Goal: Task Accomplishment & Management: Manage account settings

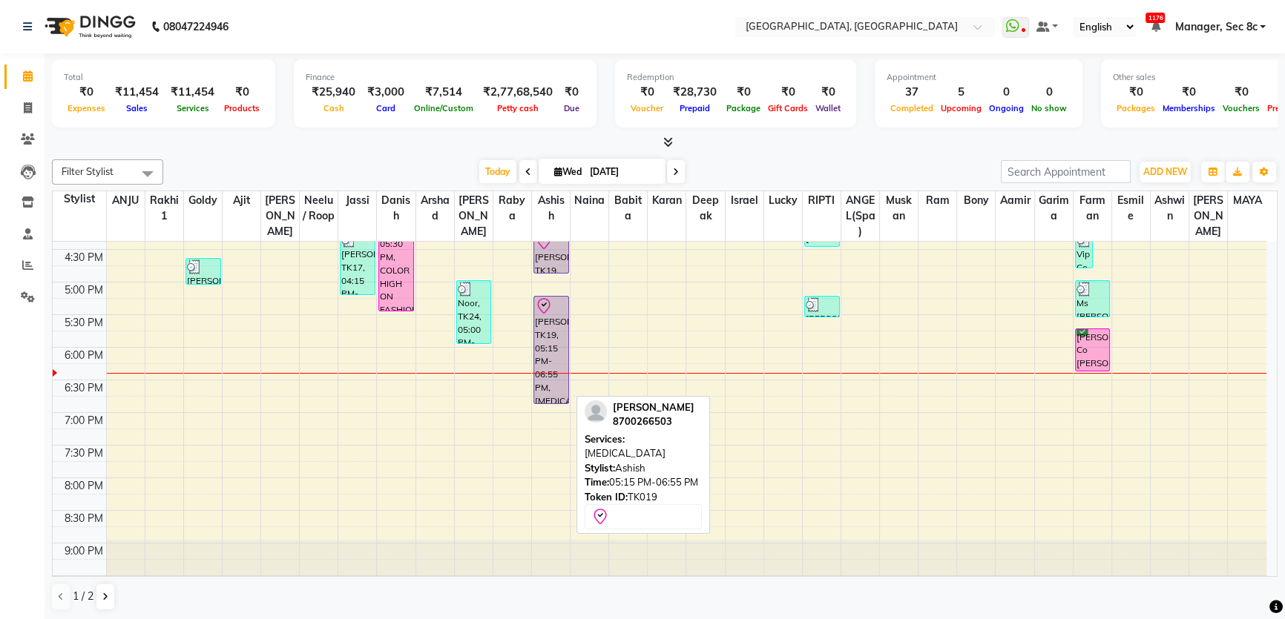
click at [556, 316] on div "[PERSON_NAME], TK19, 05:15 PM-06:55 PM, [MEDICAL_DATA]" at bounding box center [551, 350] width 34 height 107
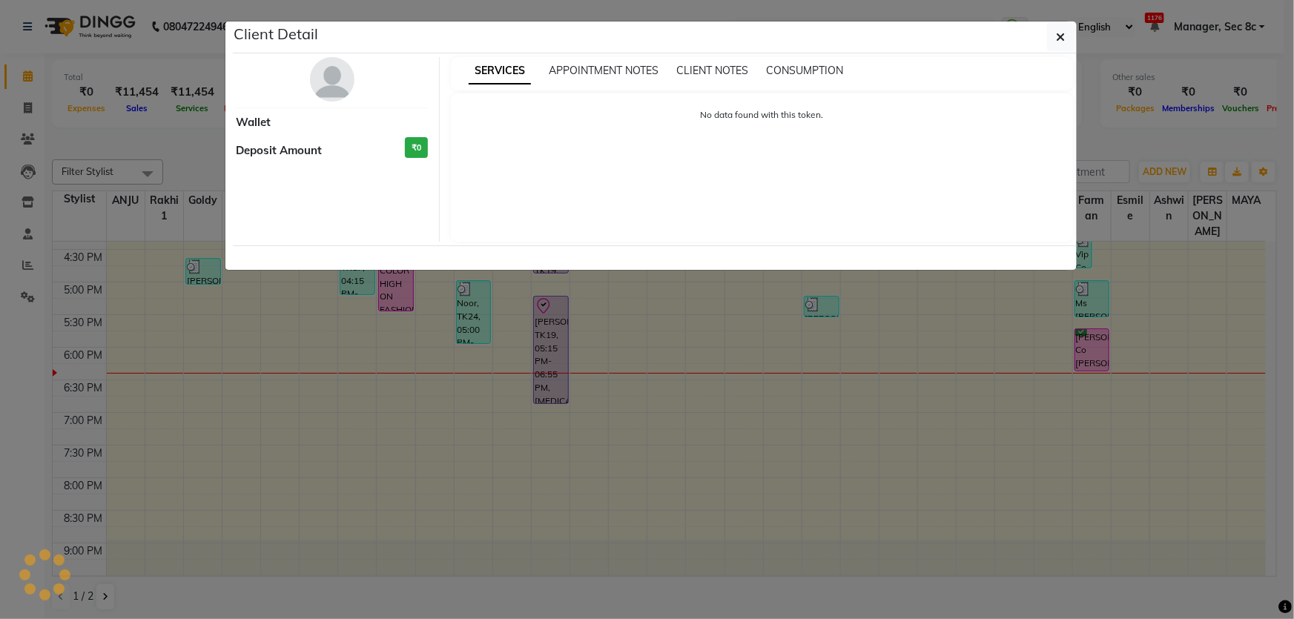
select select "8"
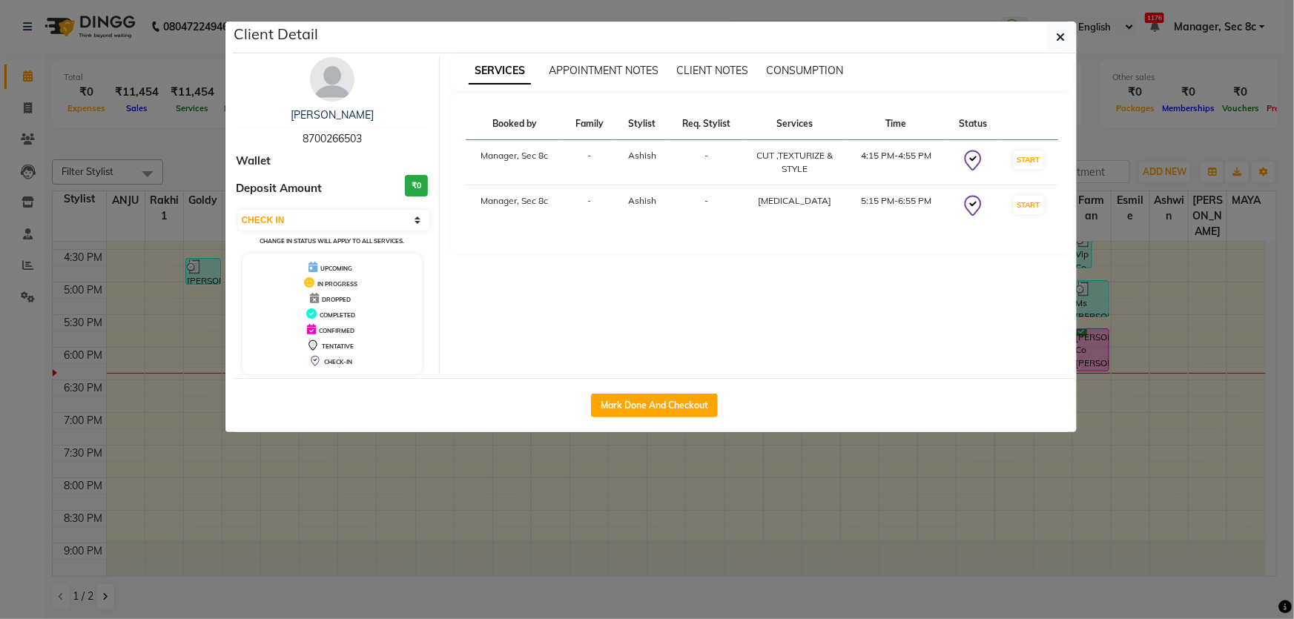
click at [1046, 39] on div "Client Detail" at bounding box center [655, 38] width 844 height 32
click at [1053, 37] on button "button" at bounding box center [1061, 37] width 28 height 28
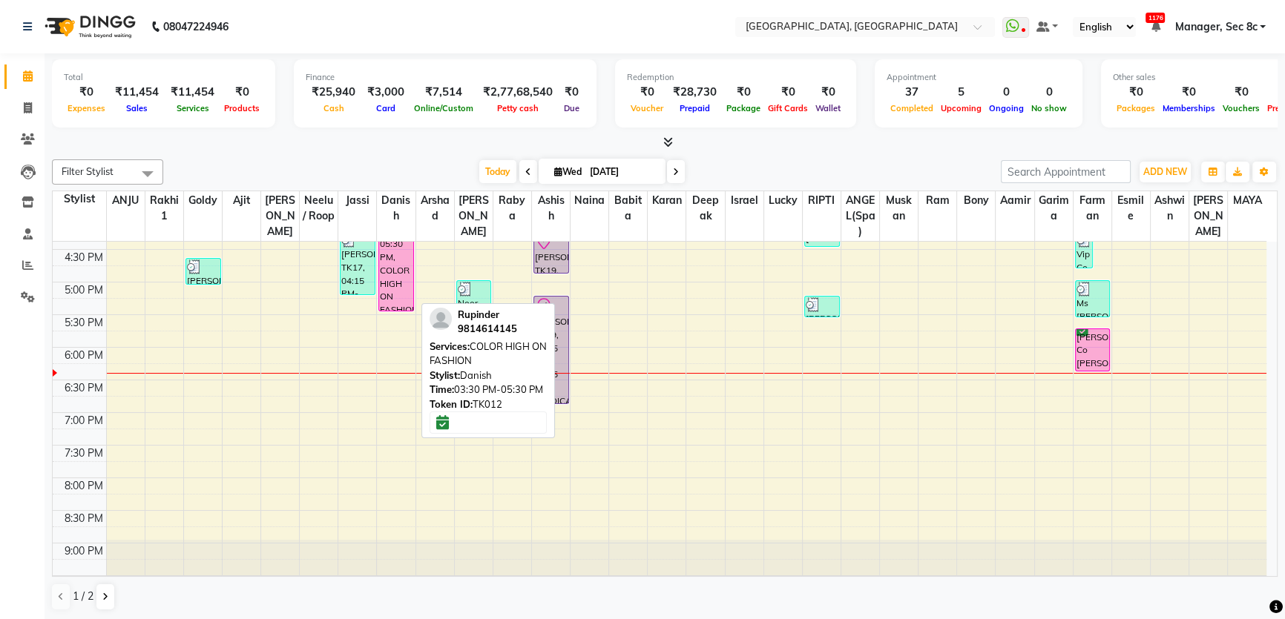
click at [384, 250] on div "[PERSON_NAME], TK12, 03:30 PM-05:30 PM, COLOR HIGH ON FASHION" at bounding box center [396, 247] width 34 height 128
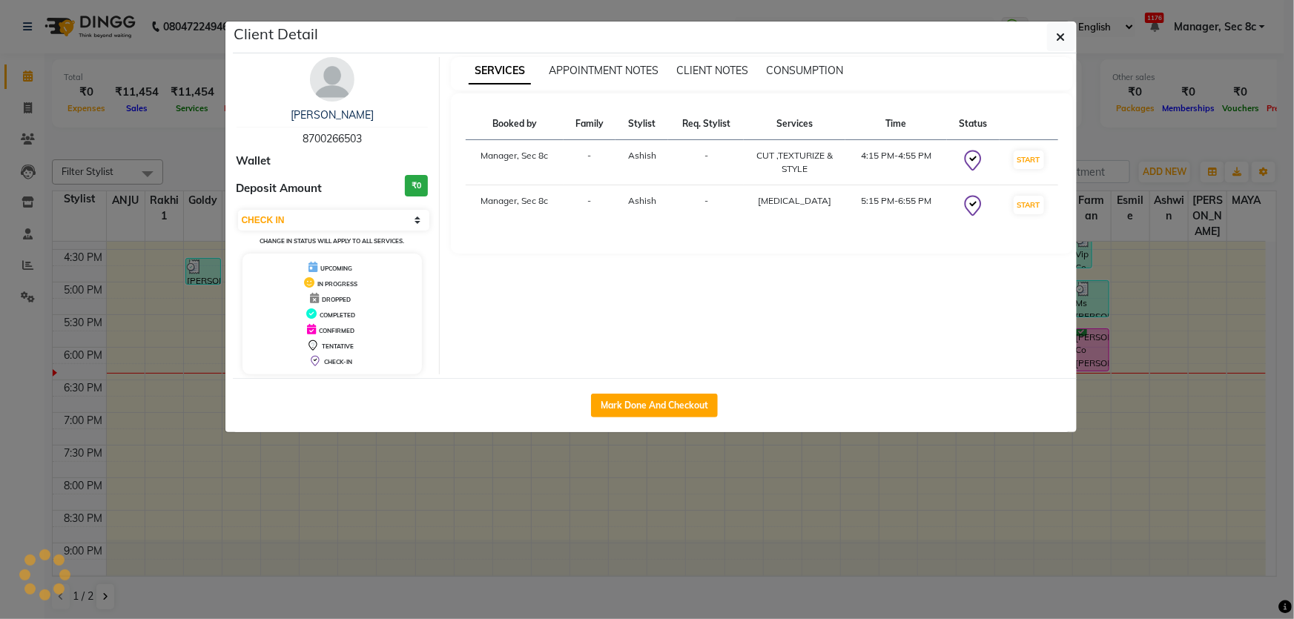
select select "6"
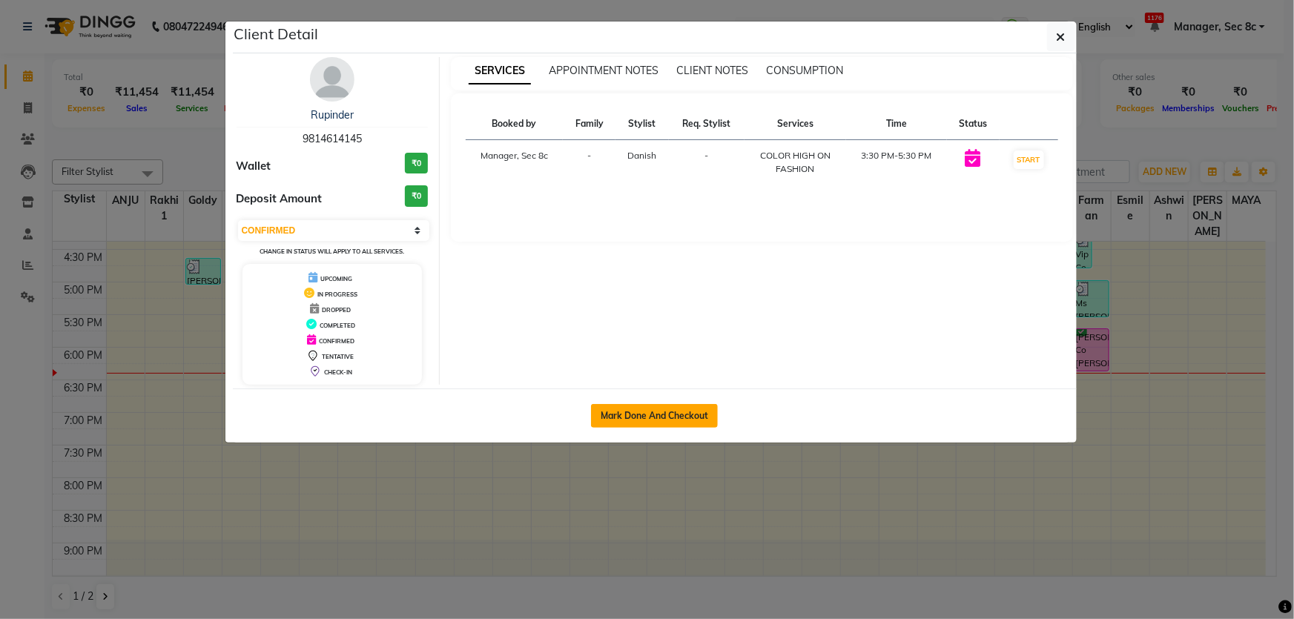
click at [670, 423] on button "Mark Done And Checkout" at bounding box center [654, 416] width 127 height 24
select select "4281"
select select "service"
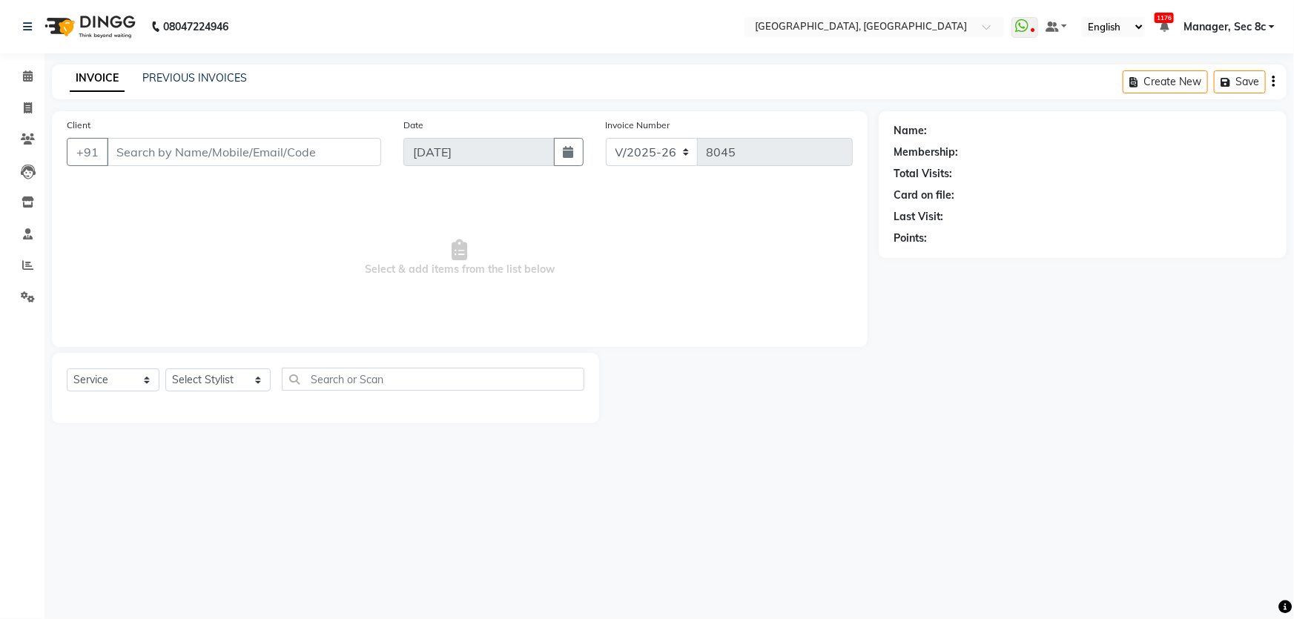
type input "9814614145"
select select "25448"
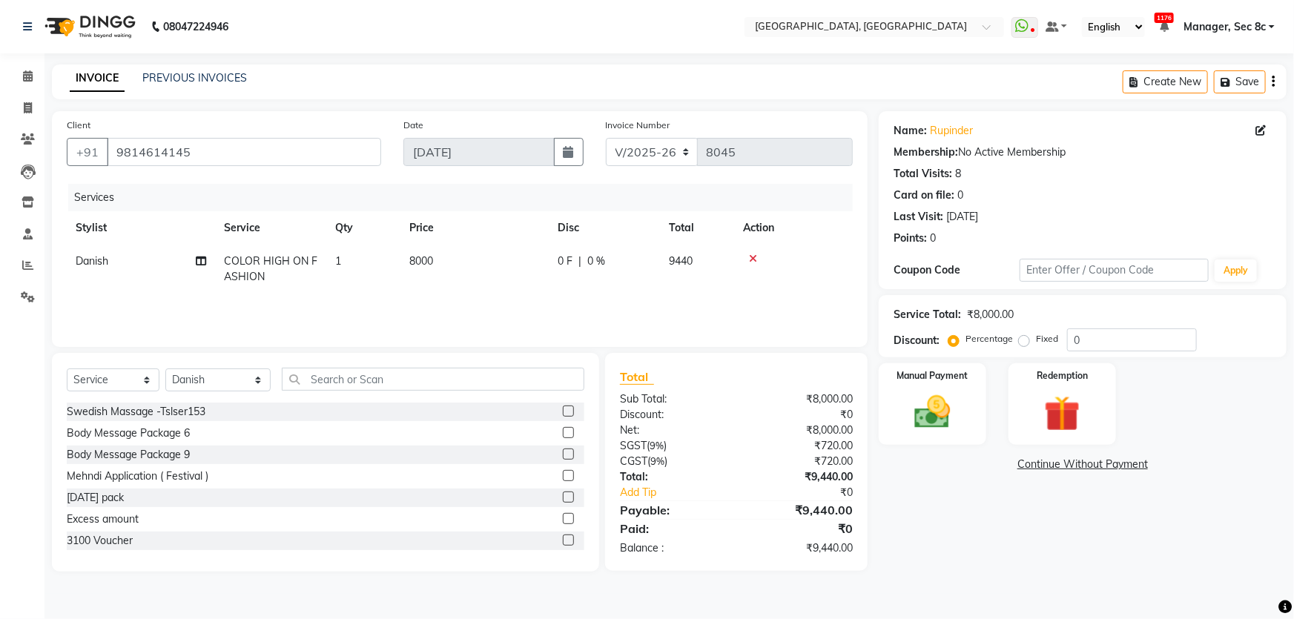
click at [1036, 340] on label "Fixed" at bounding box center [1047, 338] width 22 height 13
click at [1022, 340] on input "Fixed" at bounding box center [1027, 339] width 10 height 10
radio input "true"
drag, startPoint x: 1111, startPoint y: 337, endPoint x: 959, endPoint y: 337, distance: 152.0
click at [959, 337] on div "Percentage Fixed 0" at bounding box center [1074, 340] width 245 height 23
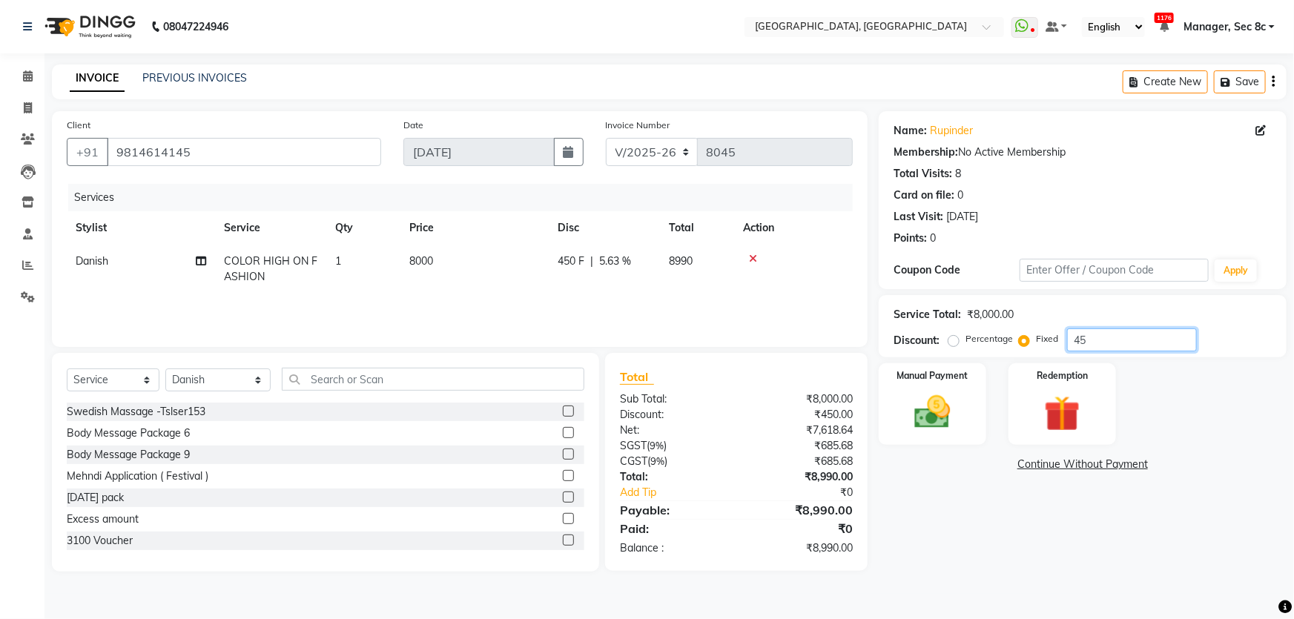
type input "4"
type input "4940"
drag, startPoint x: 966, startPoint y: 382, endPoint x: 975, endPoint y: 382, distance: 8.9
click at [966, 382] on div "Manual Payment" at bounding box center [933, 404] width 112 height 85
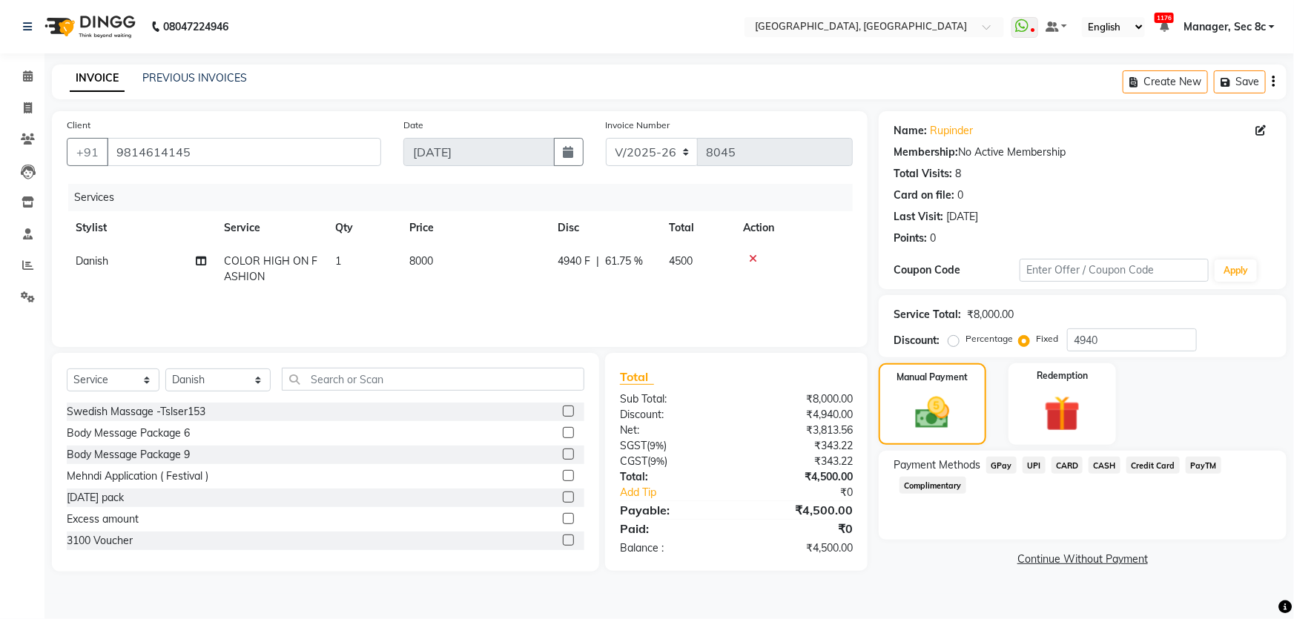
drag, startPoint x: 1060, startPoint y: 462, endPoint x: 1105, endPoint y: 475, distance: 47.0
click at [1061, 462] on span "CARD" at bounding box center [1068, 465] width 32 height 17
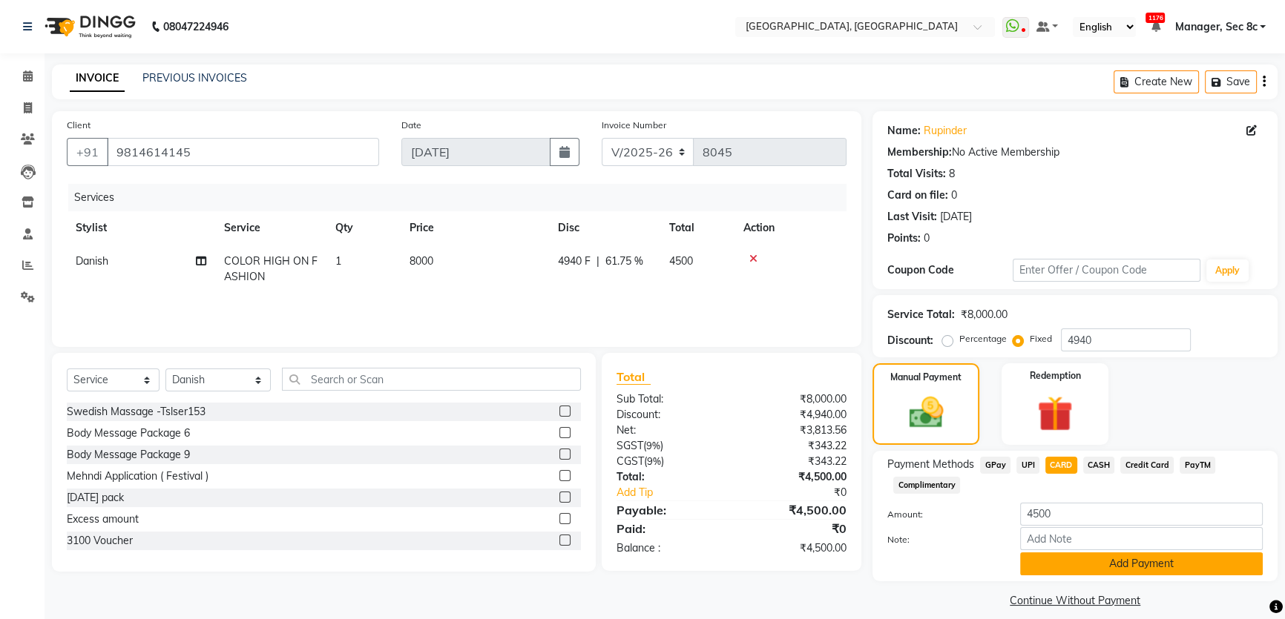
click at [1078, 567] on button "Add Payment" at bounding box center [1141, 564] width 243 height 23
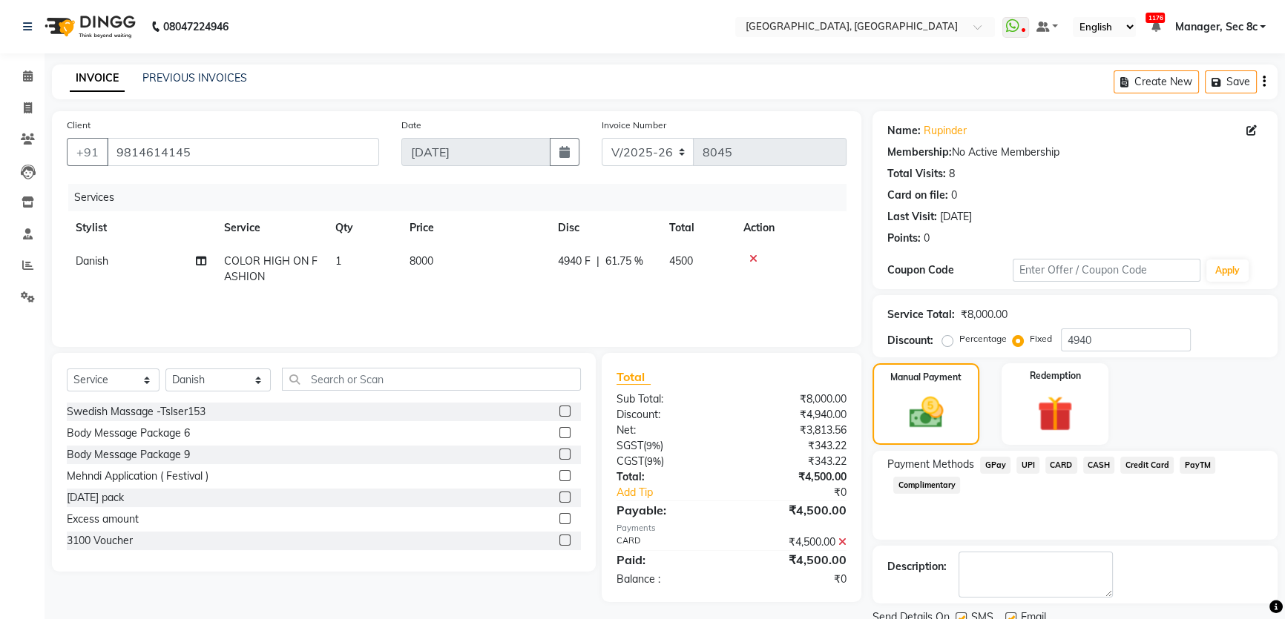
scroll to position [56, 0]
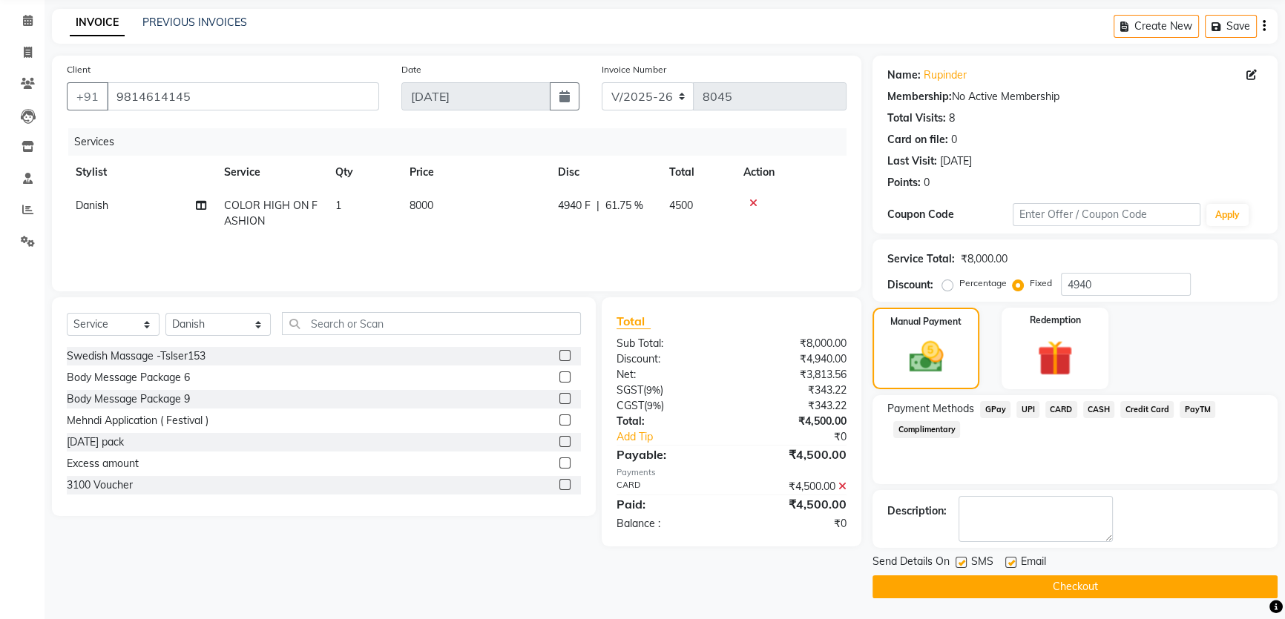
click at [1064, 411] on span "CARD" at bounding box center [1061, 409] width 32 height 17
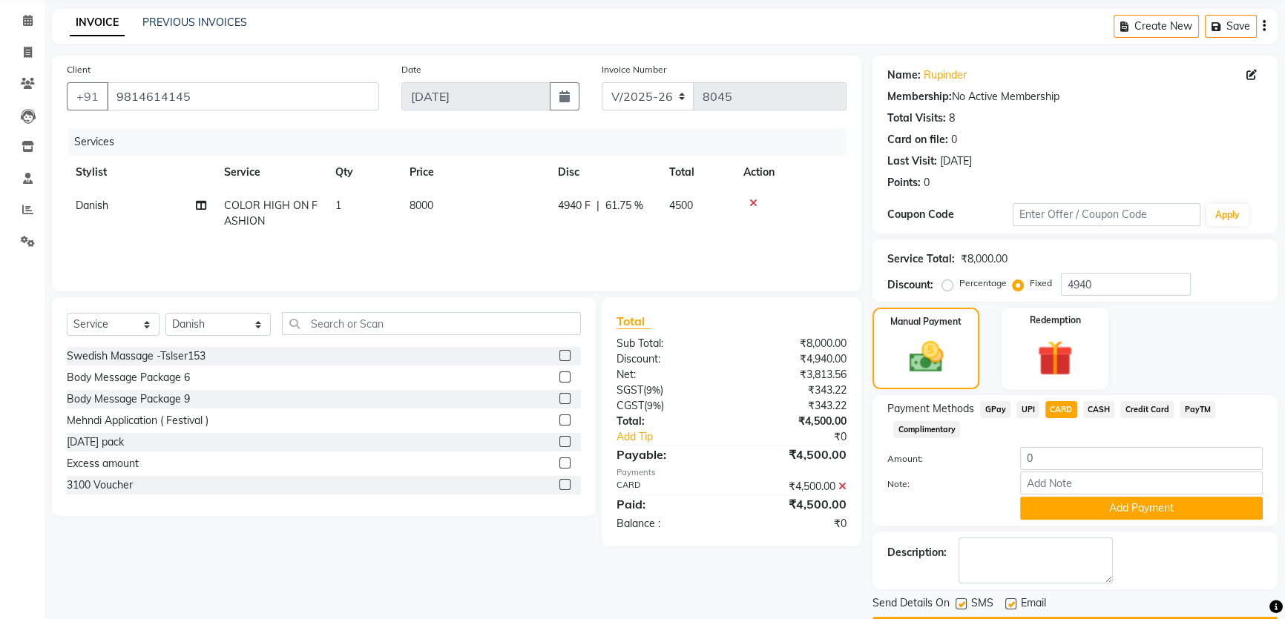
scroll to position [97, 0]
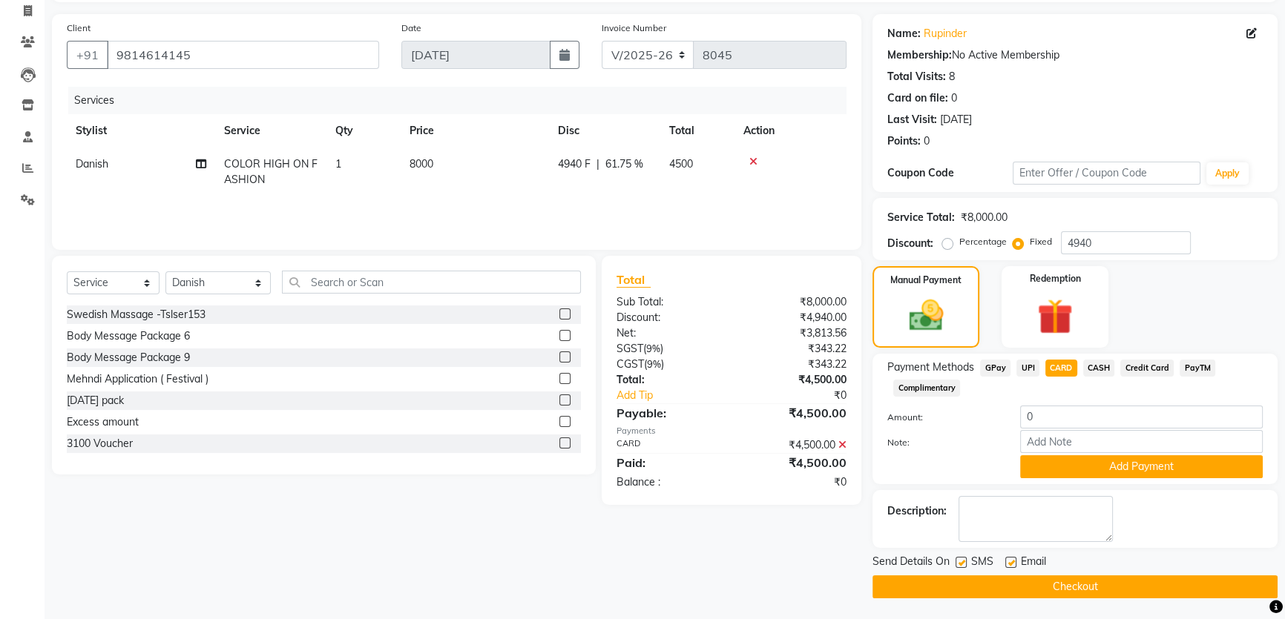
click at [961, 564] on label at bounding box center [960, 562] width 11 height 11
click at [961, 564] on input "checkbox" at bounding box center [960, 563] width 10 height 10
checkbox input "false"
click at [972, 595] on button "Checkout" at bounding box center [1074, 587] width 405 height 23
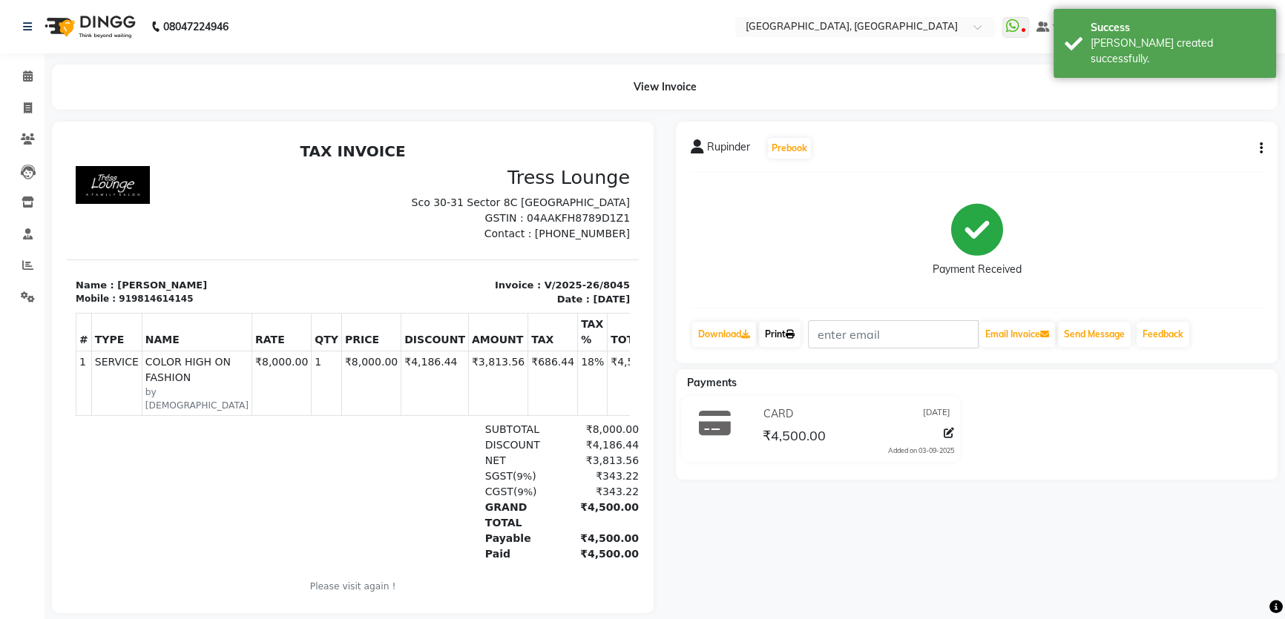
click at [800, 340] on link "Print" at bounding box center [780, 334] width 42 height 25
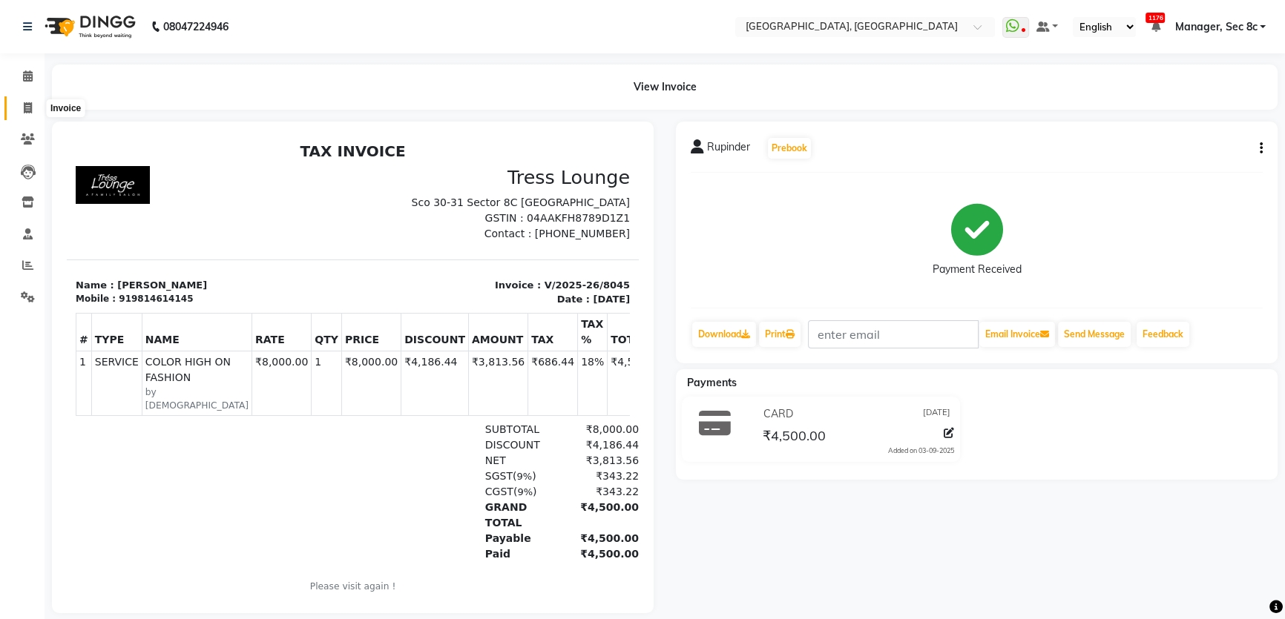
click at [19, 109] on span at bounding box center [28, 108] width 26 height 17
click at [20, 76] on span at bounding box center [28, 76] width 26 height 17
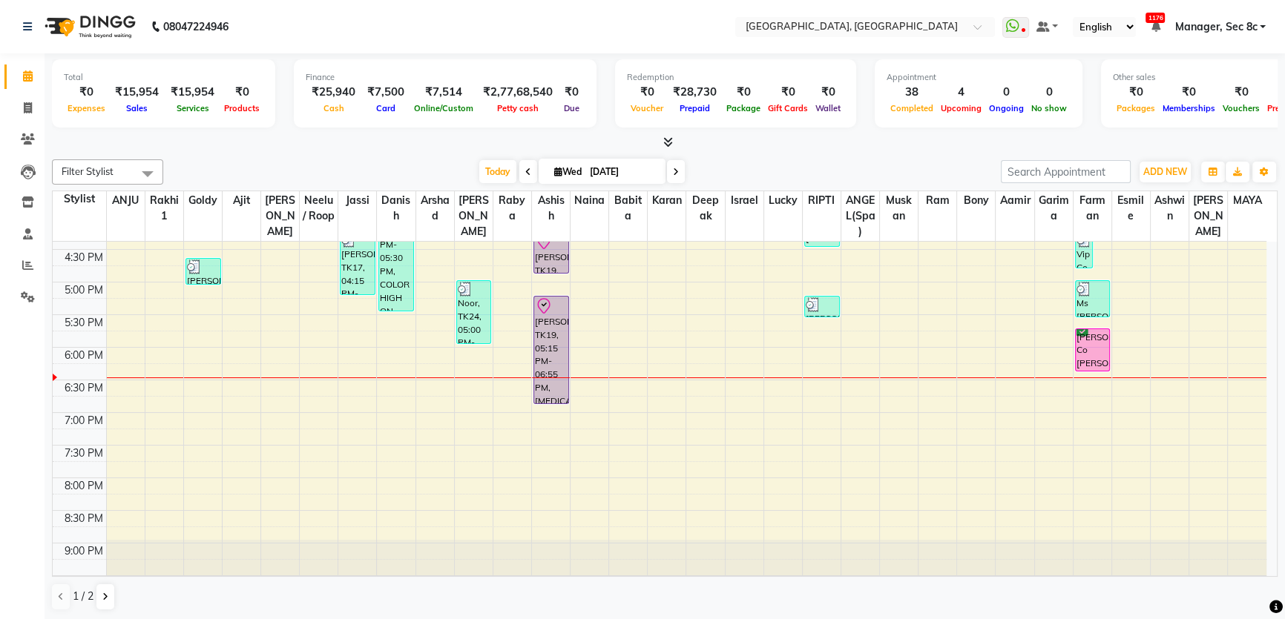
scroll to position [344, 0]
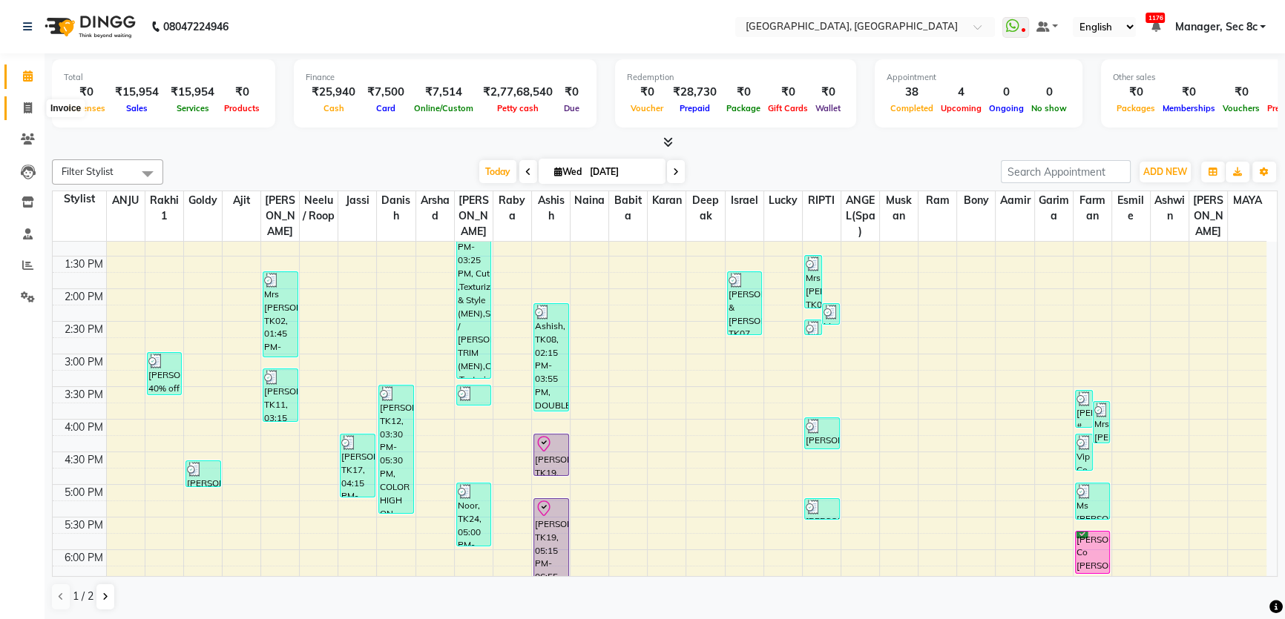
click at [30, 114] on span at bounding box center [28, 108] width 26 height 17
select select "service"
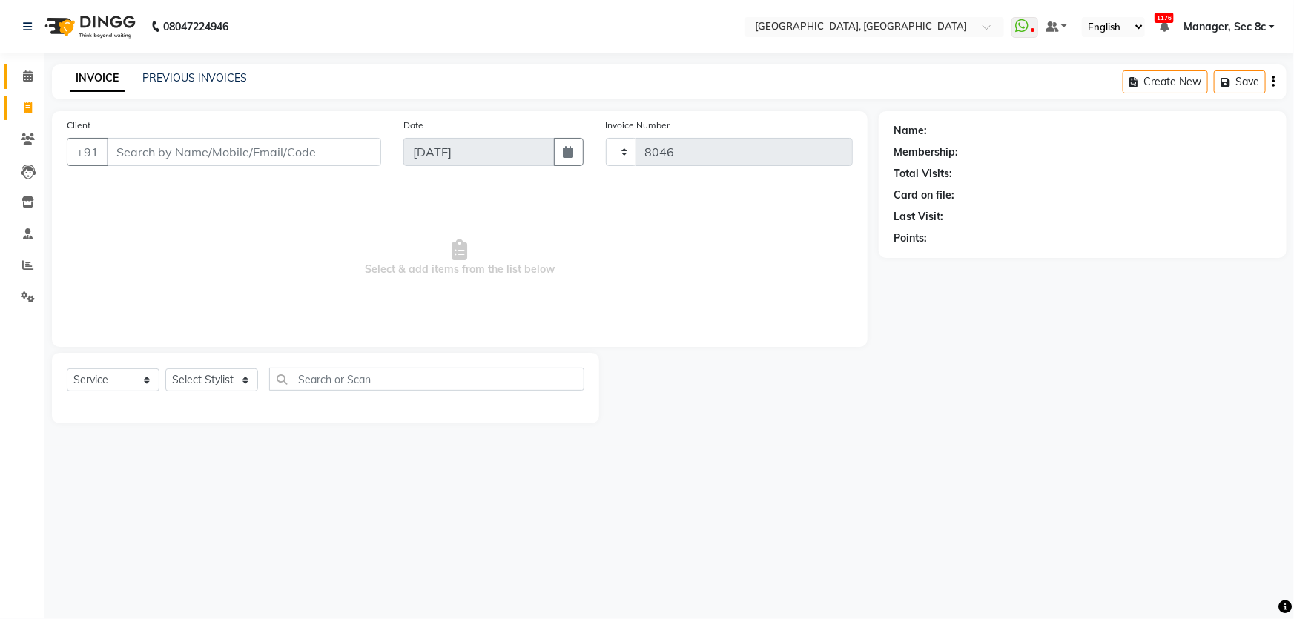
click at [24, 82] on span at bounding box center [28, 76] width 26 height 17
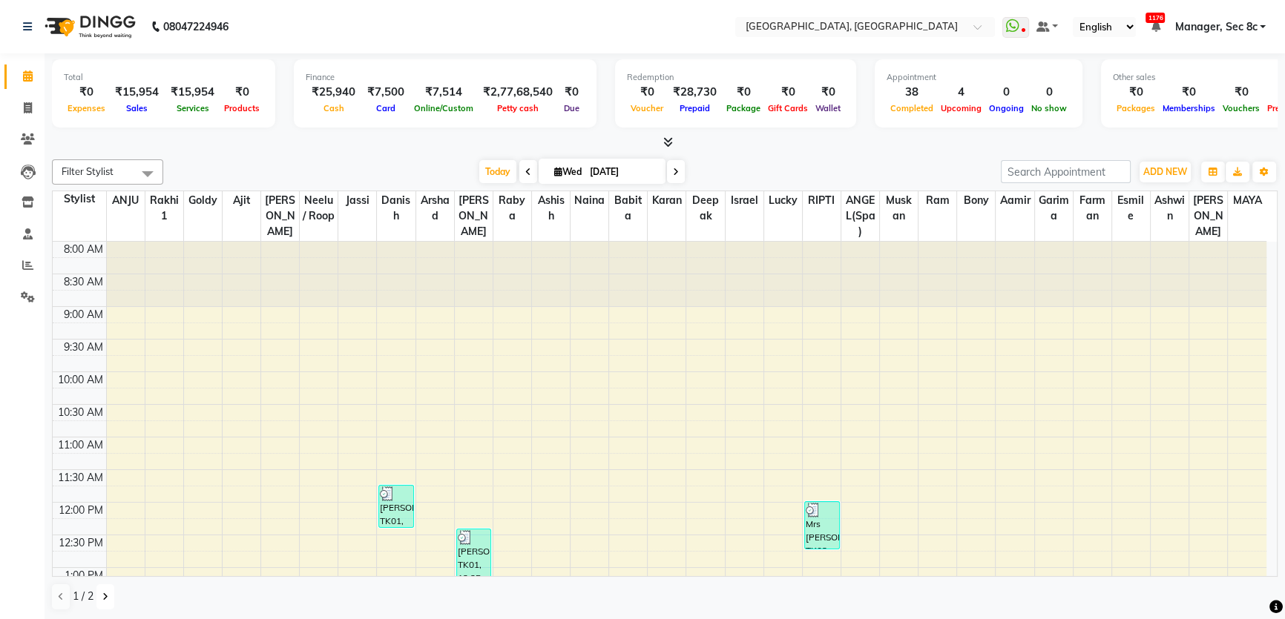
click at [103, 600] on icon at bounding box center [105, 597] width 6 height 9
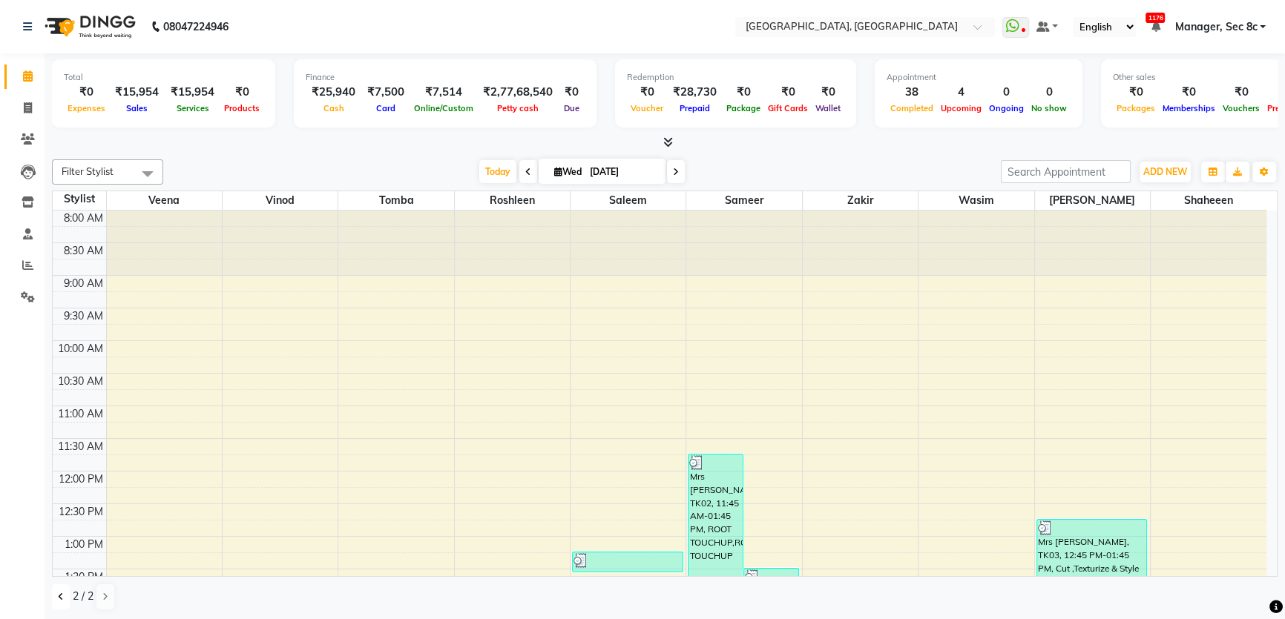
click at [59, 593] on icon at bounding box center [61, 597] width 6 height 9
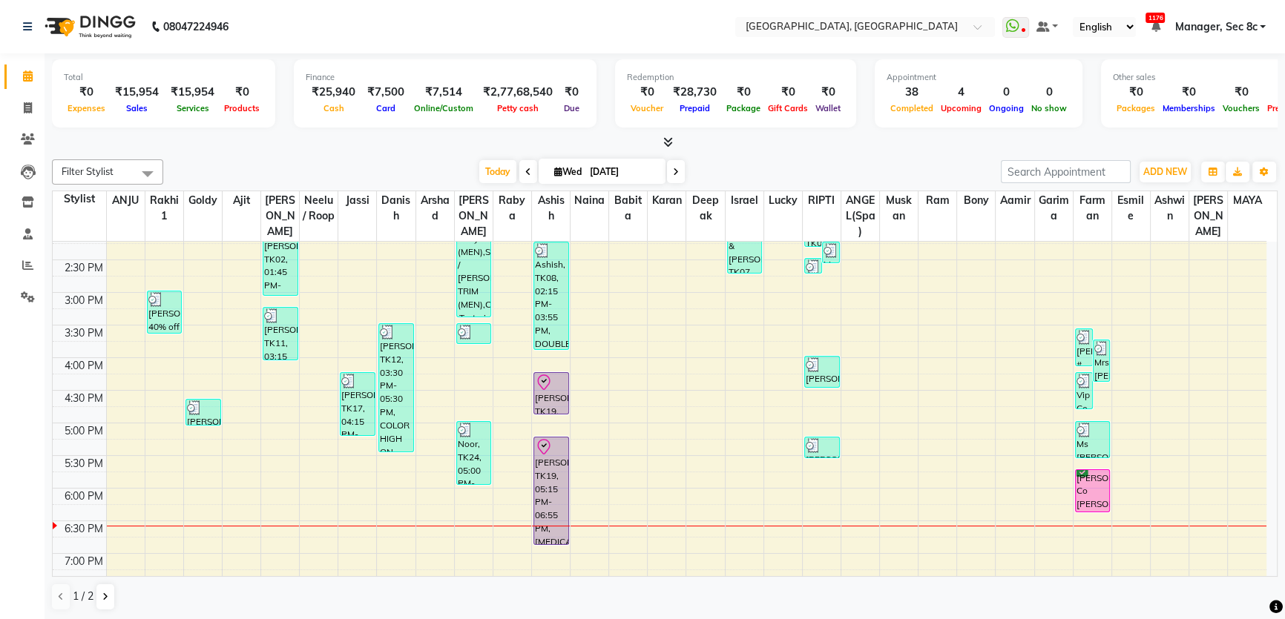
scroll to position [472, 0]
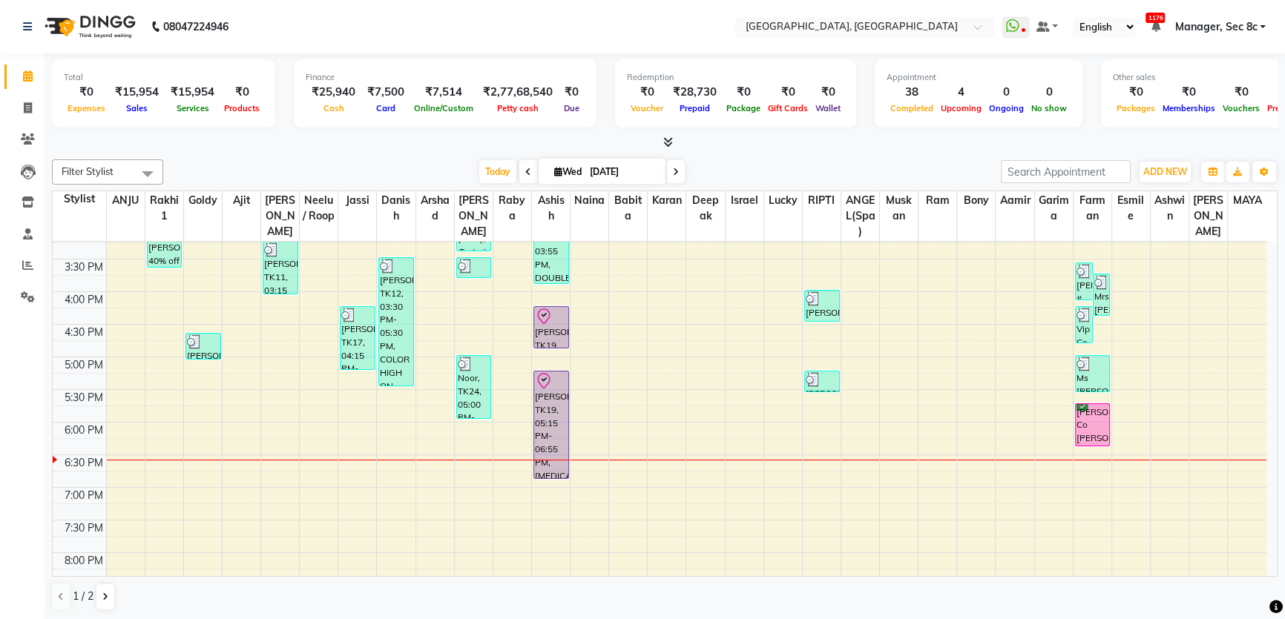
click at [282, 472] on div "8:00 AM 8:30 AM 9:00 AM 9:30 AM 10:00 AM 10:30 AM 11:00 AM 11:30 AM 12:00 PM 12…" at bounding box center [659, 226] width 1213 height 913
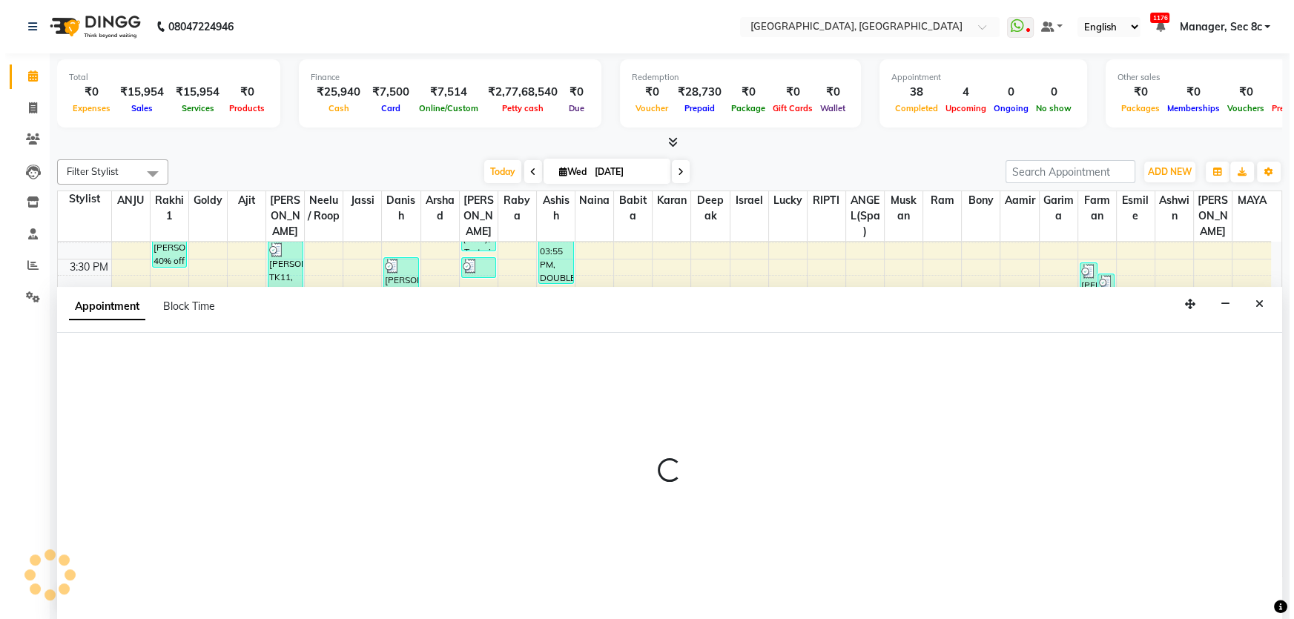
scroll to position [0, 0]
select select "25433"
select select "tentative"
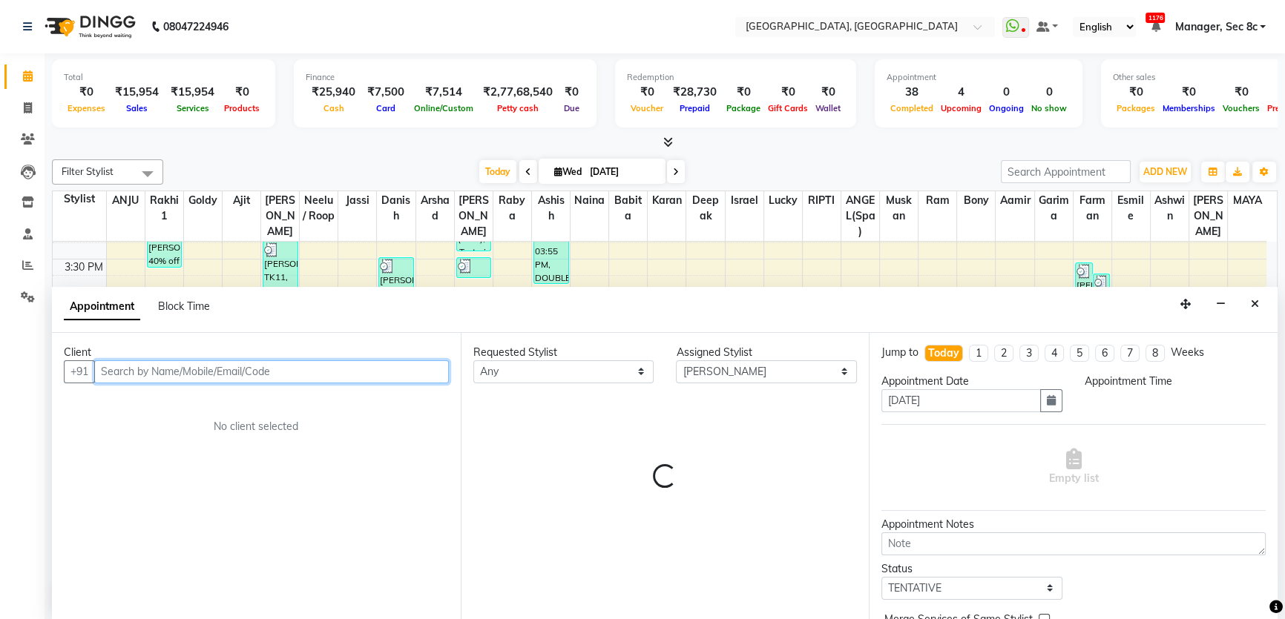
select select "1125"
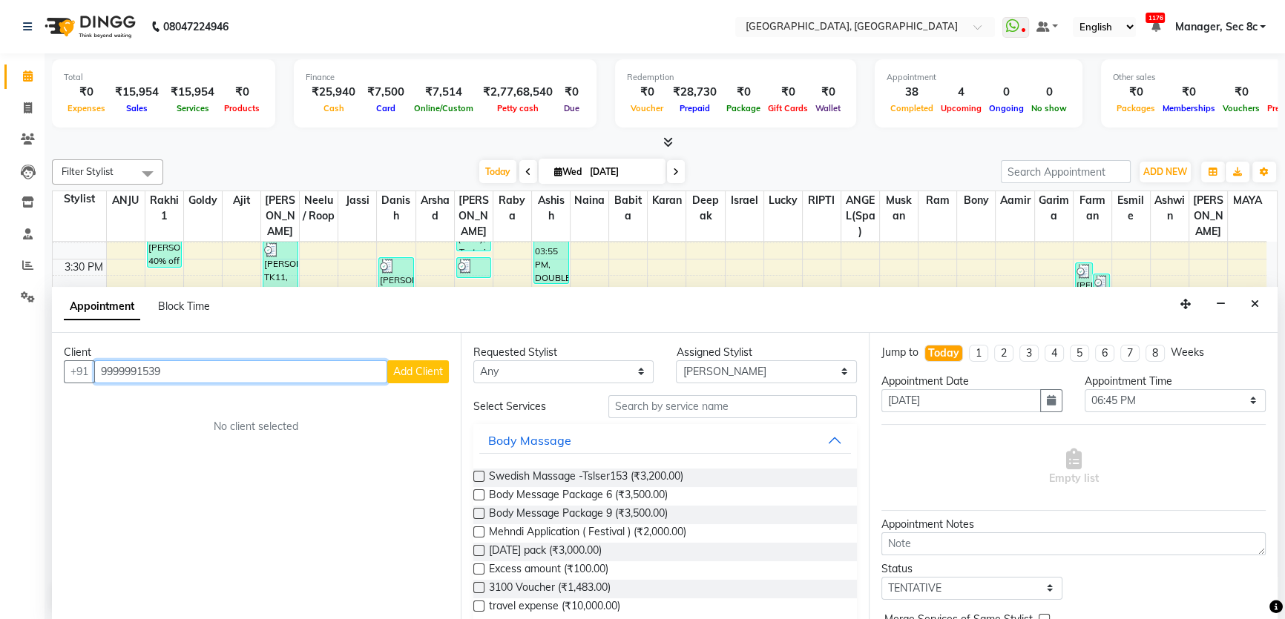
type input "9999991539"
click at [415, 373] on span "Add Client" at bounding box center [418, 371] width 50 height 13
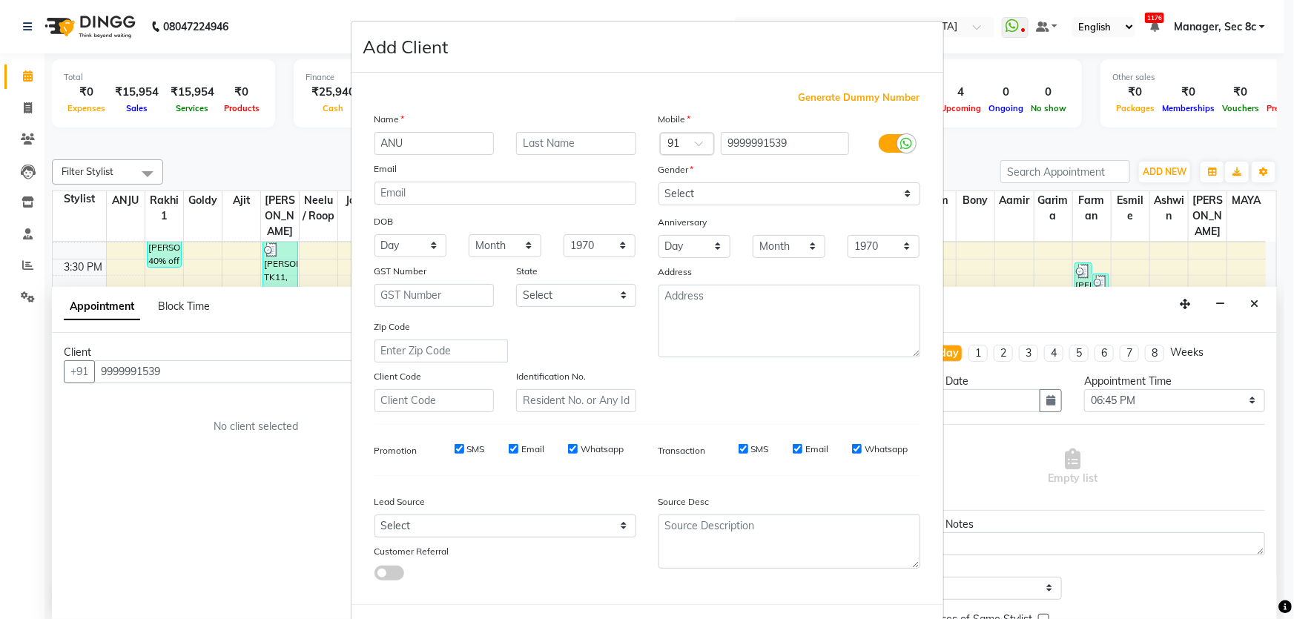
type input "ANU"
click at [716, 194] on select "Select Male Female Other Prefer Not To Say" at bounding box center [790, 193] width 262 height 23
select select "female"
click at [659, 182] on select "Select Male Female Other Prefer Not To Say" at bounding box center [790, 193] width 262 height 23
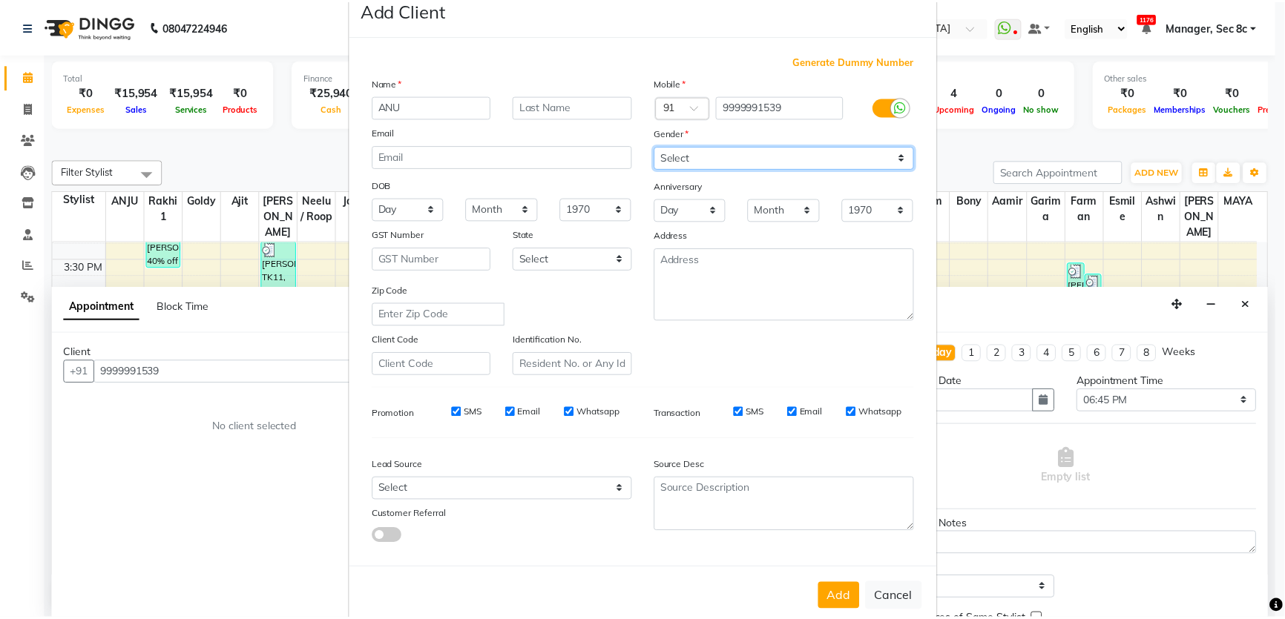
scroll to position [69, 0]
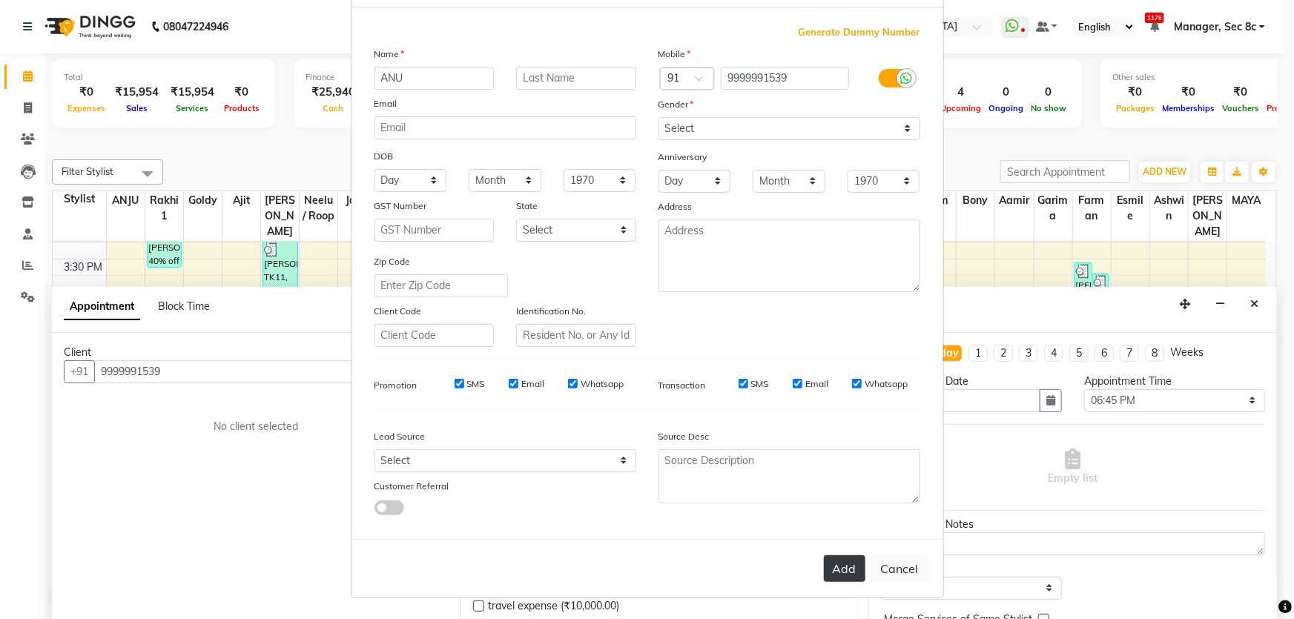
click at [844, 573] on button "Add" at bounding box center [845, 569] width 42 height 27
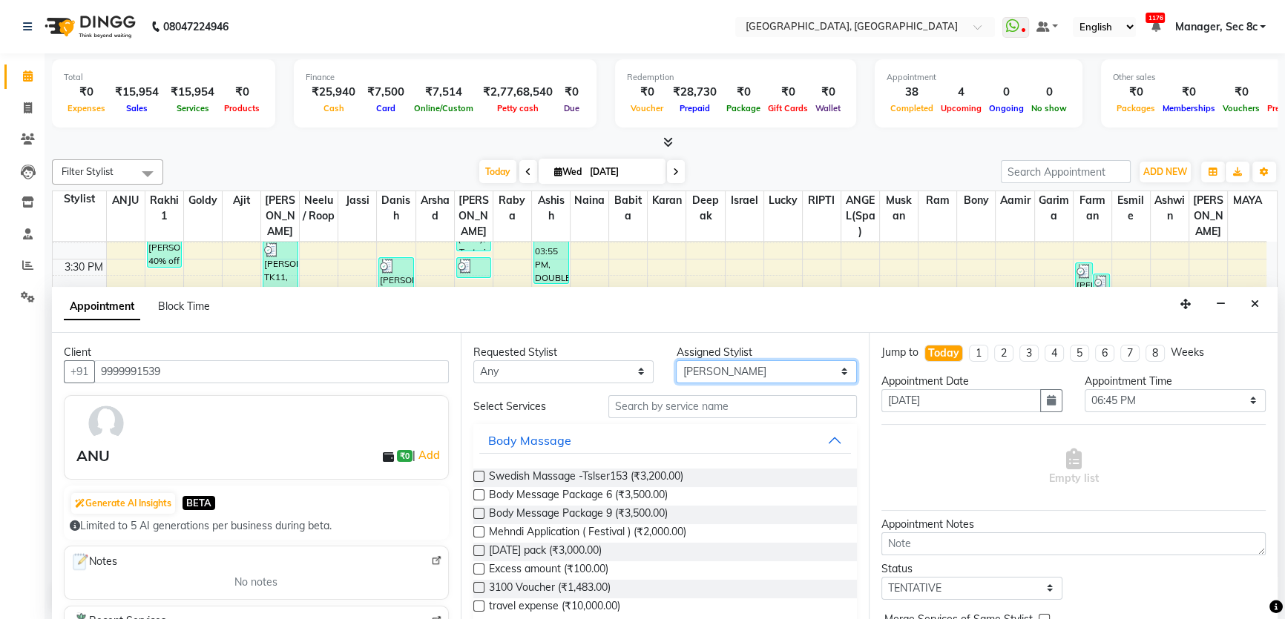
click at [731, 381] on select "Select Aamir Ajit ANGEL(Spa) ANJU Arshad Ashish Ashwin Babita Bony Danish deepa…" at bounding box center [766, 371] width 181 height 23
select select "60547"
click at [676, 360] on select "Select Aamir Ajit ANGEL(Spa) ANJU Arshad Ashish Ashwin Babita Bony Danish deepa…" at bounding box center [766, 371] width 181 height 23
click at [728, 404] on input "text" at bounding box center [732, 406] width 248 height 23
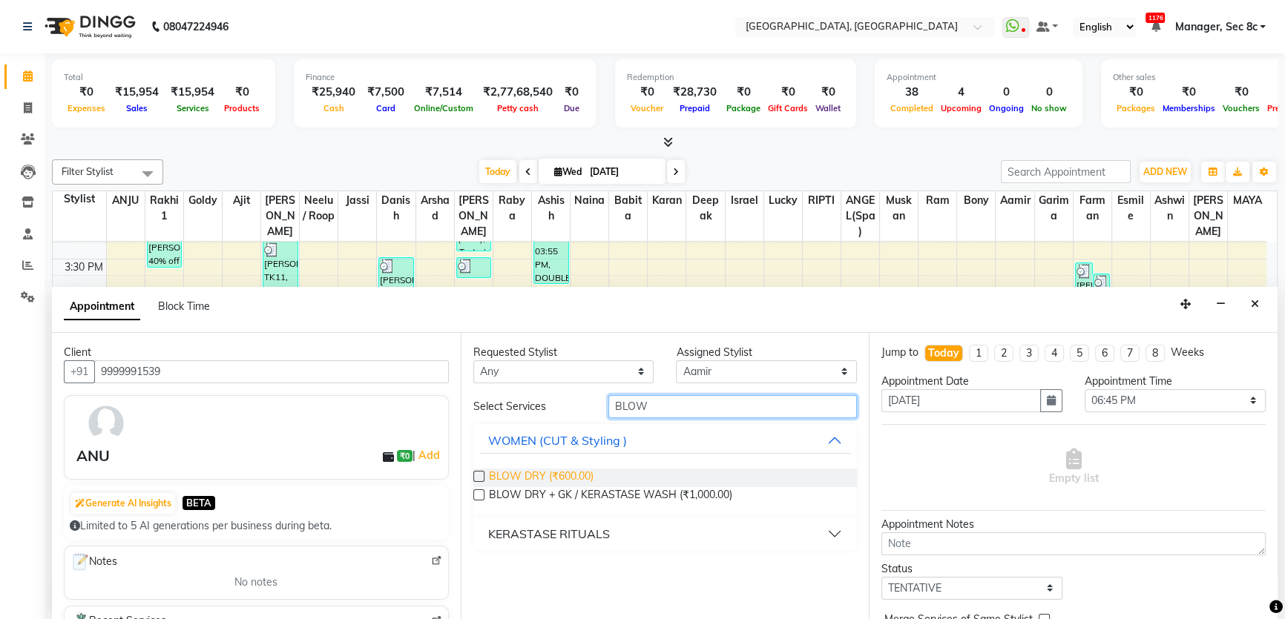
type input "BLOW"
click at [570, 472] on span "BLOW DRY (₹600.00)" at bounding box center [541, 478] width 105 height 19
checkbox input "false"
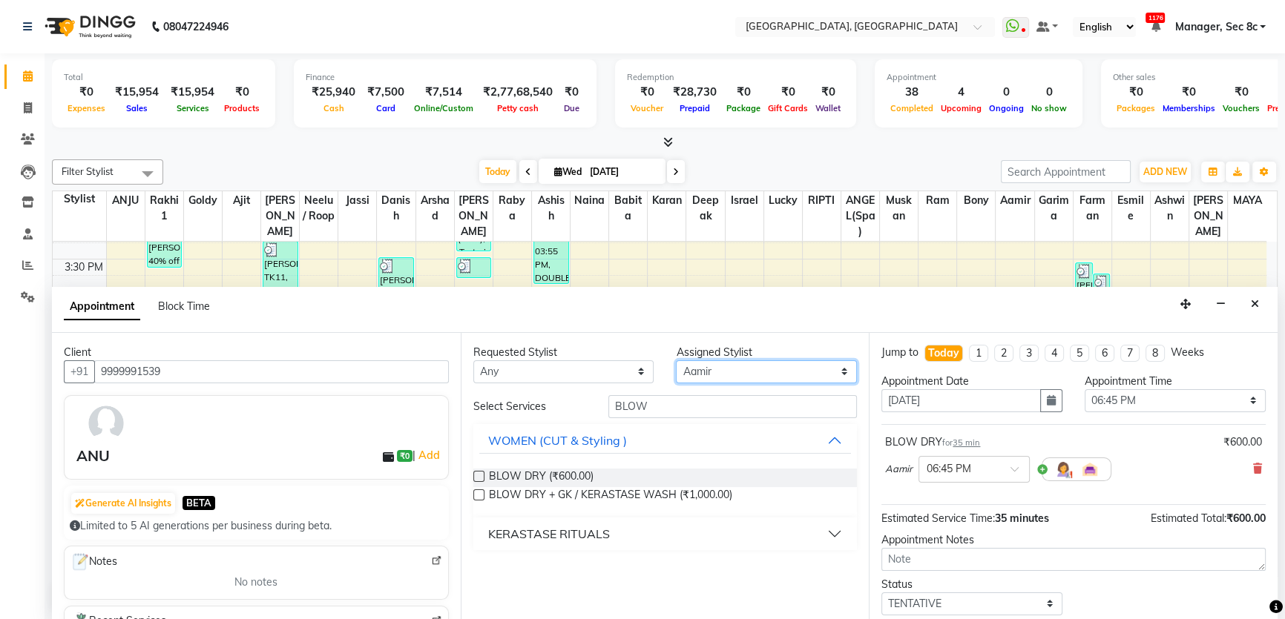
click at [744, 370] on select "Select Aamir Ajit ANGEL(Spa) ANJU Arshad Ashish Ashwin Babita Bony Danish deepa…" at bounding box center [766, 371] width 181 height 23
select select "50628"
click at [676, 360] on select "Select Aamir Ajit ANGEL(Spa) ANJU Arshad Ashish Ashwin Babita Bony Danish deepa…" at bounding box center [766, 371] width 181 height 23
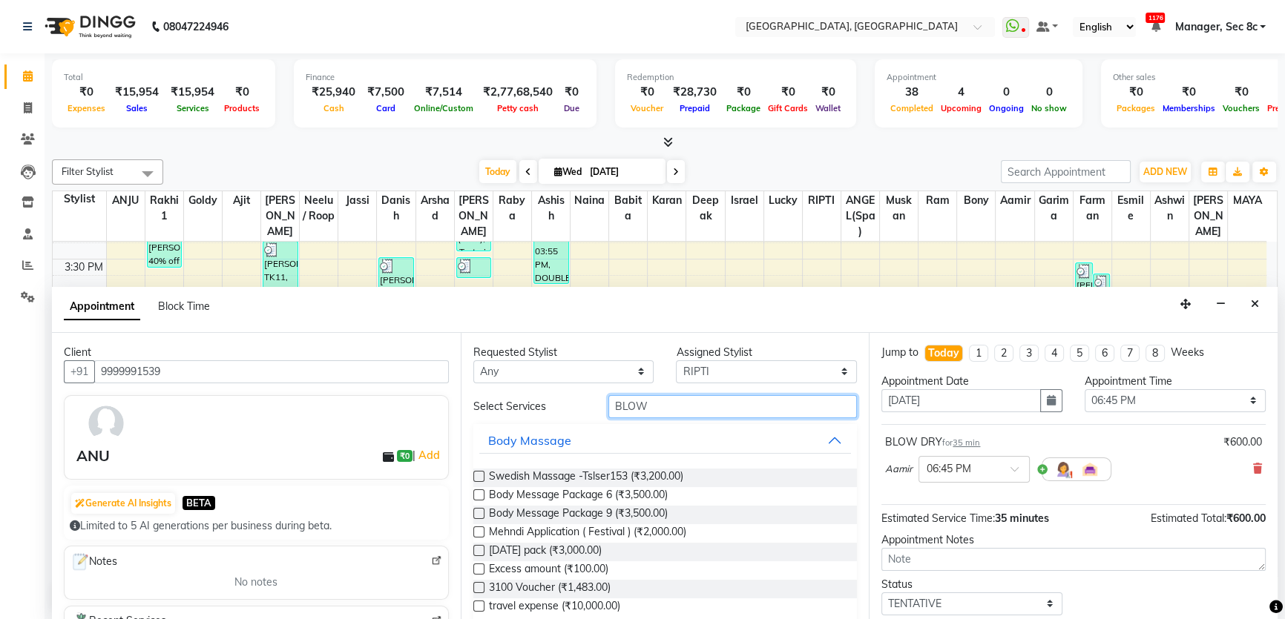
click at [670, 402] on input "BLOW" at bounding box center [732, 406] width 248 height 23
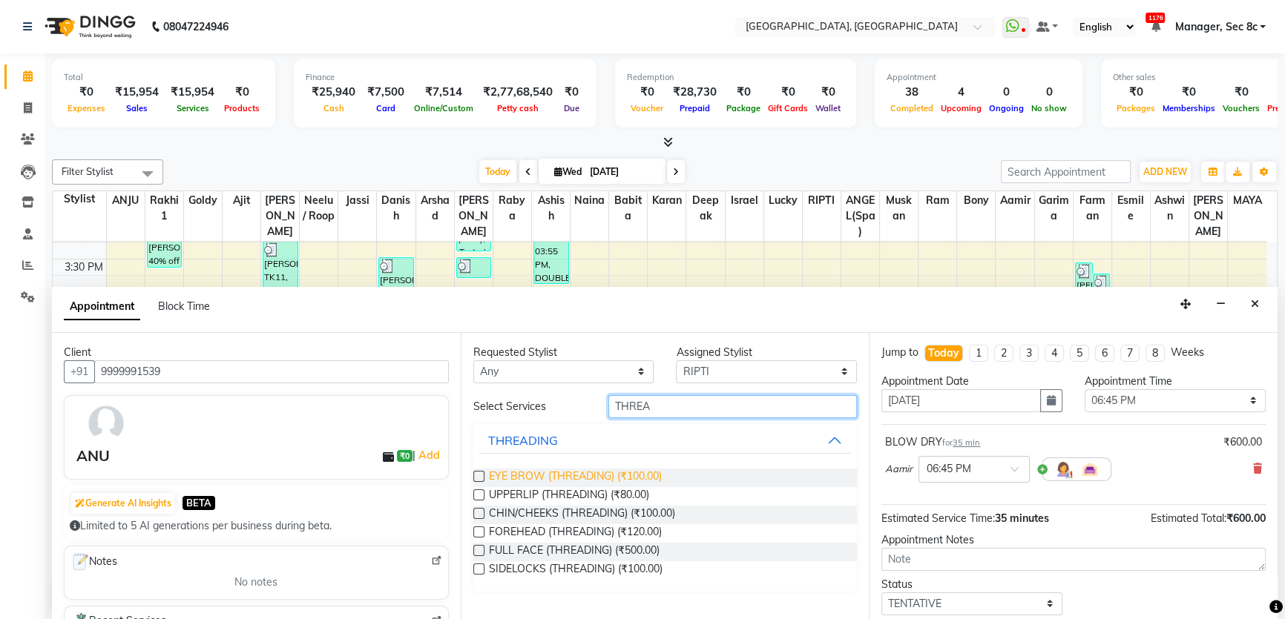
type input "THREA"
click at [521, 484] on span "EYE BROW (THREADING) (₹100.00)" at bounding box center [575, 478] width 173 height 19
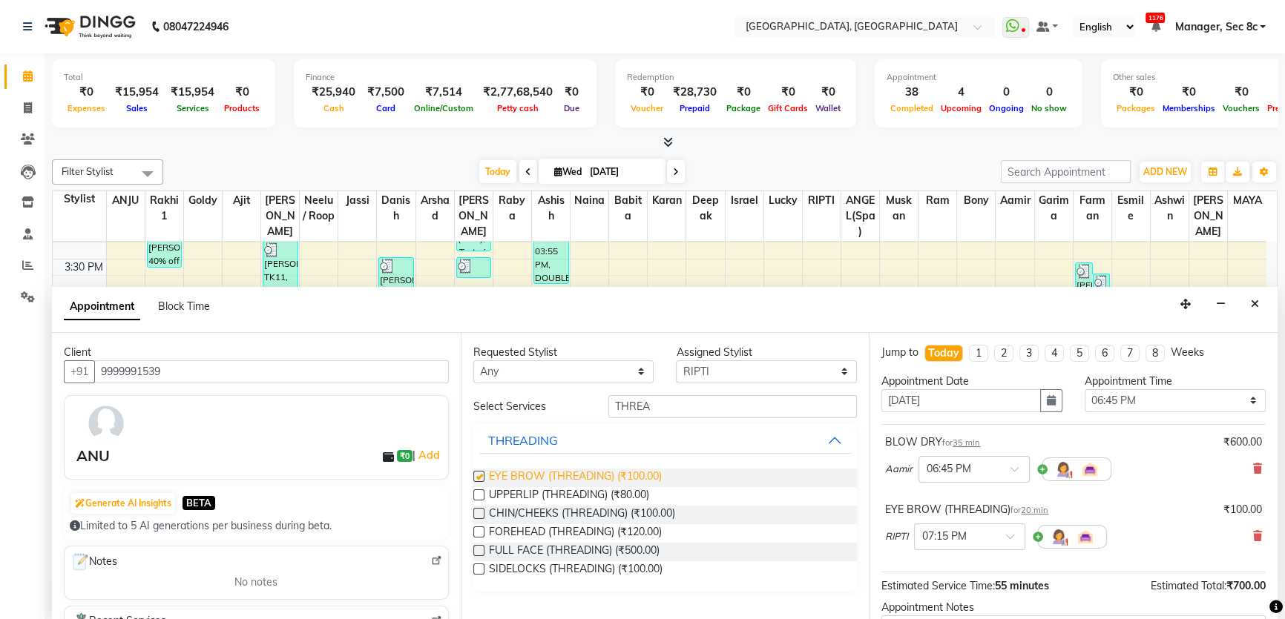
checkbox input "false"
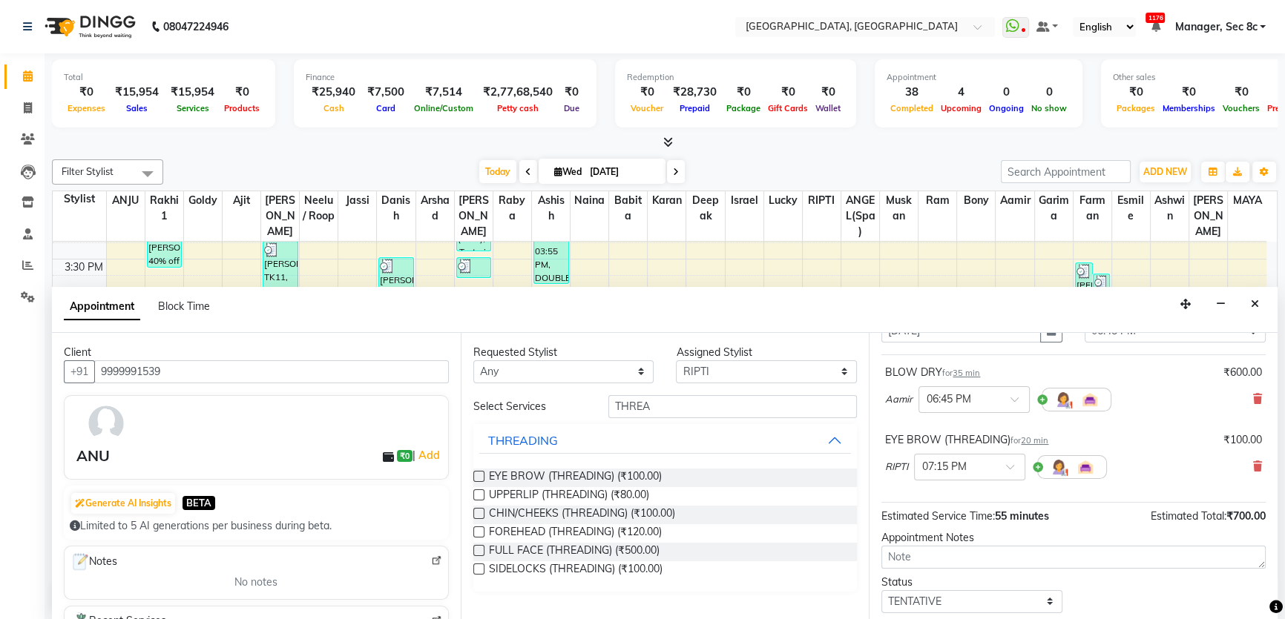
scroll to position [155, 0]
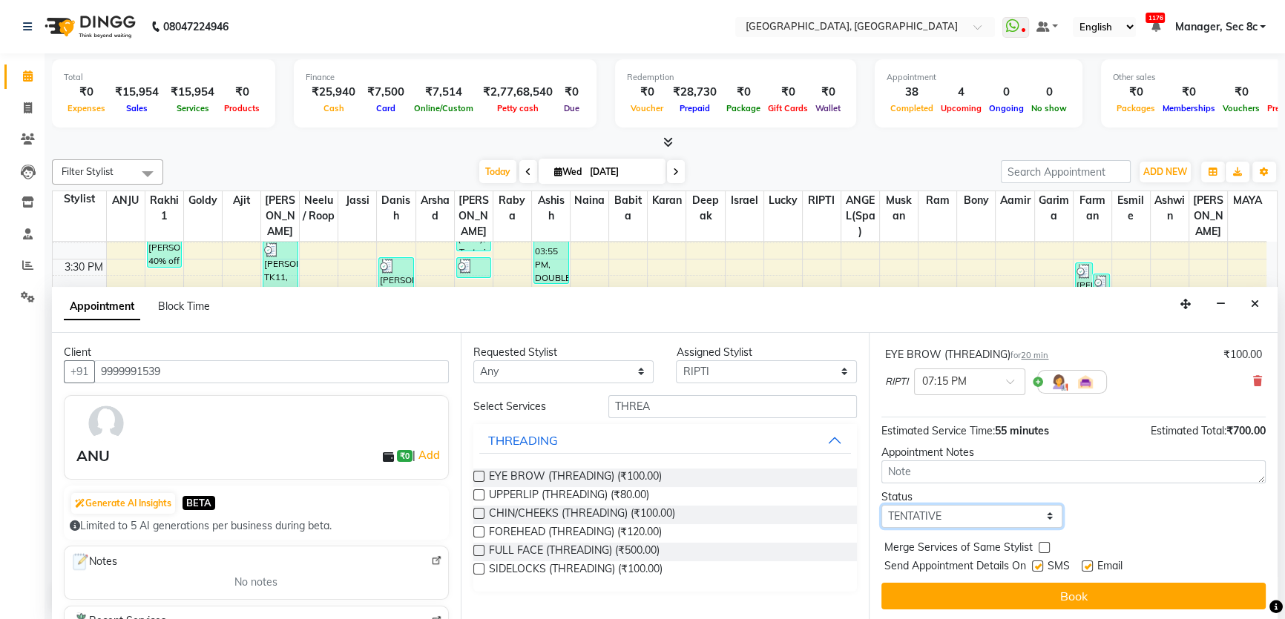
click at [1003, 526] on select "Select TENTATIVE CONFIRM CHECK-IN UPCOMING" at bounding box center [971, 516] width 181 height 23
select select "confirm booking"
click at [881, 505] on select "Select TENTATIVE CONFIRM CHECK-IN UPCOMING" at bounding box center [971, 516] width 181 height 23
click at [1049, 542] on div "Merge Services of Same Stylist" at bounding box center [1073, 549] width 384 height 19
click at [1045, 543] on label at bounding box center [1043, 547] width 11 height 11
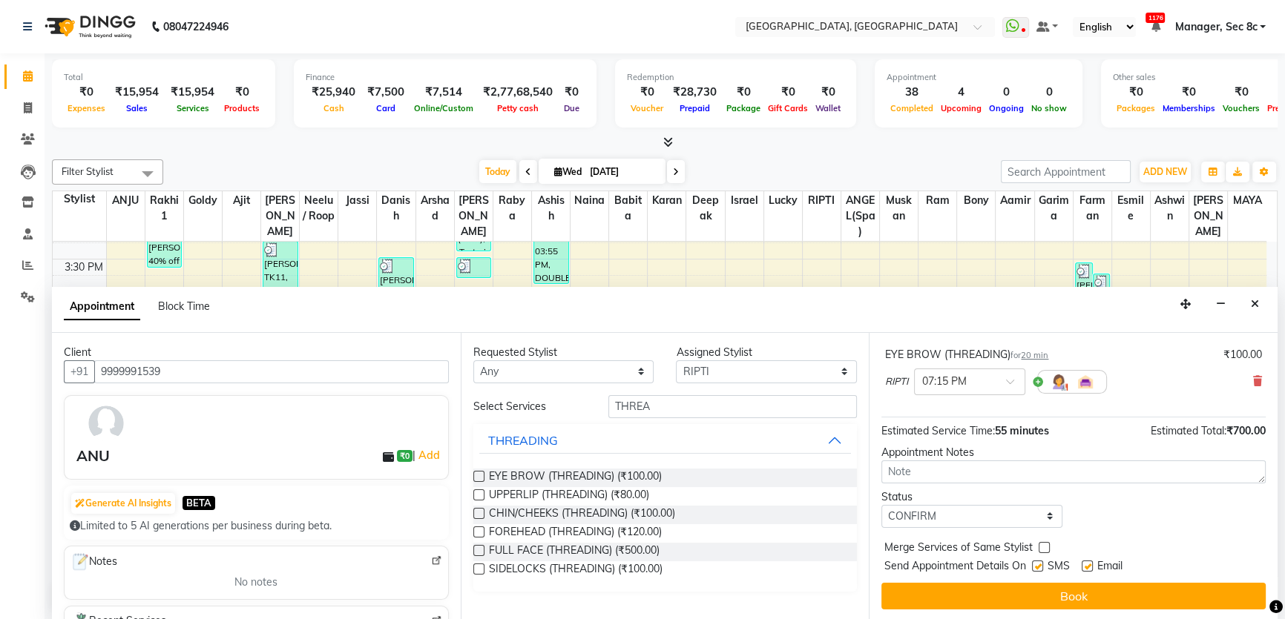
click at [1045, 544] on input "checkbox" at bounding box center [1043, 549] width 10 height 10
checkbox input "true"
click at [1037, 567] on label at bounding box center [1037, 566] width 11 height 11
click at [1037, 567] on input "checkbox" at bounding box center [1037, 568] width 10 height 10
checkbox input "false"
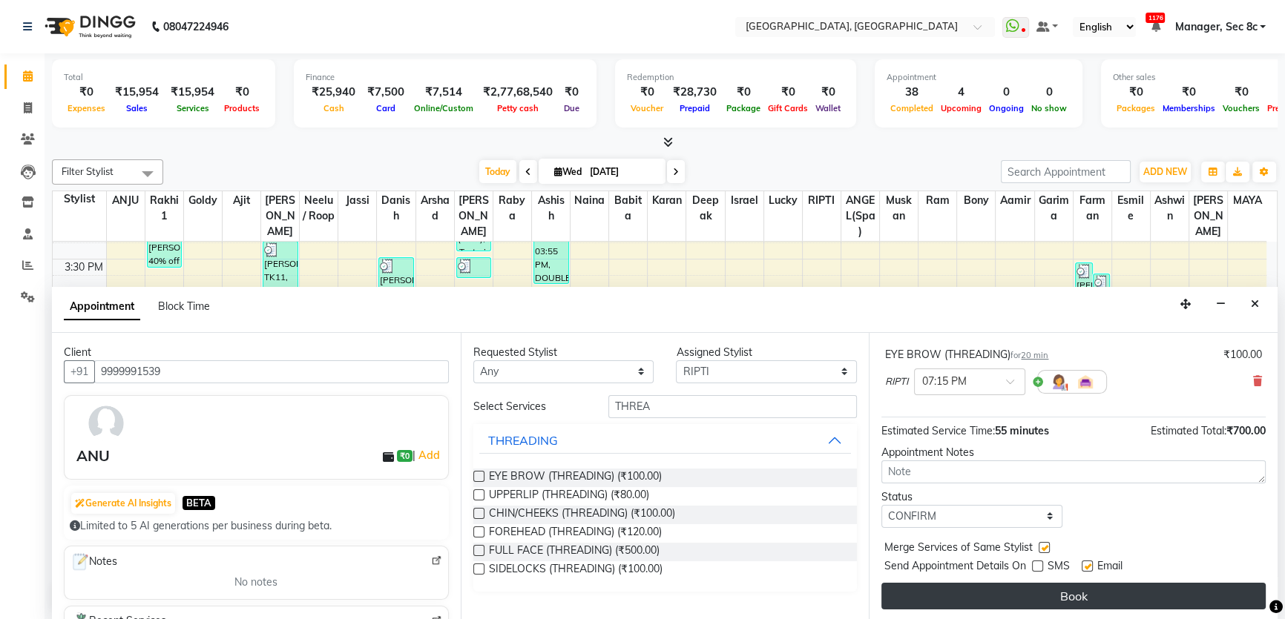
click at [1035, 601] on button "Book" at bounding box center [1073, 596] width 384 height 27
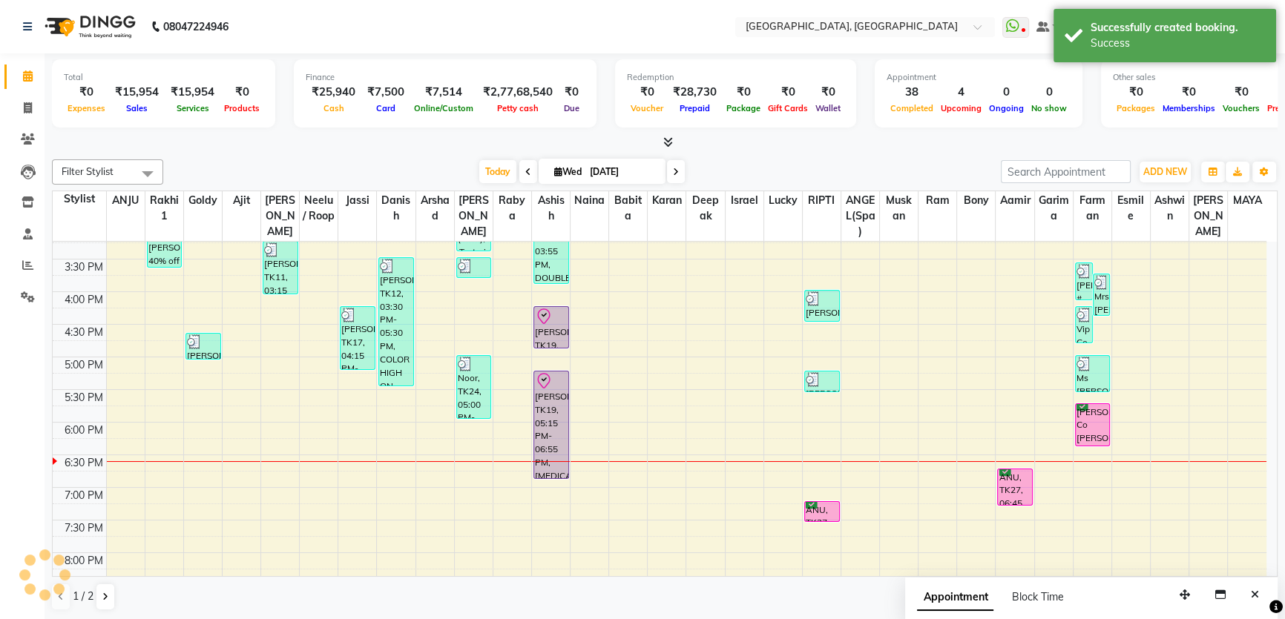
scroll to position [0, 0]
drag, startPoint x: 810, startPoint y: 507, endPoint x: 816, endPoint y: 475, distance: 32.4
click at [816, 475] on div "Mrs Parneet Mam, TK04, 01:30 PM-02:20 PM, FULL ARM WAX,FULL LEG WAX,UNDER ARMS …" at bounding box center [821, 226] width 38 height 913
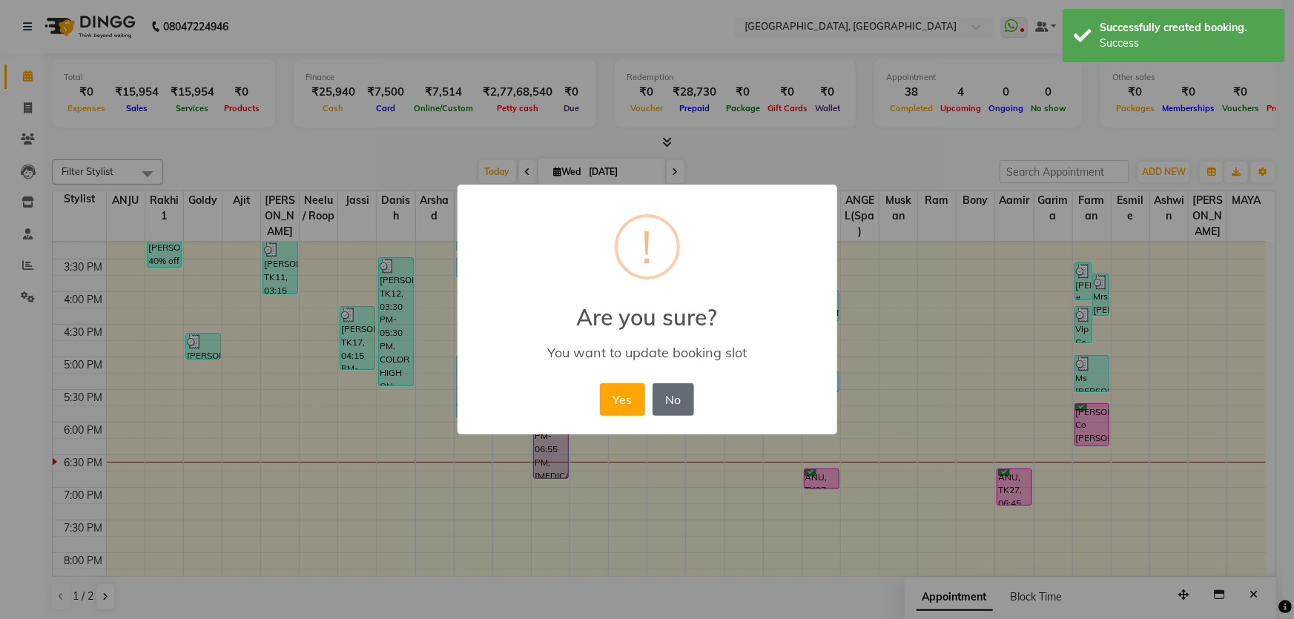
click at [664, 397] on button "No" at bounding box center [674, 399] width 42 height 33
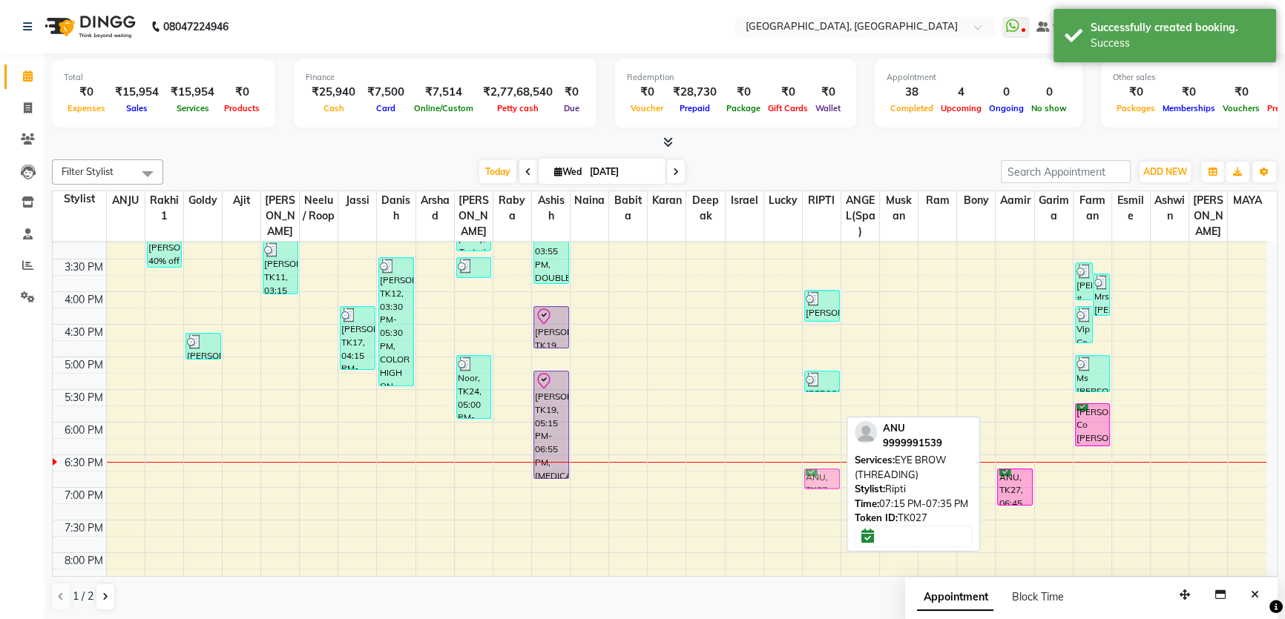
drag, startPoint x: 830, startPoint y: 510, endPoint x: 829, endPoint y: 481, distance: 29.7
click at [829, 481] on div "Mrs Parneet Mam, TK04, 01:30 PM-02:20 PM, FULL ARM WAX,FULL LEG WAX,UNDER ARMS …" at bounding box center [821, 226] width 38 height 913
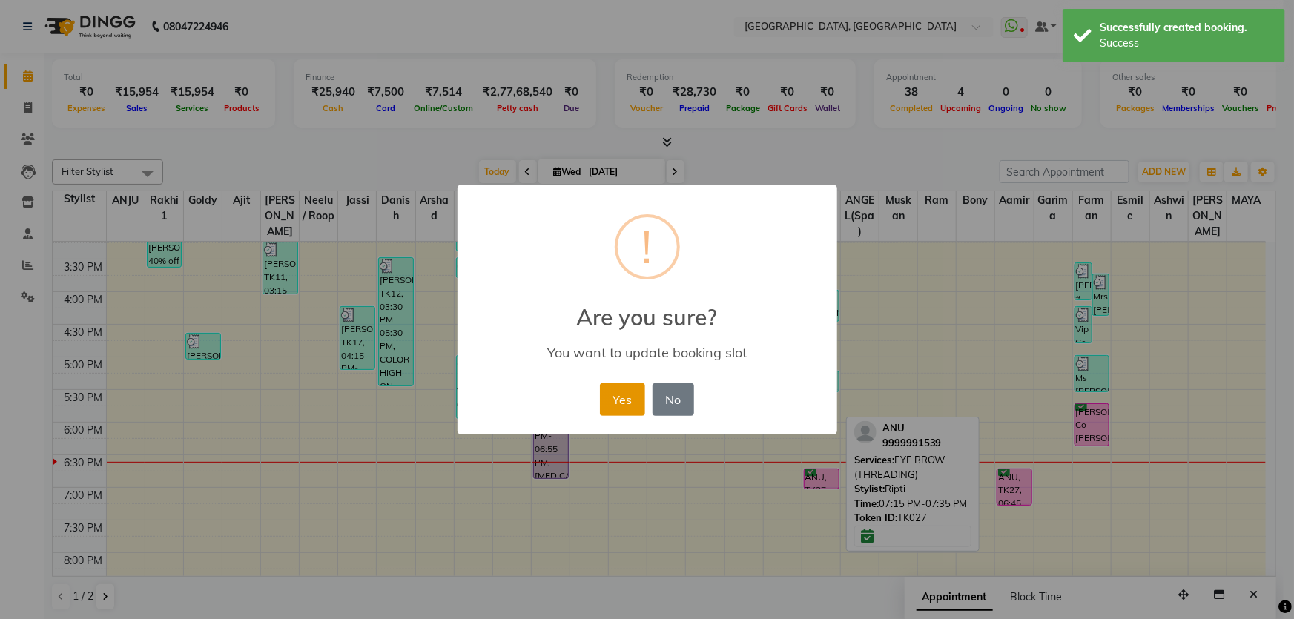
click at [636, 406] on button "Yes" at bounding box center [622, 399] width 45 height 33
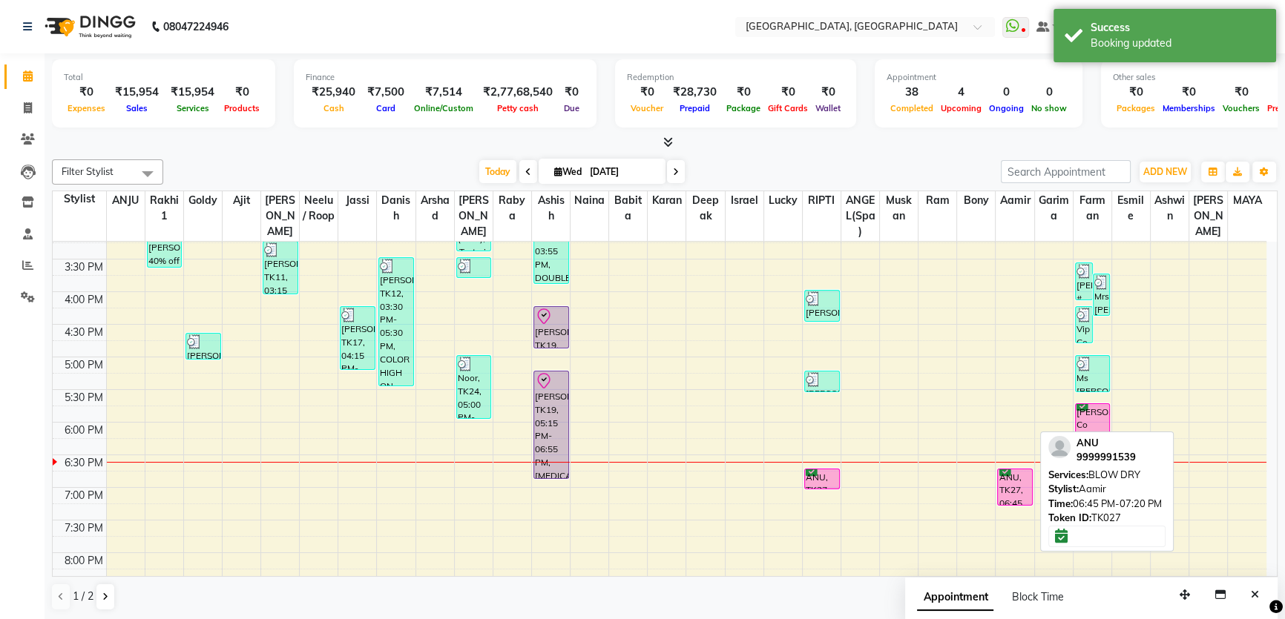
click at [1027, 493] on div "ANU, TK27, 06:45 PM-07:20 PM, BLOW DRY" at bounding box center [1015, 487] width 34 height 36
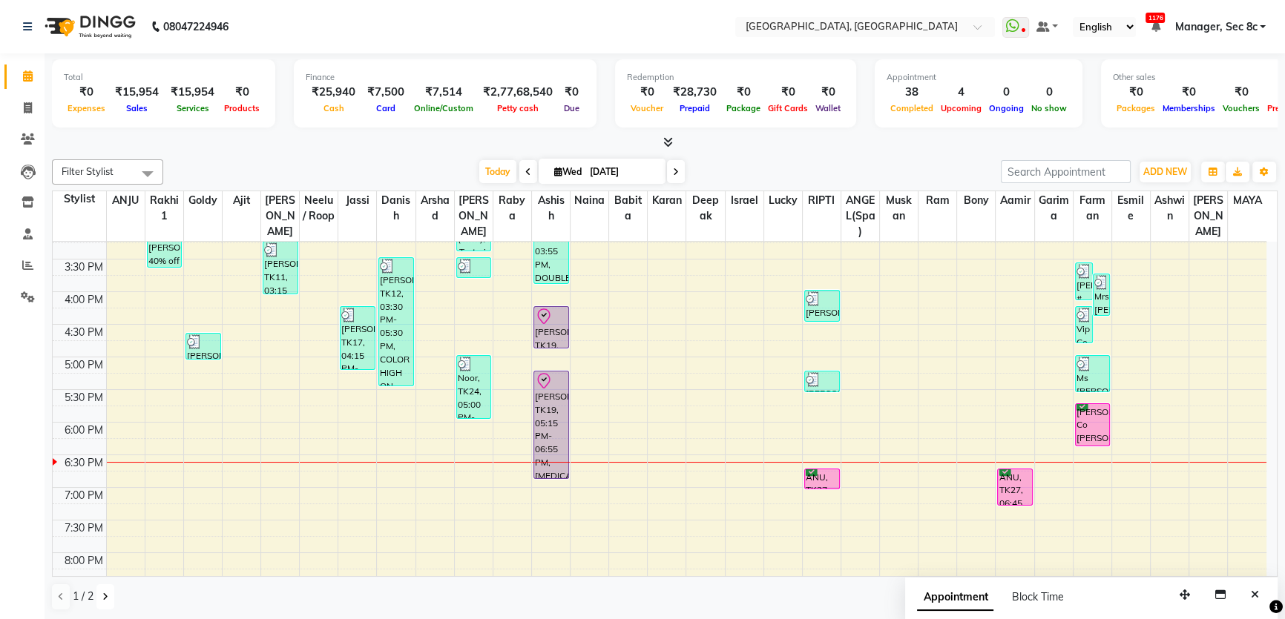
click at [105, 598] on icon at bounding box center [105, 597] width 6 height 9
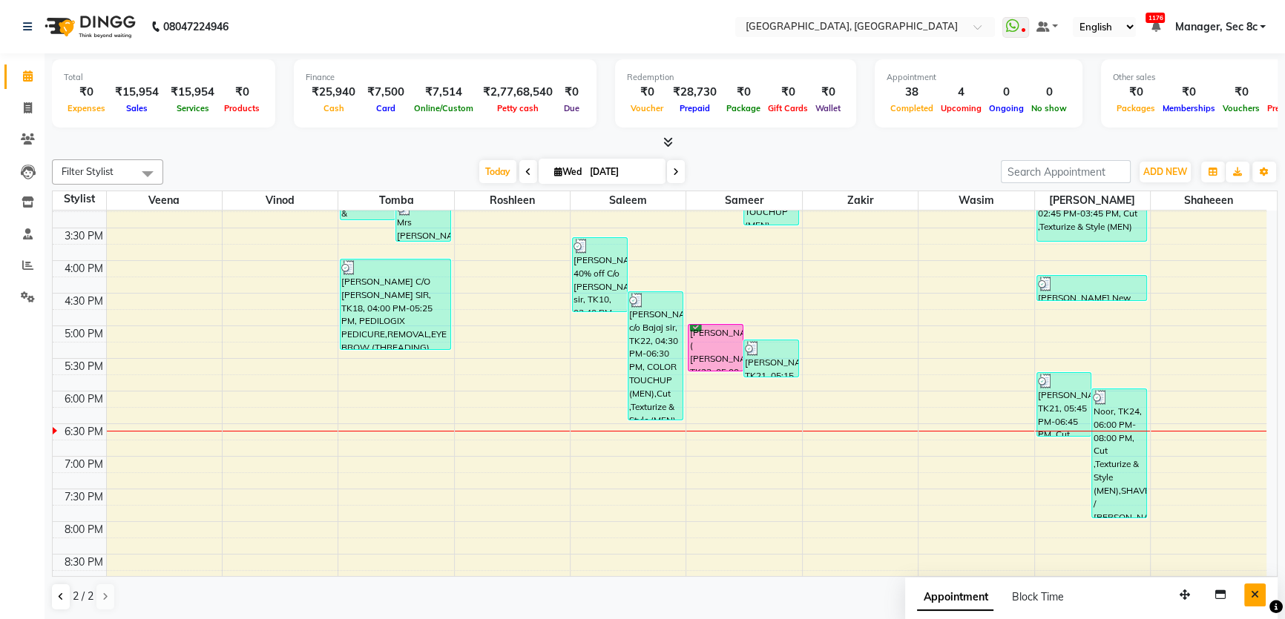
click at [1246, 597] on button "Close" at bounding box center [1255, 595] width 22 height 23
click at [58, 593] on icon at bounding box center [61, 597] width 6 height 9
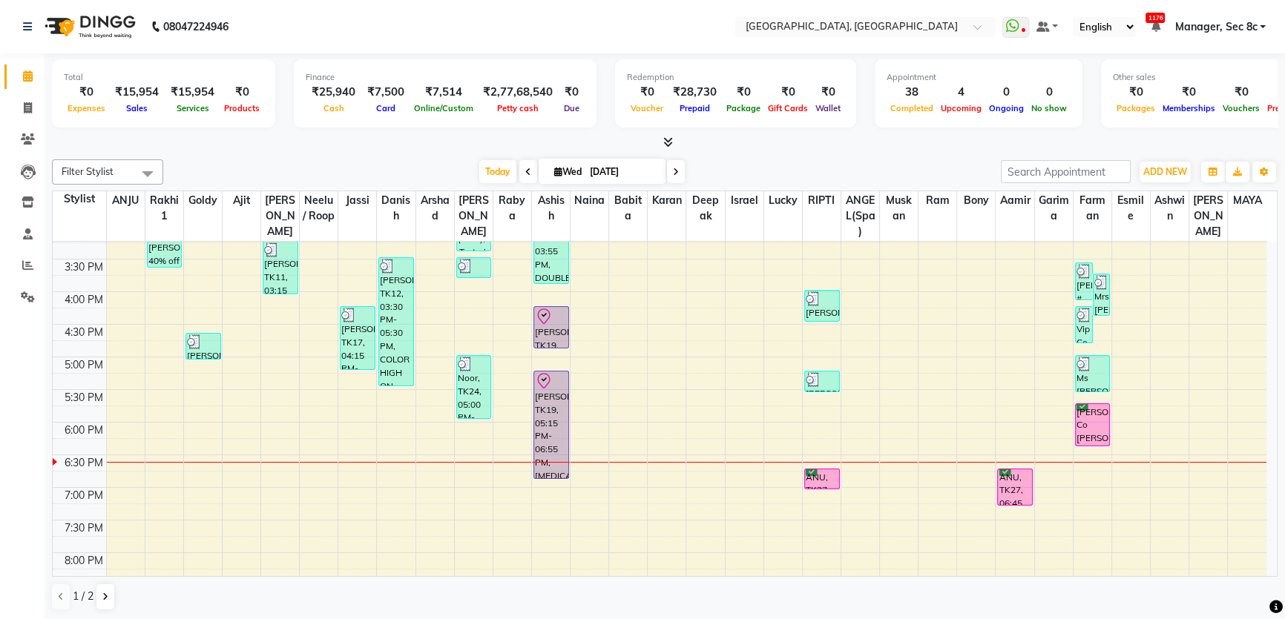
click at [356, 468] on div "8:00 AM 8:30 AM 9:00 AM 9:30 AM 10:00 AM 10:30 AM 11:00 AM 11:30 AM 12:00 PM 12…" at bounding box center [659, 226] width 1213 height 913
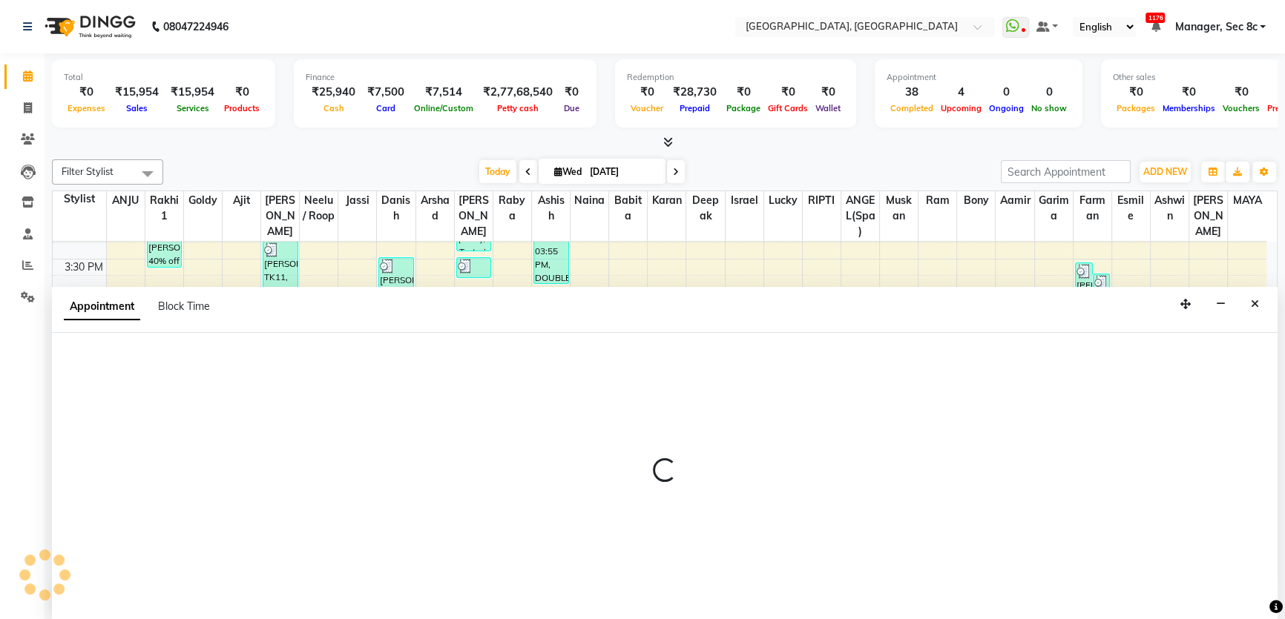
select select "25443"
select select "tentative"
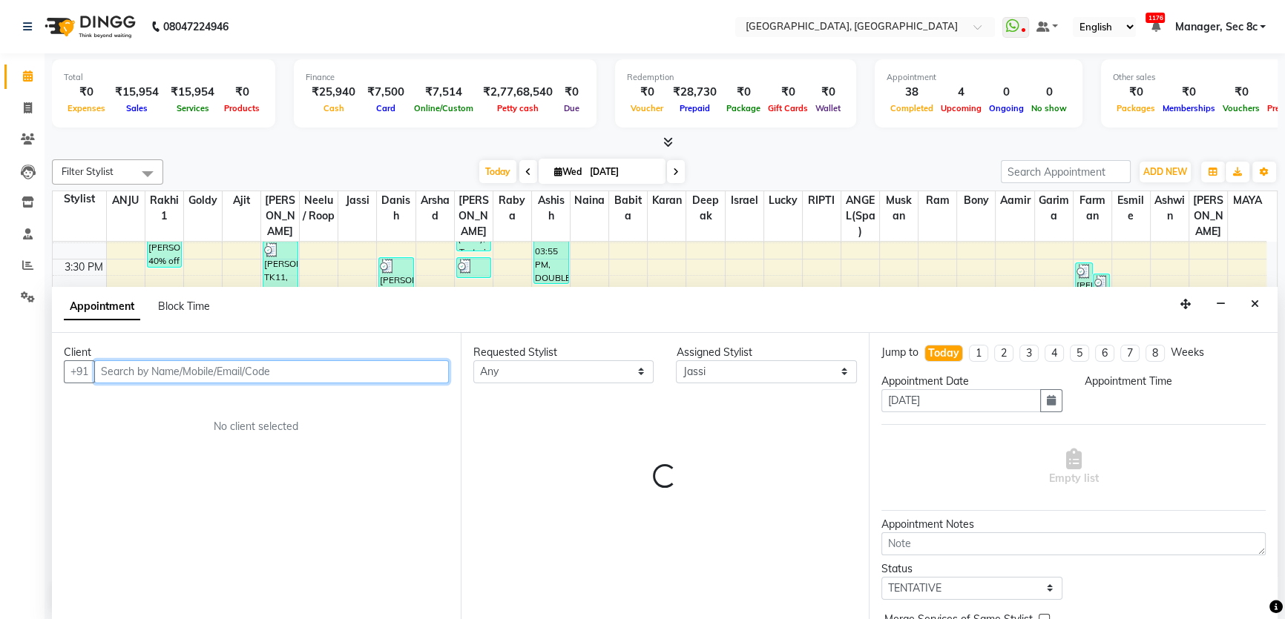
select select "1125"
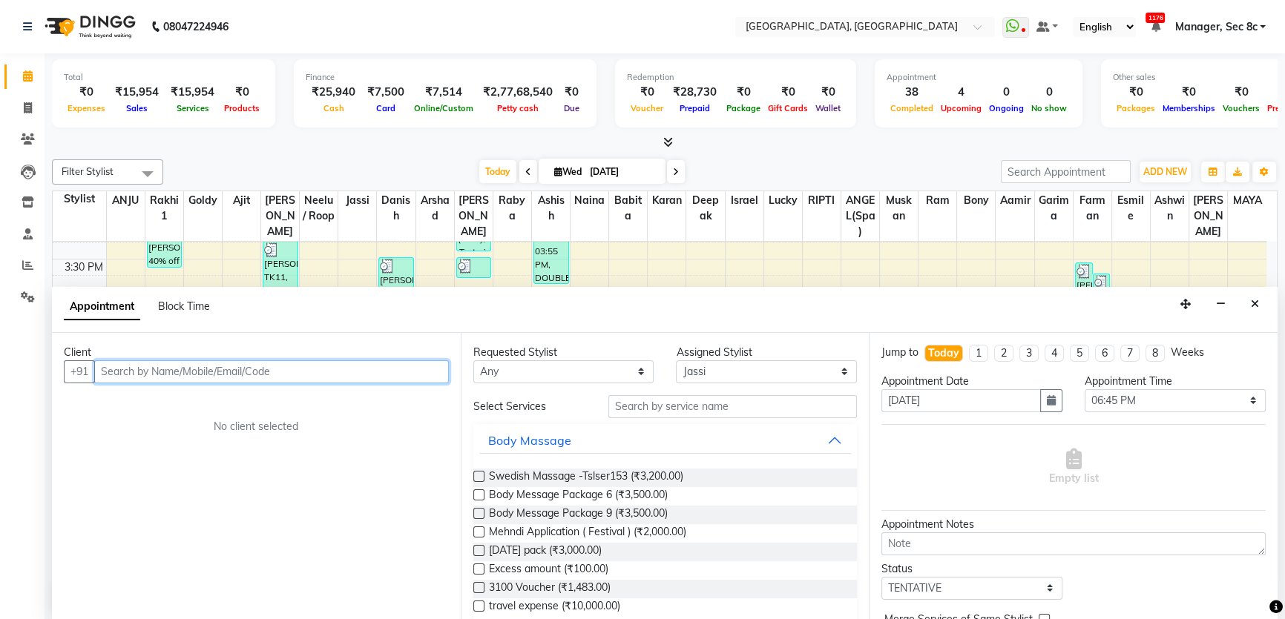
click at [156, 378] on input "text" at bounding box center [271, 371] width 355 height 23
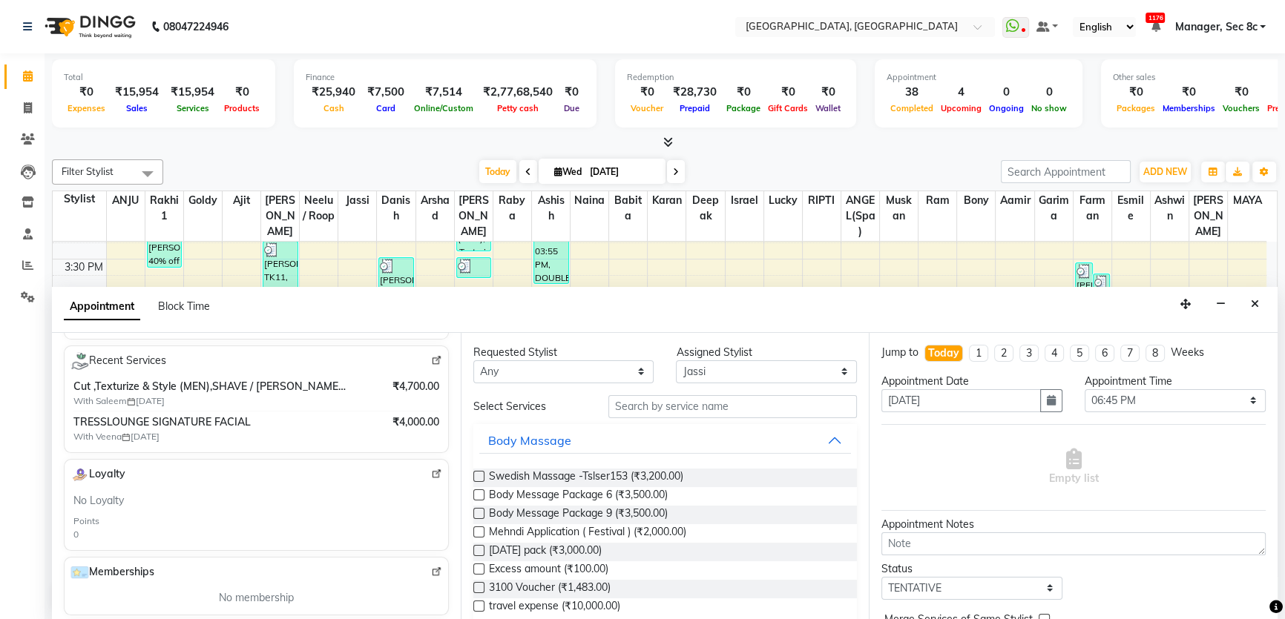
scroll to position [260, 0]
type input "9814400007"
click at [701, 403] on input "text" at bounding box center [732, 406] width 248 height 23
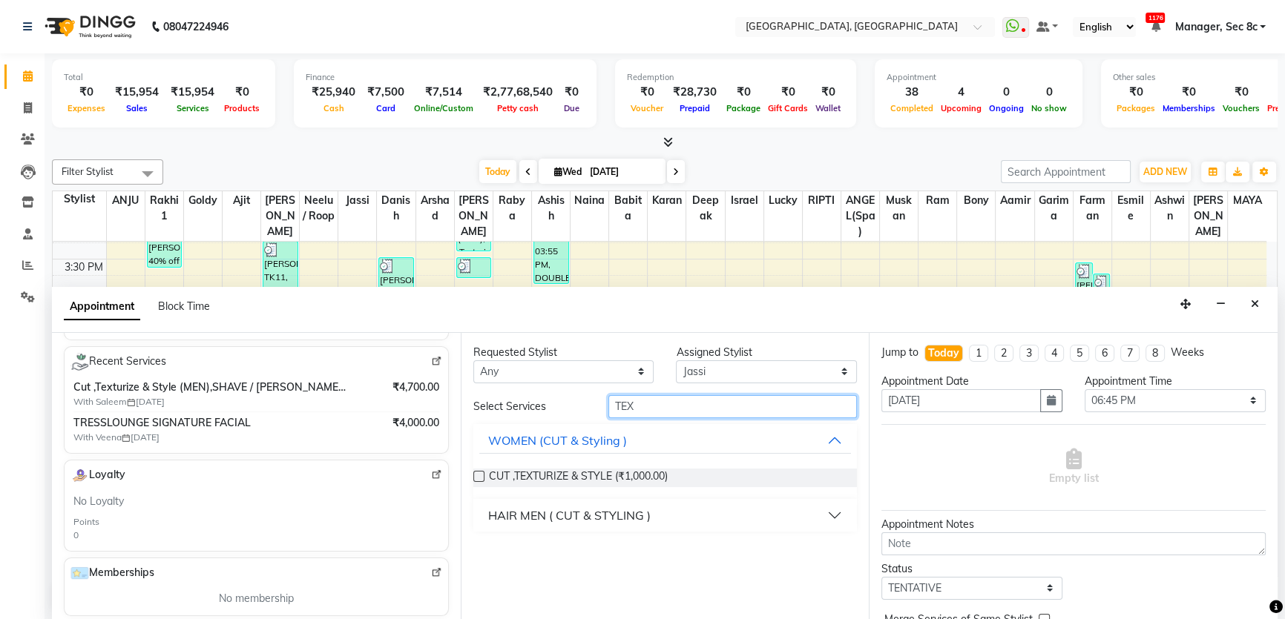
type input "TEX"
click at [611, 508] on div "HAIR MEN ( CUT & STYLING )" at bounding box center [569, 516] width 162 height 18
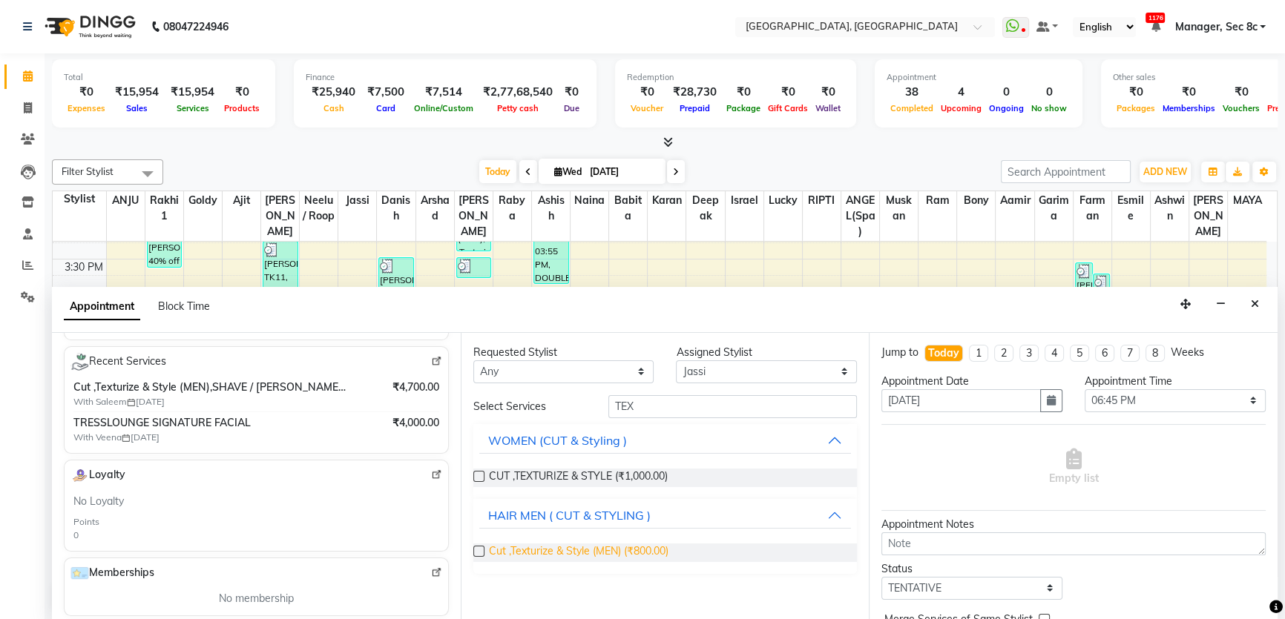
click at [630, 547] on span "Cut ,Texturize & Style (MEN) (₹800.00)" at bounding box center [578, 553] width 179 height 19
checkbox input "false"
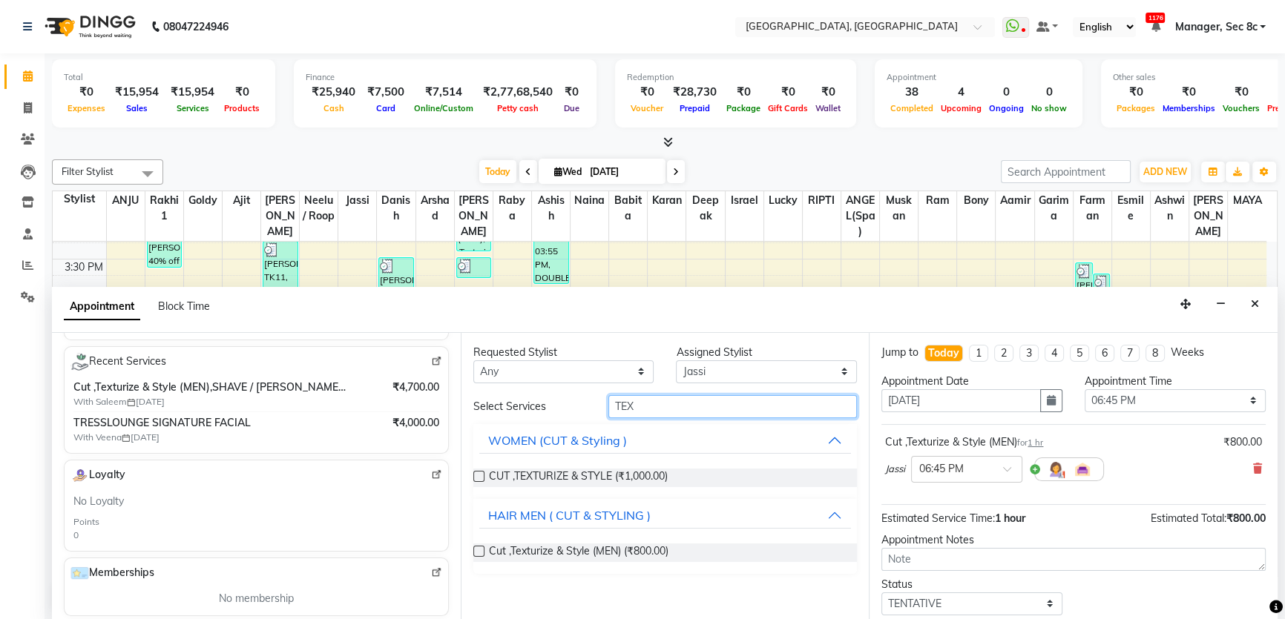
click at [682, 409] on input "TEX" at bounding box center [732, 406] width 248 height 23
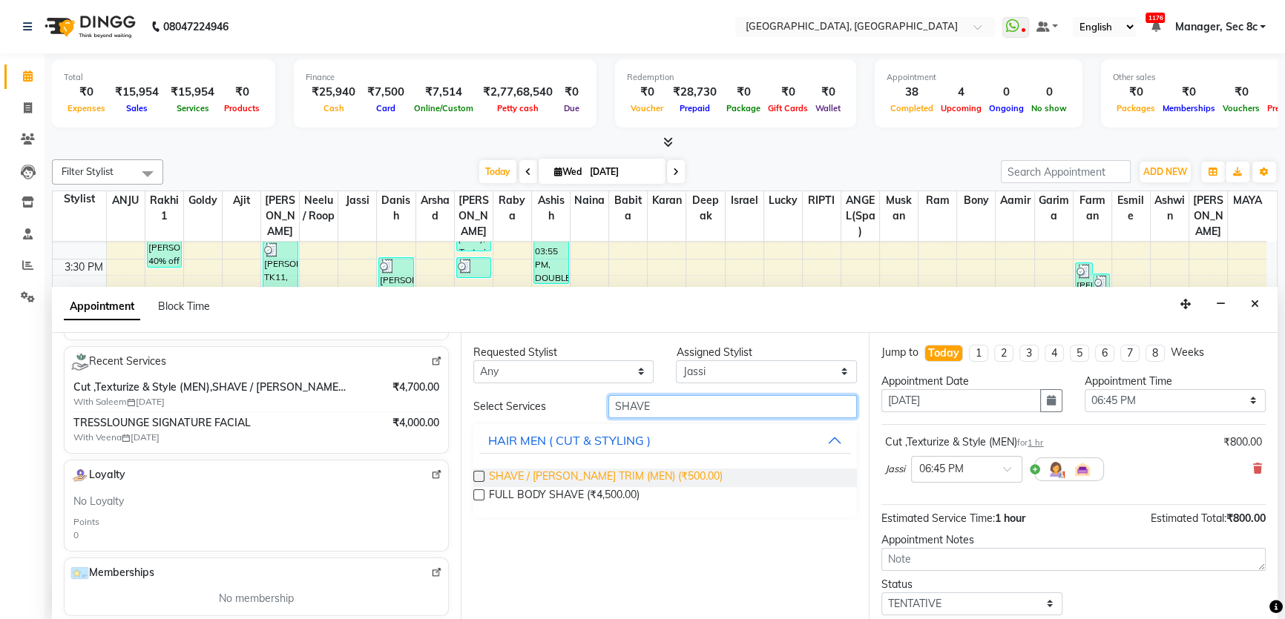
type input "SHAVE"
click at [616, 472] on span "SHAVE / BEARD TRIM (MEN) (₹500.00)" at bounding box center [606, 478] width 234 height 19
checkbox input "false"
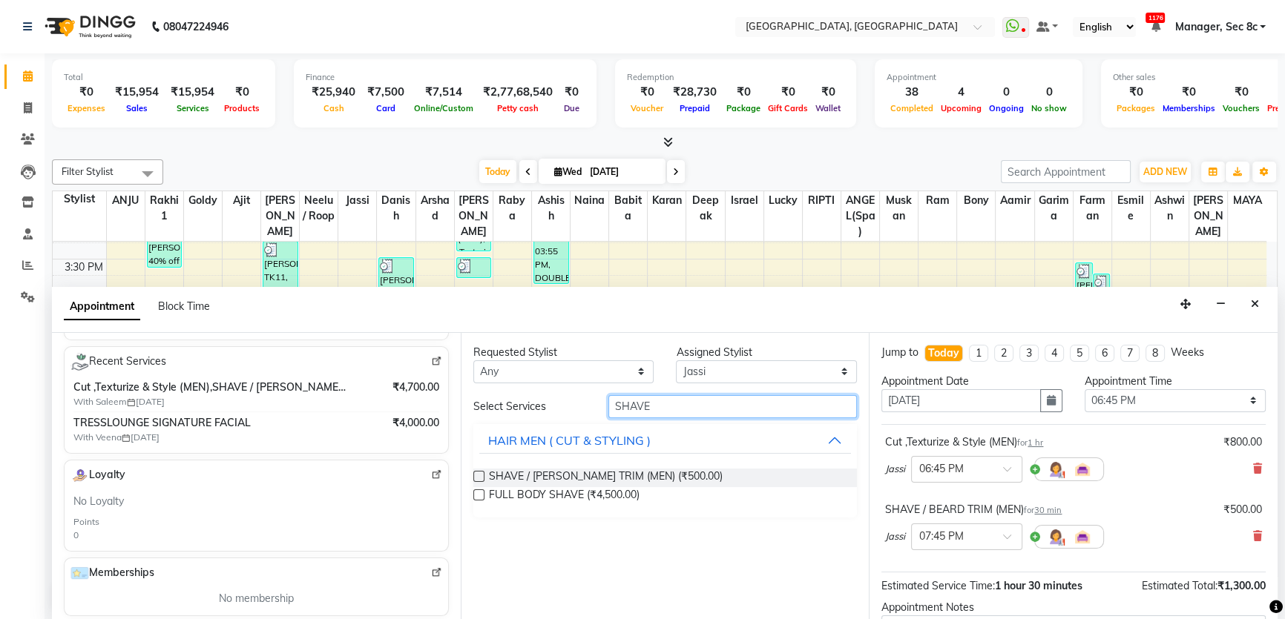
click at [677, 401] on input "SHAVE" at bounding box center [732, 406] width 248 height 23
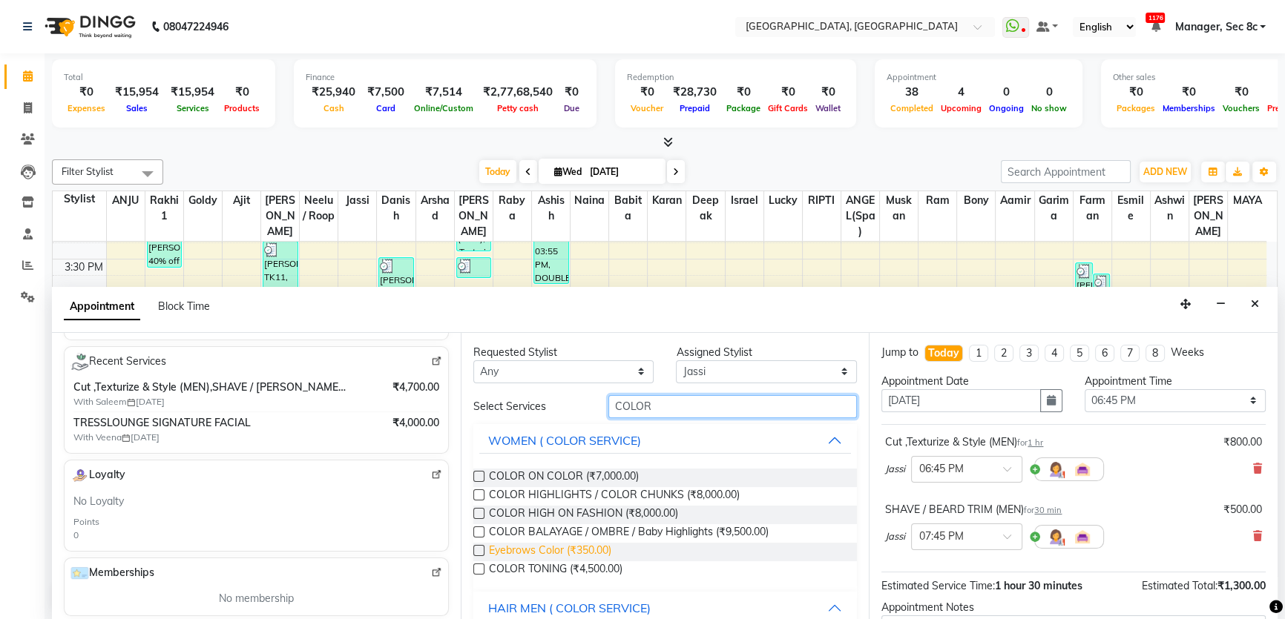
scroll to position [113, 0]
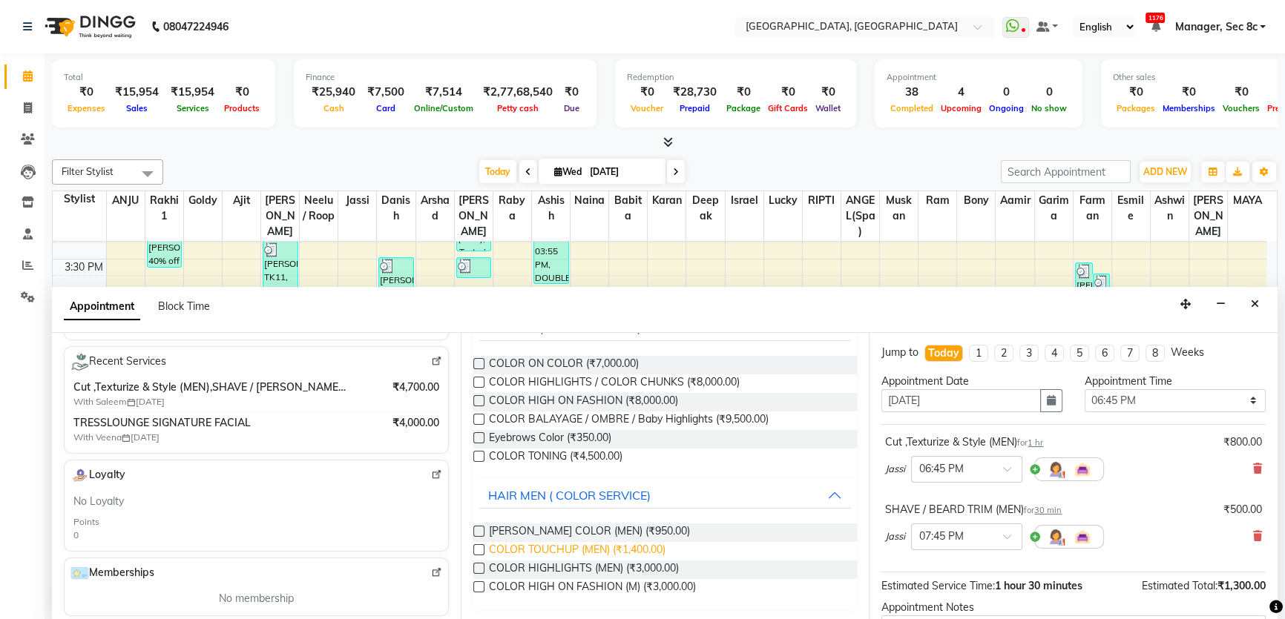
type input "COLOR"
click at [574, 550] on span "COLOR TOUCHUP (MEN) (₹1,400.00)" at bounding box center [577, 551] width 177 height 19
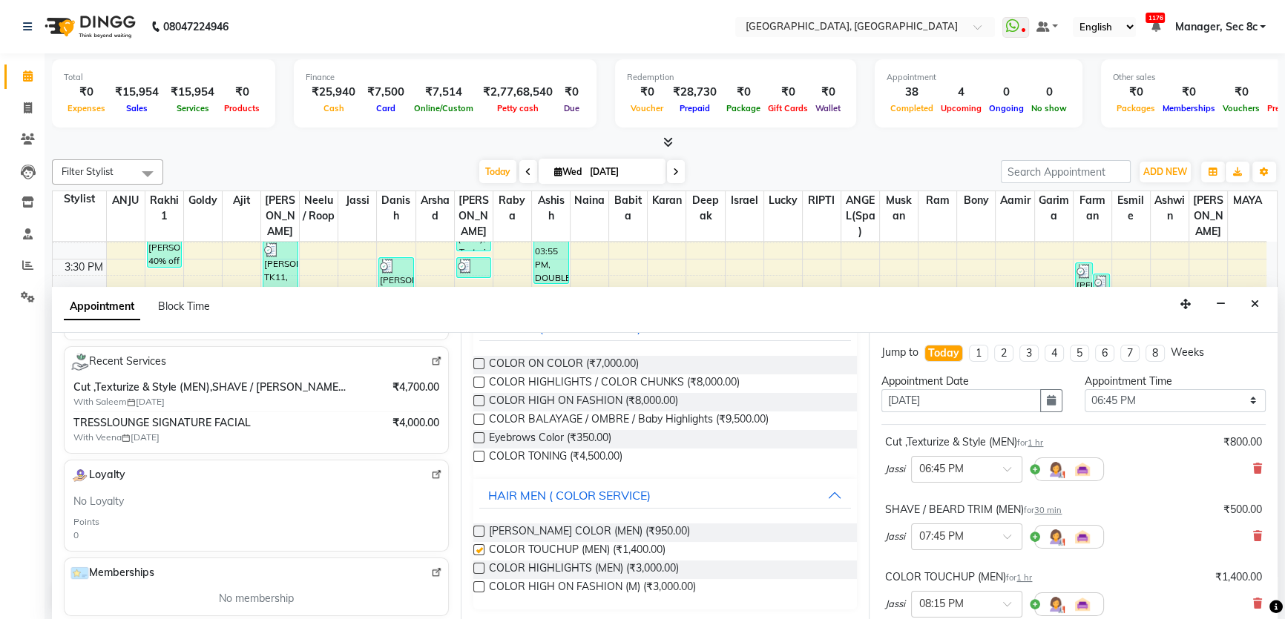
checkbox input "false"
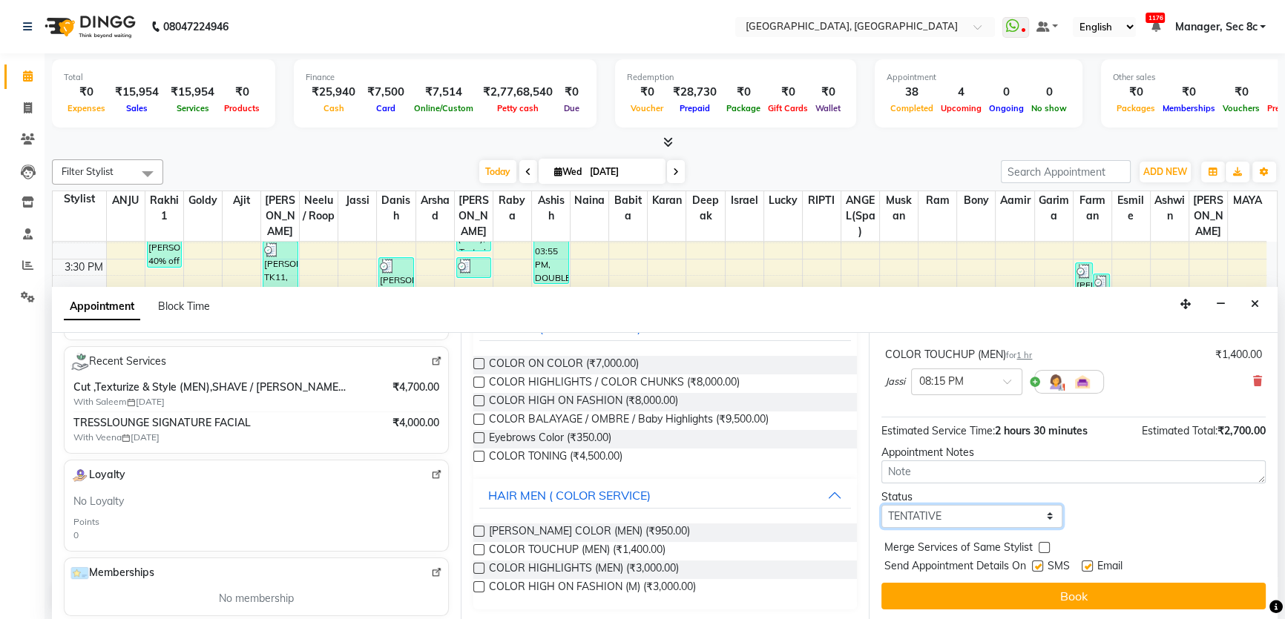
click at [1051, 522] on select "Select TENTATIVE CONFIRM CHECK-IN UPCOMING" at bounding box center [971, 516] width 181 height 23
select select "confirm booking"
click at [881, 505] on select "Select TENTATIVE CONFIRM CHECK-IN UPCOMING" at bounding box center [971, 516] width 181 height 23
click at [1039, 542] on label at bounding box center [1043, 547] width 11 height 11
click at [1039, 544] on input "checkbox" at bounding box center [1043, 549] width 10 height 10
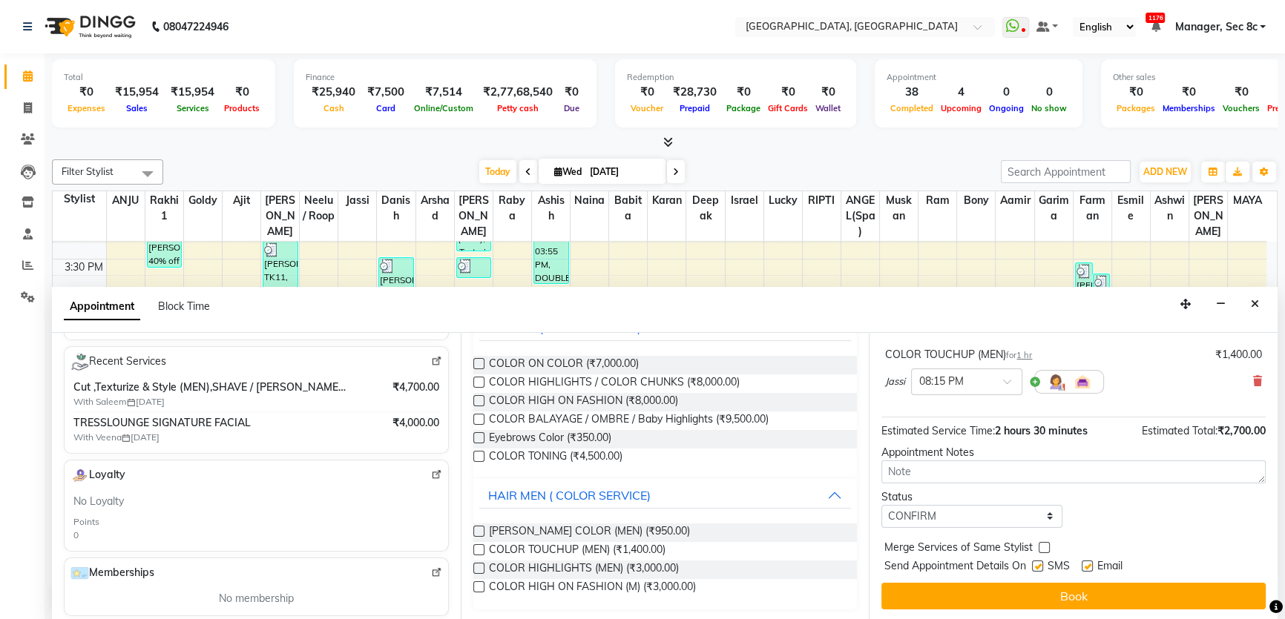
checkbox input "true"
click at [1038, 562] on label at bounding box center [1037, 566] width 11 height 11
click at [1038, 563] on input "checkbox" at bounding box center [1037, 568] width 10 height 10
checkbox input "false"
click at [1037, 589] on button "Book" at bounding box center [1073, 596] width 384 height 27
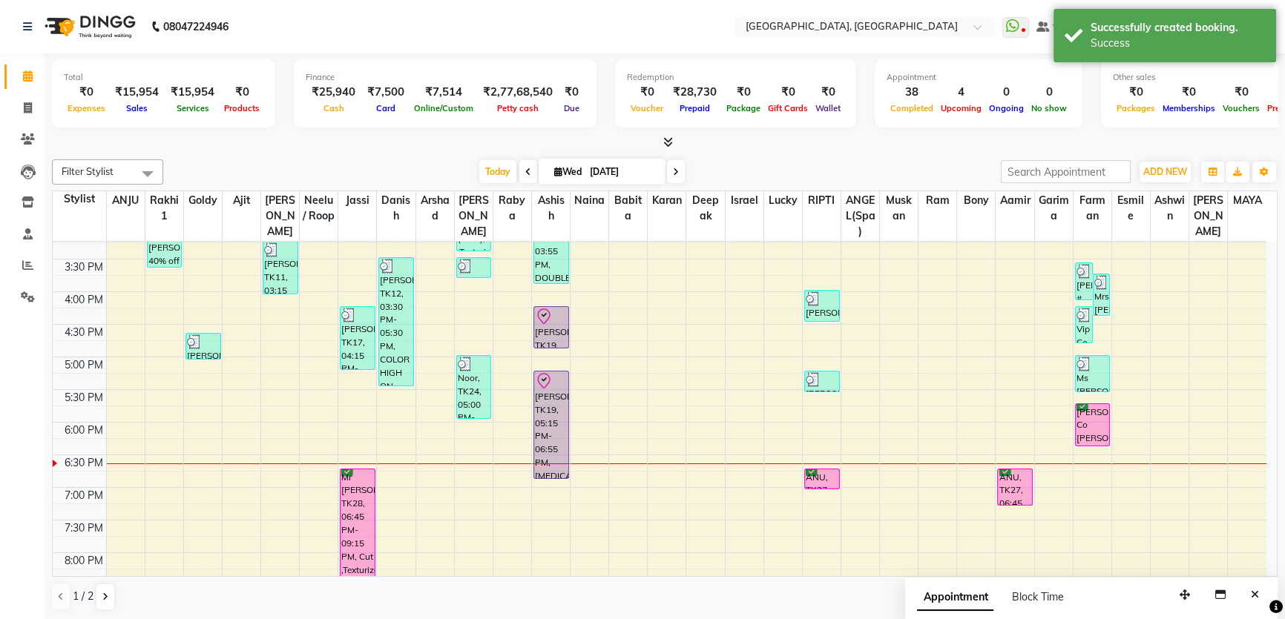
scroll to position [0, 0]
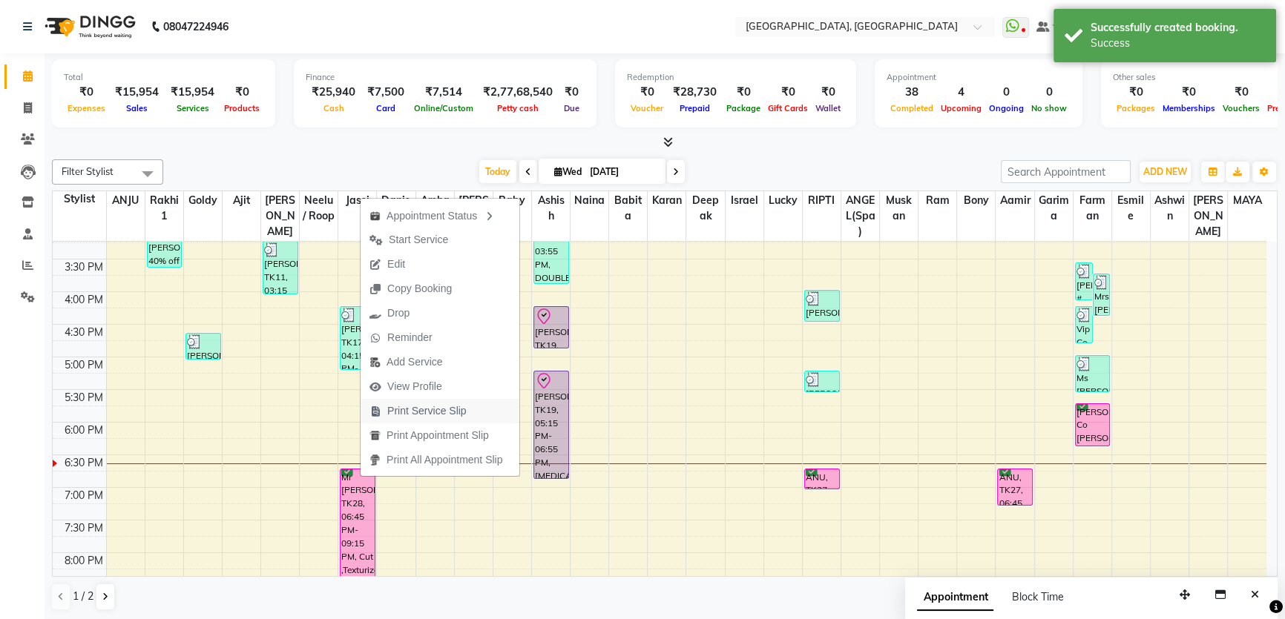
click at [395, 416] on span "Print Service Slip" at bounding box center [426, 411] width 79 height 16
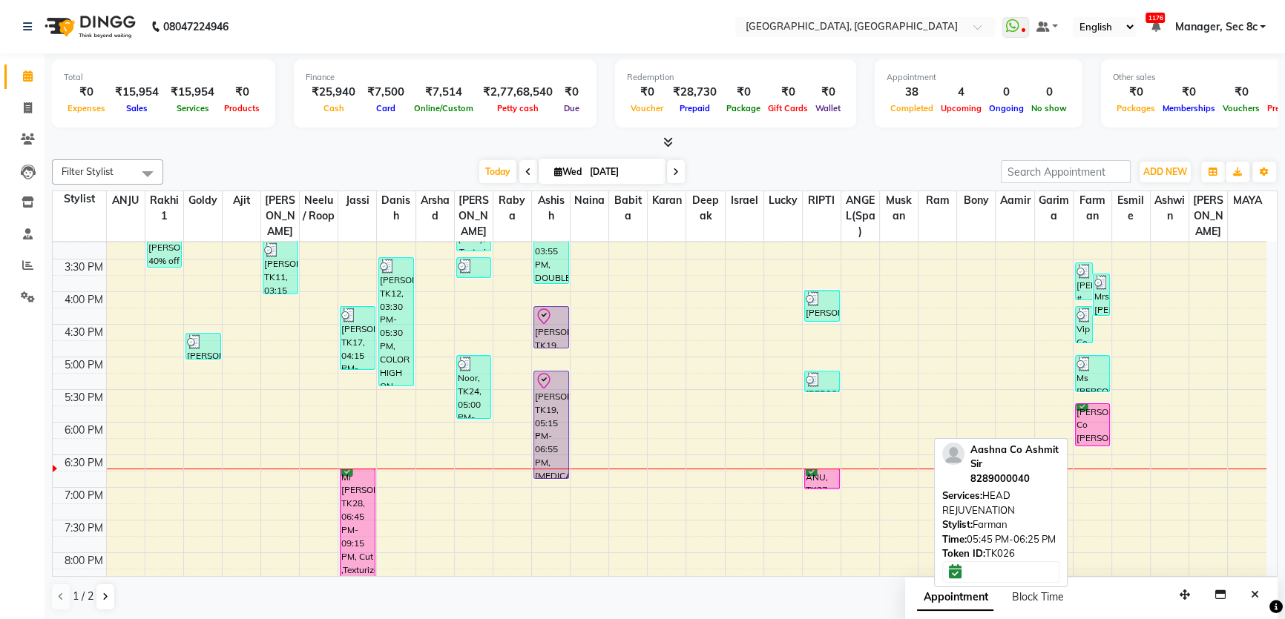
click at [1095, 421] on div "[PERSON_NAME] Co [PERSON_NAME], TK26, 05:45 PM-06:25 PM, HEAD REJUVENATION" at bounding box center [1092, 425] width 34 height 42
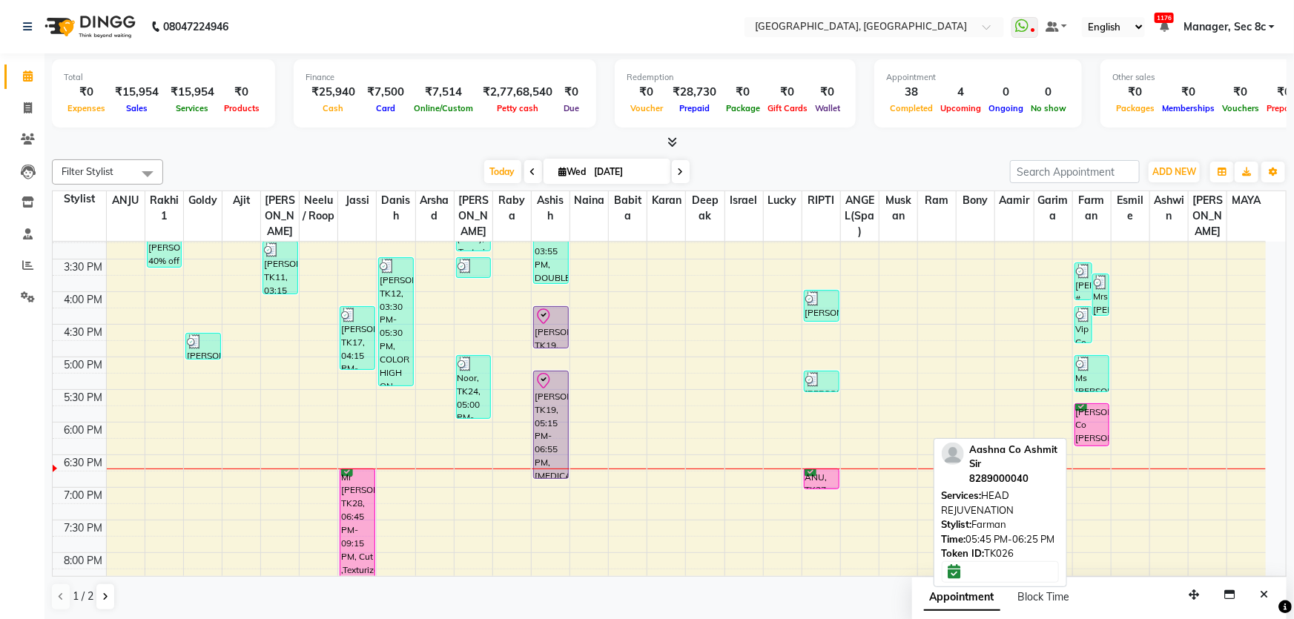
select select "6"
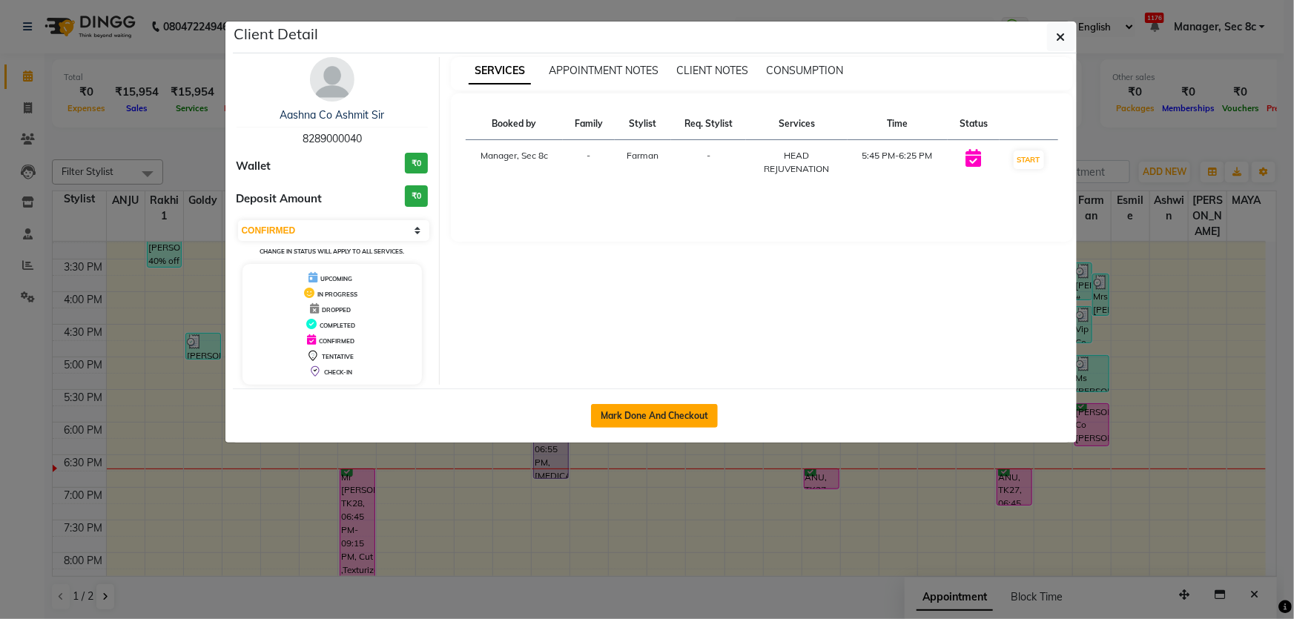
click at [662, 410] on button "Mark Done And Checkout" at bounding box center [654, 416] width 127 height 24
select select "service"
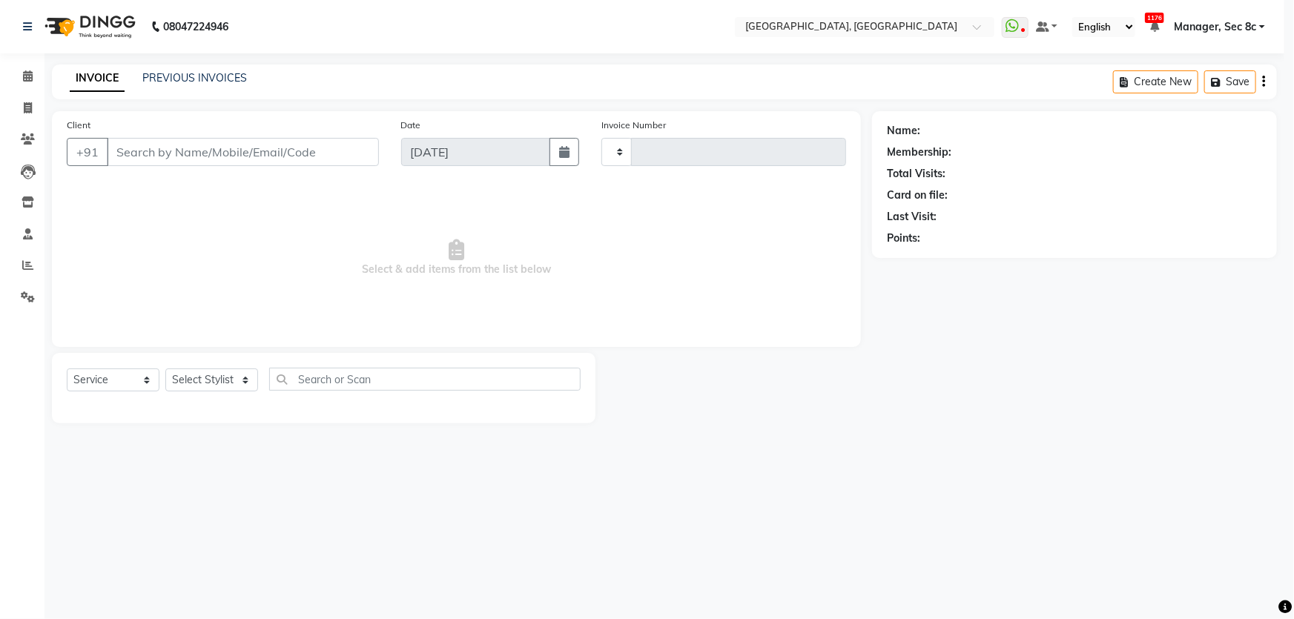
type input "8046"
select select "4281"
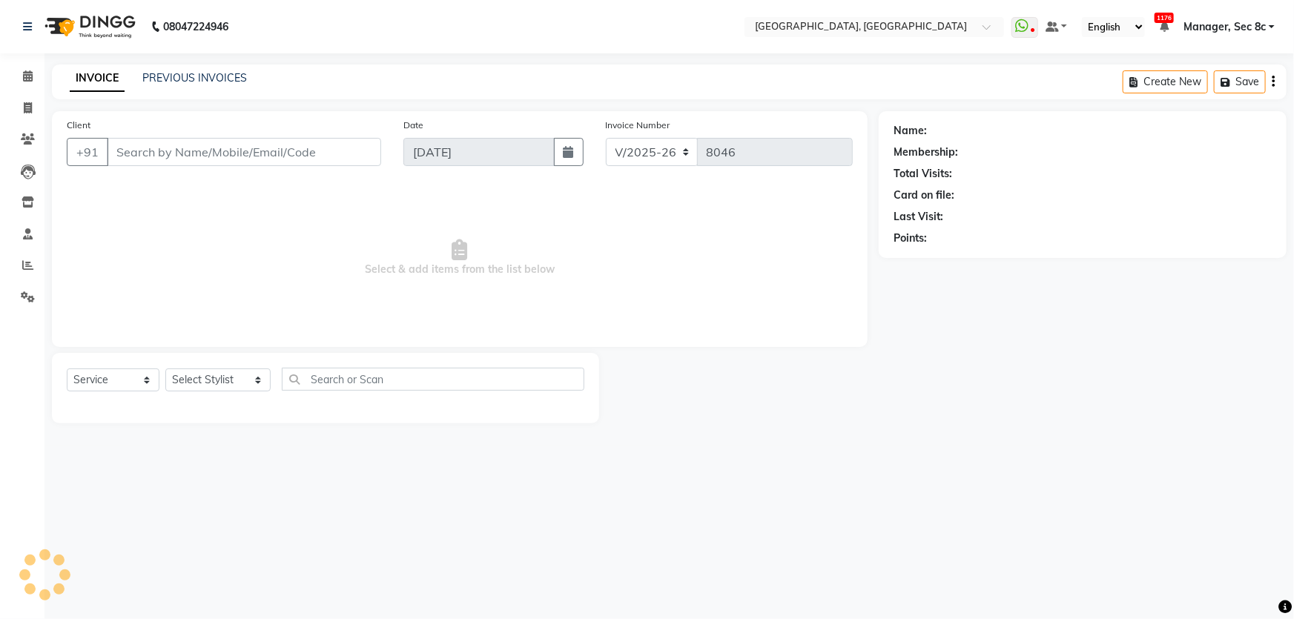
type input "8289000040"
select select "65627"
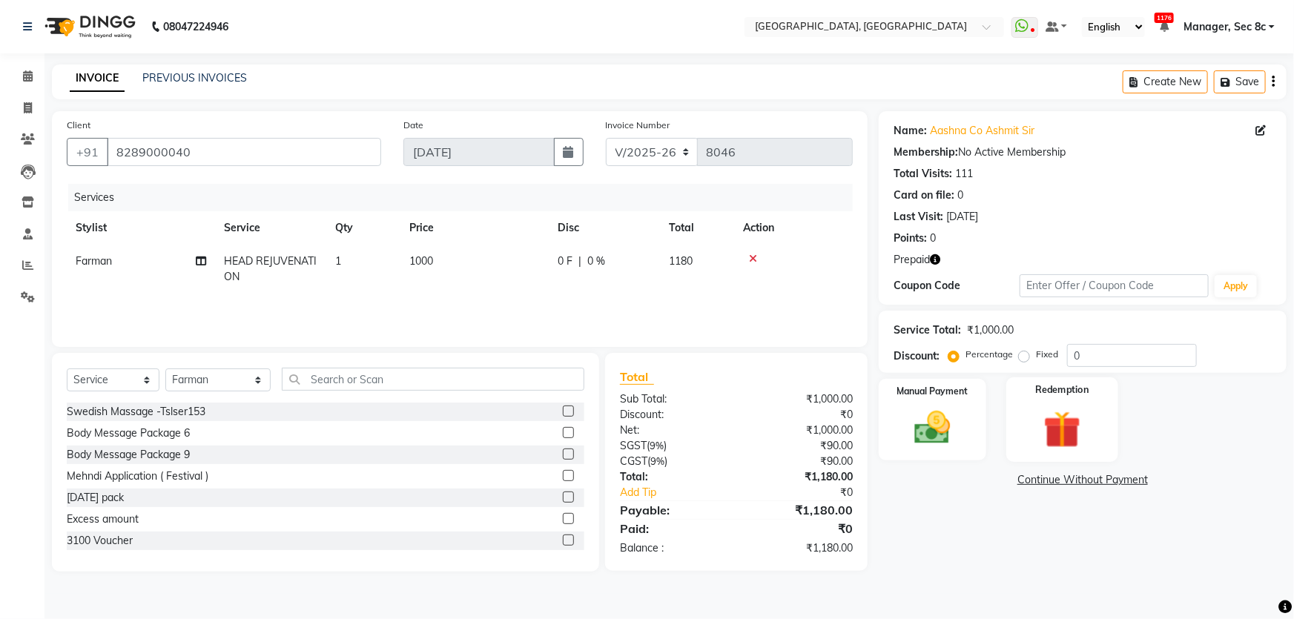
drag, startPoint x: 1098, startPoint y: 425, endPoint x: 1101, endPoint y: 432, distance: 8.3
click at [1098, 426] on div "Redemption" at bounding box center [1062, 420] width 112 height 85
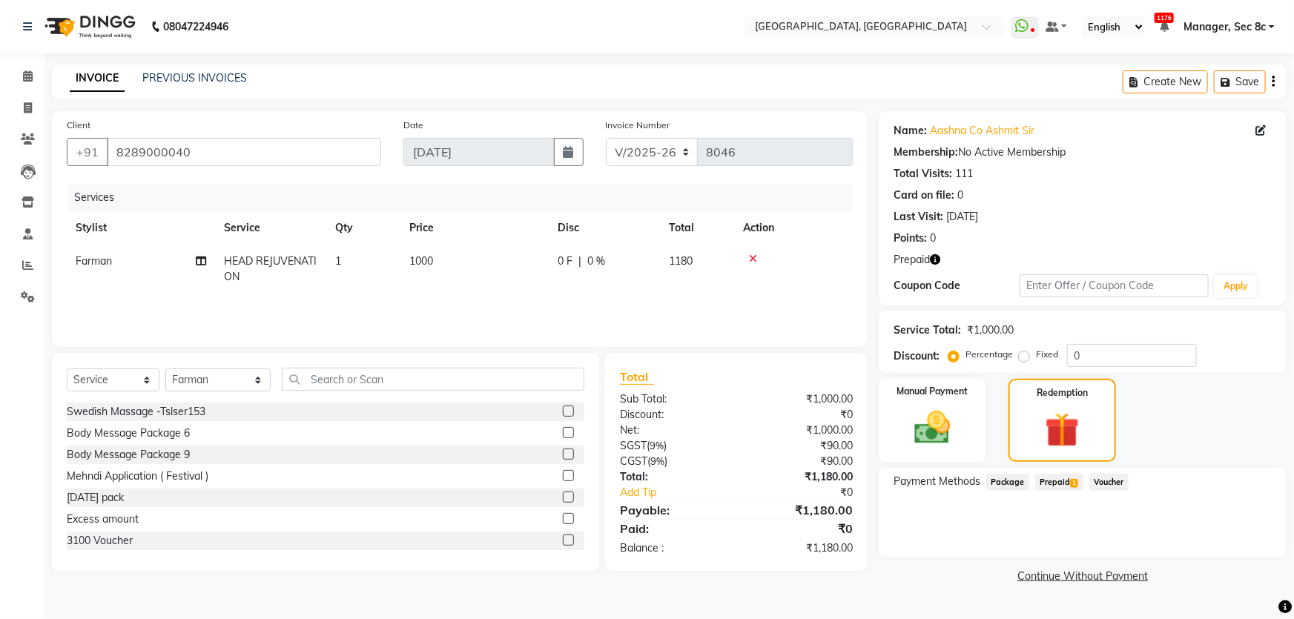
drag, startPoint x: 1062, startPoint y: 482, endPoint x: 1119, endPoint y: 493, distance: 58.2
click at [1063, 482] on span "Prepaid 1" at bounding box center [1059, 482] width 48 height 17
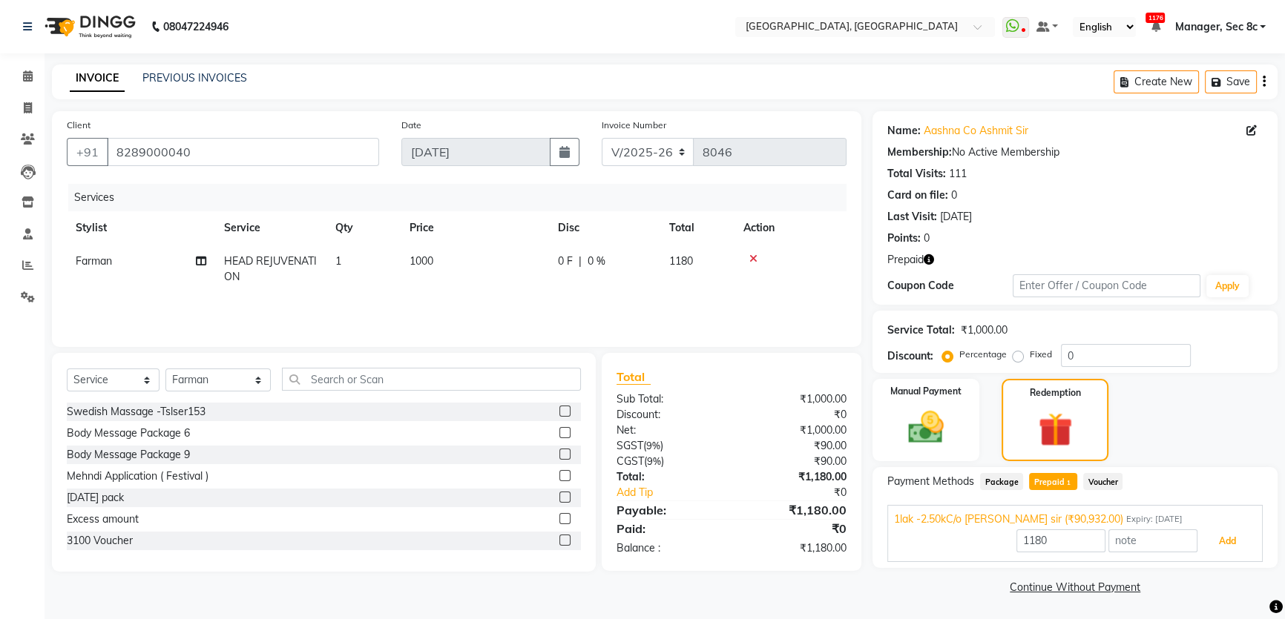
click at [1214, 543] on button "Add" at bounding box center [1227, 541] width 54 height 25
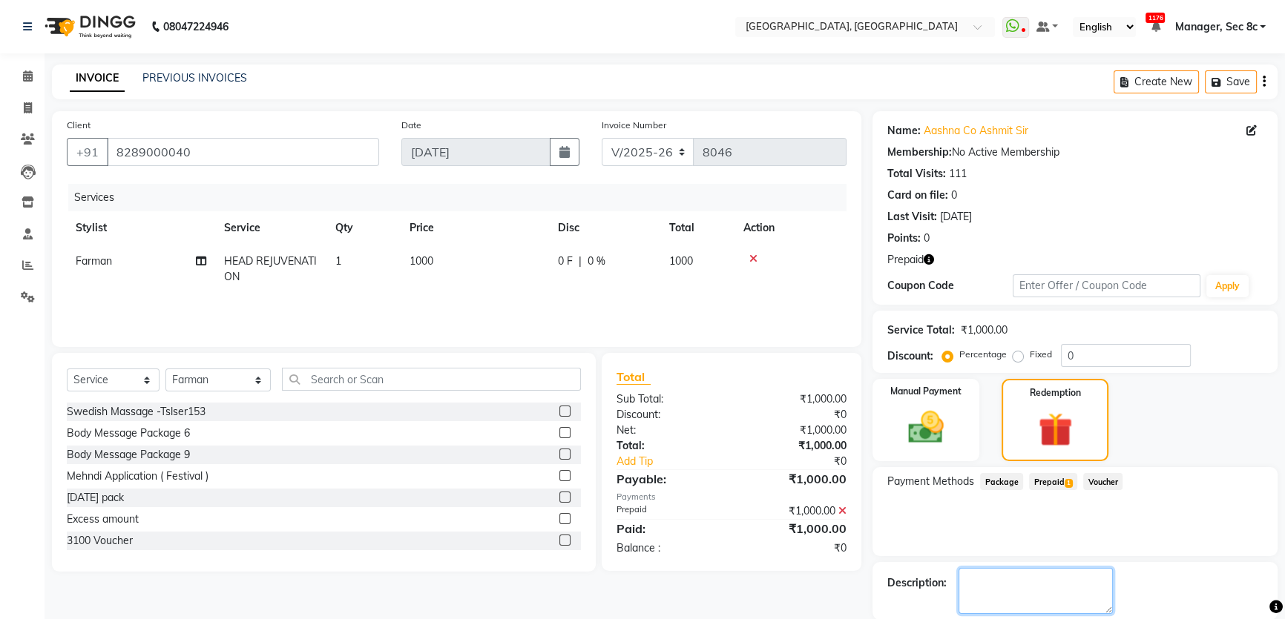
click at [1067, 584] on div "Name: Aashna Co Ashmit Sir Membership: No Active Membership Total Visits: 111 C…" at bounding box center [1080, 390] width 416 height 559
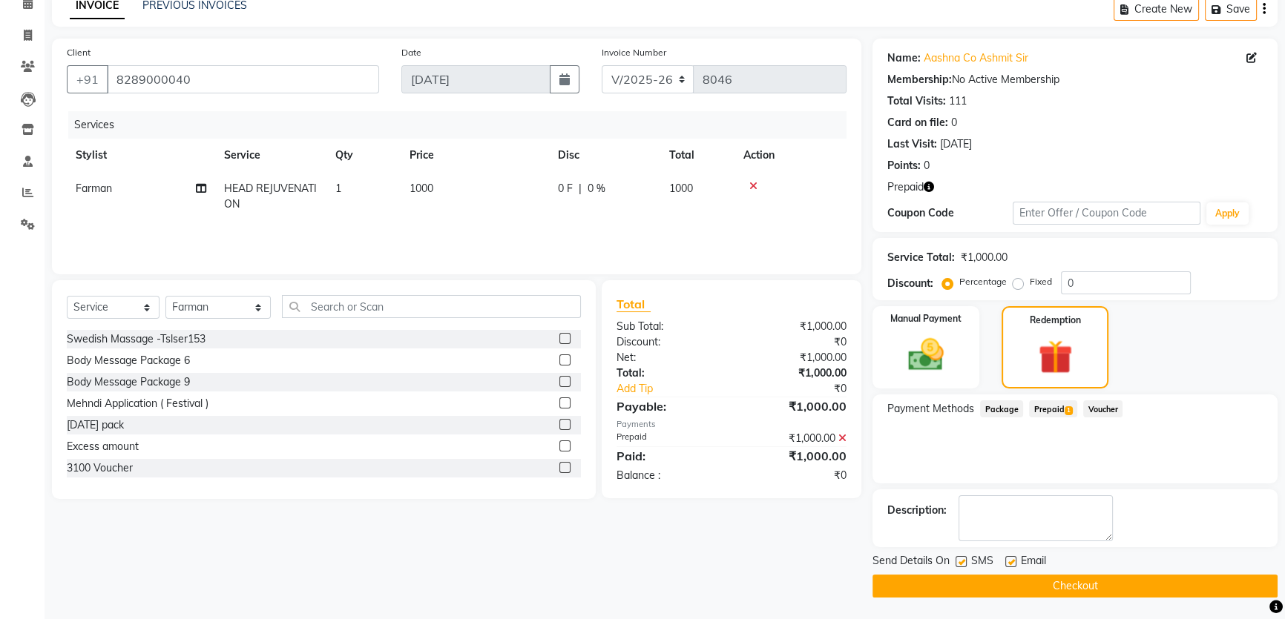
click at [1114, 584] on button "Checkout" at bounding box center [1074, 586] width 405 height 23
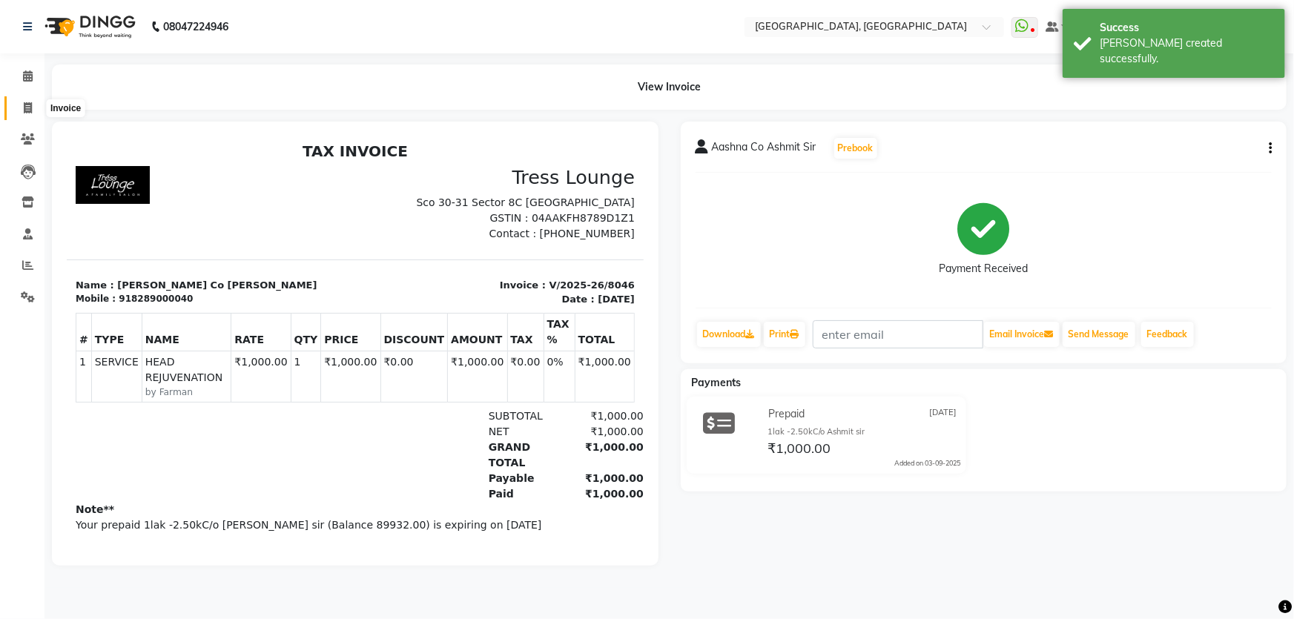
click at [37, 102] on span at bounding box center [28, 108] width 26 height 17
click at [23, 74] on icon at bounding box center [28, 75] width 10 height 11
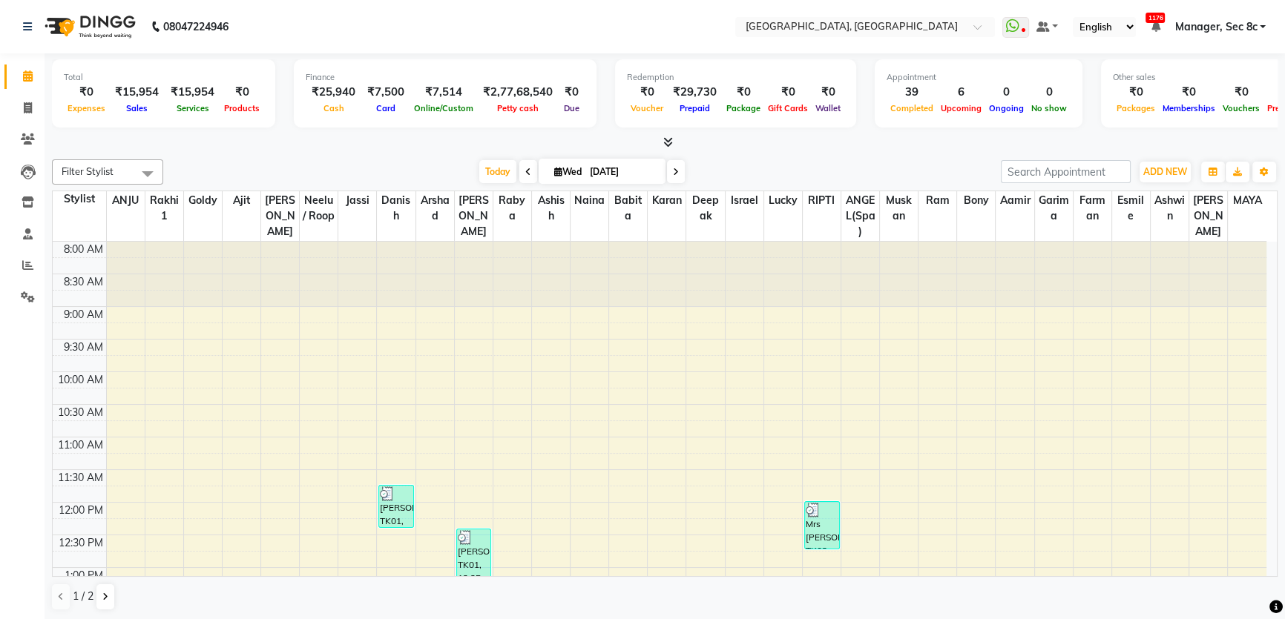
scroll to position [337, 0]
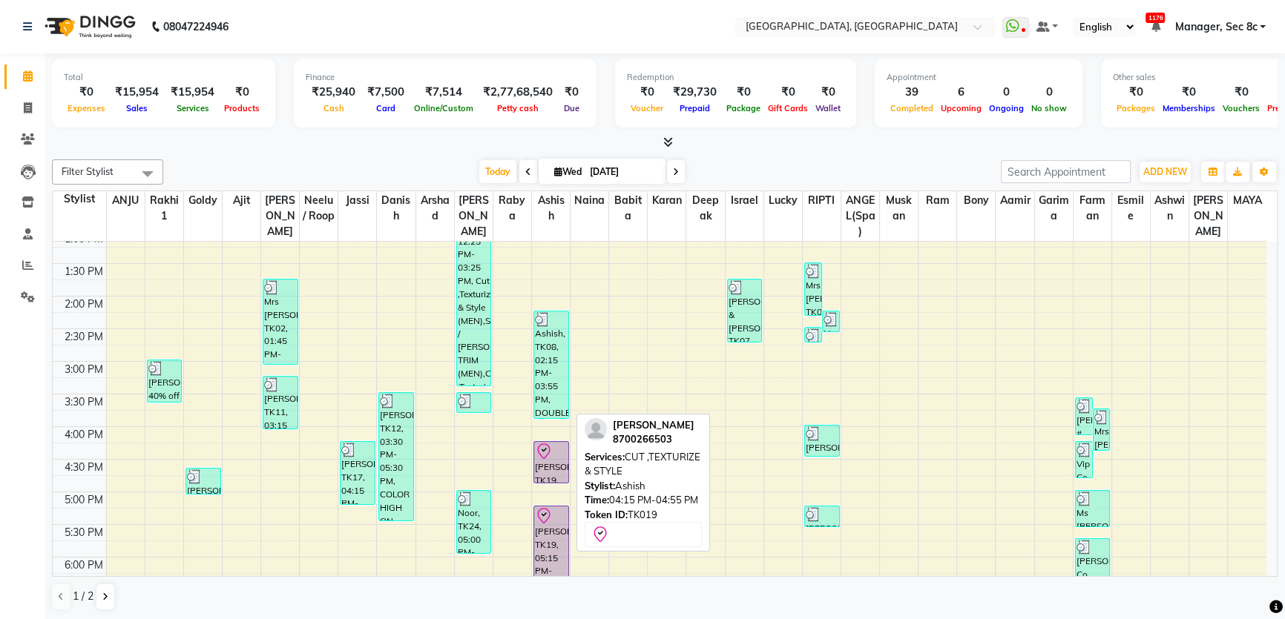
click at [552, 464] on div "[PERSON_NAME], TK19, 04:15 PM-04:55 PM, CUT ,TEXTURIZE & STYLE" at bounding box center [551, 462] width 34 height 41
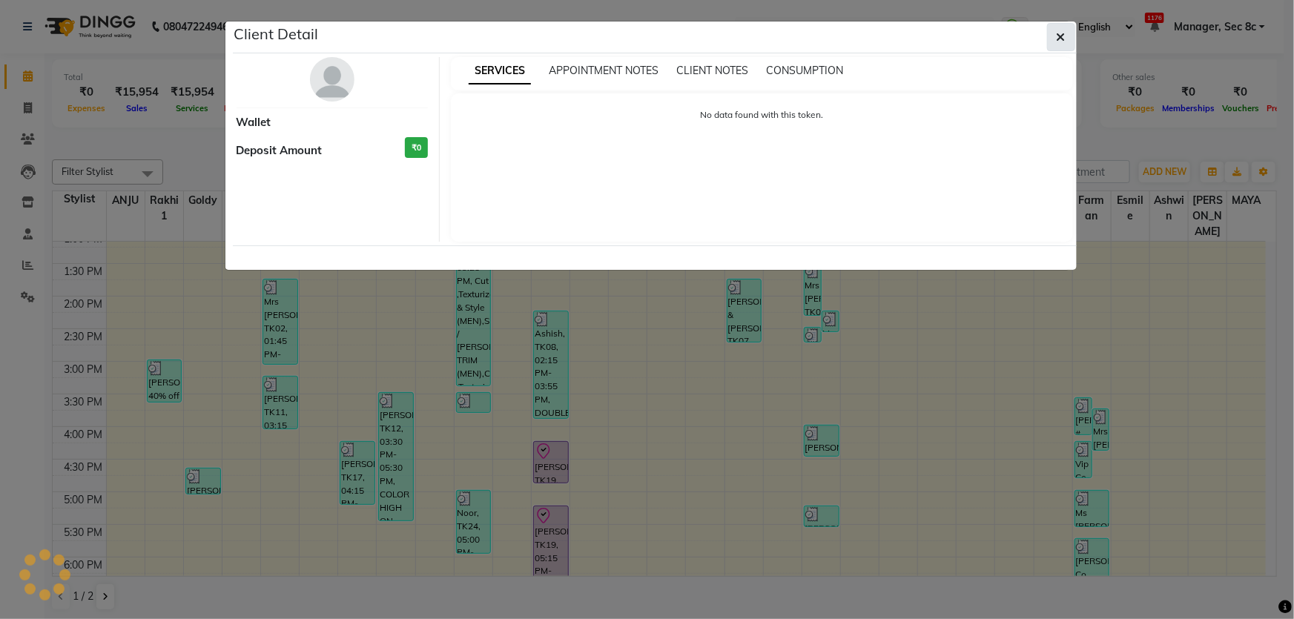
click at [1070, 31] on button "button" at bounding box center [1061, 37] width 28 height 28
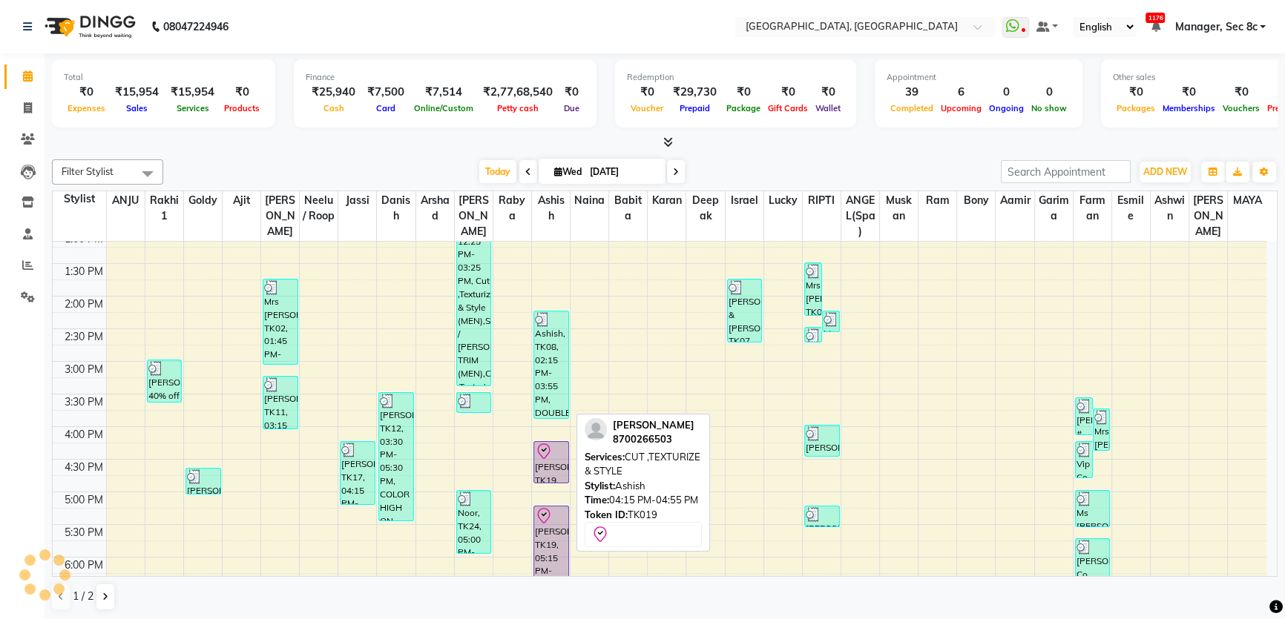
click at [564, 460] on div "[PERSON_NAME], TK19, 04:15 PM-04:55 PM, CUT ,TEXTURIZE & STYLE" at bounding box center [551, 462] width 34 height 41
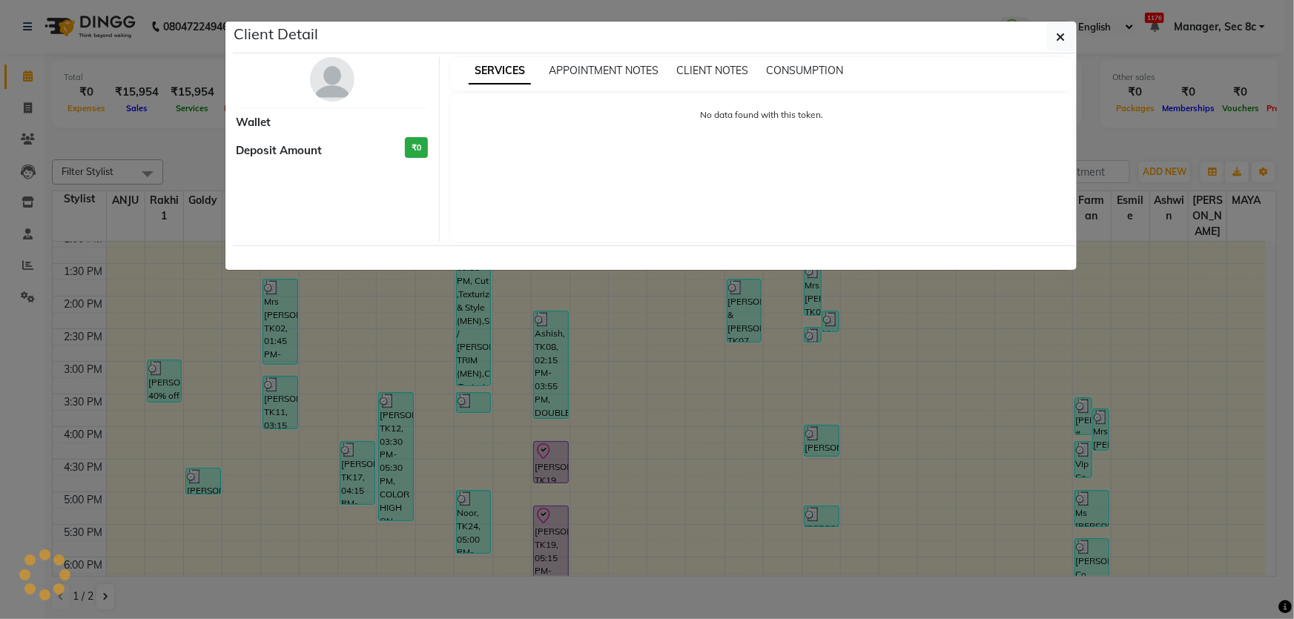
select select "8"
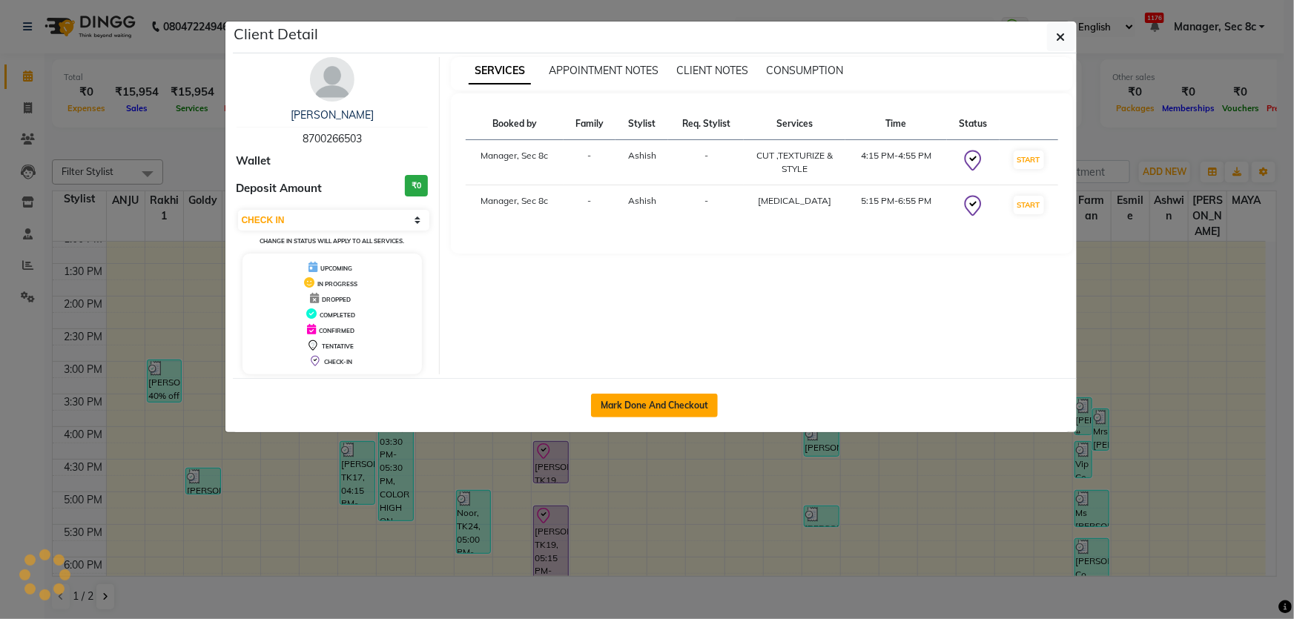
click at [659, 406] on button "Mark Done And Checkout" at bounding box center [654, 406] width 127 height 24
select select "service"
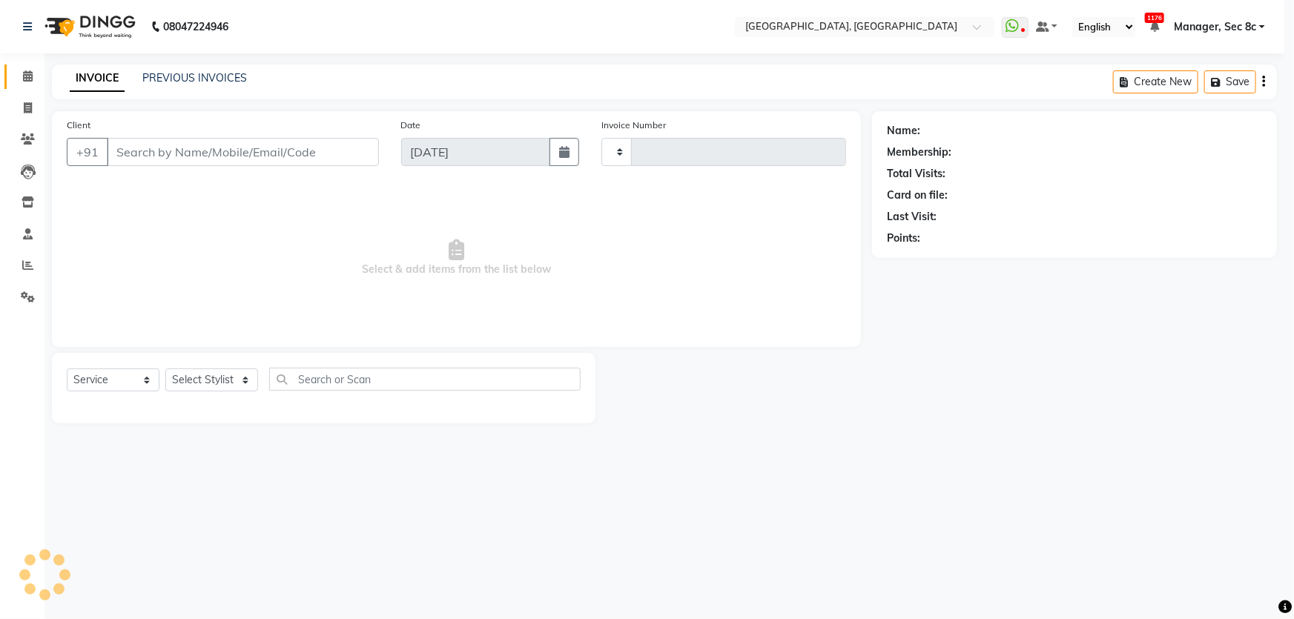
type input "8047"
select select "4281"
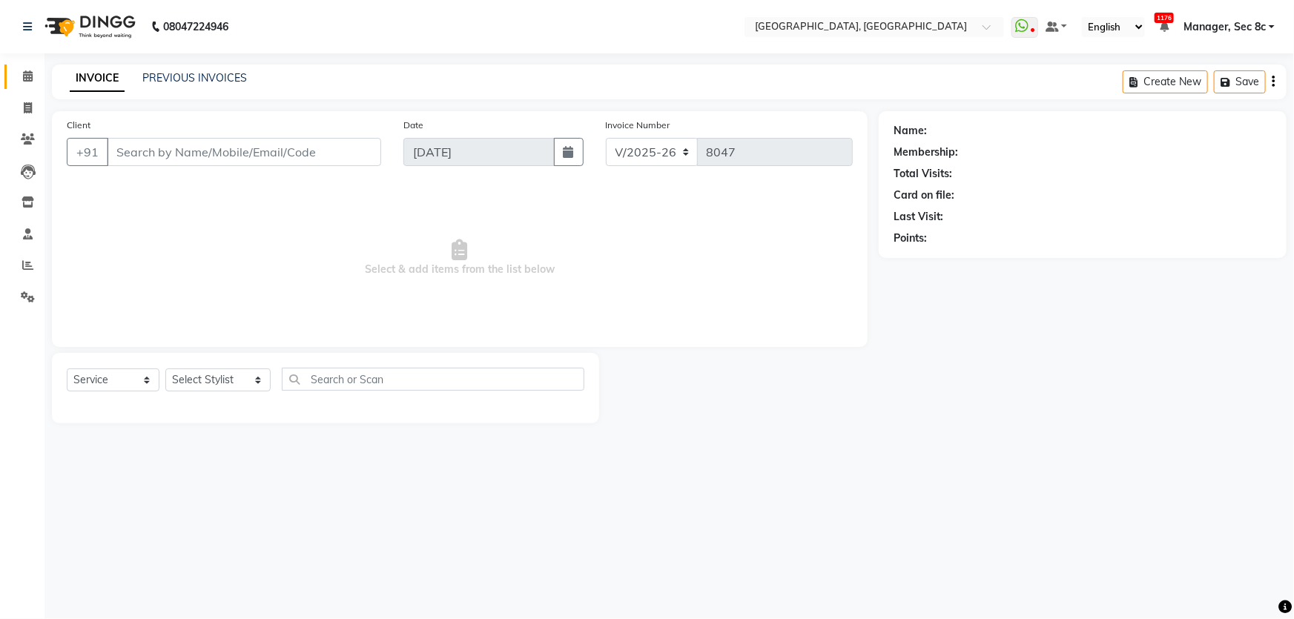
type input "8700266503"
select select "25457"
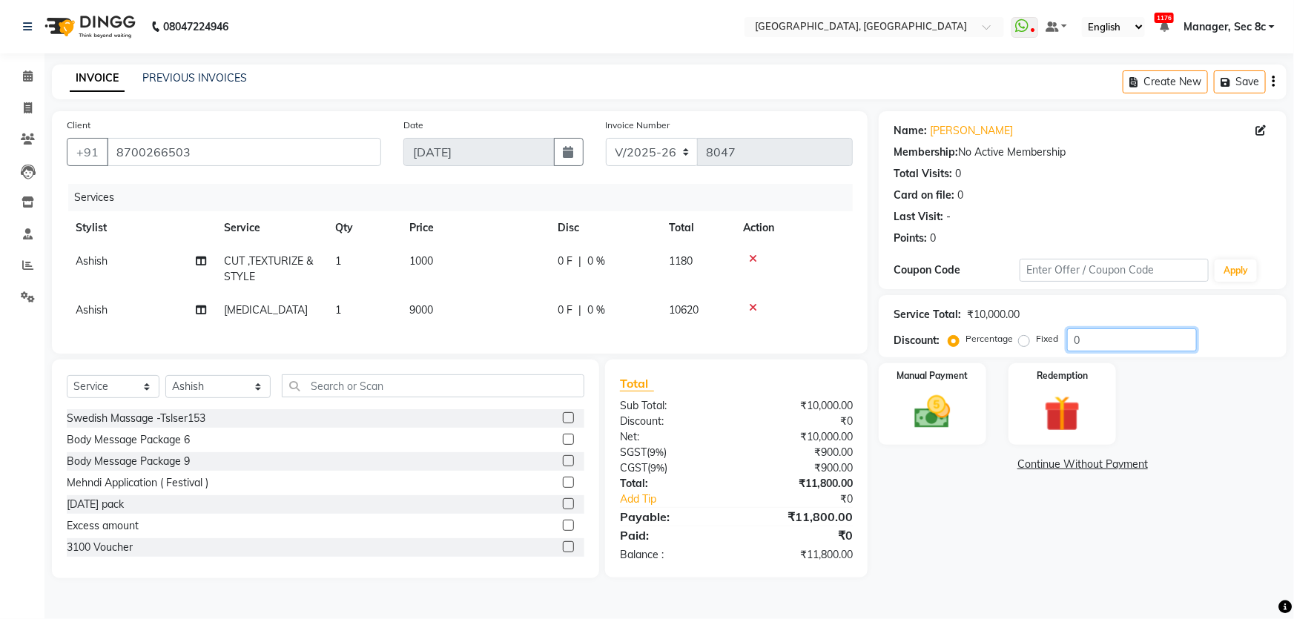
drag, startPoint x: 1106, startPoint y: 349, endPoint x: 1033, endPoint y: 344, distance: 72.9
click at [1033, 344] on div "Percentage Fixed 0" at bounding box center [1074, 340] width 245 height 23
click at [427, 314] on span "9000" at bounding box center [421, 309] width 24 height 13
select select "25457"
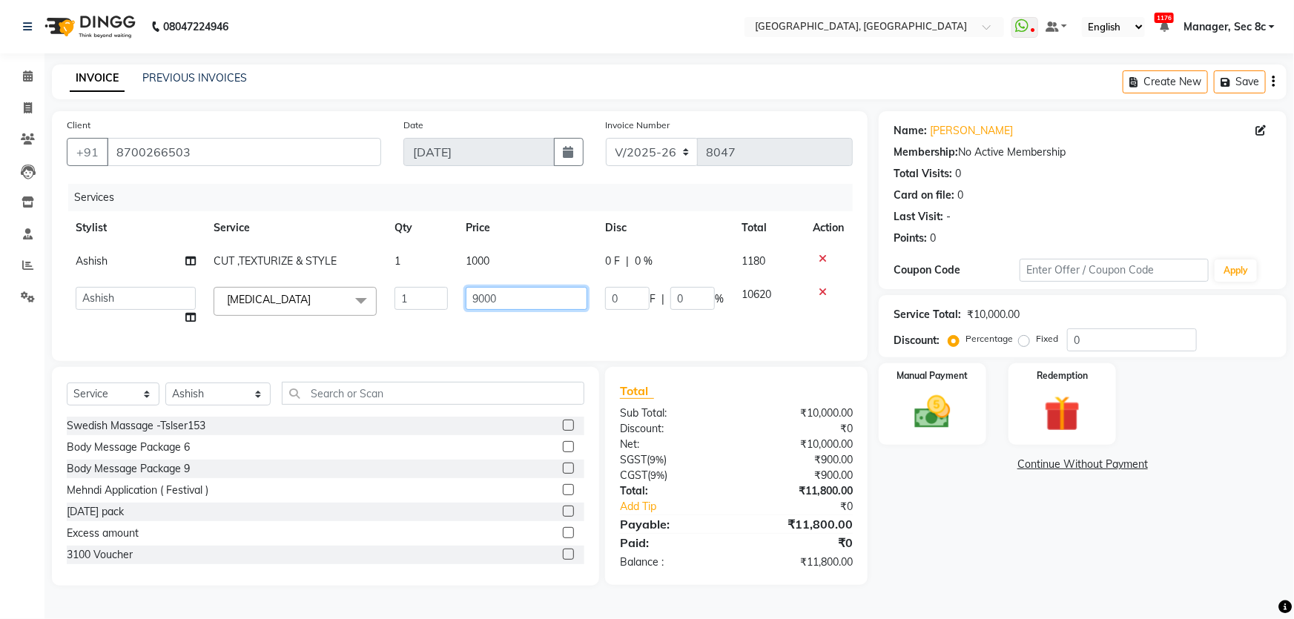
drag, startPoint x: 510, startPoint y: 298, endPoint x: 423, endPoint y: 299, distance: 86.8
click at [423, 299] on tr "Aamid Aamir Aditya Ajit Akhil ANGEL(Spa) ANJU Arshad Ashish Ashwin Babita Bony …" at bounding box center [460, 306] width 786 height 56
type input "3333"
click at [497, 223] on th "Price" at bounding box center [526, 227] width 139 height 33
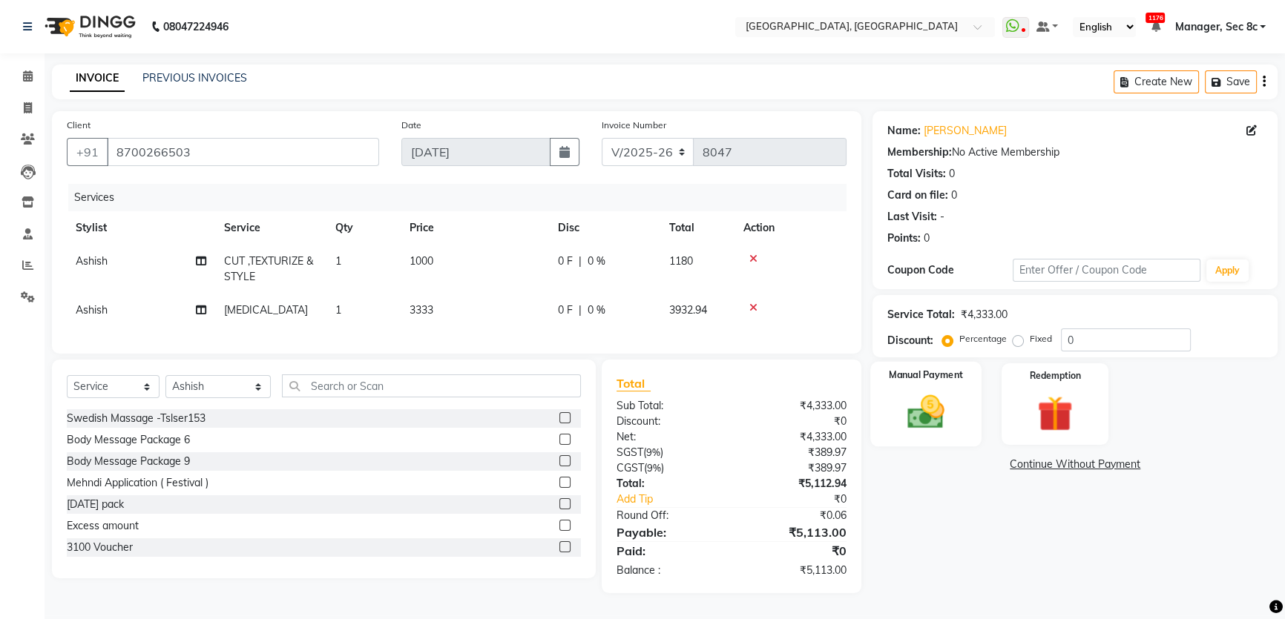
click at [957, 397] on div "Manual Payment" at bounding box center [925, 404] width 111 height 85
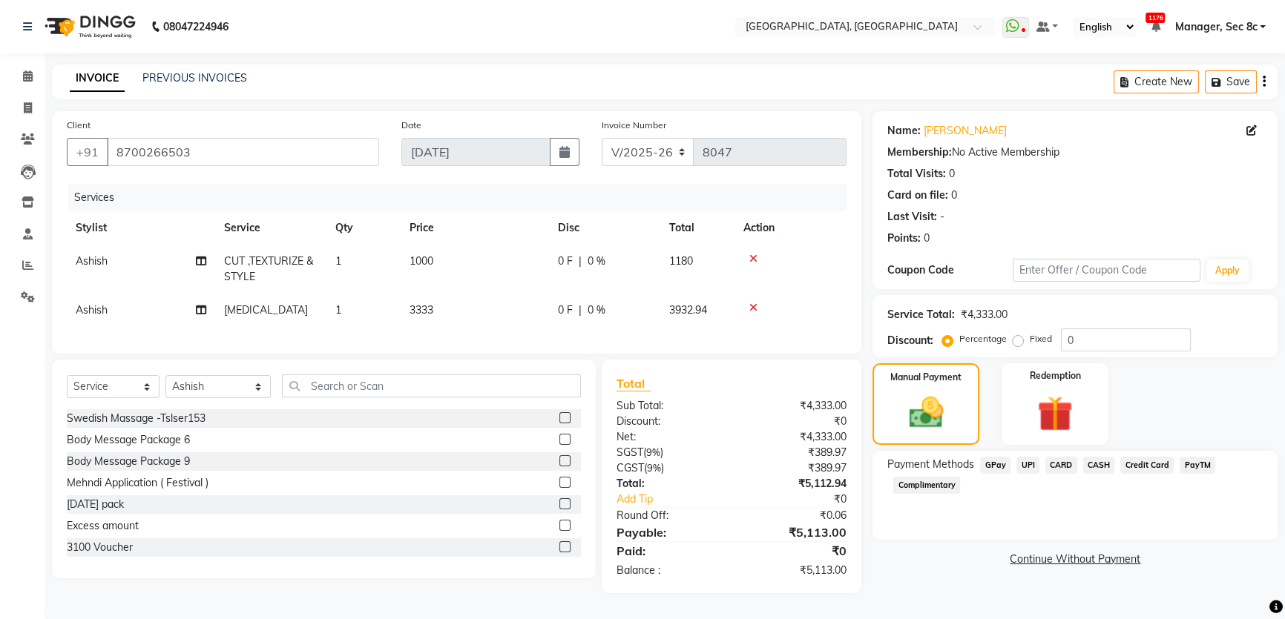
click at [1029, 343] on label "Fixed" at bounding box center [1040, 338] width 22 height 13
click at [1015, 343] on input "Fixed" at bounding box center [1020, 339] width 10 height 10
radio input "true"
drag, startPoint x: 1111, startPoint y: 346, endPoint x: 993, endPoint y: 343, distance: 118.0
click at [993, 343] on div "Percentage Fixed 0" at bounding box center [1067, 340] width 245 height 23
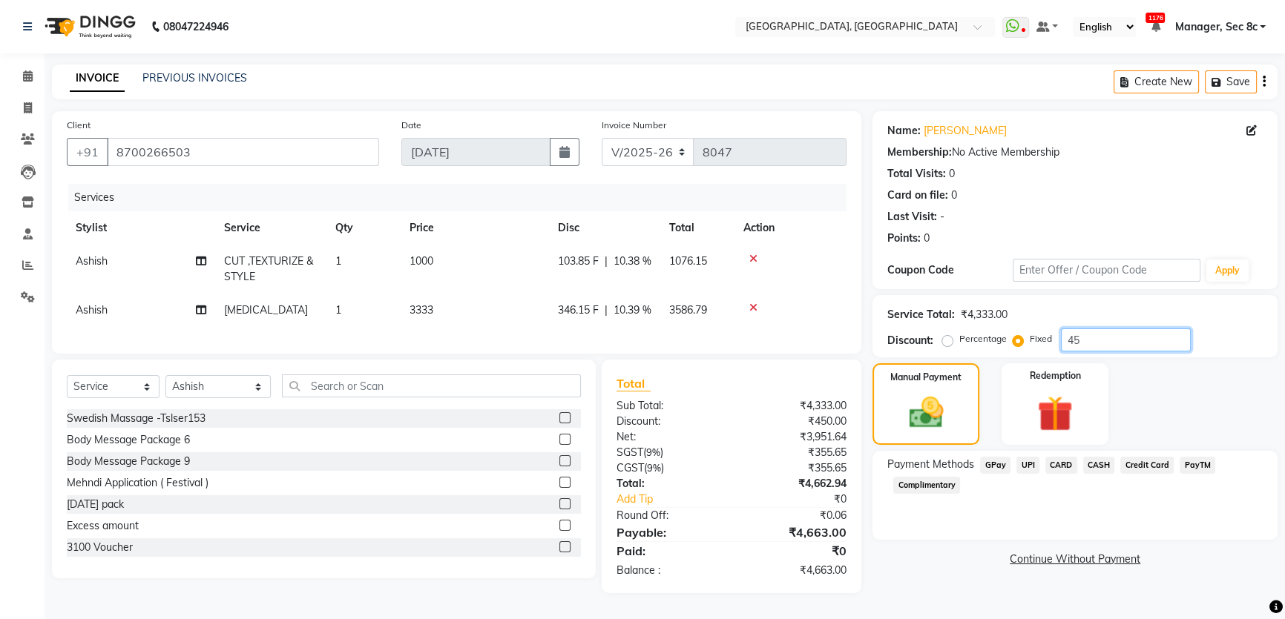
type input "4"
type input "7"
click at [782, 277] on td at bounding box center [790, 269] width 112 height 49
click at [1072, 340] on input "number" at bounding box center [1126, 340] width 130 height 23
type input "4"
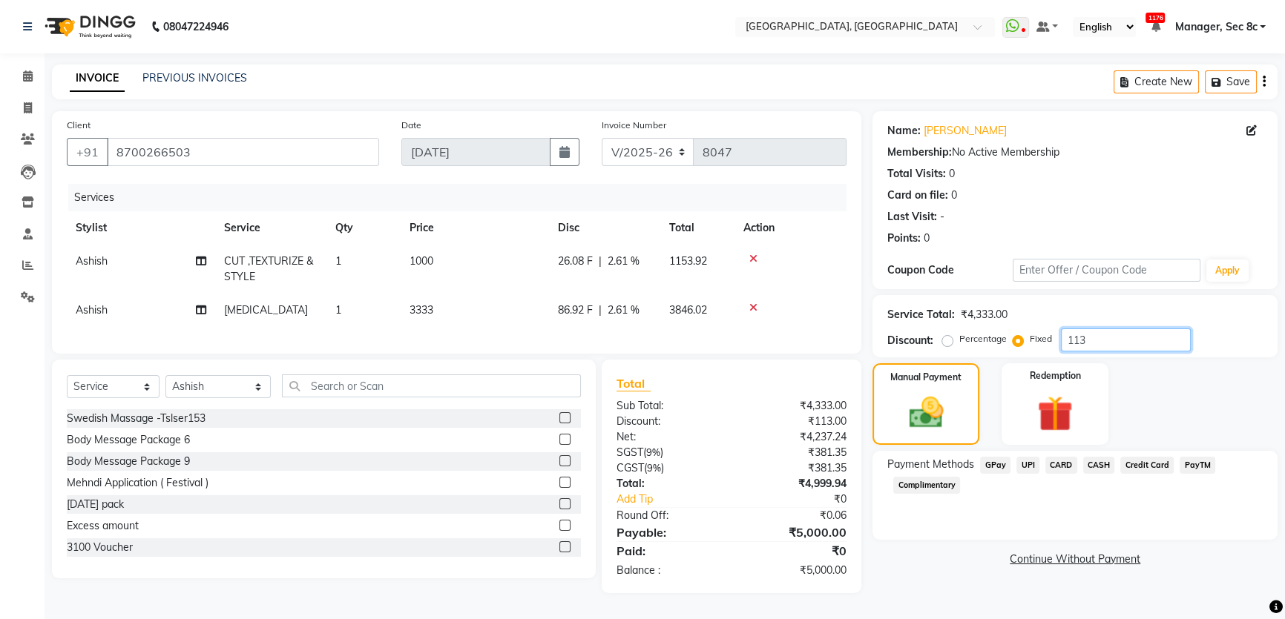
drag, startPoint x: 1106, startPoint y: 341, endPoint x: 1042, endPoint y: 339, distance: 63.8
click at [1042, 339] on div "Percentage Fixed 113" at bounding box center [1067, 340] width 245 height 23
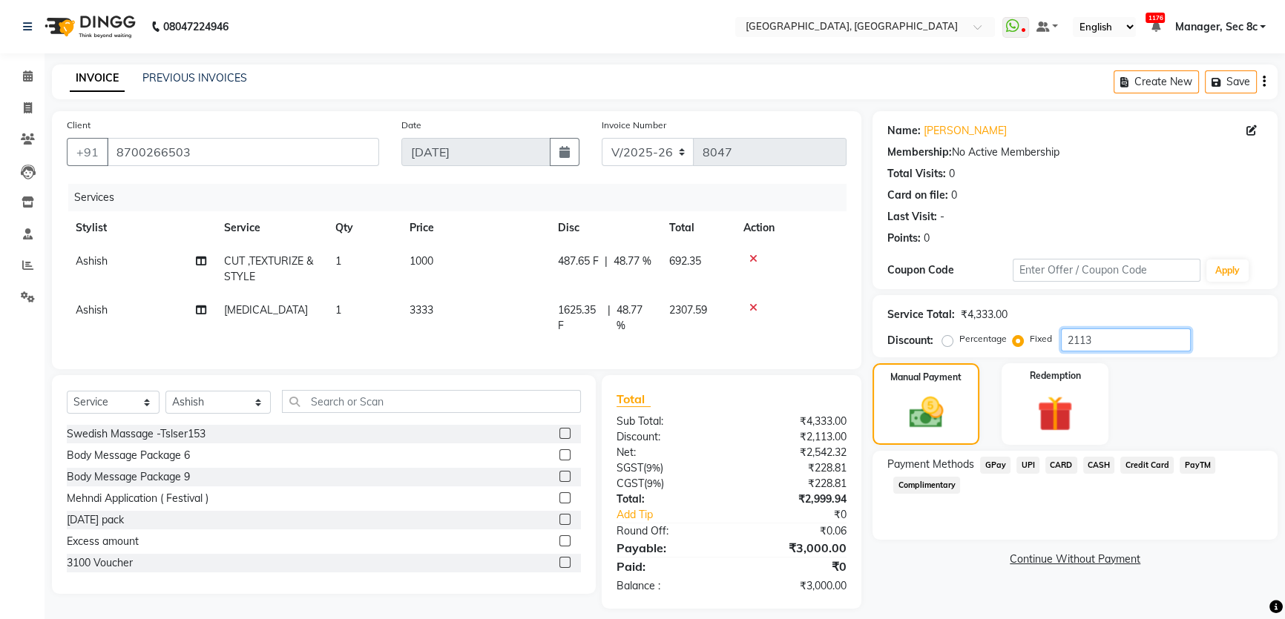
click at [1066, 340] on input "2113" at bounding box center [1126, 340] width 130 height 23
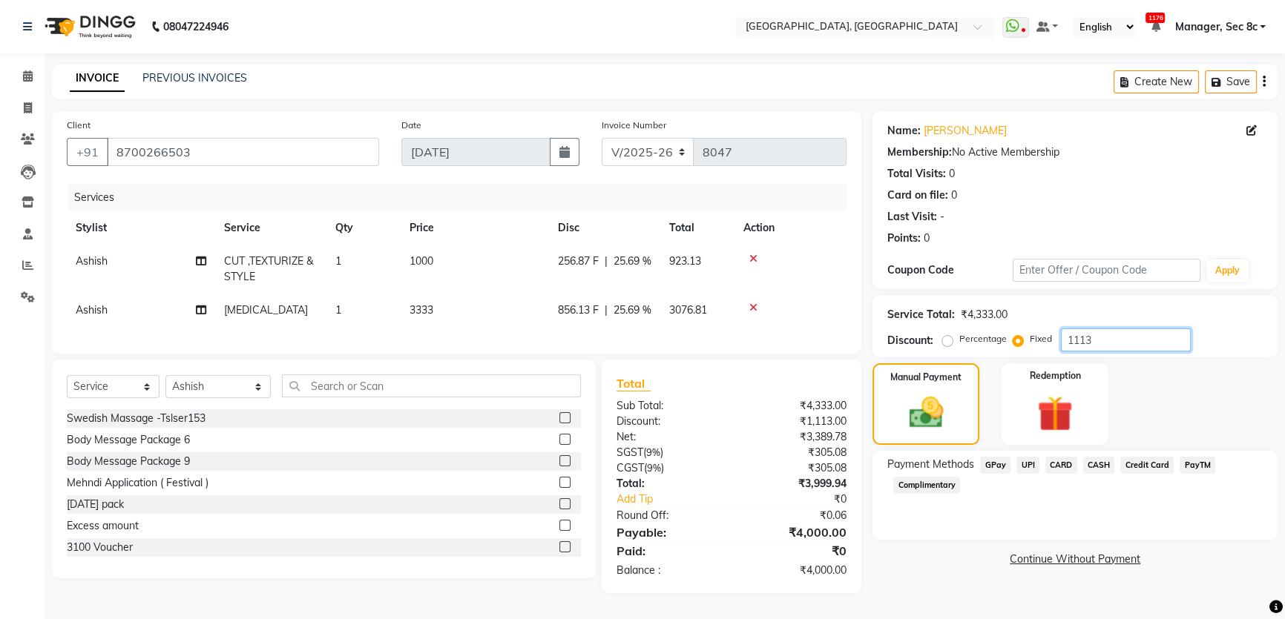
type input "1113"
drag, startPoint x: 1061, startPoint y: 470, endPoint x: 1137, endPoint y: 501, distance: 82.5
click at [1061, 469] on span "CARD" at bounding box center [1061, 465] width 32 height 17
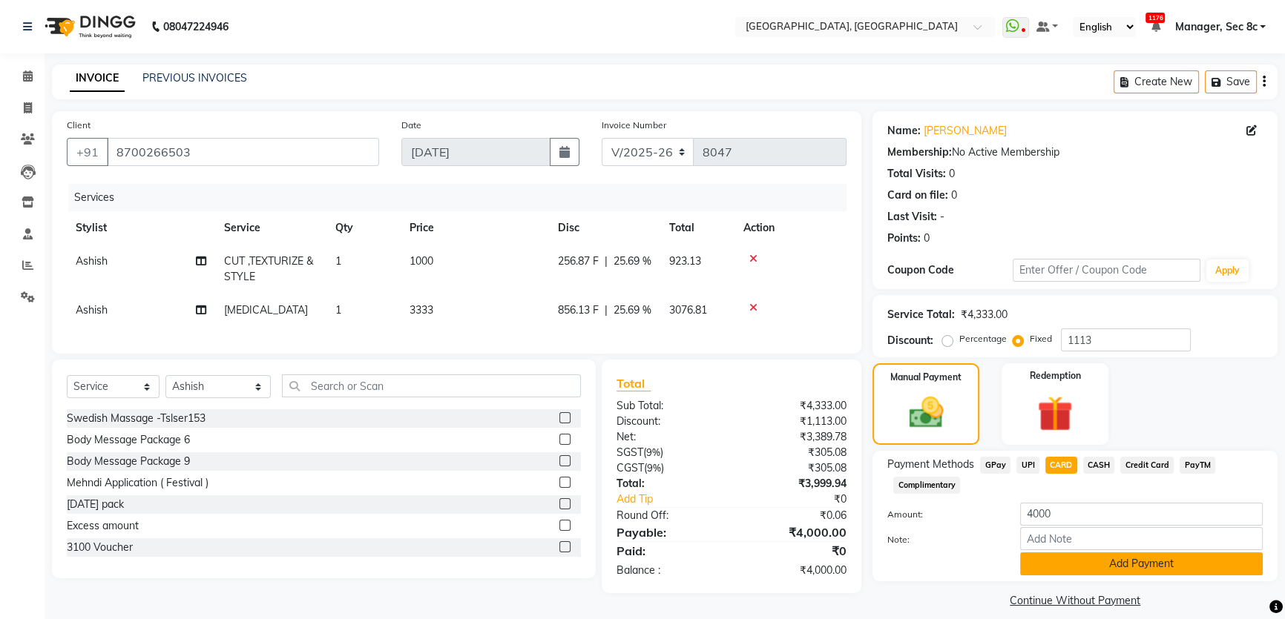
click at [1120, 567] on button "Add Payment" at bounding box center [1141, 564] width 243 height 23
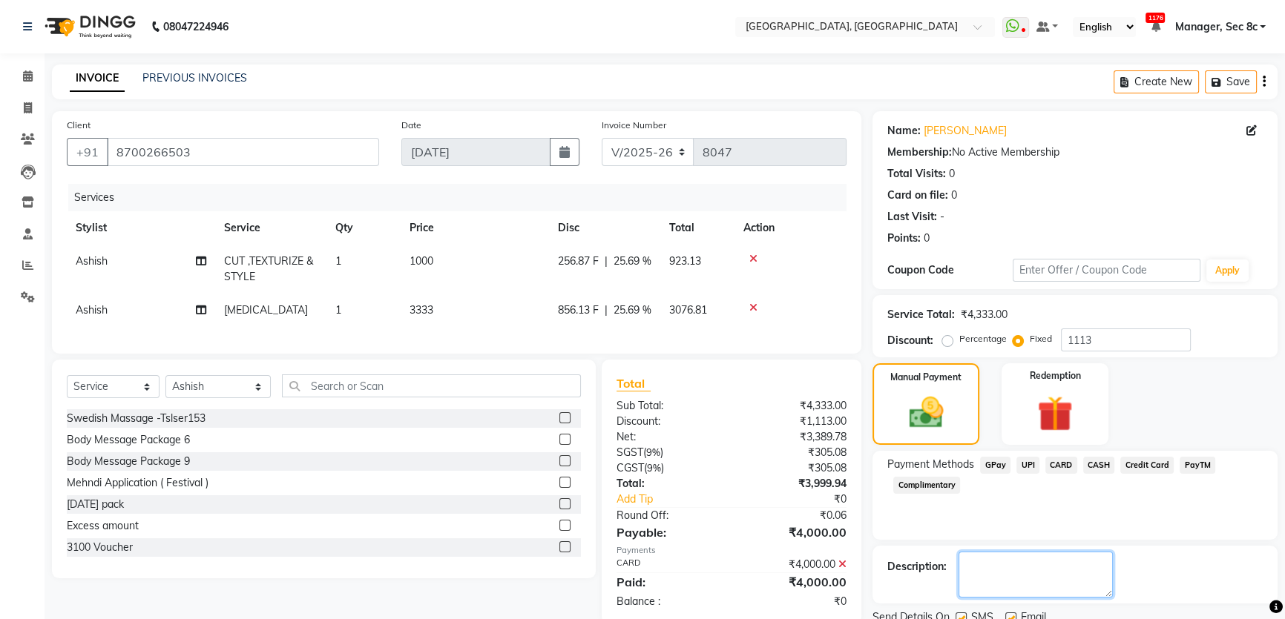
click at [963, 561] on textarea at bounding box center [1035, 575] width 154 height 46
click at [964, 613] on label at bounding box center [960, 618] width 11 height 11
click at [964, 614] on input "checkbox" at bounding box center [960, 619] width 10 height 10
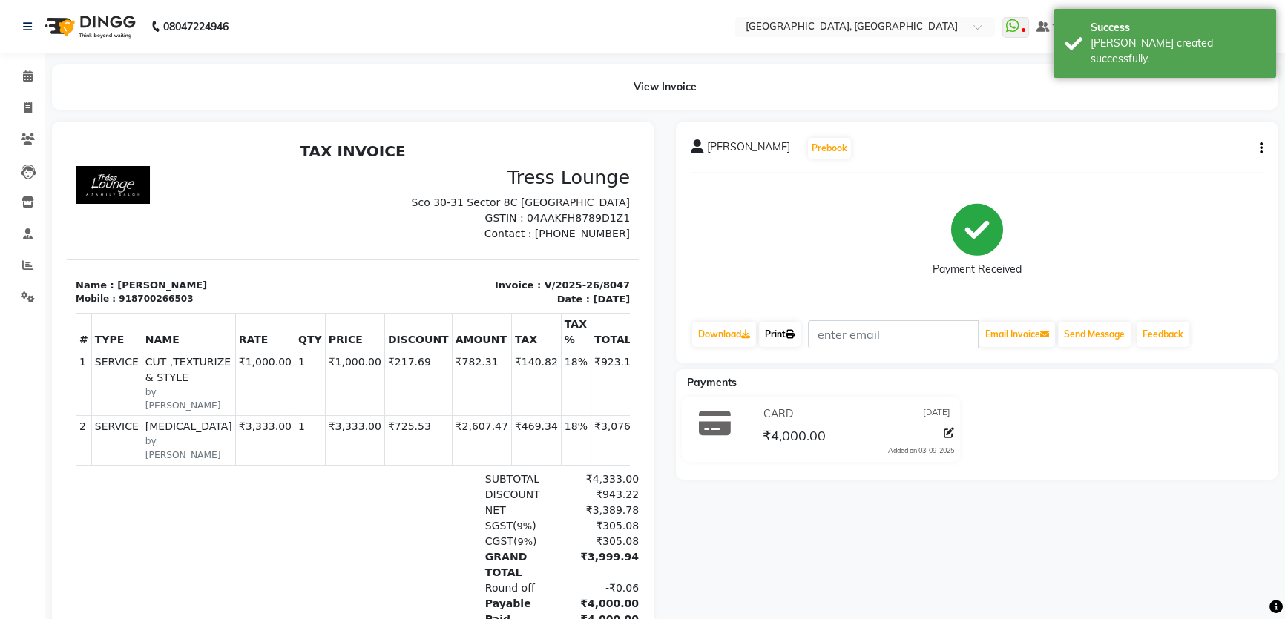
click at [766, 330] on link "Print" at bounding box center [780, 334] width 42 height 25
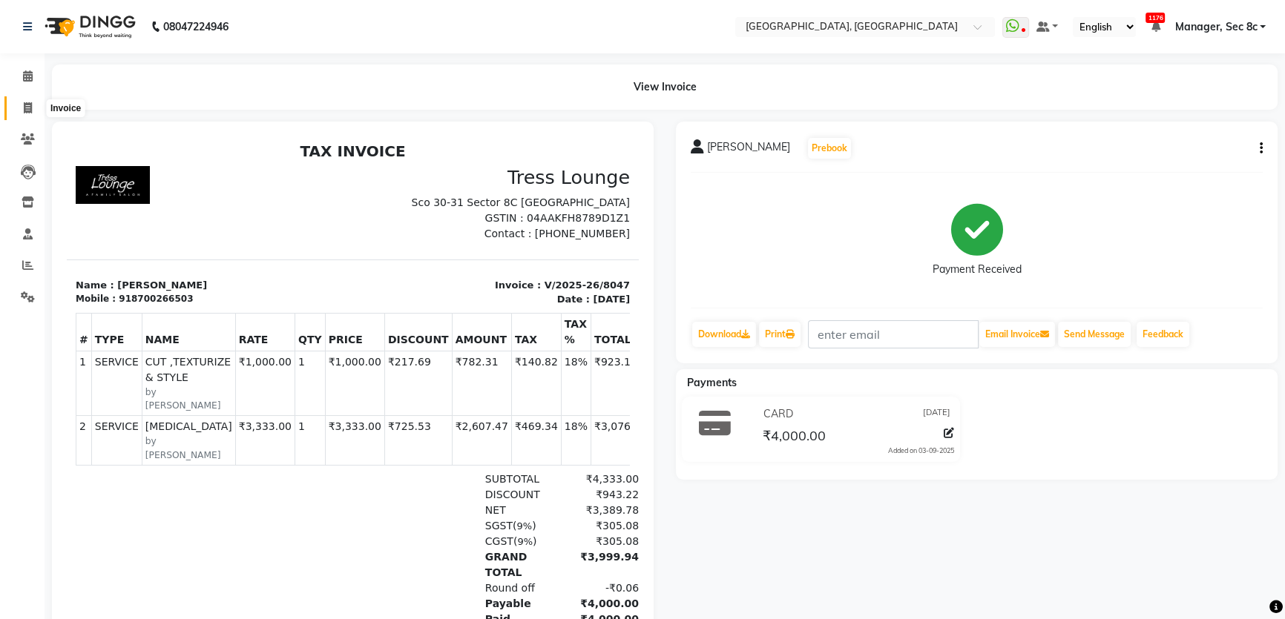
click at [33, 105] on span at bounding box center [28, 108] width 26 height 17
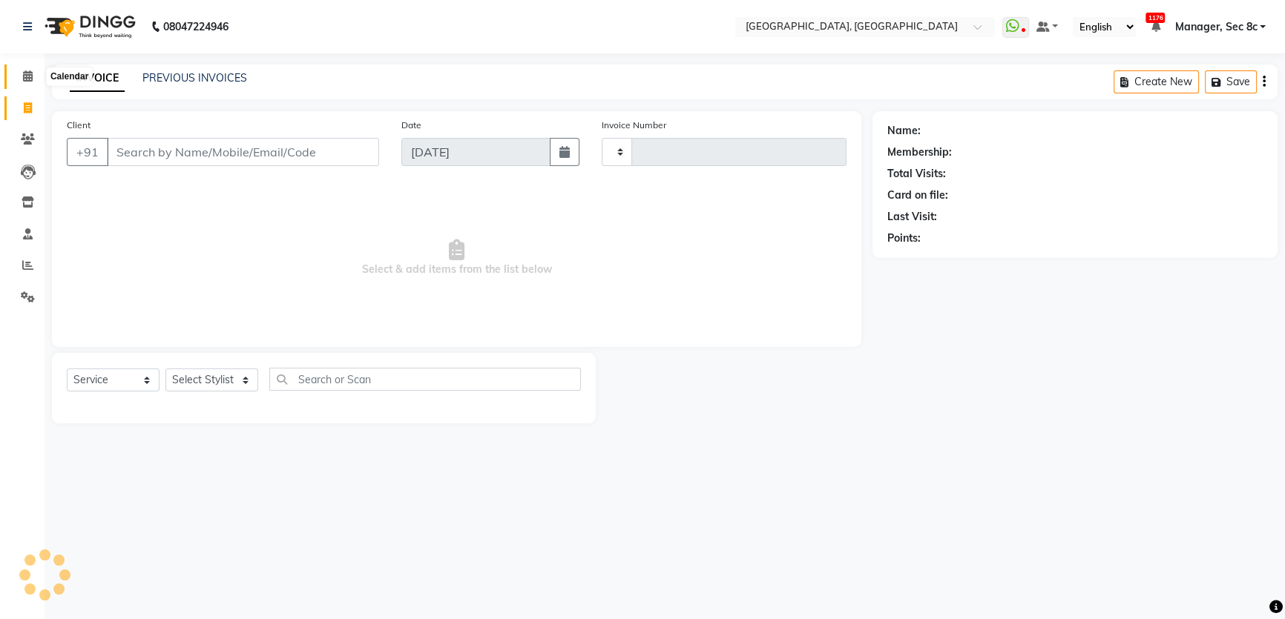
click at [30, 76] on icon at bounding box center [28, 75] width 10 height 11
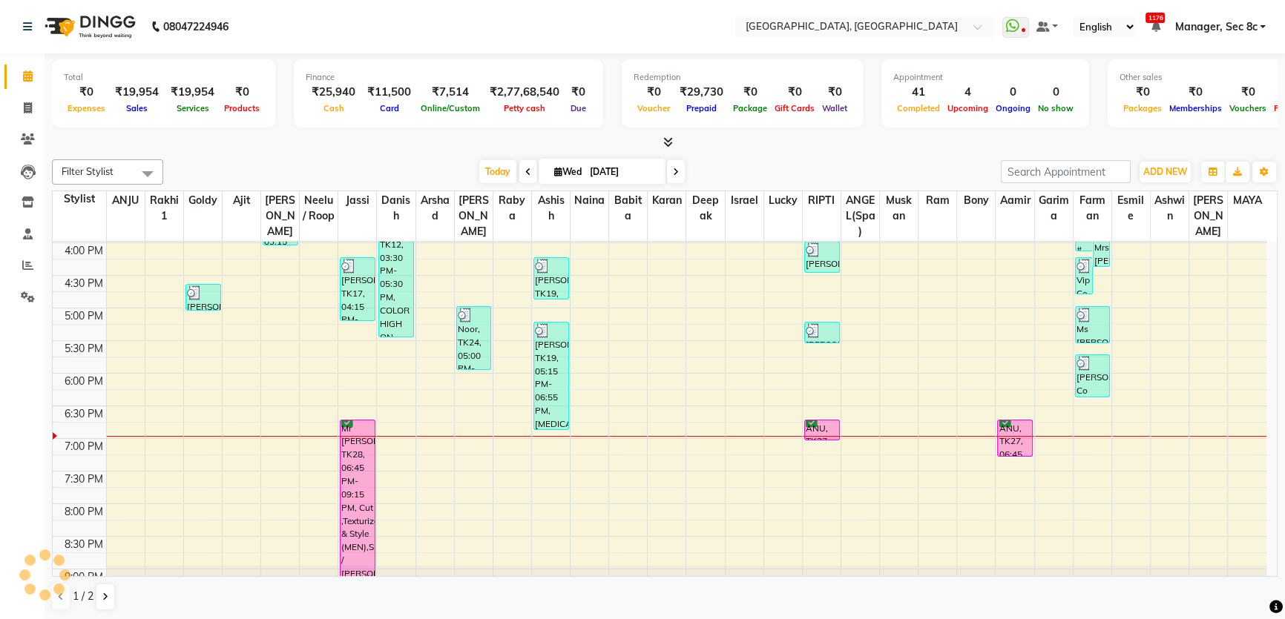
scroll to position [575, 0]
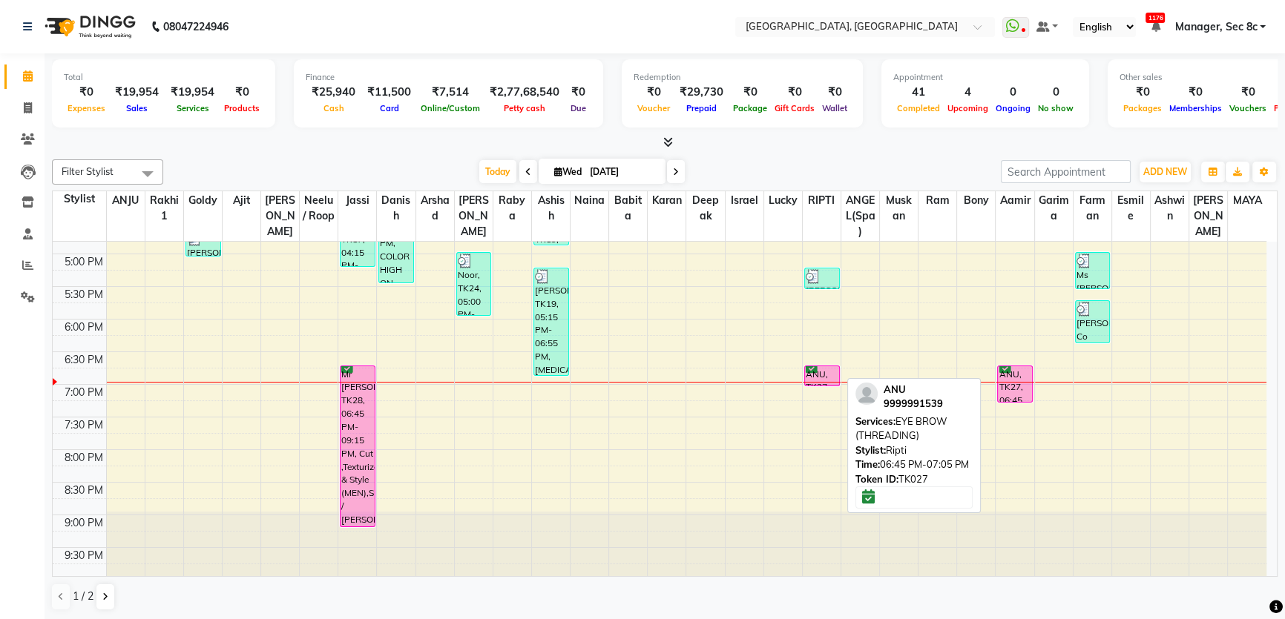
click at [817, 366] on div "ANU, TK27, 06:45 PM-07:05 PM, EYE BROW (THREADING)" at bounding box center [822, 375] width 34 height 19
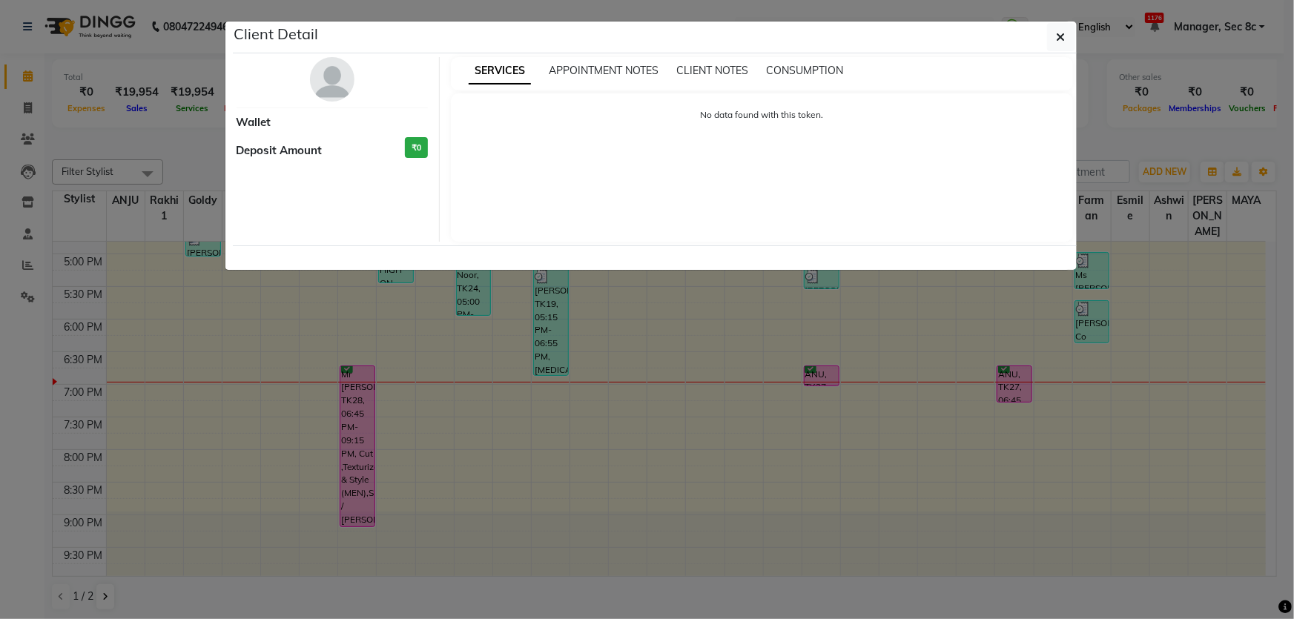
select select "6"
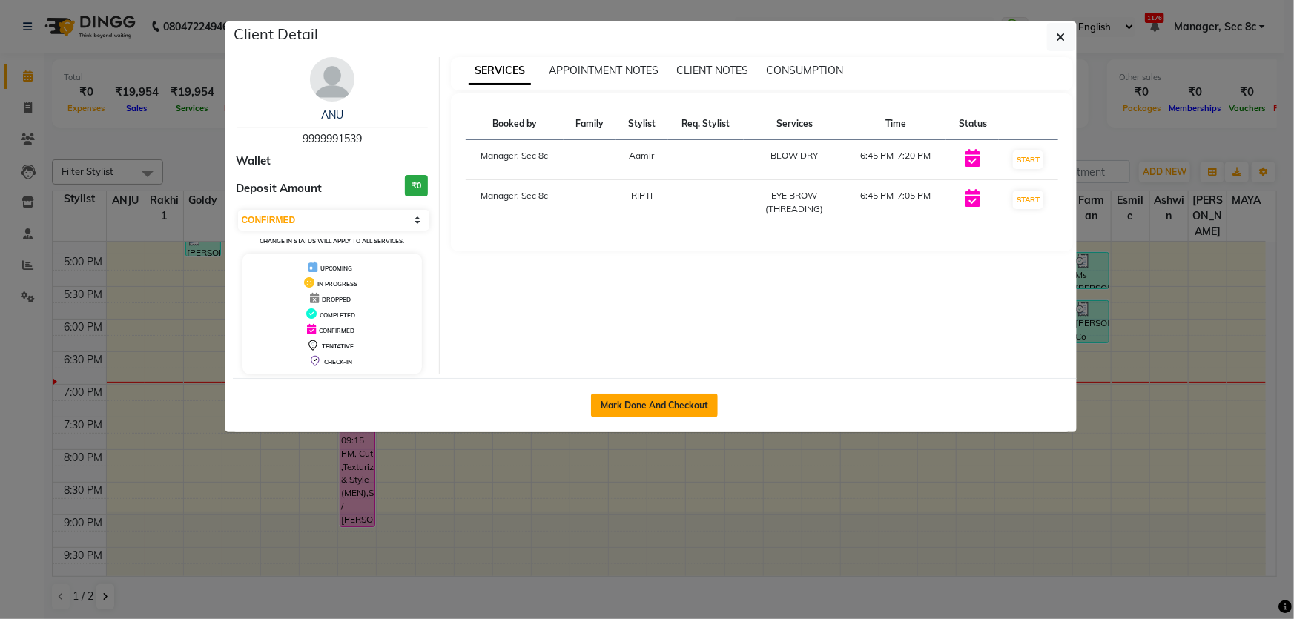
click at [679, 403] on button "Mark Done And Checkout" at bounding box center [654, 406] width 127 height 24
select select "4281"
select select "service"
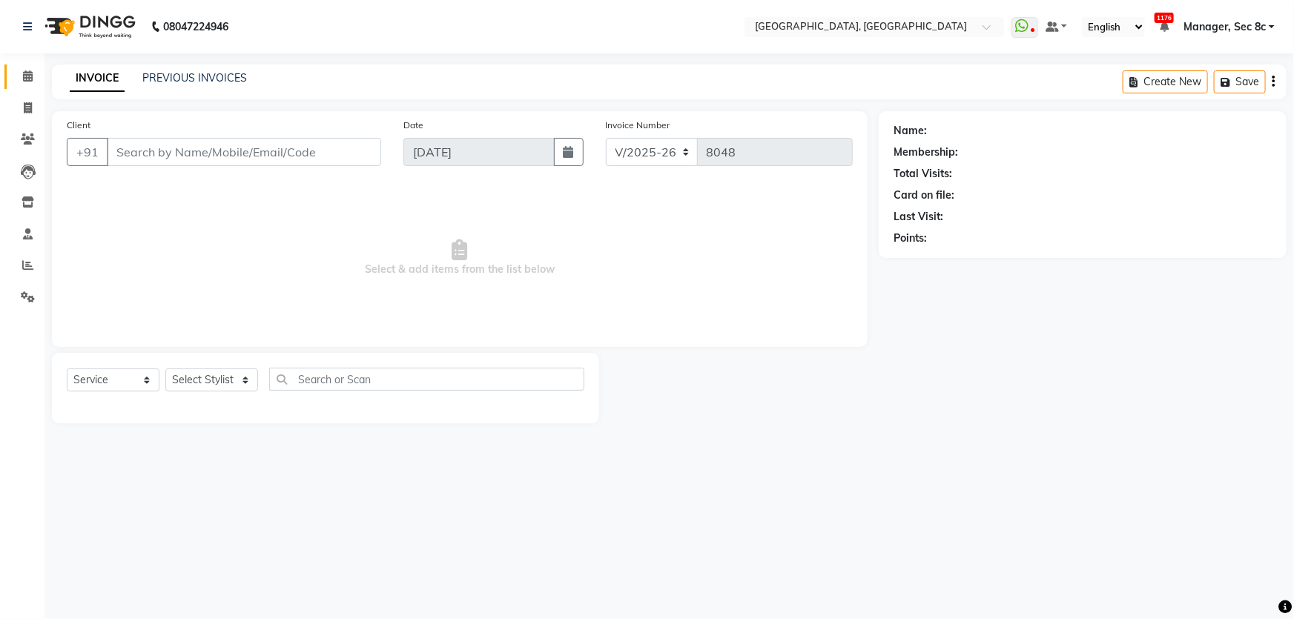
type input "9999991539"
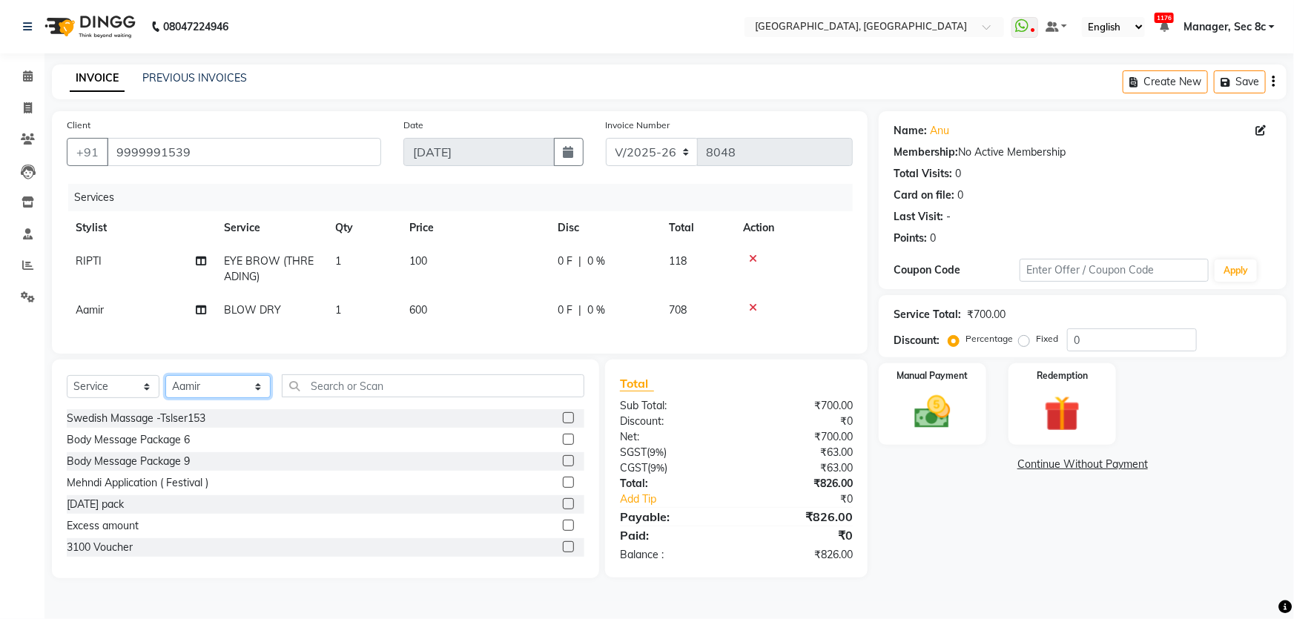
click at [210, 386] on select "Select Stylist Aamid Aamir Aditya Ajit Akhil ANGEL(Spa) ANJU Arshad Ashish Ashw…" at bounding box center [217, 386] width 105 height 23
select select "50628"
click at [165, 386] on select "Select Stylist Aamid Aamir Aditya Ajit Akhil ANGEL(Spa) ANJU Arshad Ashish Ashw…" at bounding box center [217, 386] width 105 height 23
click at [400, 398] on input "text" at bounding box center [433, 386] width 303 height 23
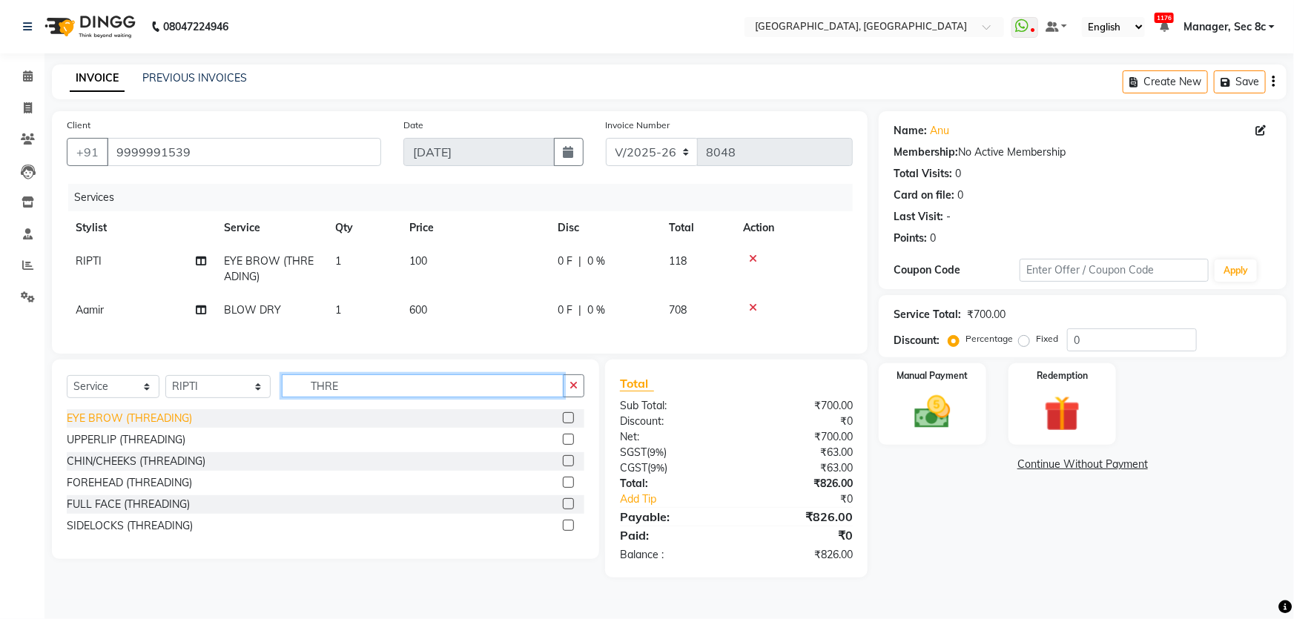
type input "THRE"
click at [117, 426] on div "EYE BROW (THREADING)" at bounding box center [129, 419] width 125 height 16
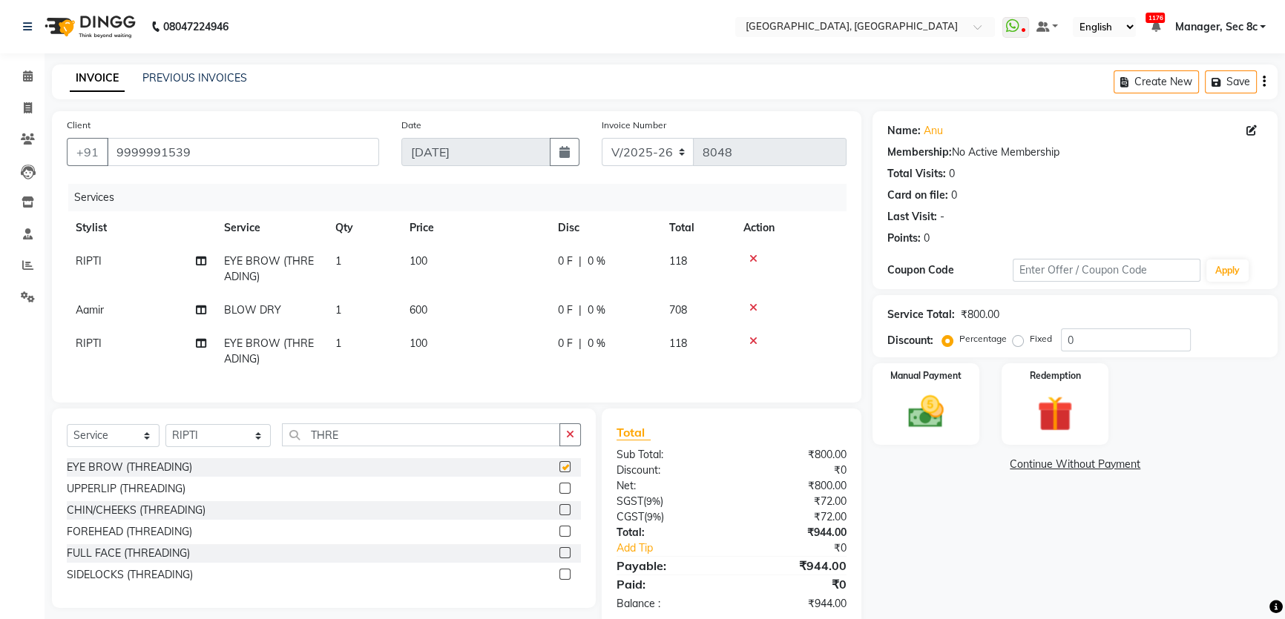
checkbox input "false"
click at [756, 343] on div at bounding box center [790, 341] width 94 height 10
click at [756, 340] on icon at bounding box center [753, 341] width 8 height 10
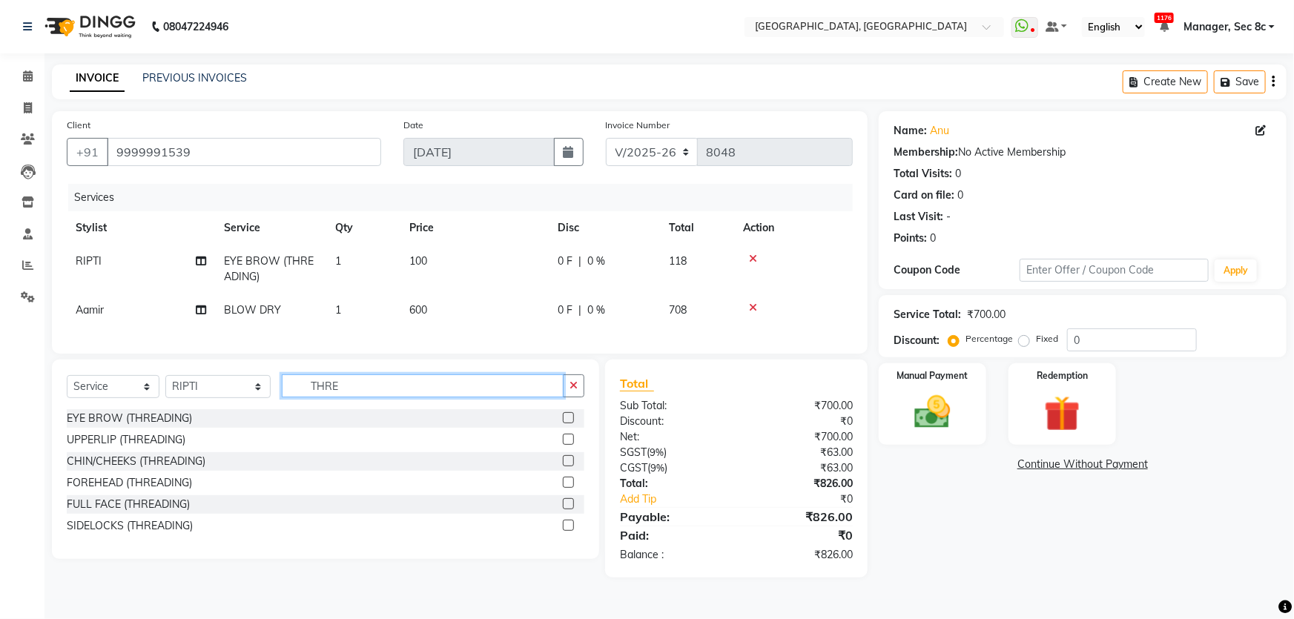
click at [396, 396] on input "THRE" at bounding box center [423, 386] width 282 height 23
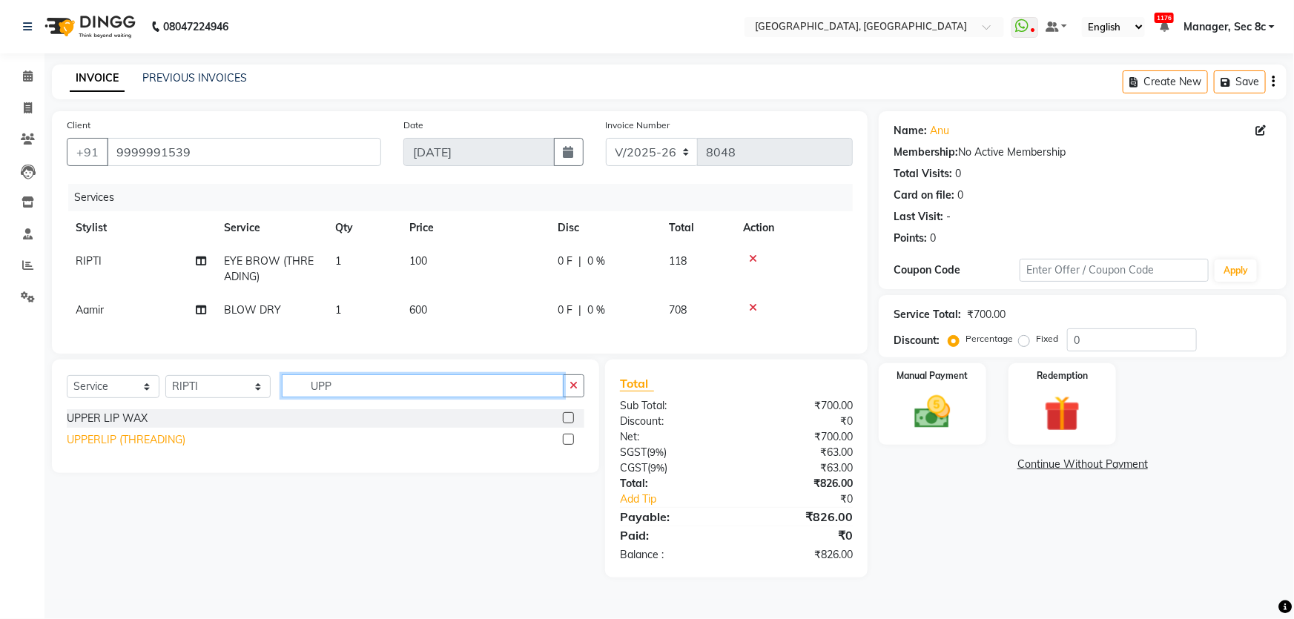
type input "UPP"
click at [129, 448] on div "UPPERLIP (THREADING)" at bounding box center [126, 440] width 119 height 16
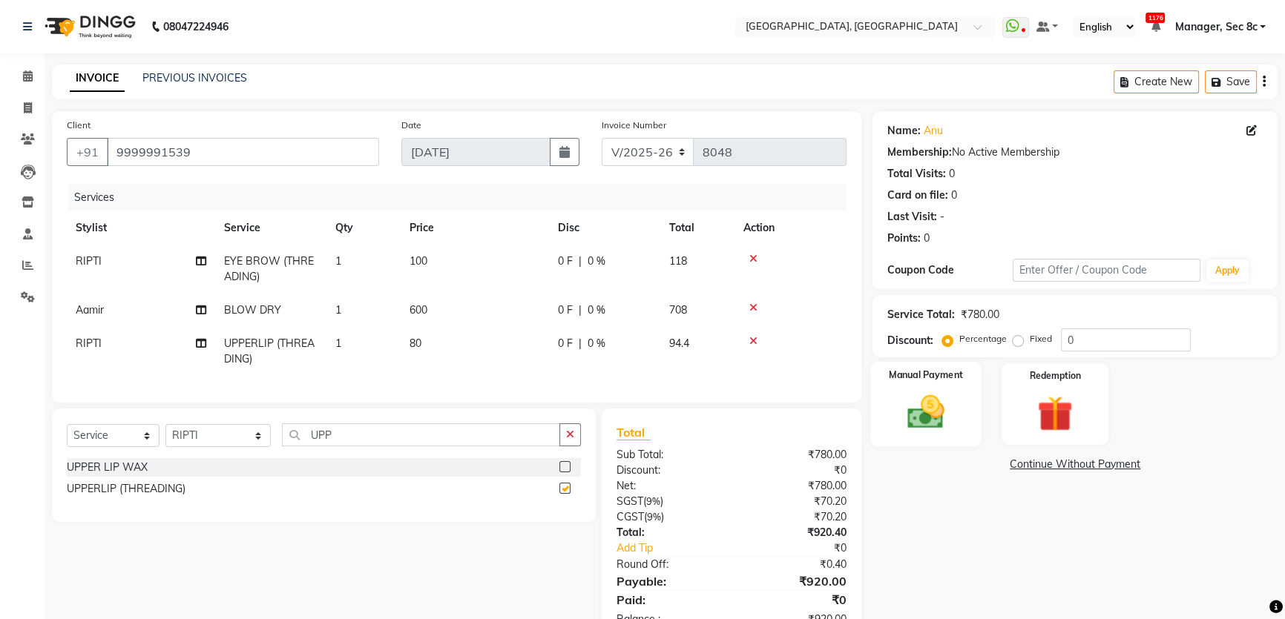
checkbox input "false"
click at [990, 372] on div "Manual Payment Redemption" at bounding box center [1074, 404] width 427 height 82
click at [940, 401] on img at bounding box center [926, 412] width 60 height 42
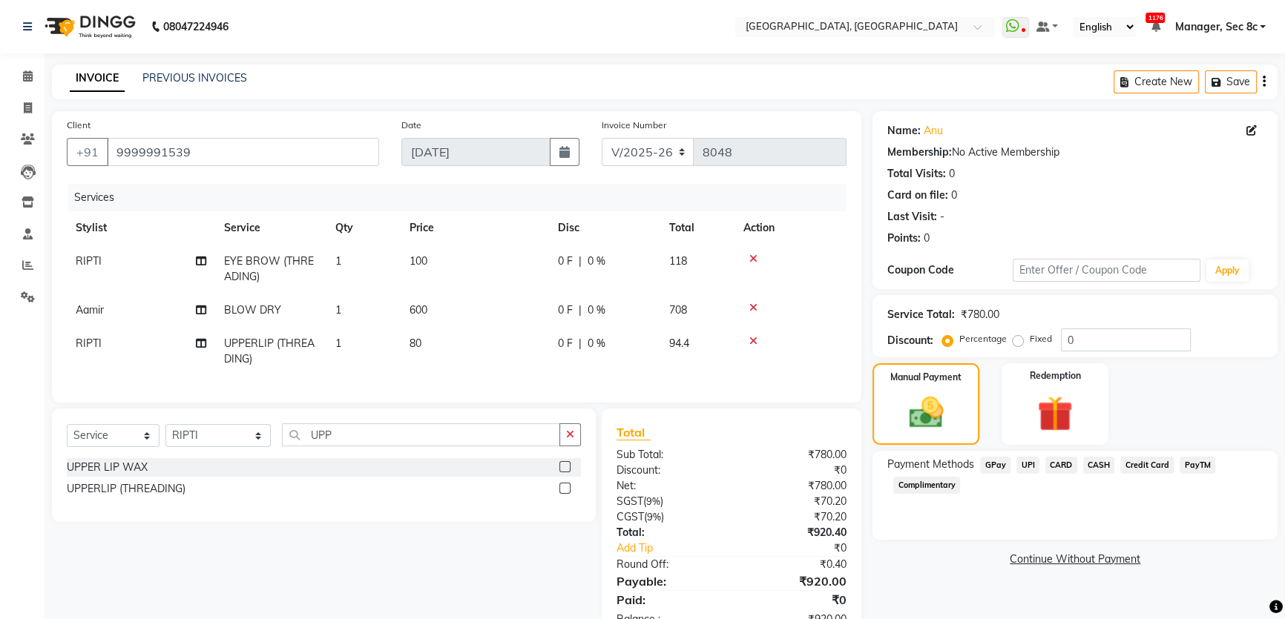
click at [1072, 467] on span "CARD" at bounding box center [1061, 465] width 32 height 17
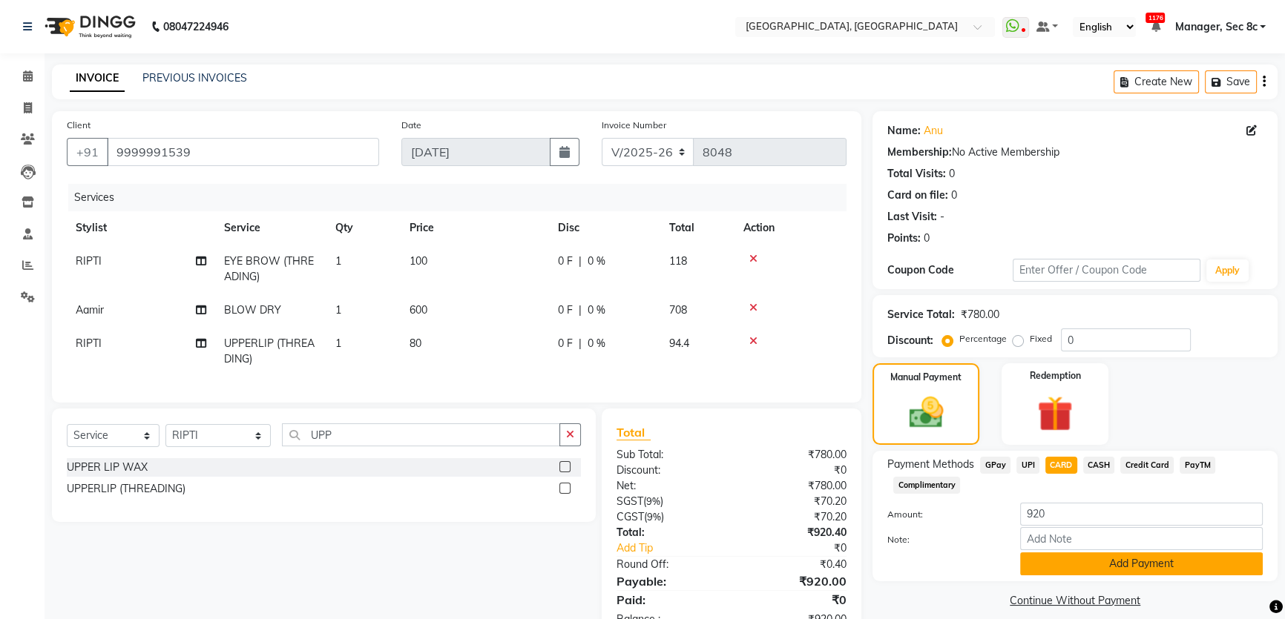
click at [1111, 554] on button "Add Payment" at bounding box center [1141, 564] width 243 height 23
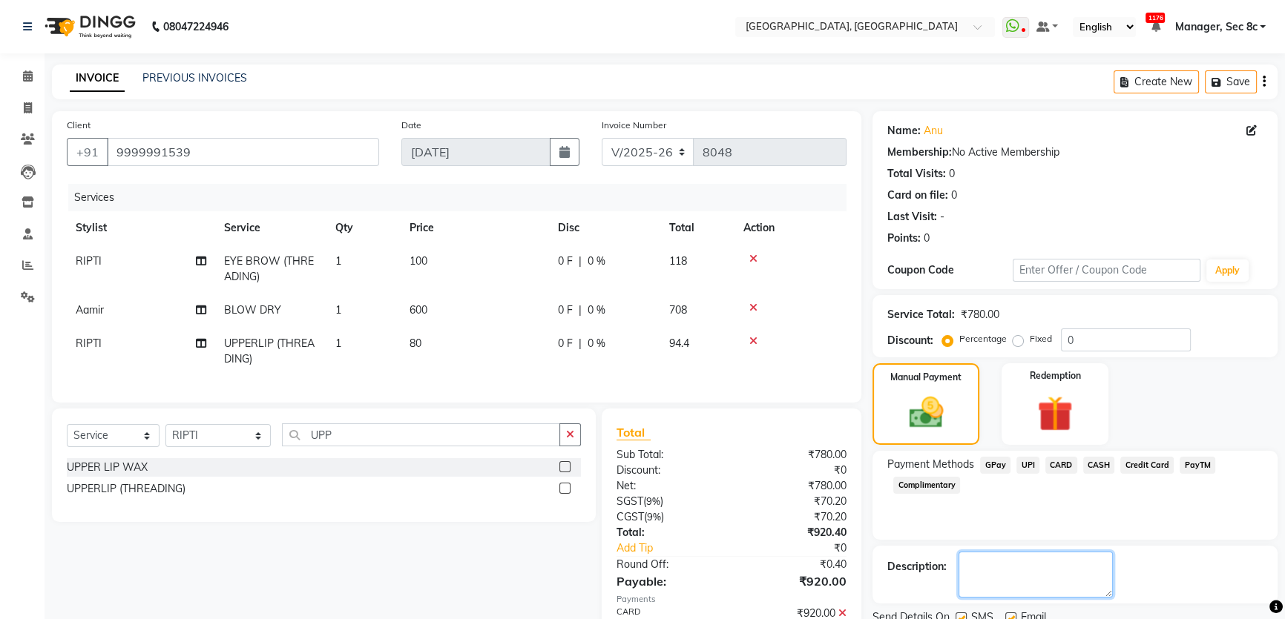
click at [1075, 558] on textarea at bounding box center [1035, 575] width 154 height 46
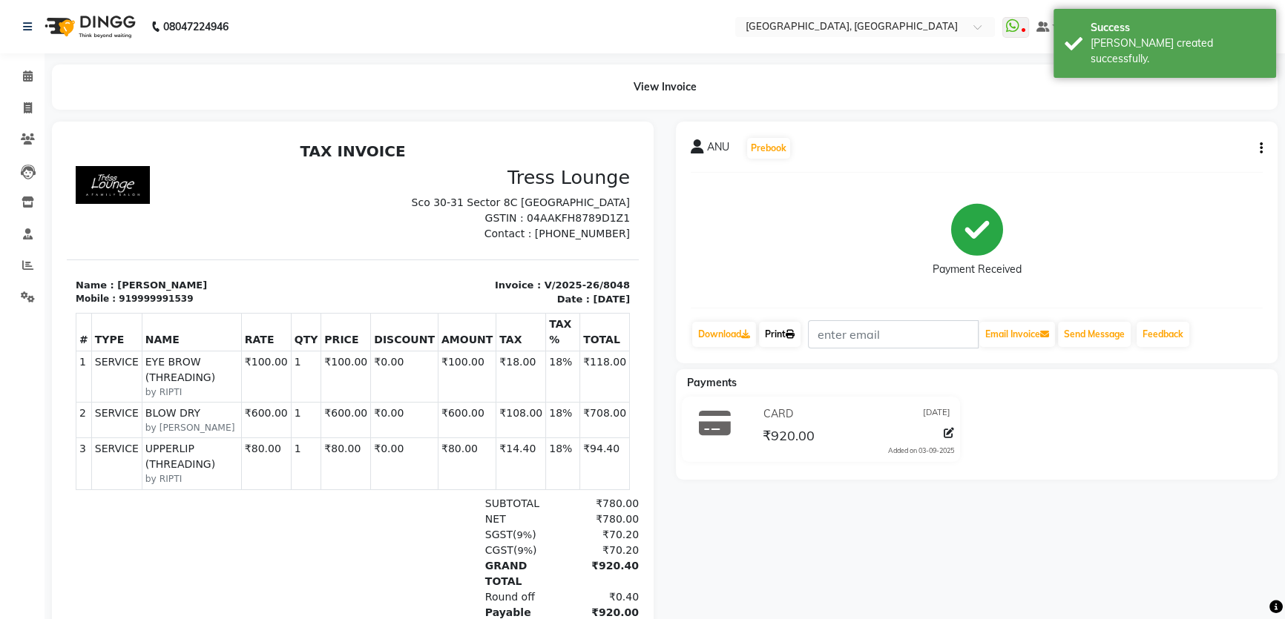
click at [794, 340] on link "Print" at bounding box center [780, 334] width 42 height 25
click at [21, 105] on span at bounding box center [28, 108] width 26 height 17
select select "service"
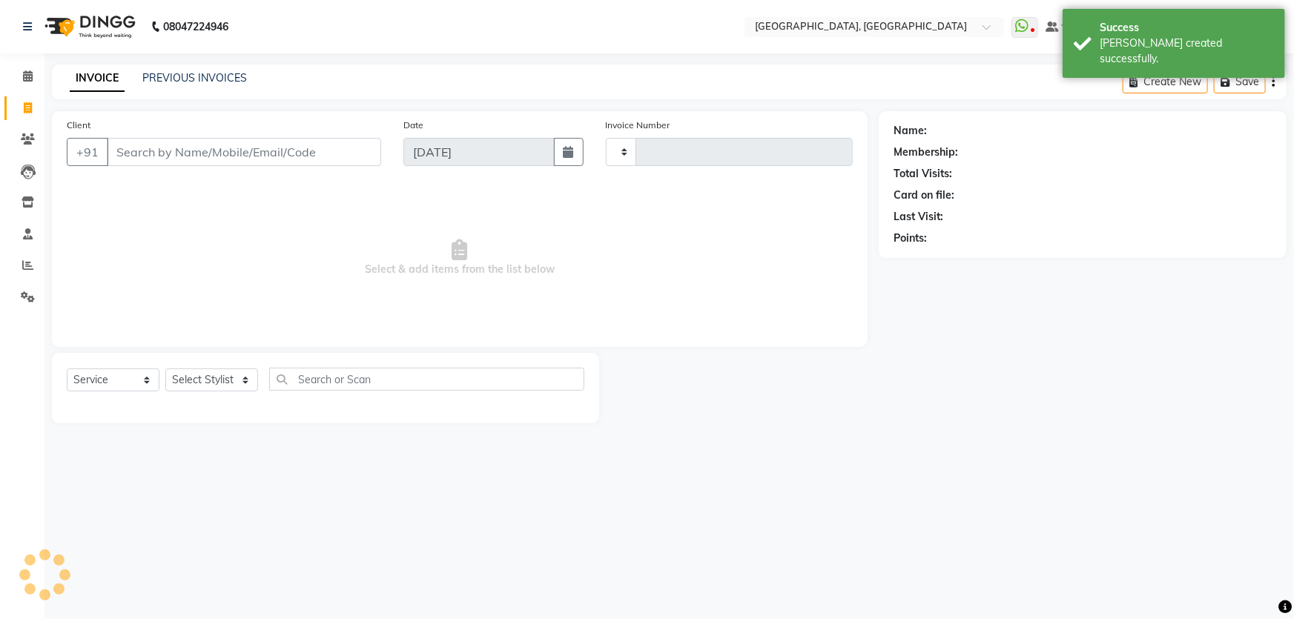
type input "8049"
select select "4281"
click at [27, 81] on icon at bounding box center [28, 75] width 10 height 11
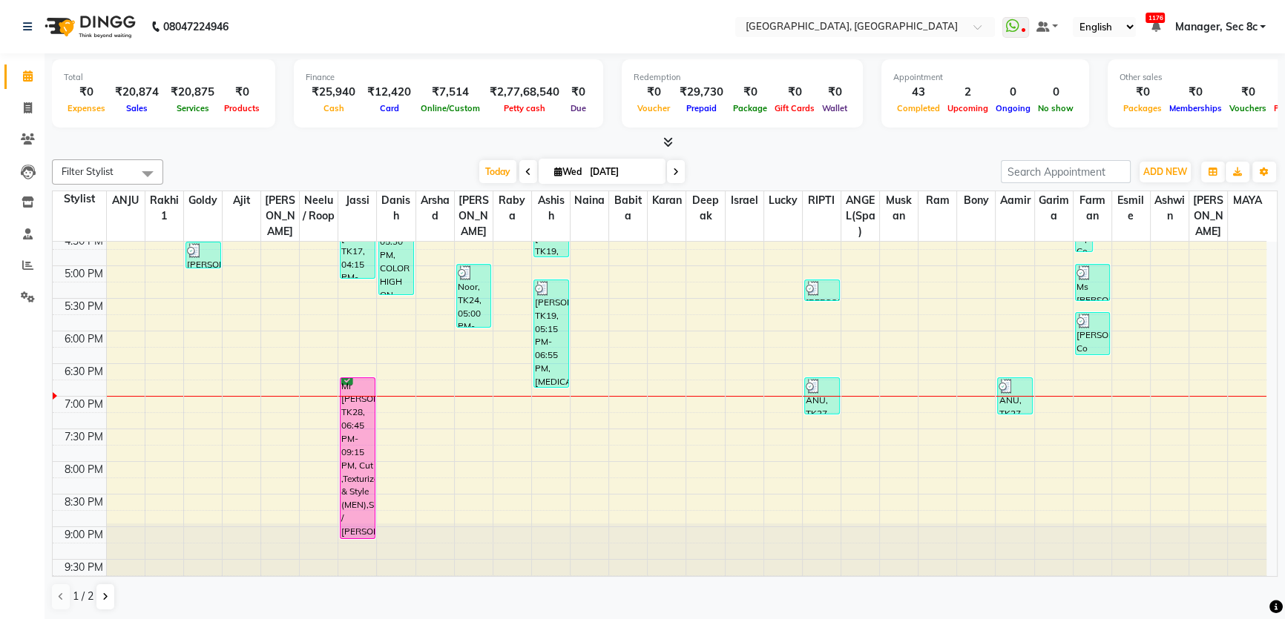
scroll to position [575, 0]
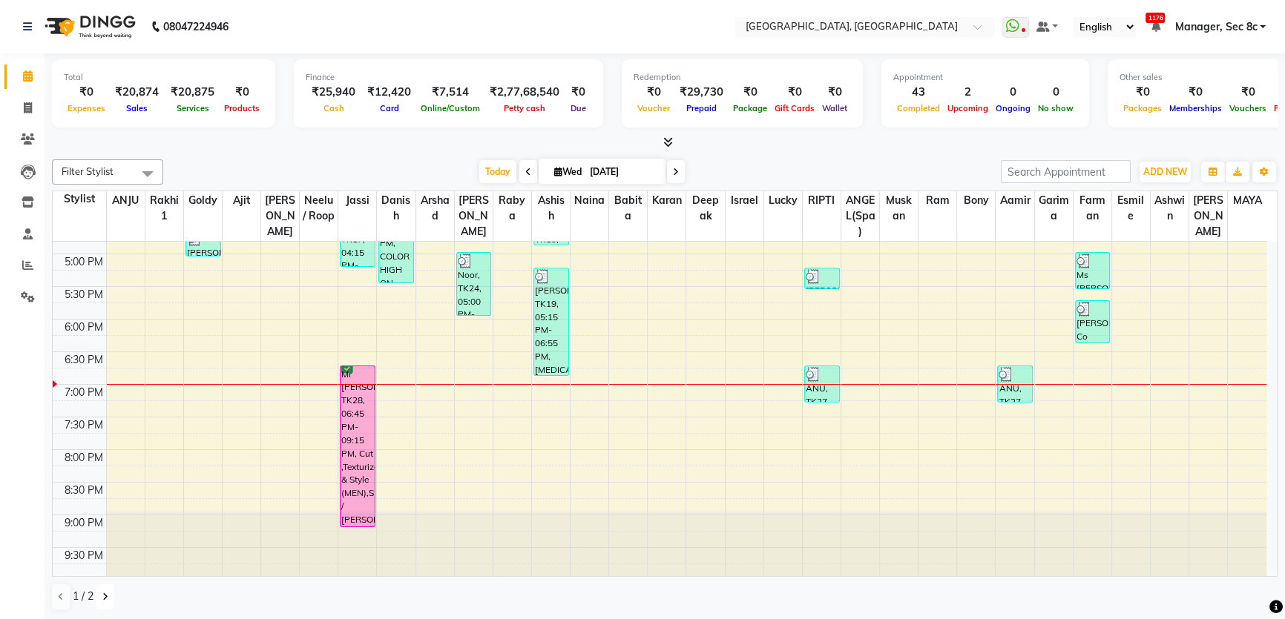
click at [107, 597] on icon at bounding box center [105, 597] width 6 height 9
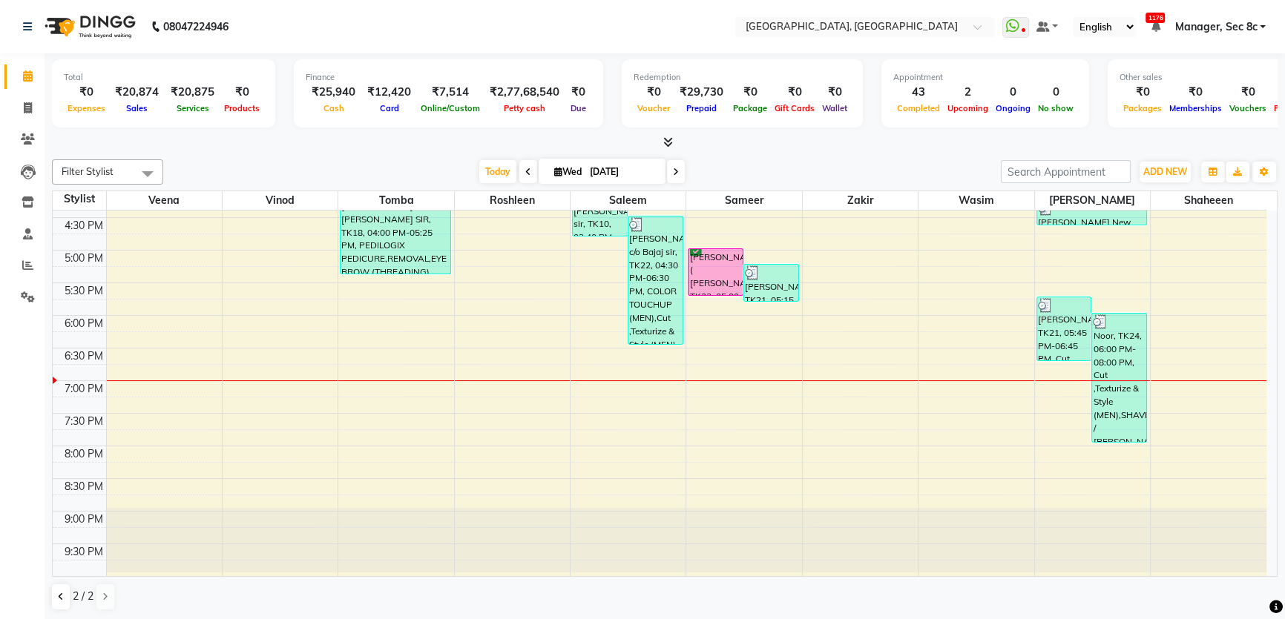
scroll to position [544, 0]
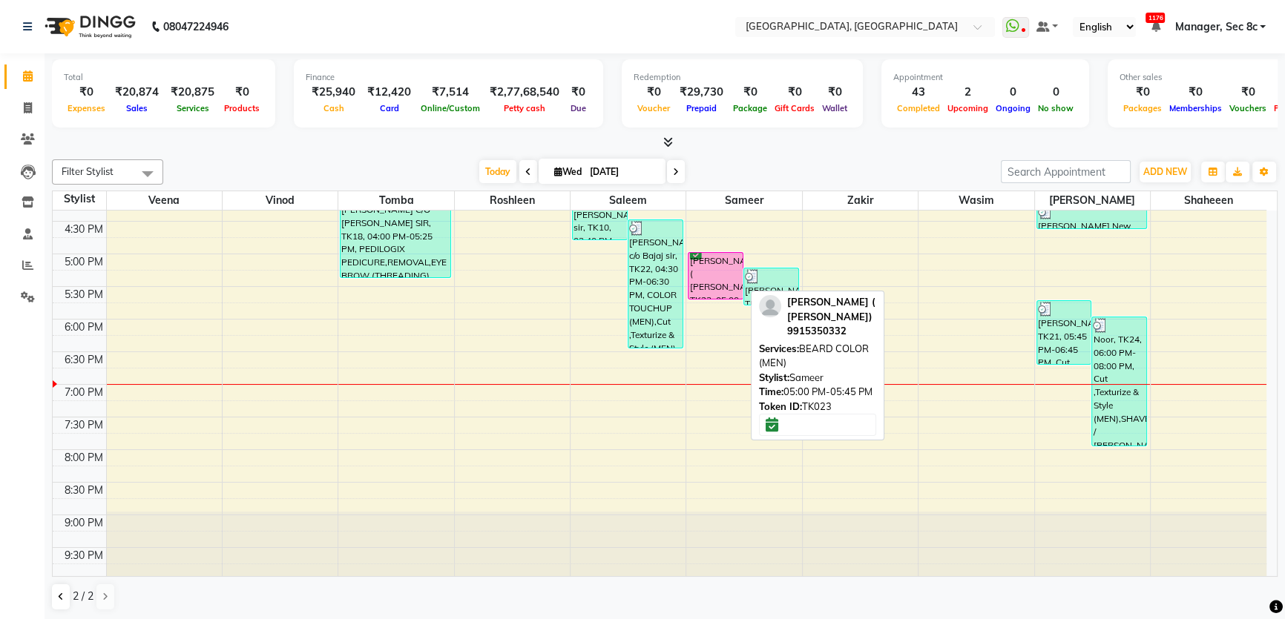
click at [723, 267] on div "HITESH SIR ( SAMEER), TK23, 05:00 PM-05:45 PM, BEARD COLOR (MEN)" at bounding box center [715, 276] width 54 height 46
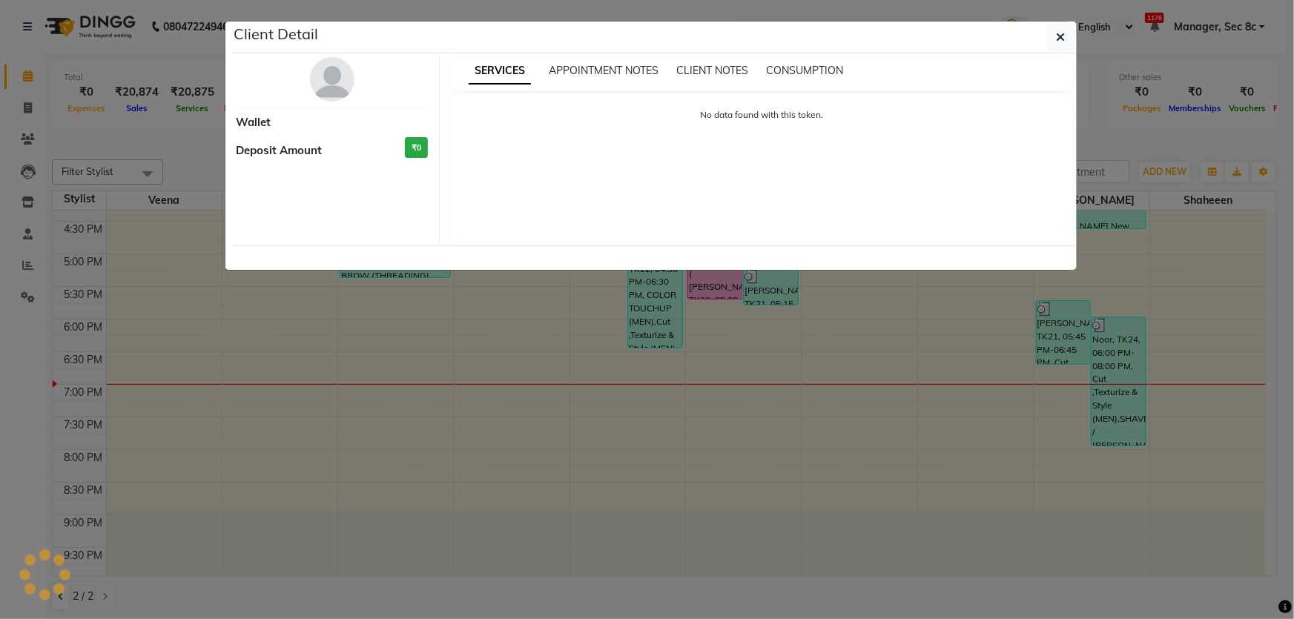
select select "6"
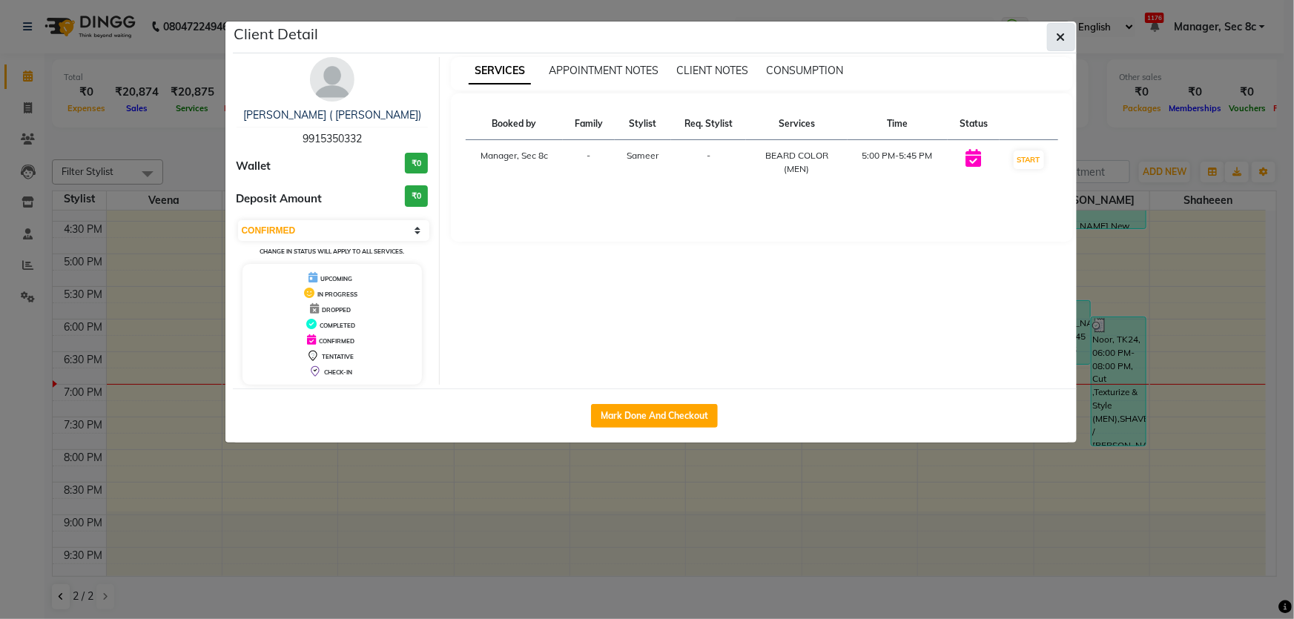
click at [1058, 38] on icon "button" at bounding box center [1061, 37] width 9 height 12
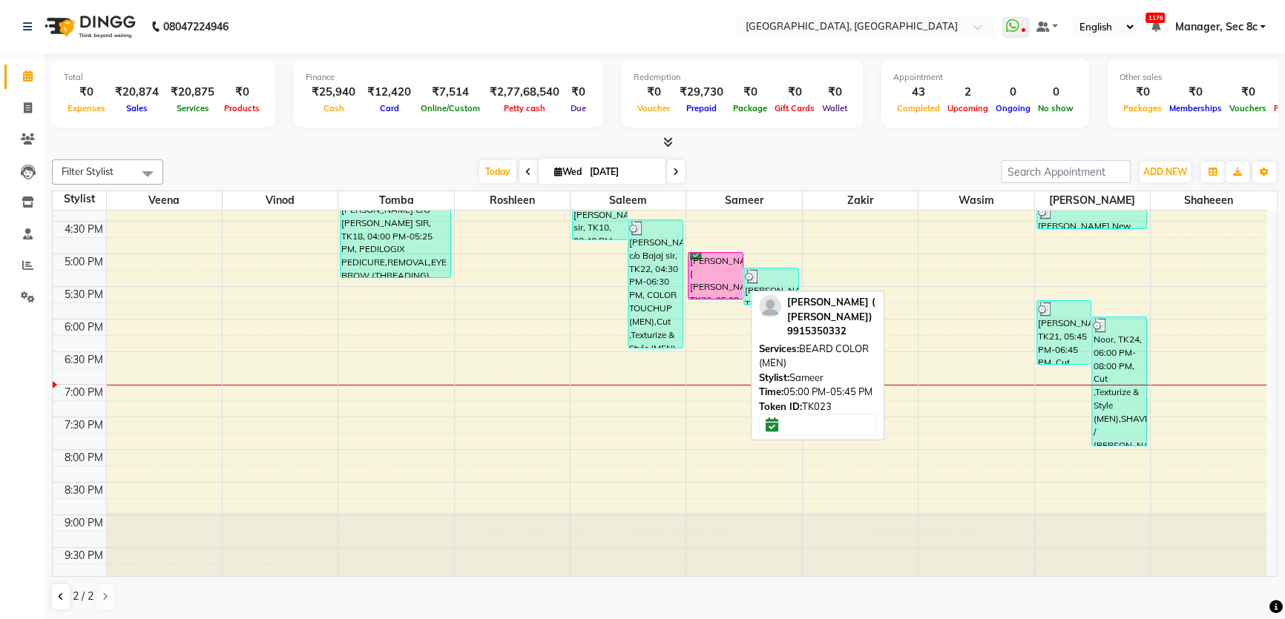
click at [728, 257] on div "HITESH SIR ( SAMEER), TK23, 05:00 PM-05:45 PM, BEARD COLOR (MEN)" at bounding box center [715, 276] width 54 height 46
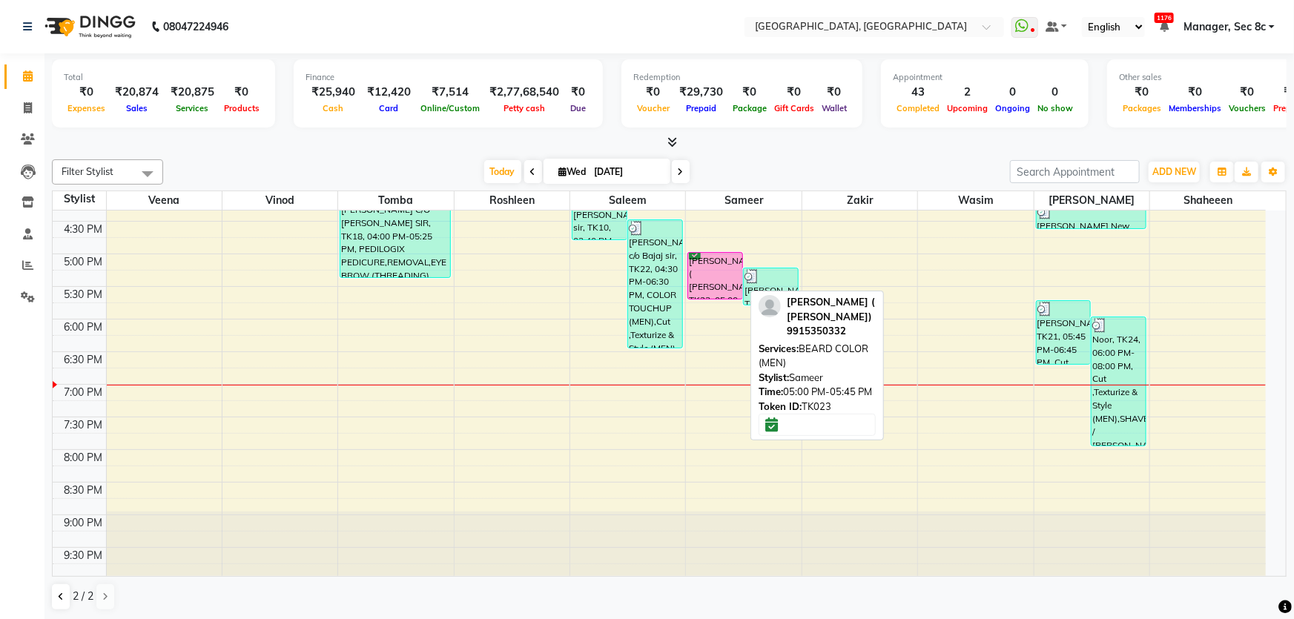
select select "6"
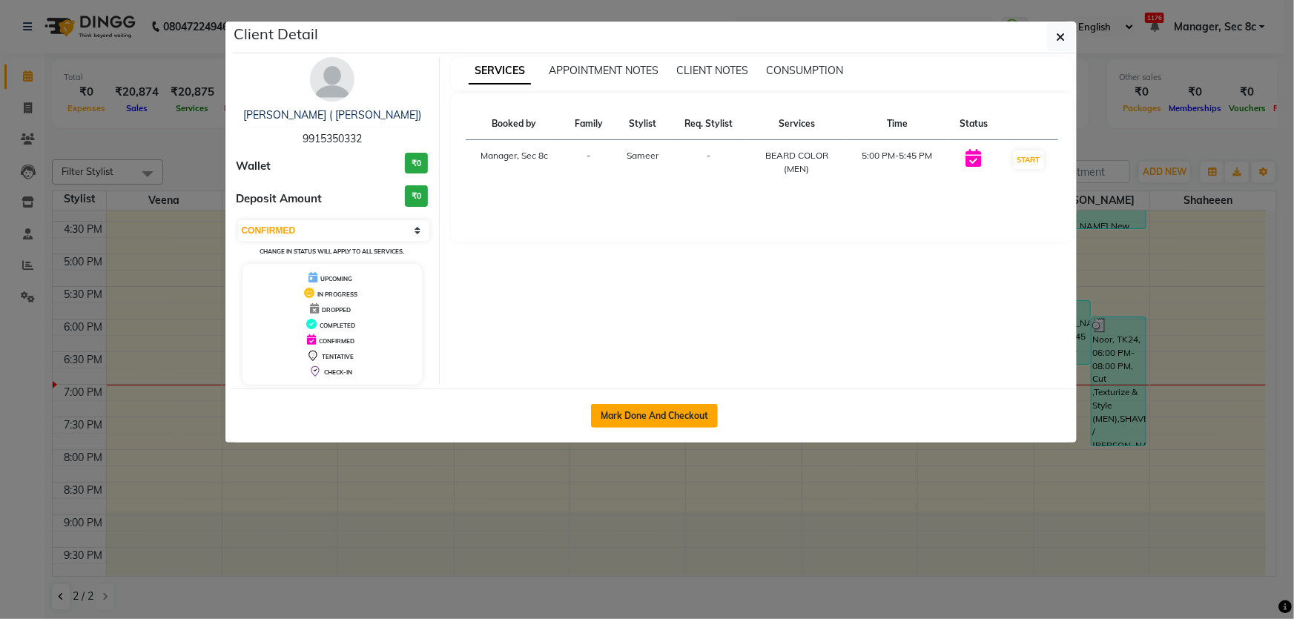
click at [662, 415] on button "Mark Done And Checkout" at bounding box center [654, 416] width 127 height 24
select select "4281"
select select "service"
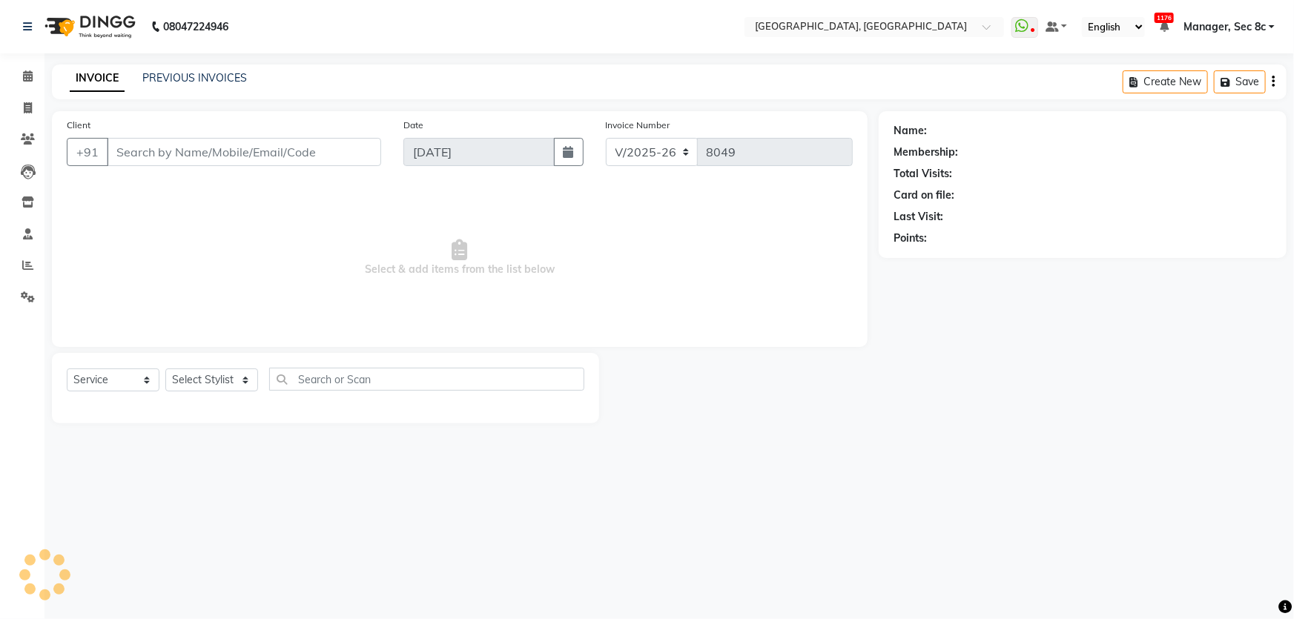
type input "9915350332"
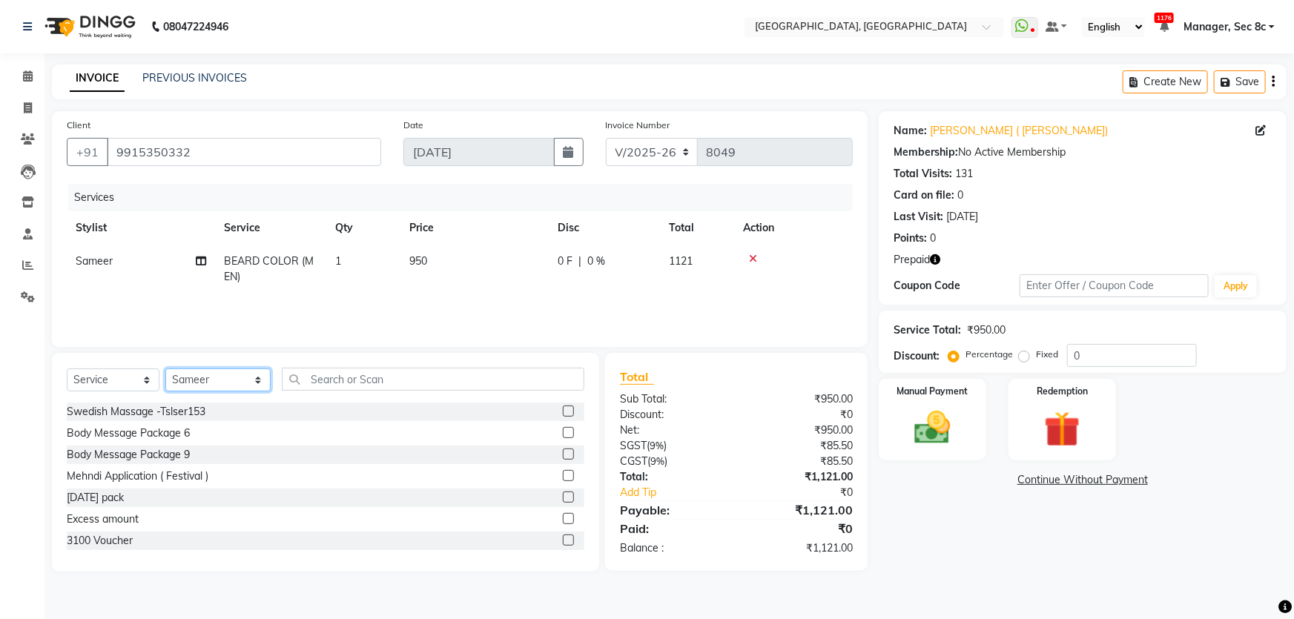
drag, startPoint x: 243, startPoint y: 386, endPoint x: 254, endPoint y: 386, distance: 11.9
click at [243, 386] on select "Select Stylist Aamid Aamir Aditya Ajit Akhil ANGEL(Spa) ANJU Arshad Ashish Ashw…" at bounding box center [217, 380] width 105 height 23
select select "25433"
click at [165, 369] on select "Select Stylist Aamid Aamir Aditya Ajit Akhil ANGEL(Spa) ANJU Arshad Ashish Ashw…" at bounding box center [217, 380] width 105 height 23
click at [449, 386] on input "text" at bounding box center [433, 379] width 303 height 23
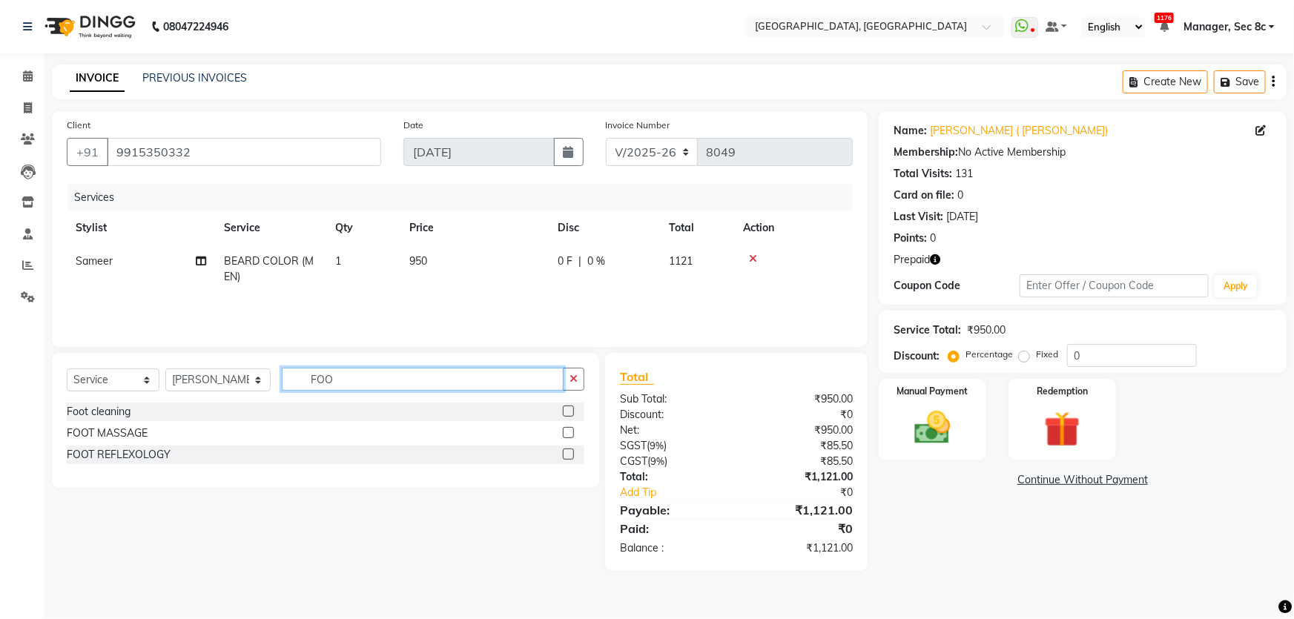
type input "FOO"
click at [132, 412] on div "Foot cleaning" at bounding box center [326, 412] width 518 height 19
click at [133, 413] on div "Foot cleaning" at bounding box center [326, 412] width 518 height 19
click at [126, 415] on div "Foot cleaning" at bounding box center [99, 412] width 64 height 16
checkbox input "false"
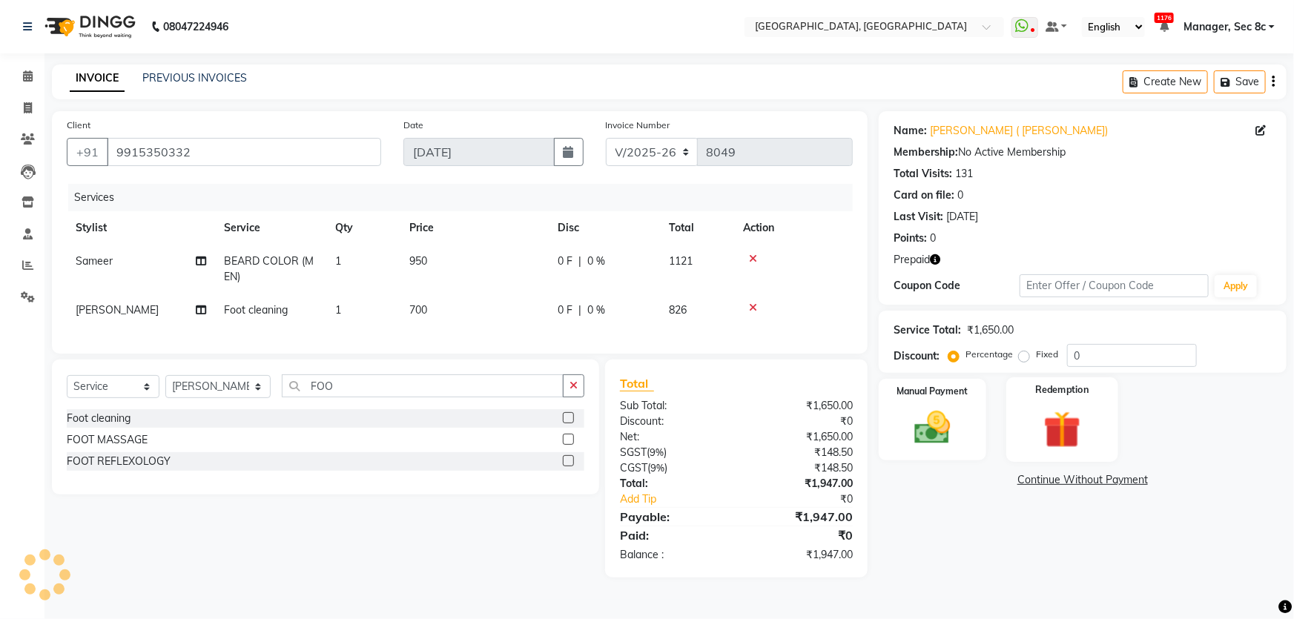
click at [1076, 388] on label "Redemption" at bounding box center [1062, 390] width 53 height 14
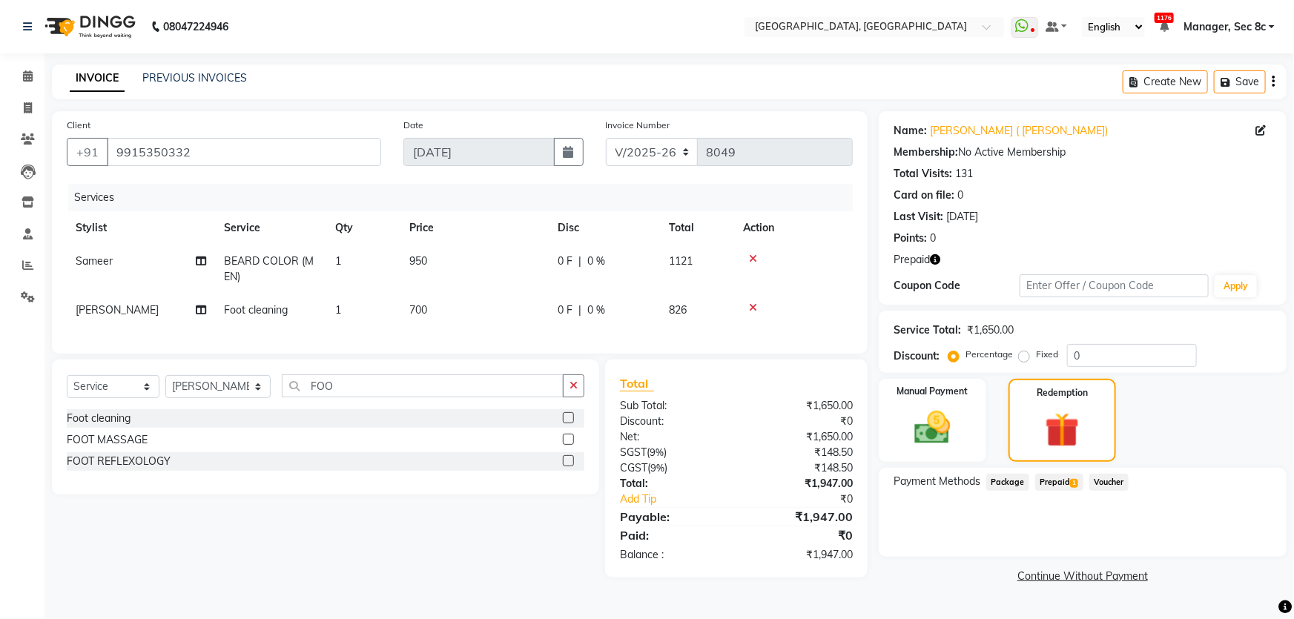
click at [1072, 485] on span "1" at bounding box center [1074, 483] width 8 height 9
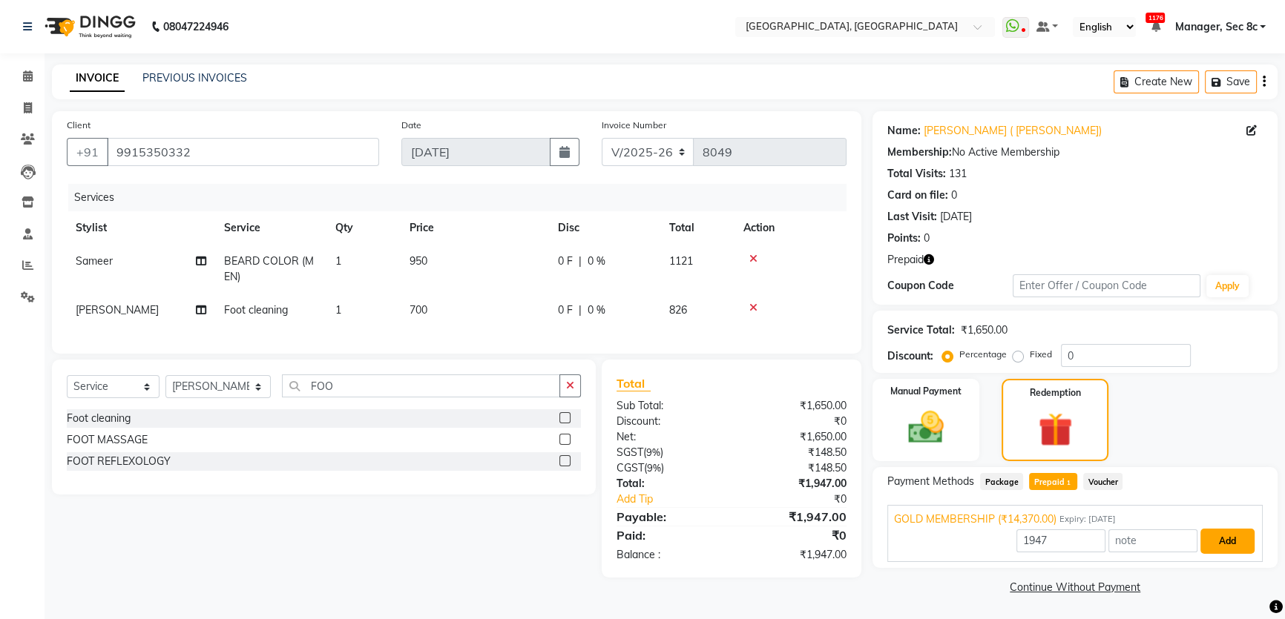
click at [1233, 540] on button "Add" at bounding box center [1227, 541] width 54 height 25
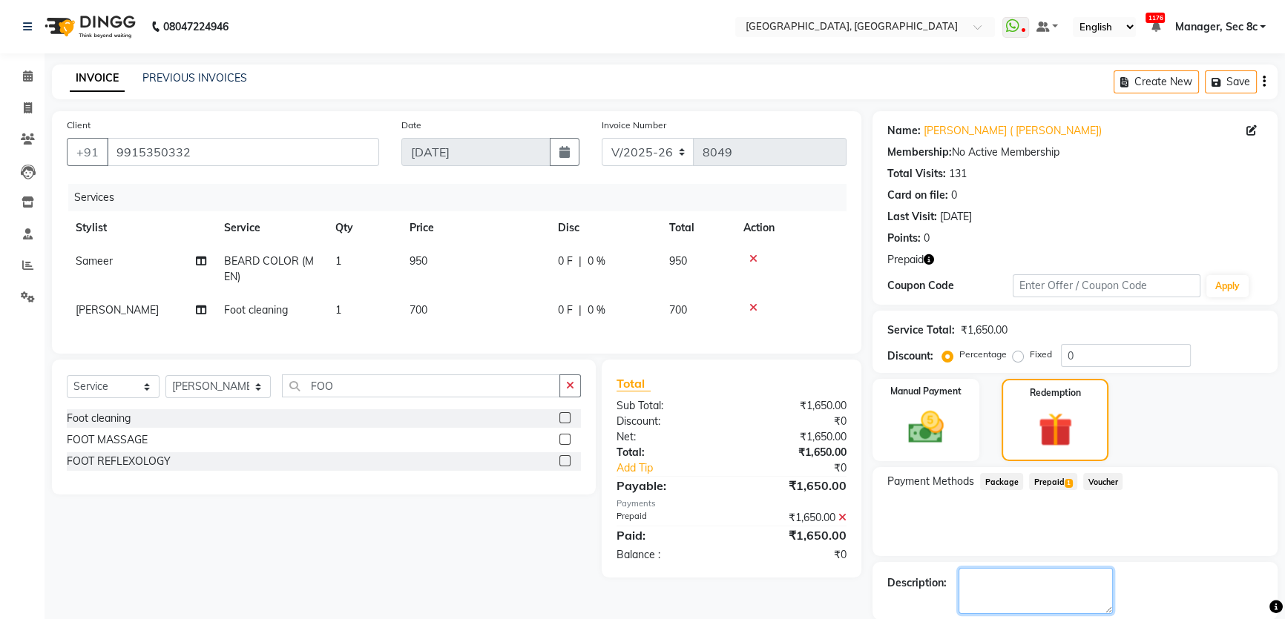
click at [1045, 593] on textarea at bounding box center [1035, 591] width 154 height 46
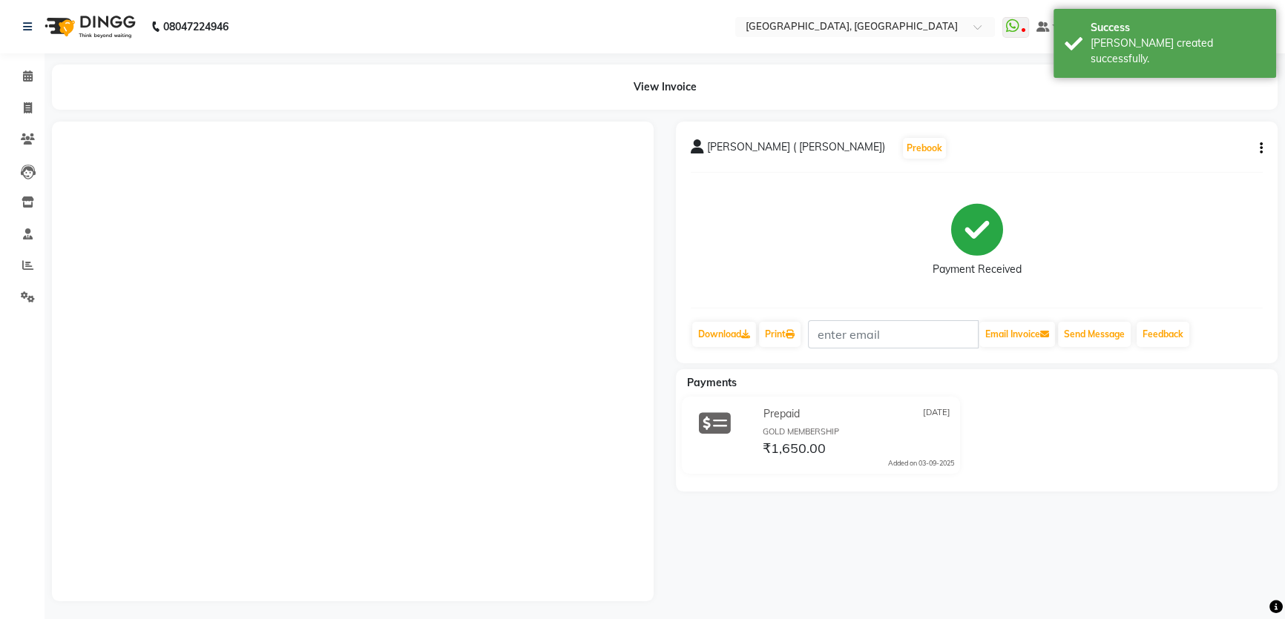
click at [775, 320] on div "Print" at bounding box center [779, 334] width 44 height 28
click at [793, 342] on link "Print" at bounding box center [780, 334] width 42 height 25
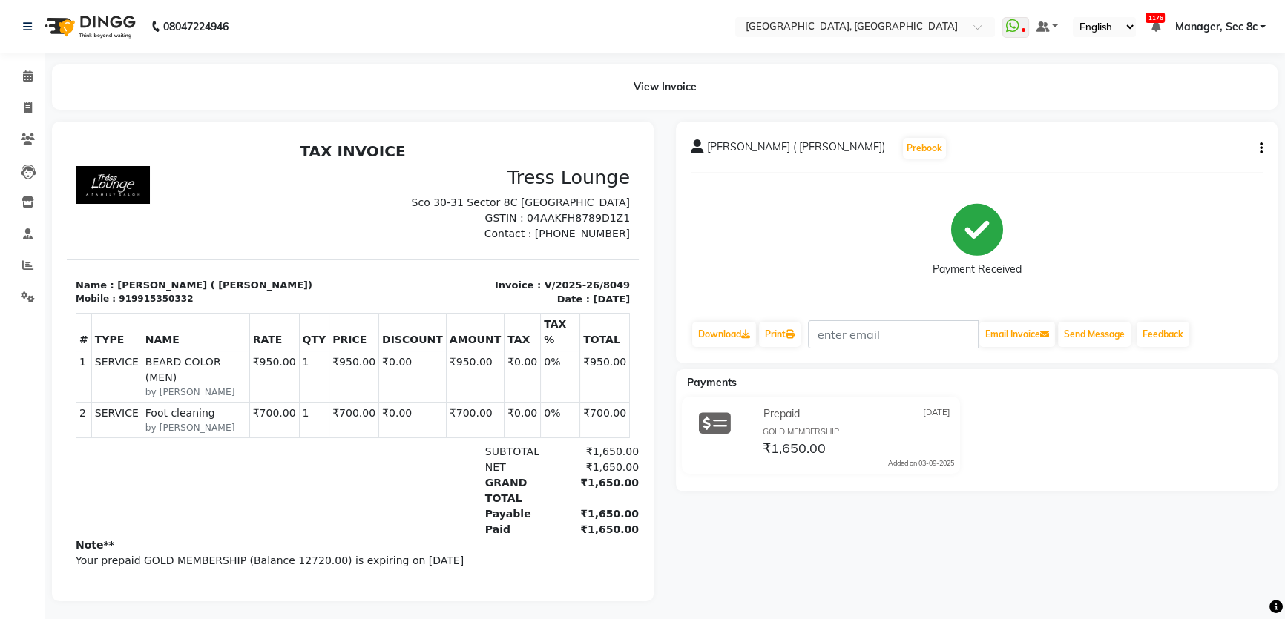
click at [159, 297] on div "919915350332" at bounding box center [156, 298] width 74 height 13
copy div "919915350332"
click at [24, 104] on icon at bounding box center [28, 107] width 8 height 11
select select "service"
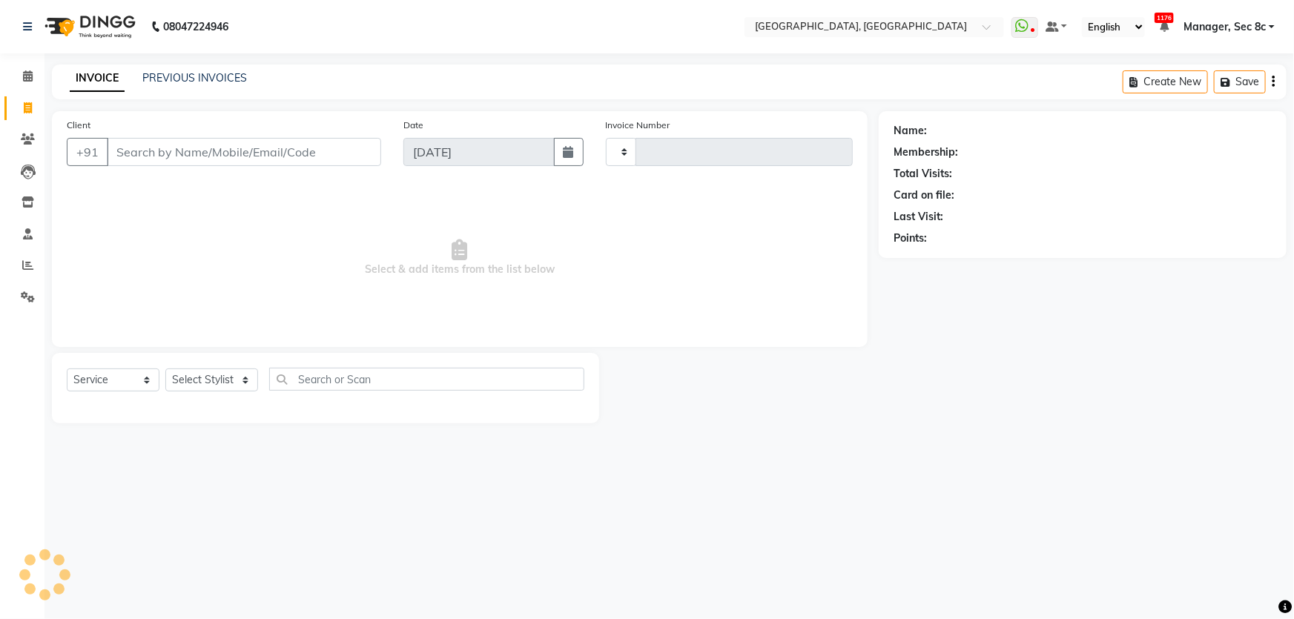
type input "8050"
select select "4281"
click at [165, 151] on input "Client" at bounding box center [244, 152] width 274 height 28
type input "919915350332"
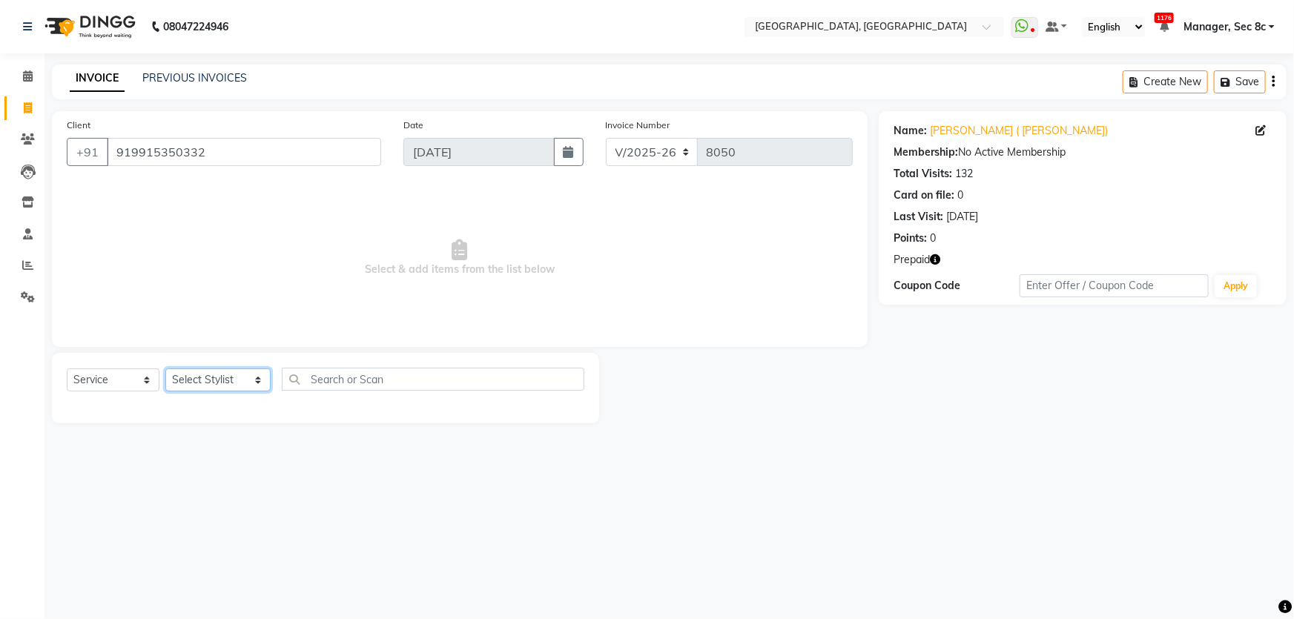
click at [217, 380] on select "Select Stylist Aamid Aamir Aditya Ajit Akhil ANGEL(Spa) ANJU Arshad Ashish Ashw…" at bounding box center [217, 380] width 105 height 23
select select "25446"
click at [165, 369] on select "Select Stylist Aamid Aamir Aditya Ajit Akhil ANGEL(Spa) ANJU Arshad Ashish Ashw…" at bounding box center [217, 380] width 105 height 23
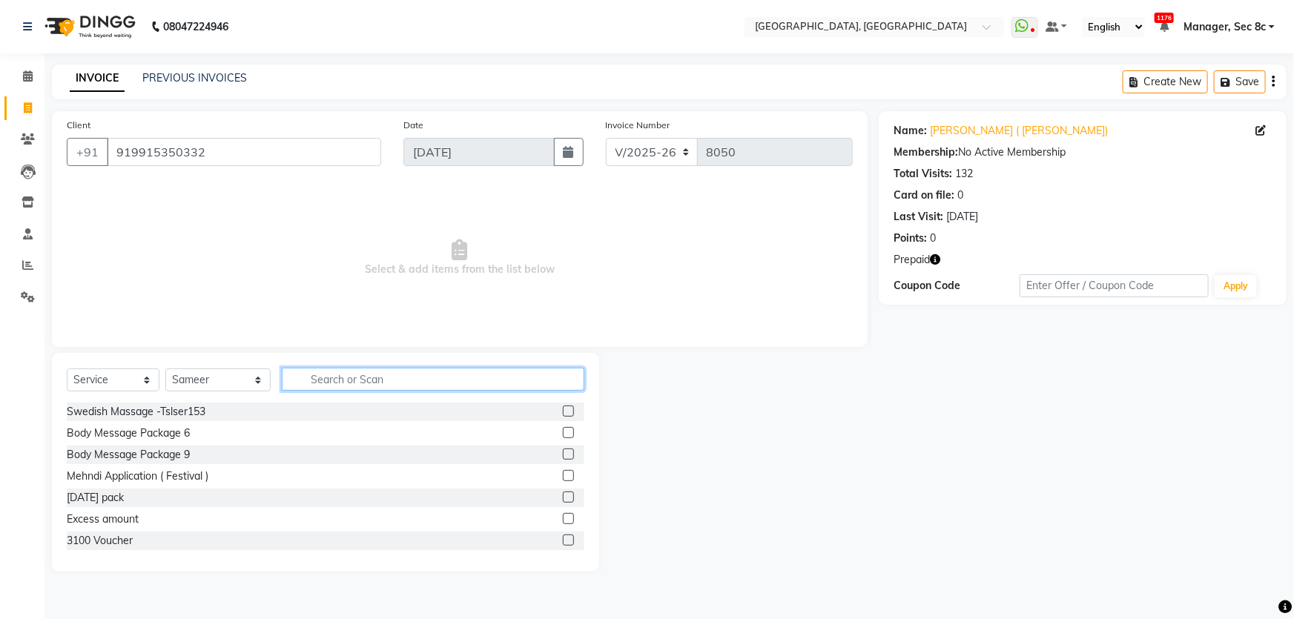
click at [547, 372] on input "text" at bounding box center [433, 379] width 303 height 23
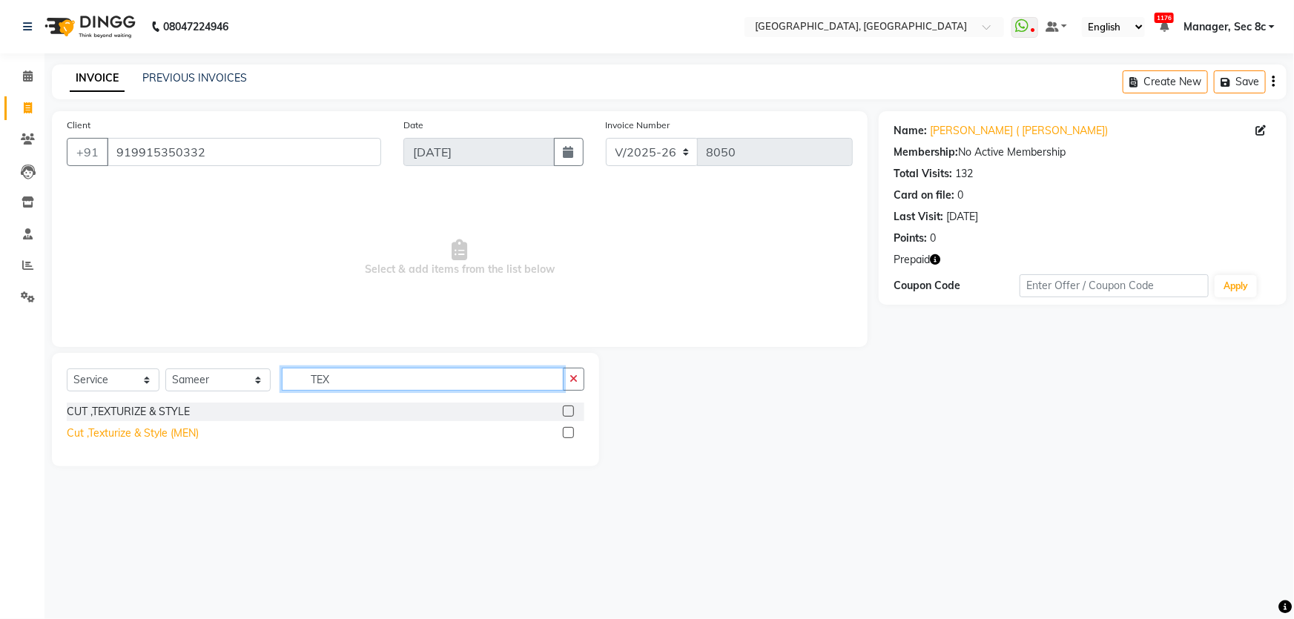
type input "TEX"
click at [165, 439] on div "Cut ,Texturize & Style (MEN)" at bounding box center [133, 434] width 132 height 16
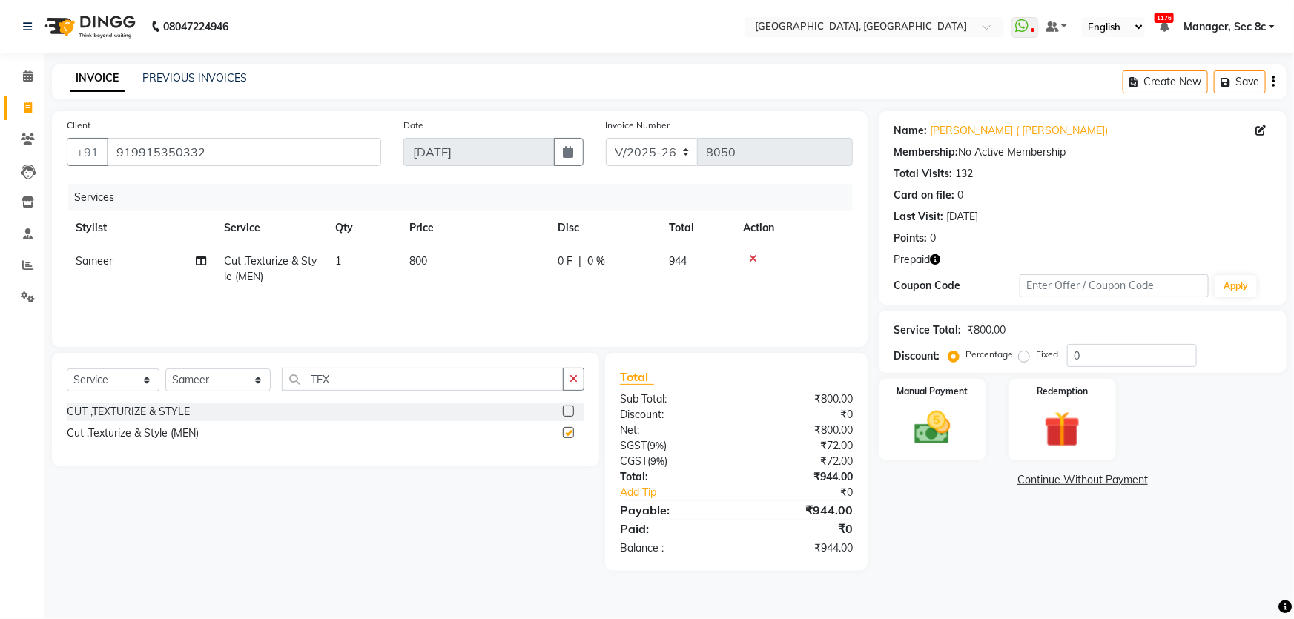
checkbox input "false"
click at [356, 383] on input "TEX" at bounding box center [423, 379] width 282 height 23
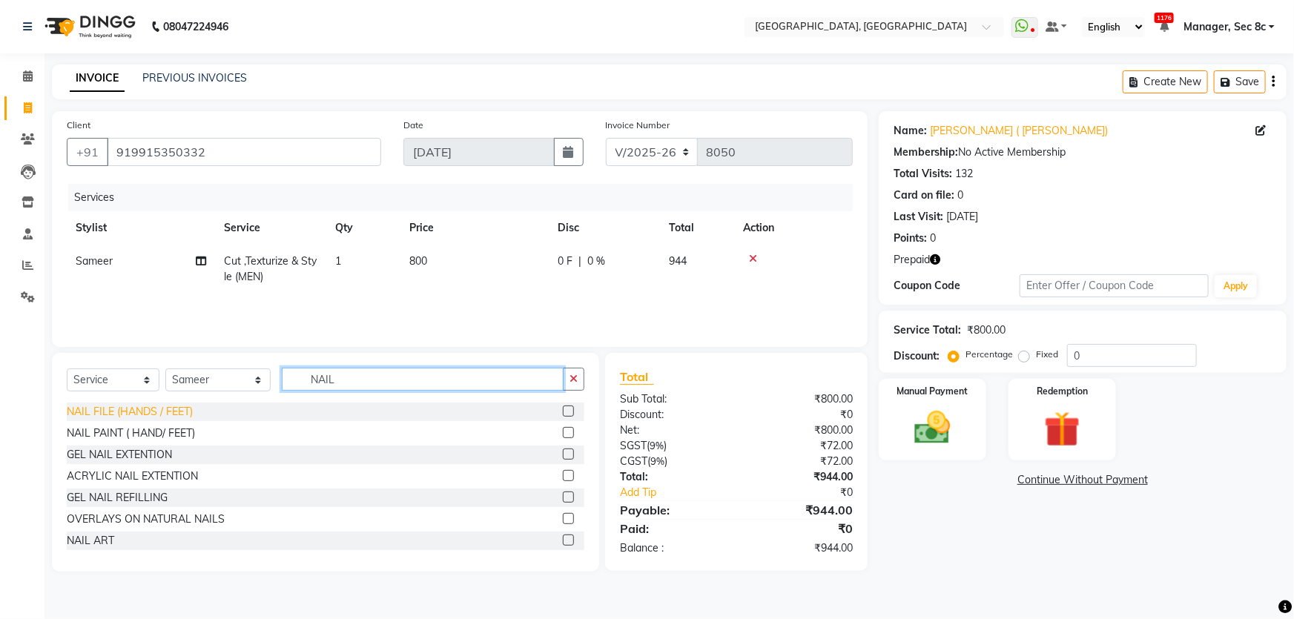
type input "NAIL"
click at [162, 411] on div "NAIL FILE (HANDS / FEET)" at bounding box center [130, 412] width 126 height 16
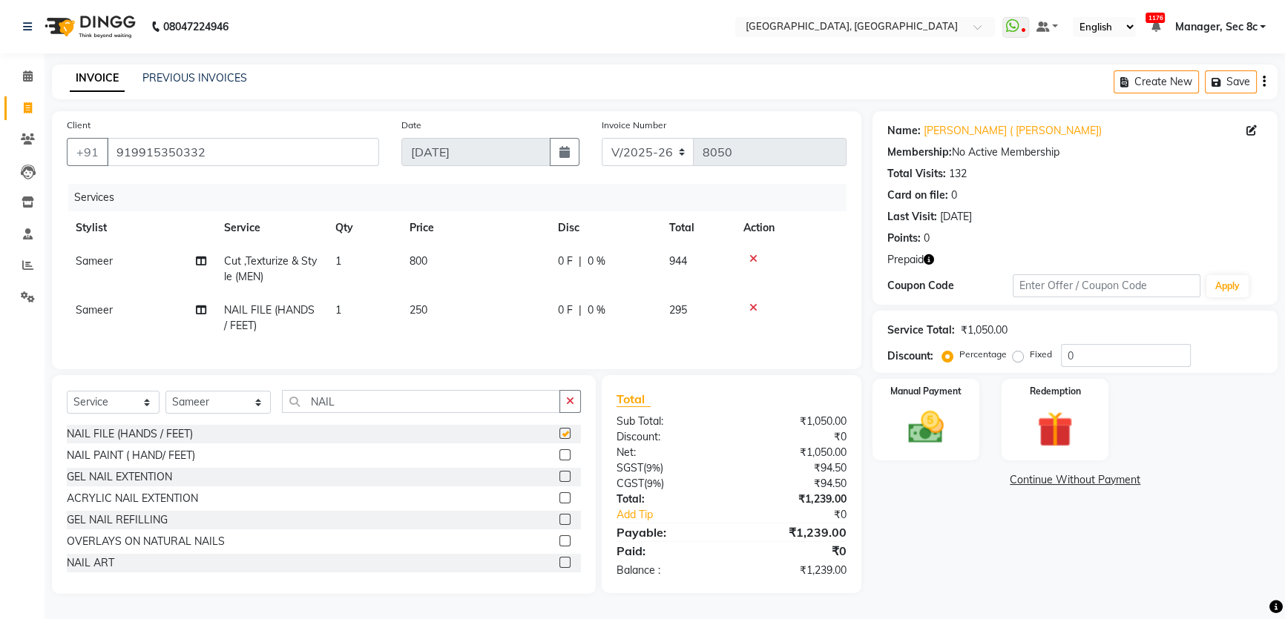
checkbox input "false"
click at [362, 408] on input "NAIL" at bounding box center [421, 401] width 278 height 23
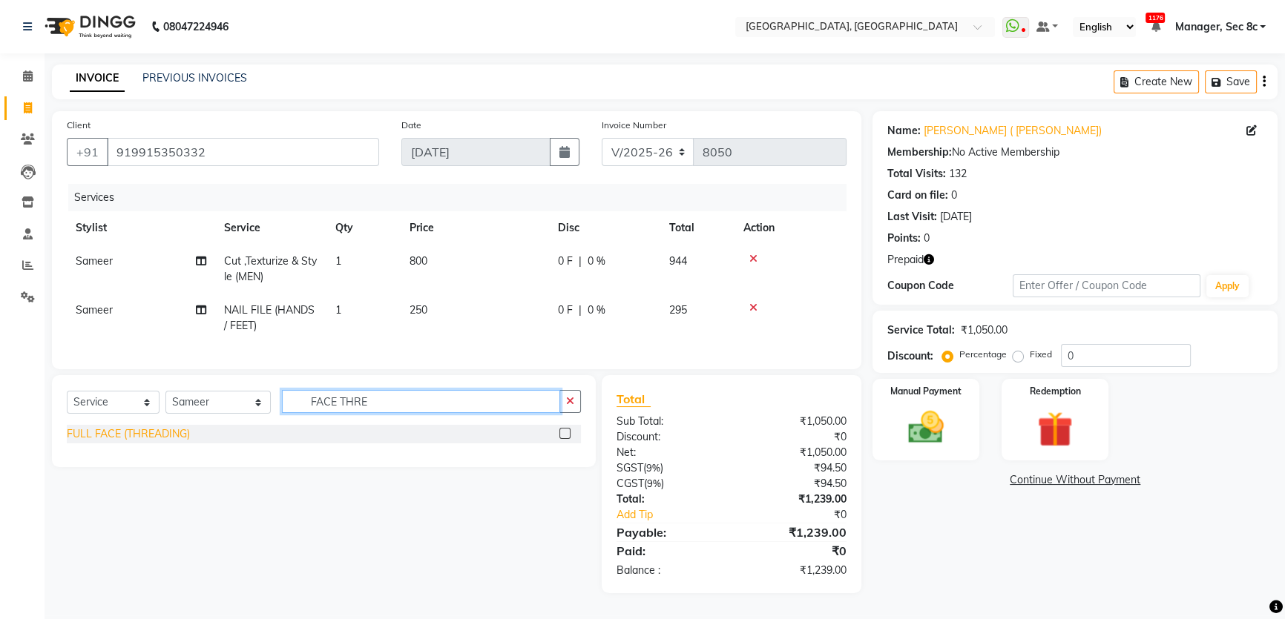
type input "FACE THRE"
click at [134, 438] on div "FULL FACE (THREADING)" at bounding box center [128, 434] width 123 height 16
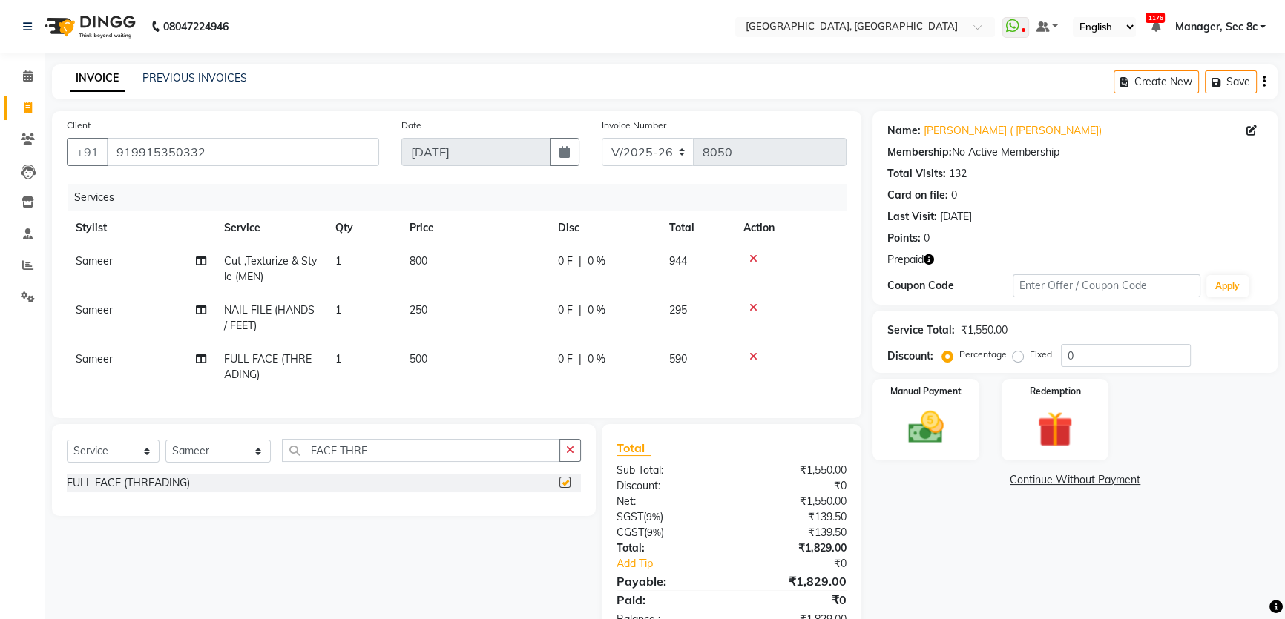
checkbox input "false"
click at [1089, 420] on div "Redemption" at bounding box center [1054, 420] width 111 height 85
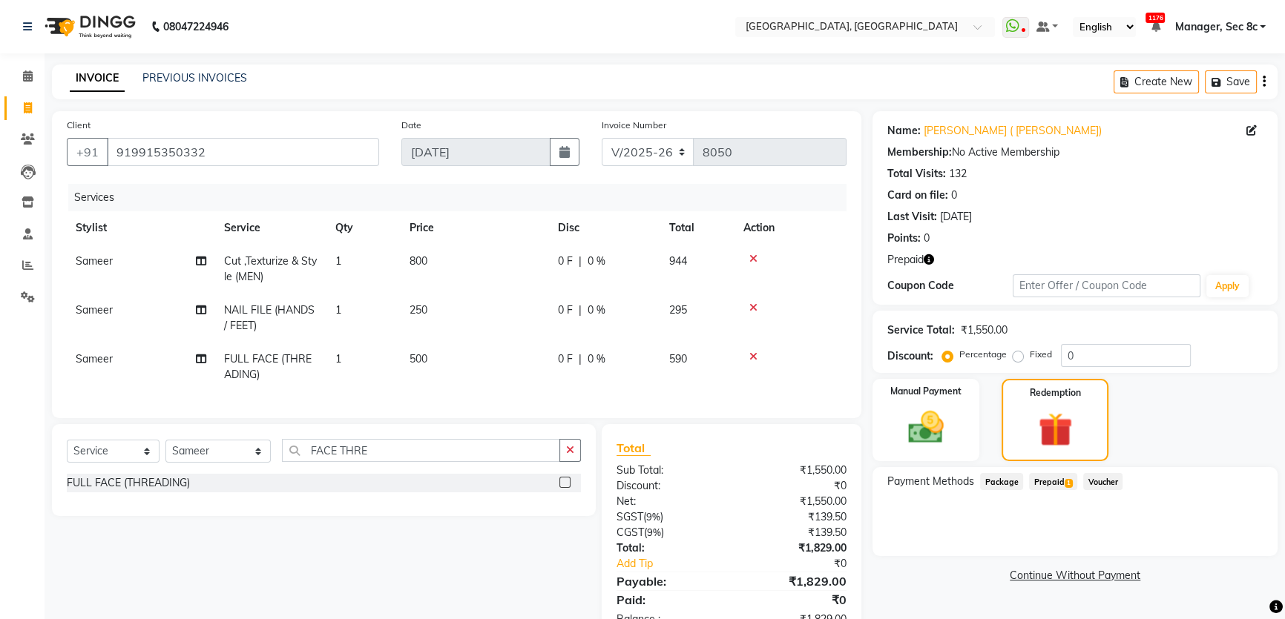
click at [1075, 482] on span "Prepaid 1" at bounding box center [1053, 481] width 48 height 17
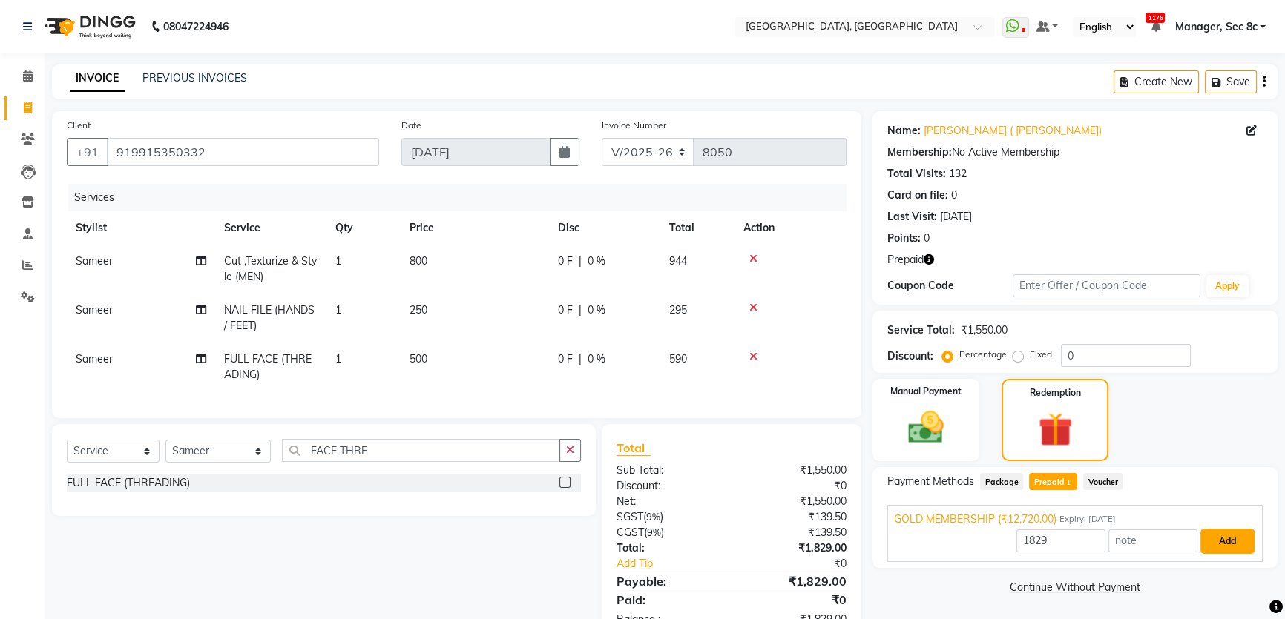
click at [1239, 544] on button "Add" at bounding box center [1227, 541] width 54 height 25
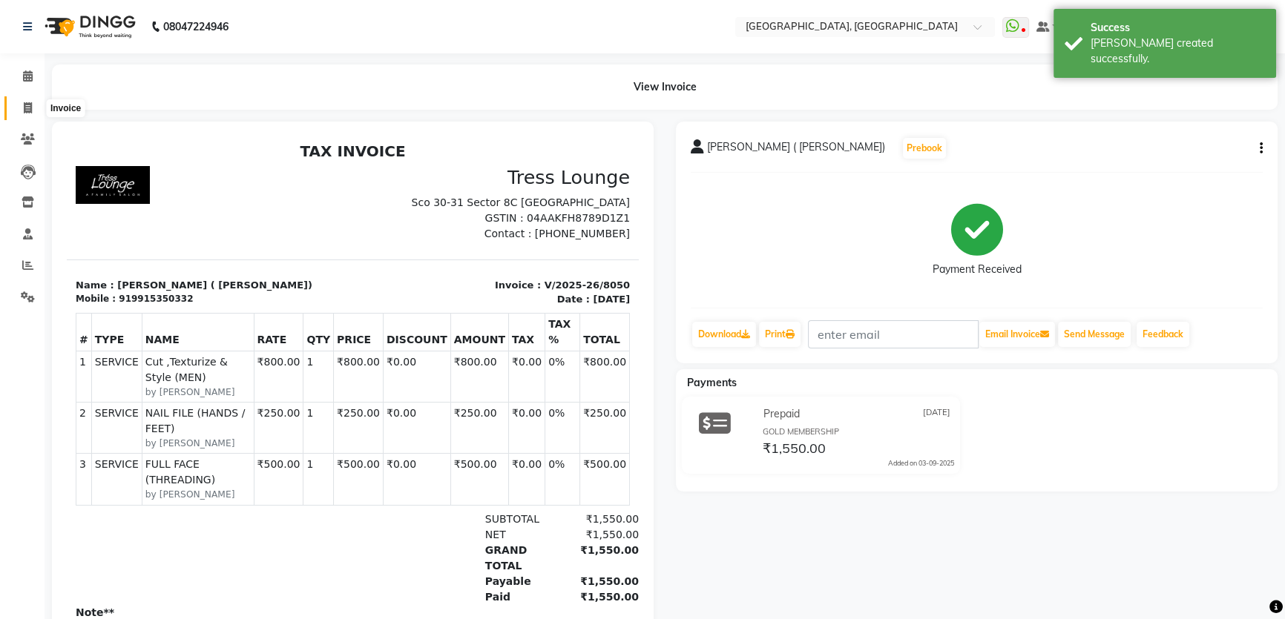
click at [30, 111] on icon at bounding box center [28, 107] width 8 height 11
select select "service"
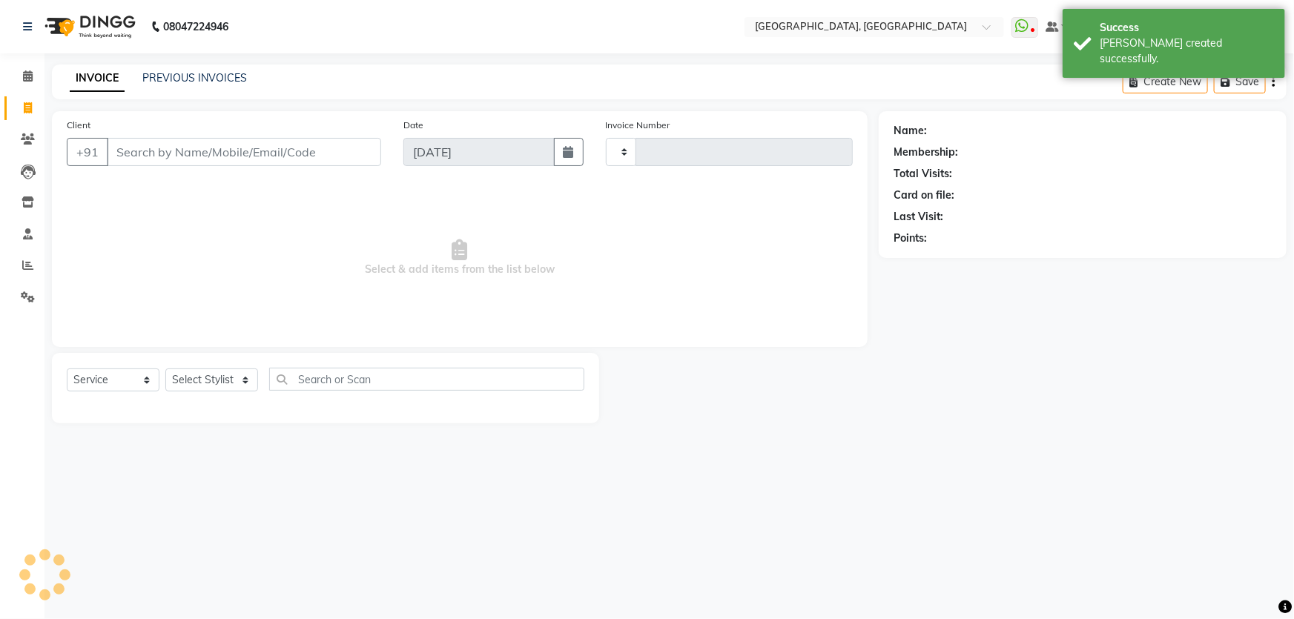
type input "8051"
select select "4281"
click at [33, 81] on span at bounding box center [28, 76] width 26 height 17
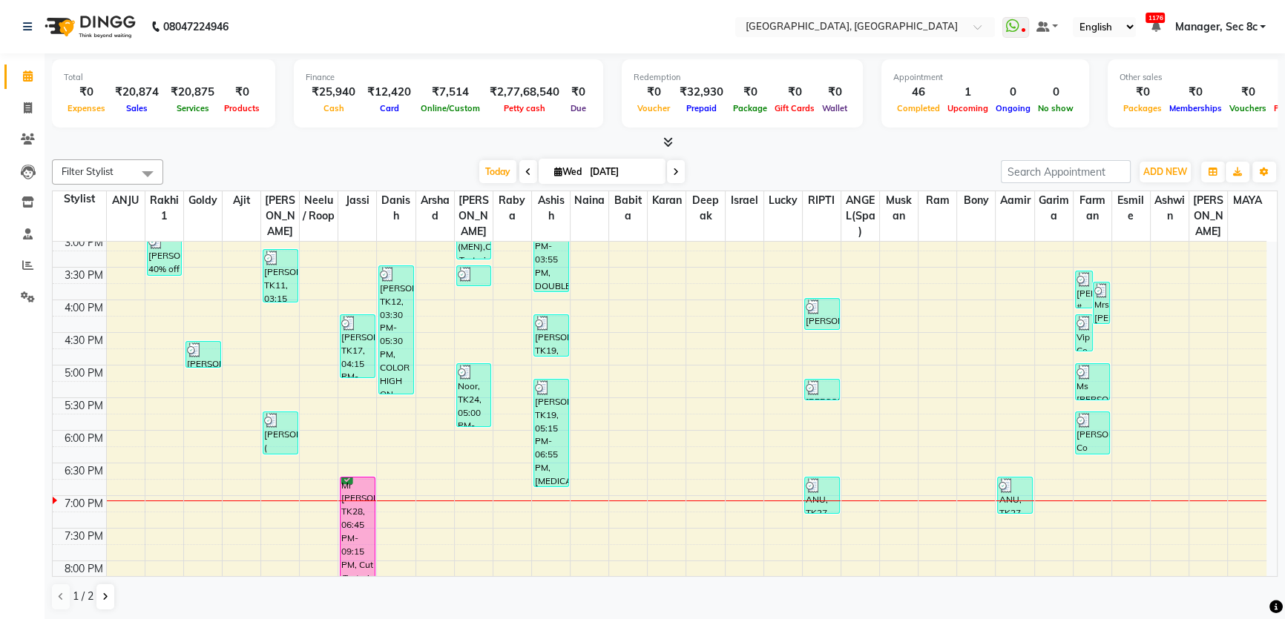
scroll to position [472, 0]
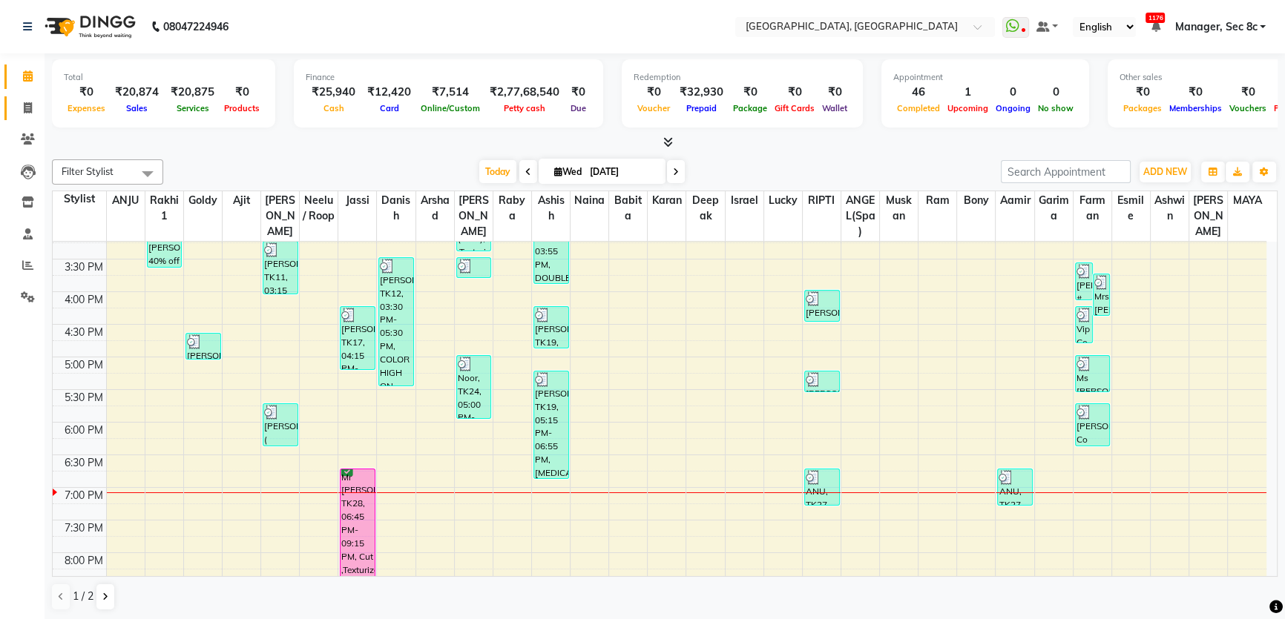
click at [26, 102] on icon at bounding box center [28, 107] width 8 height 11
select select "service"
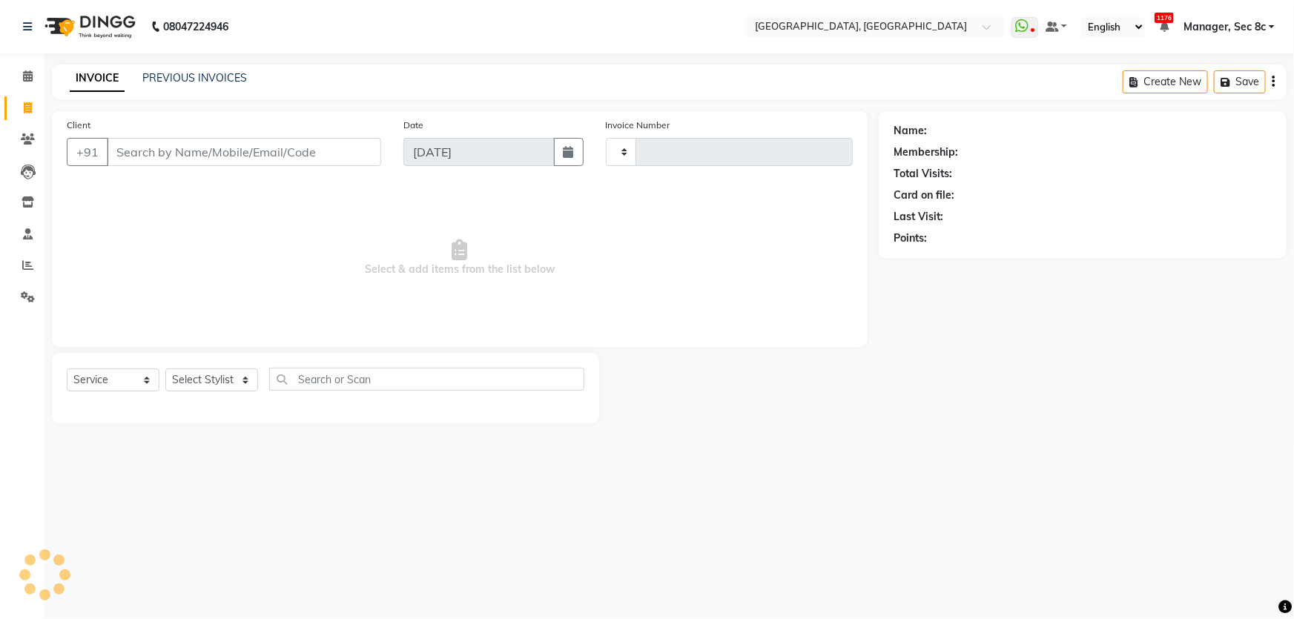
type input "8051"
select select "4281"
click at [221, 156] on input "Client" at bounding box center [244, 152] width 274 height 28
type input "8168173766"
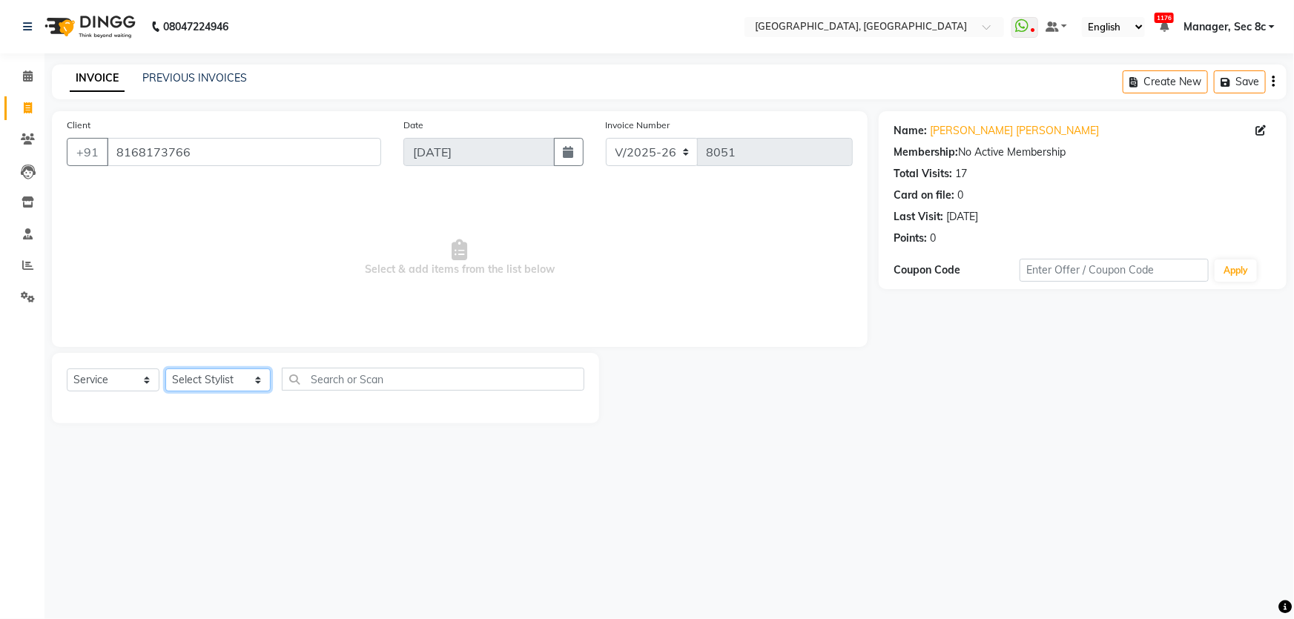
drag, startPoint x: 205, startPoint y: 380, endPoint x: 215, endPoint y: 378, distance: 9.8
click at [205, 380] on select "Select Stylist Aamid Aamir Aditya Ajit Akhil ANGEL(Spa) ANJU Arshad Ashish Ashw…" at bounding box center [217, 380] width 105 height 23
select select "25452"
click at [165, 369] on select "Select Stylist Aamid Aamir Aditya Ajit Akhil ANGEL(Spa) ANJU Arshad Ashish Ashw…" at bounding box center [217, 380] width 105 height 23
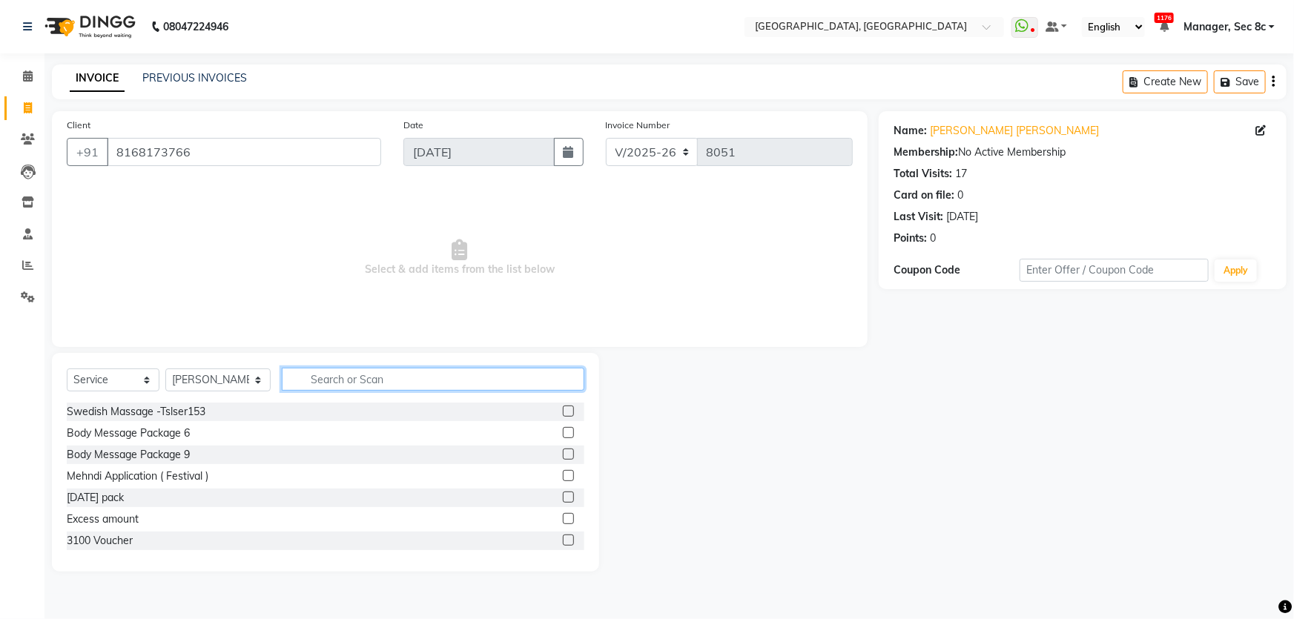
click at [357, 378] on input "text" at bounding box center [433, 379] width 303 height 23
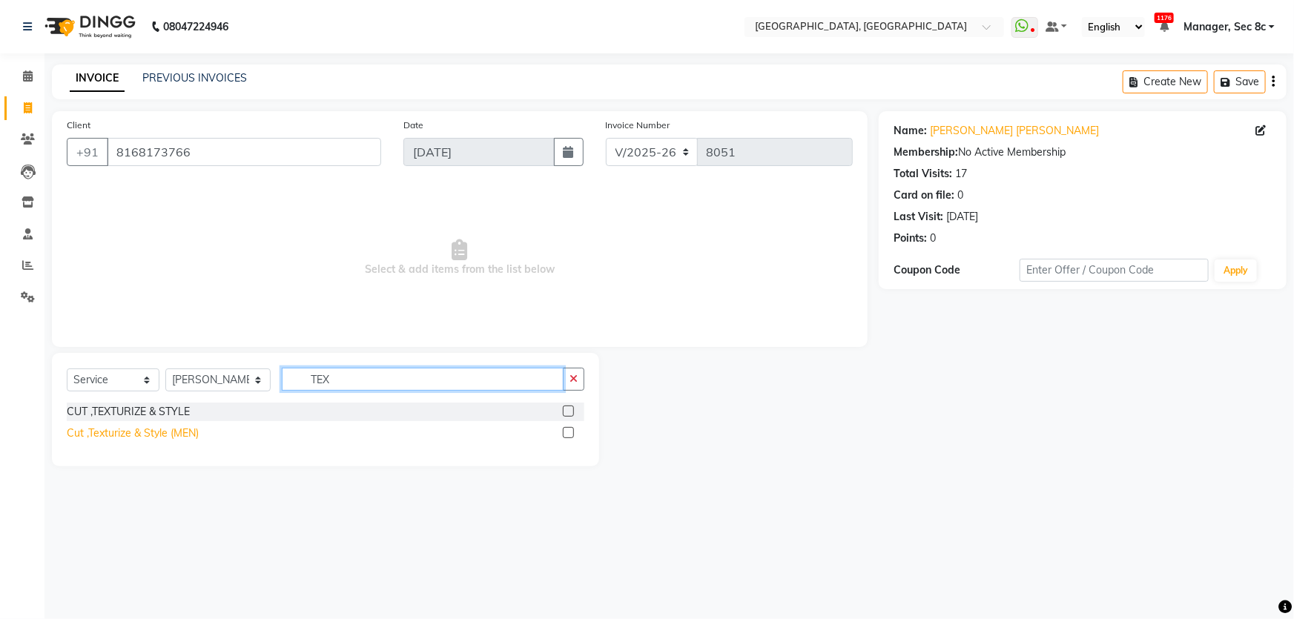
type input "TEX"
click at [157, 441] on div "Cut ,Texturize & Style (MEN)" at bounding box center [133, 434] width 132 height 16
checkbox input "false"
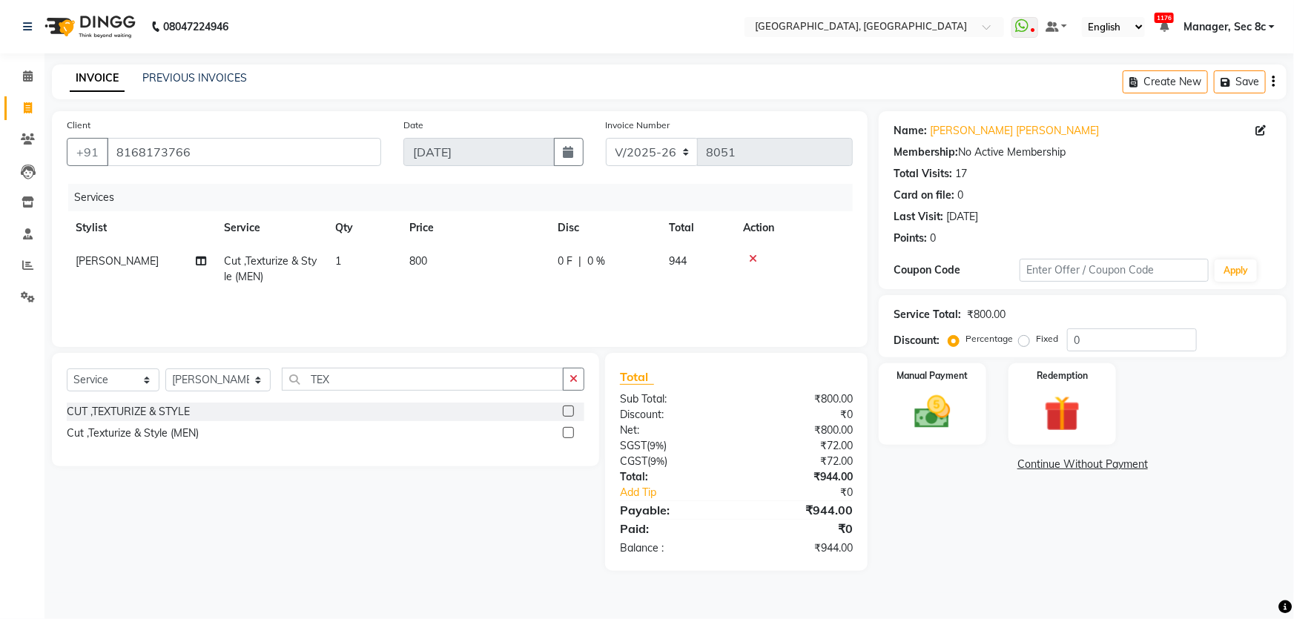
click at [307, 392] on div "Select Service Product Membership Package Voucher Prepaid Gift Card Select Styl…" at bounding box center [326, 385] width 518 height 35
click at [333, 377] on input "TEX" at bounding box center [423, 379] width 282 height 23
type input "SHAVE"
click at [111, 423] on div "SHAVE / BEARD TRIM (MEN) FULL BODY SHAVE" at bounding box center [326, 424] width 518 height 43
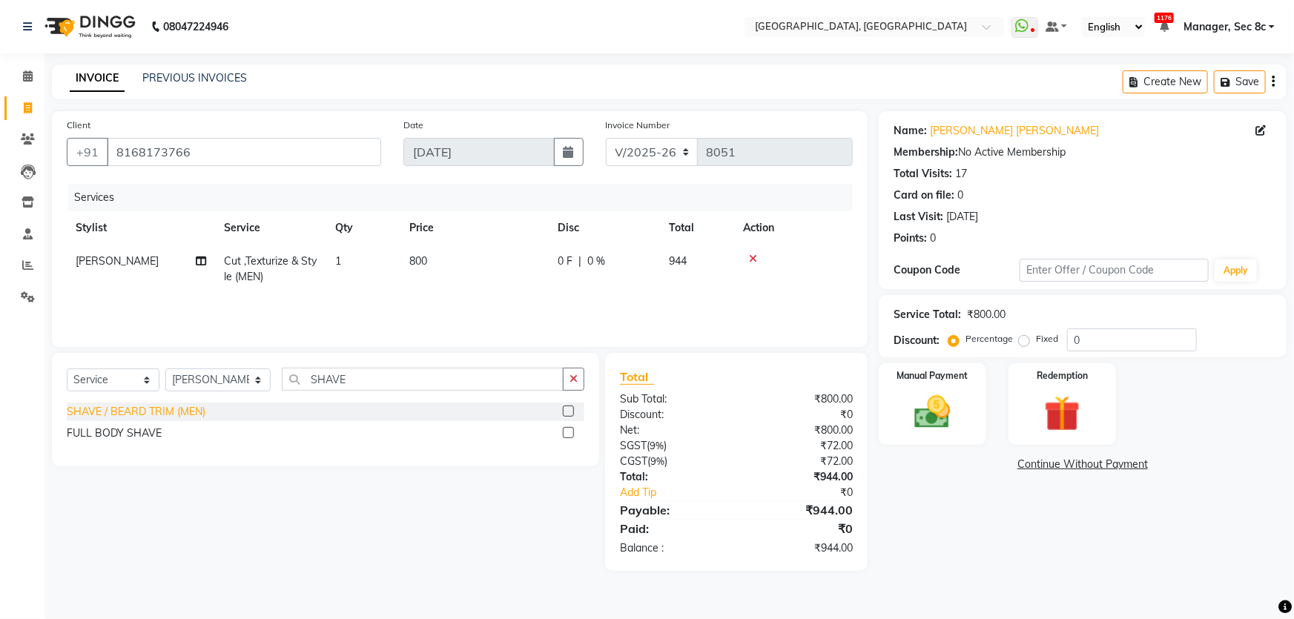
click at [121, 415] on div "SHAVE / BEARD TRIM (MEN)" at bounding box center [136, 412] width 139 height 16
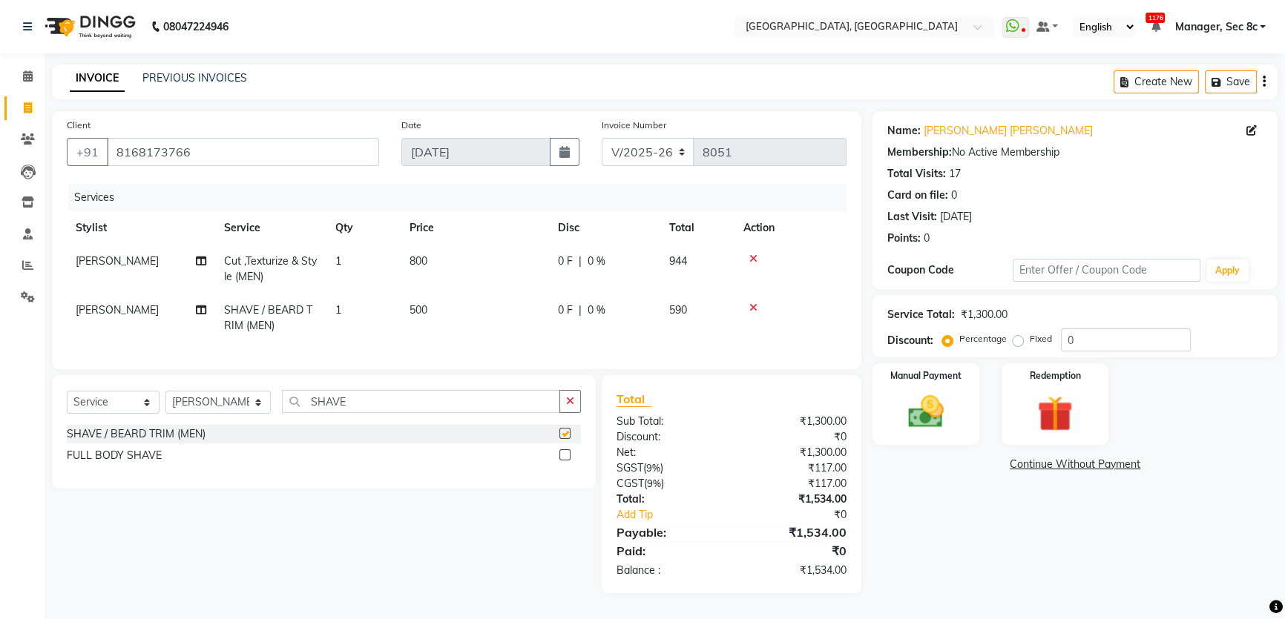
checkbox input "false"
click at [1029, 344] on label "Fixed" at bounding box center [1040, 338] width 22 height 13
click at [1019, 344] on input "Fixed" at bounding box center [1020, 339] width 10 height 10
radio input "true"
drag, startPoint x: 1090, startPoint y: 340, endPoint x: 936, endPoint y: 338, distance: 154.3
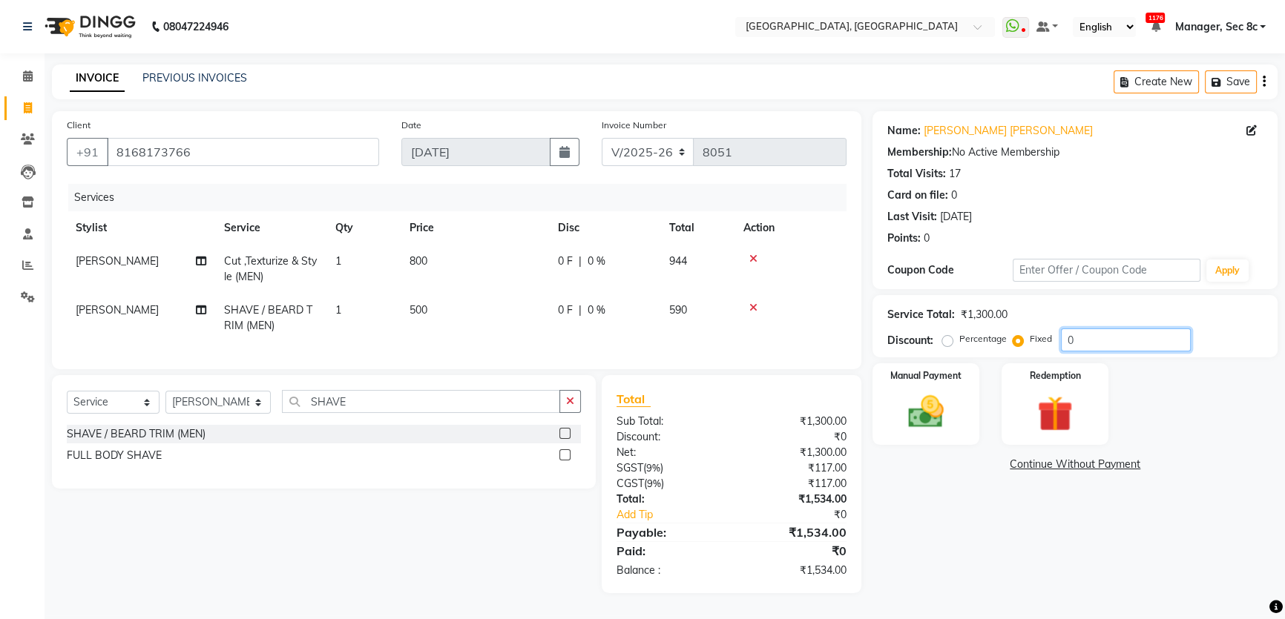
click at [936, 338] on div "Discount: Percentage Fixed 0" at bounding box center [1074, 340] width 375 height 23
type input "1"
type input "334"
click at [979, 408] on div "Manual Payment" at bounding box center [925, 404] width 111 height 85
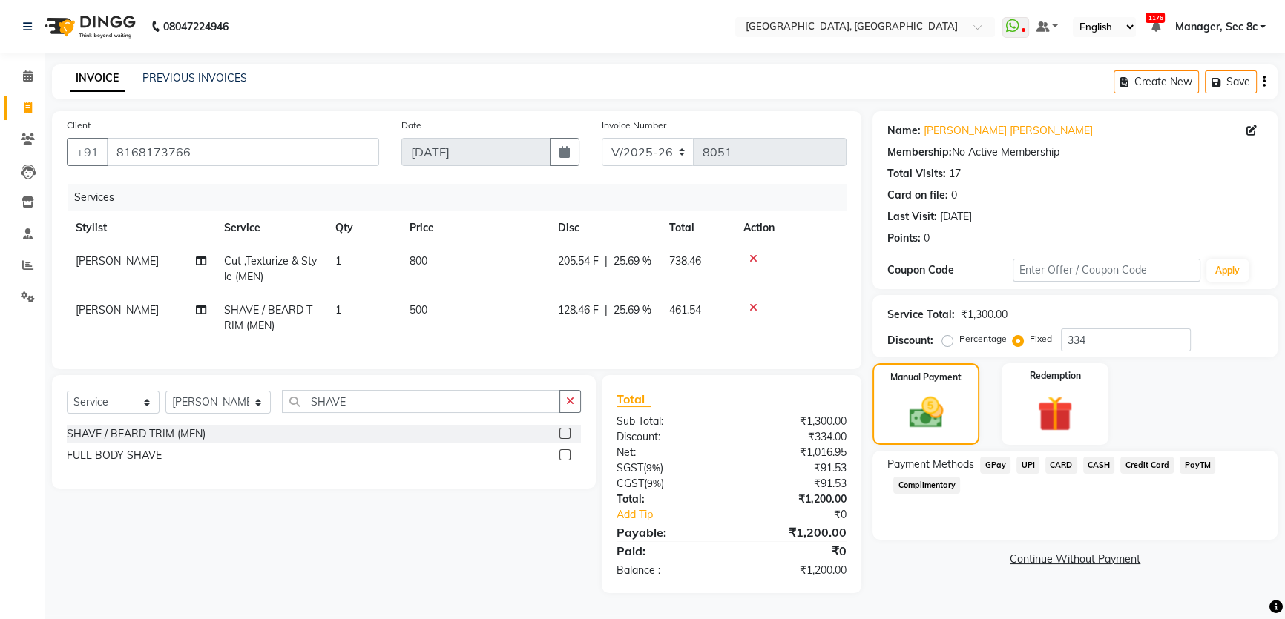
click at [1091, 467] on span "CASH" at bounding box center [1099, 465] width 32 height 17
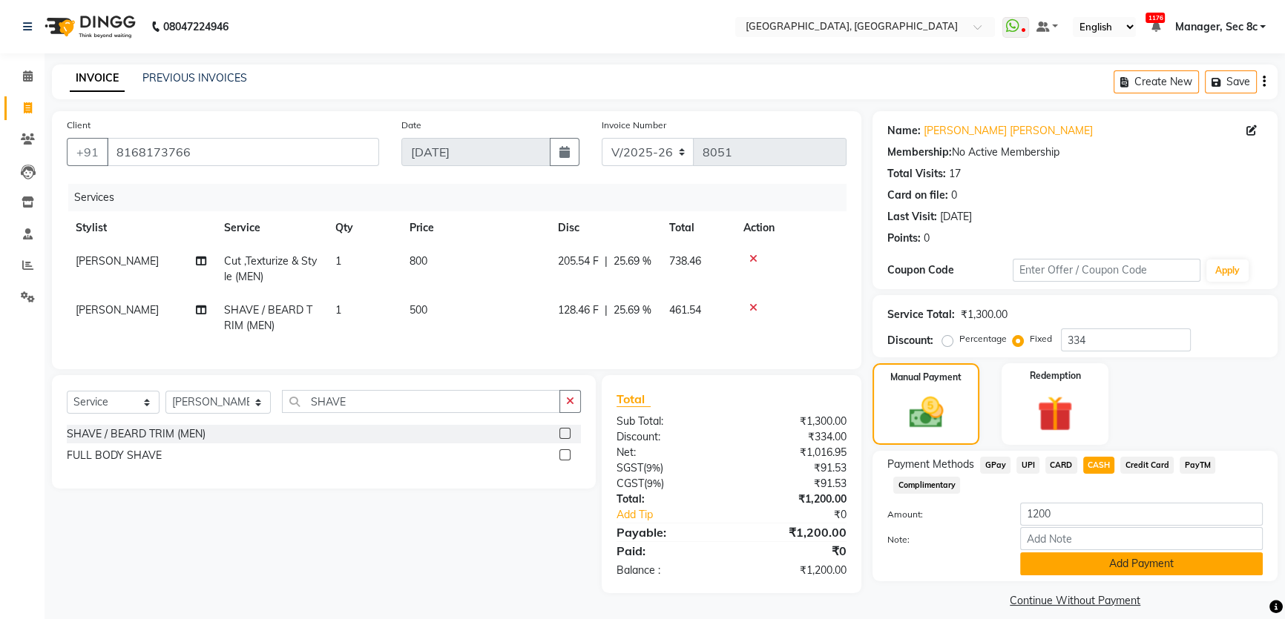
click at [1083, 564] on button "Add Payment" at bounding box center [1141, 564] width 243 height 23
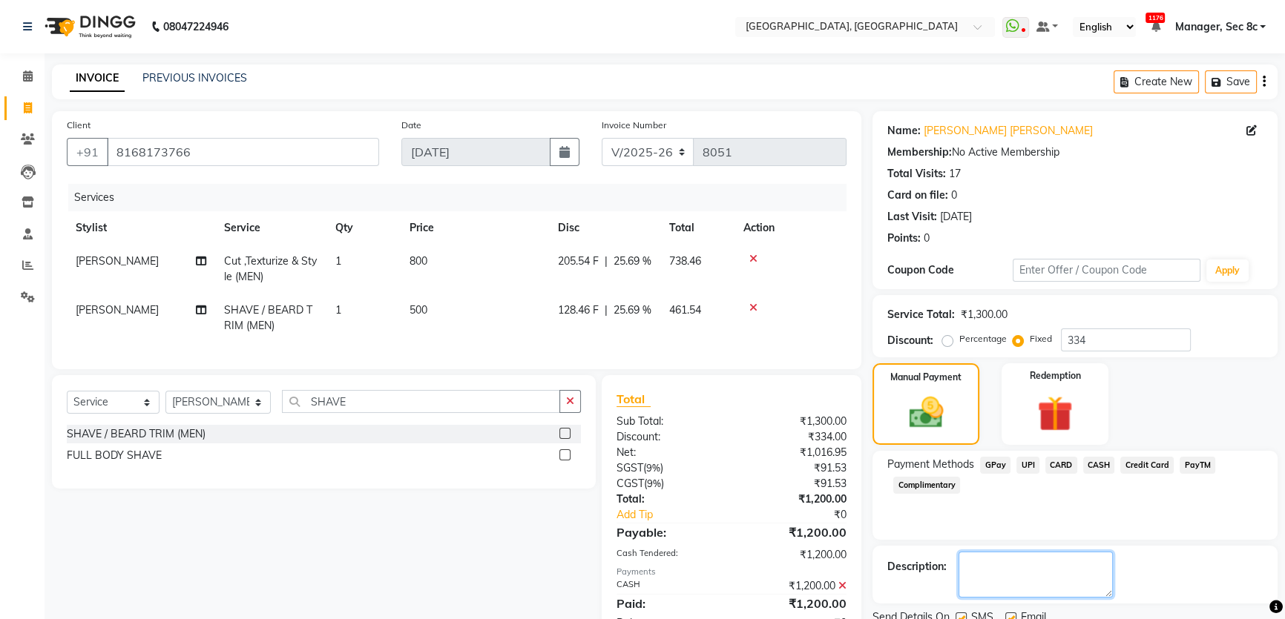
click at [958, 564] on textarea at bounding box center [1035, 575] width 154 height 46
click at [960, 613] on label at bounding box center [960, 618] width 11 height 11
click at [960, 614] on input "checkbox" at bounding box center [960, 619] width 10 height 10
checkbox input "false"
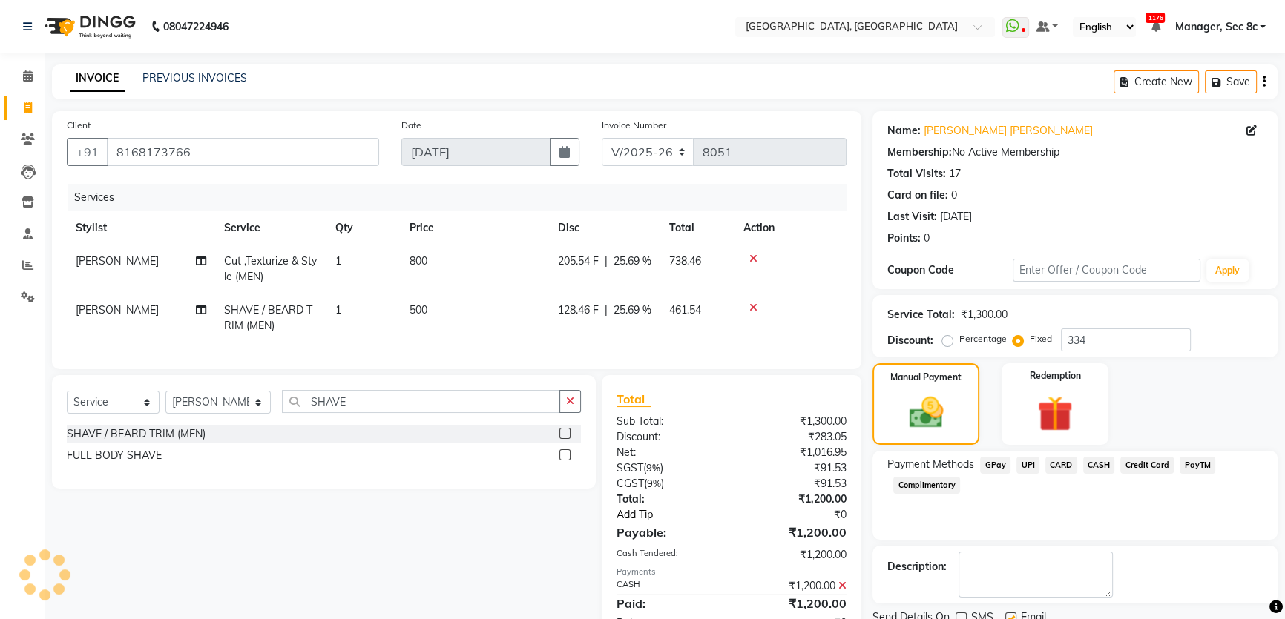
scroll to position [59, 0]
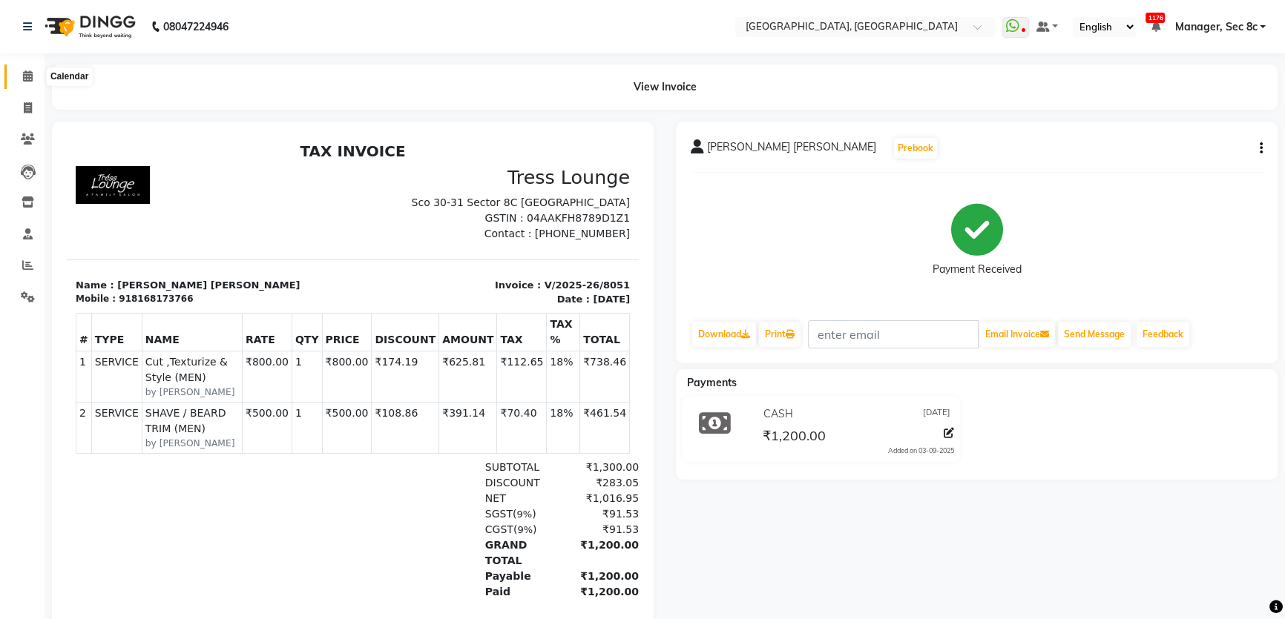
click at [27, 75] on icon at bounding box center [28, 75] width 10 height 11
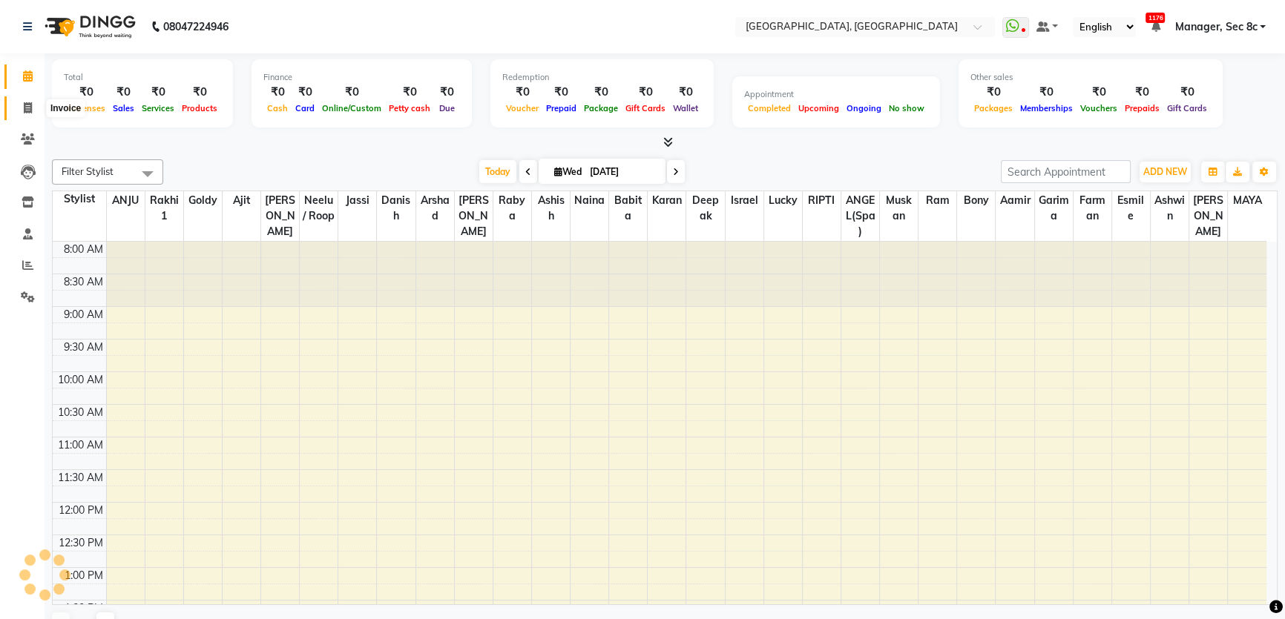
click at [21, 106] on span at bounding box center [28, 108] width 26 height 17
select select "service"
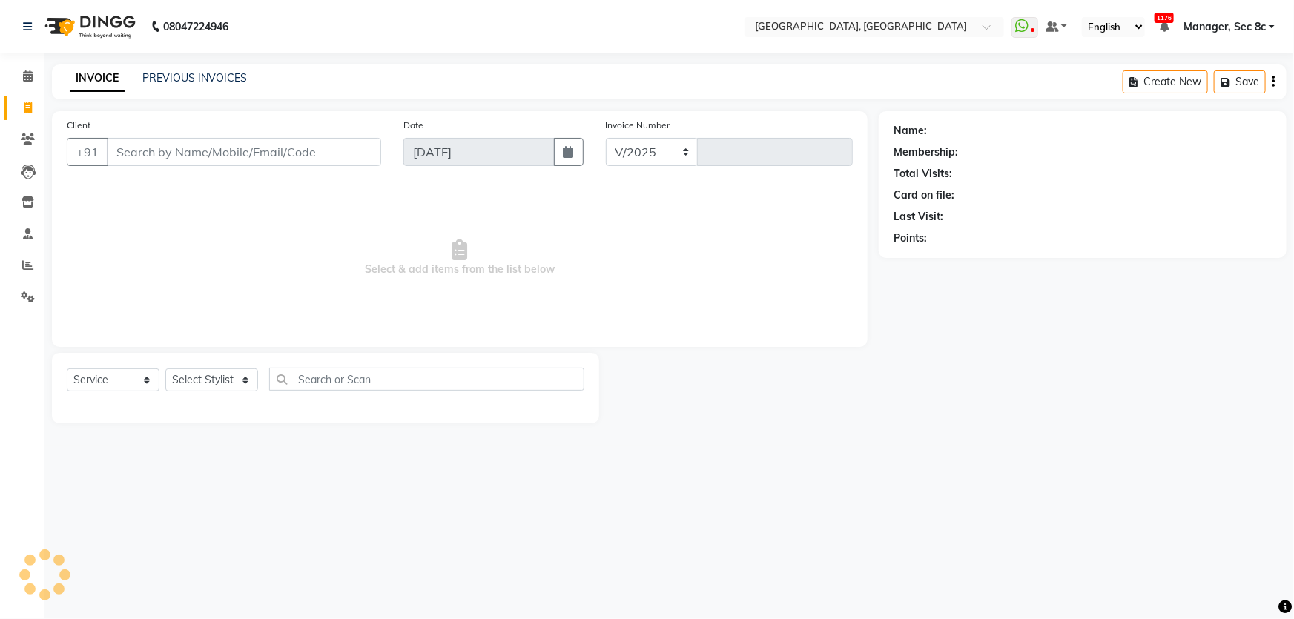
select select "4281"
type input "8052"
click at [189, 89] on div "INVOICE PREVIOUS INVOICES Create New Save" at bounding box center [669, 82] width 1235 height 35
click at [196, 78] on link "PREVIOUS INVOICES" at bounding box center [194, 77] width 105 height 13
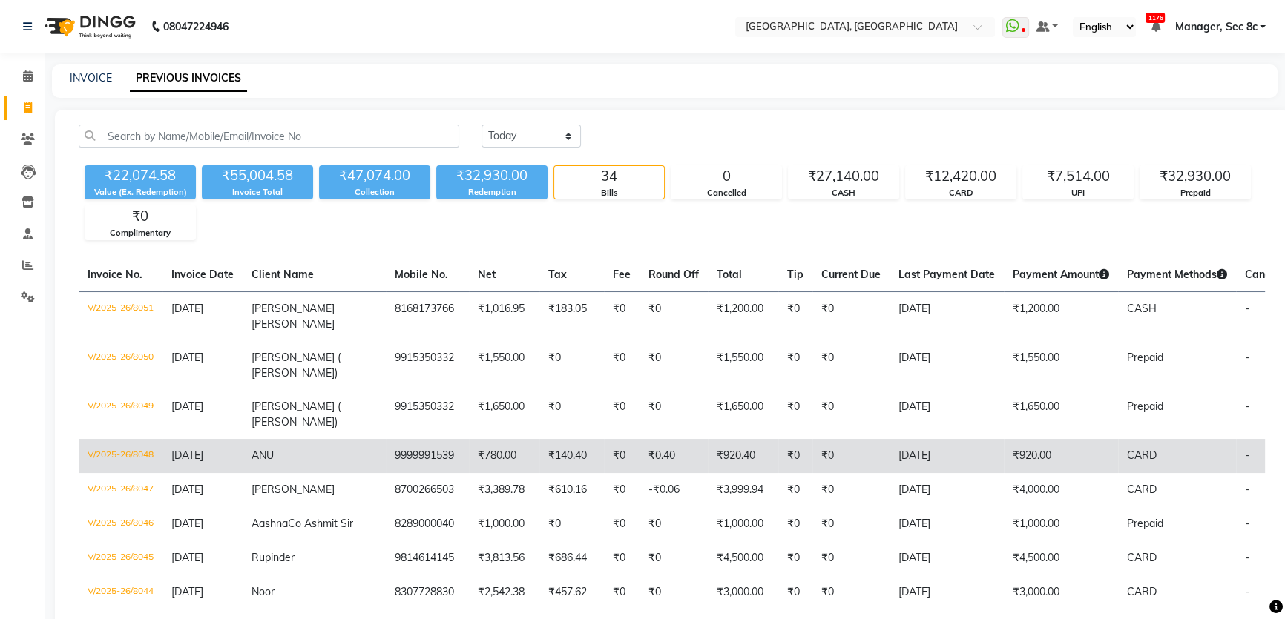
scroll to position [67, 0]
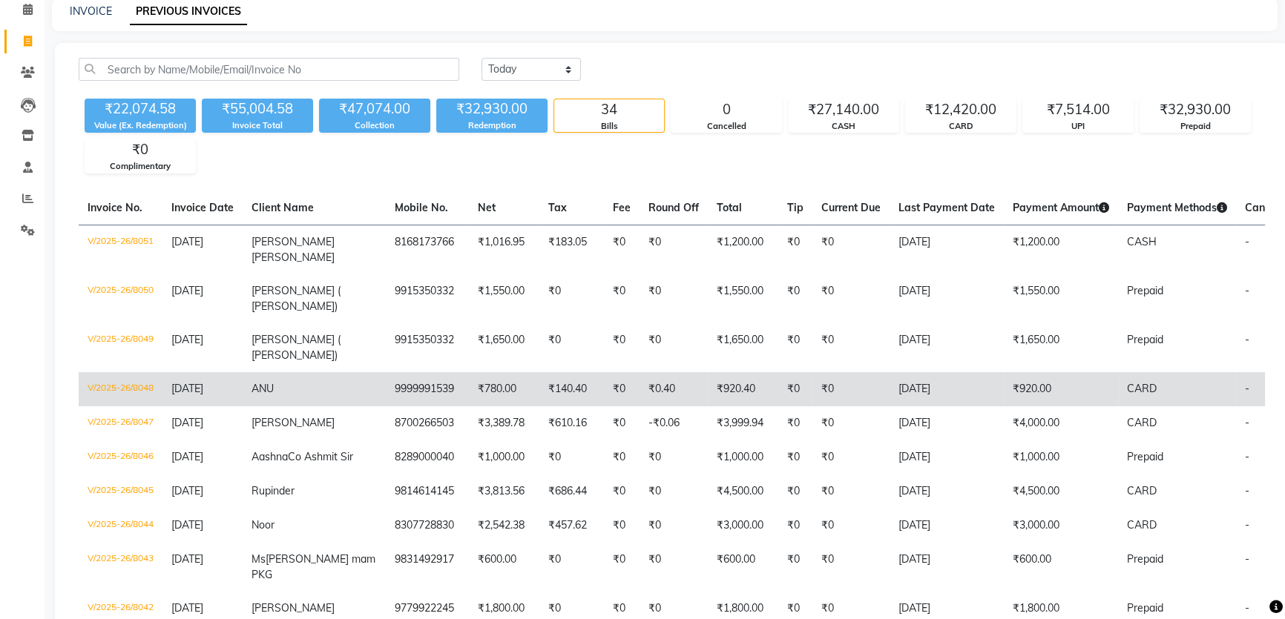
click at [604, 386] on td "₹0" at bounding box center [622, 389] width 36 height 34
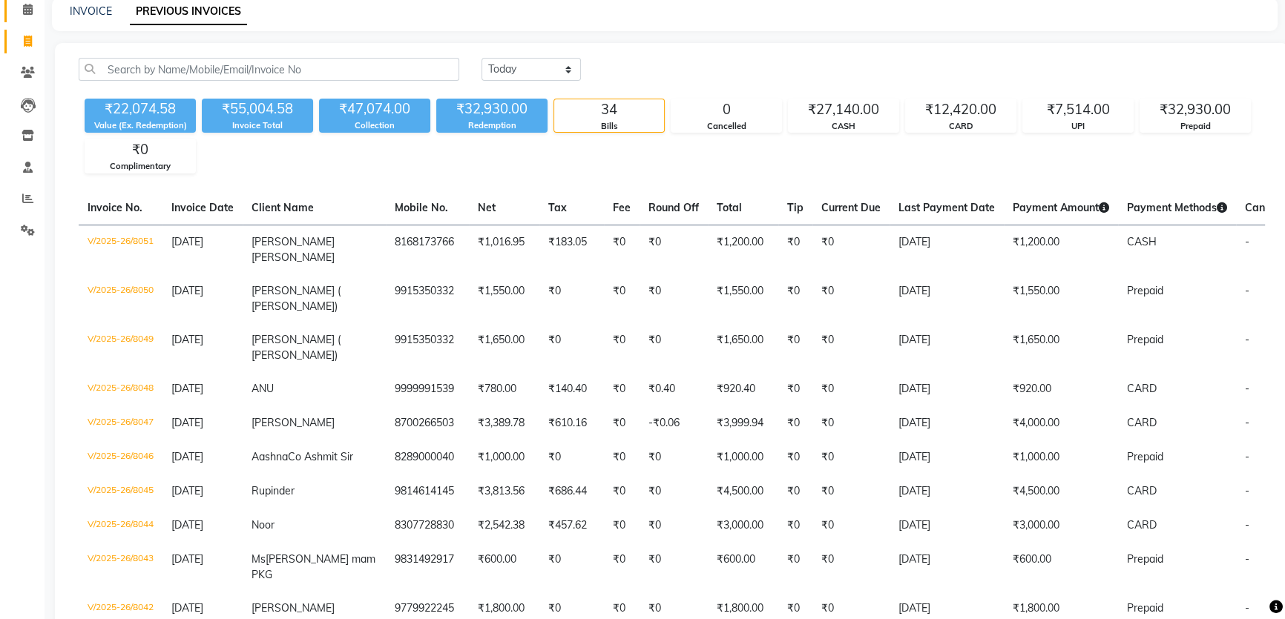
click at [23, 14] on icon at bounding box center [28, 9] width 10 height 11
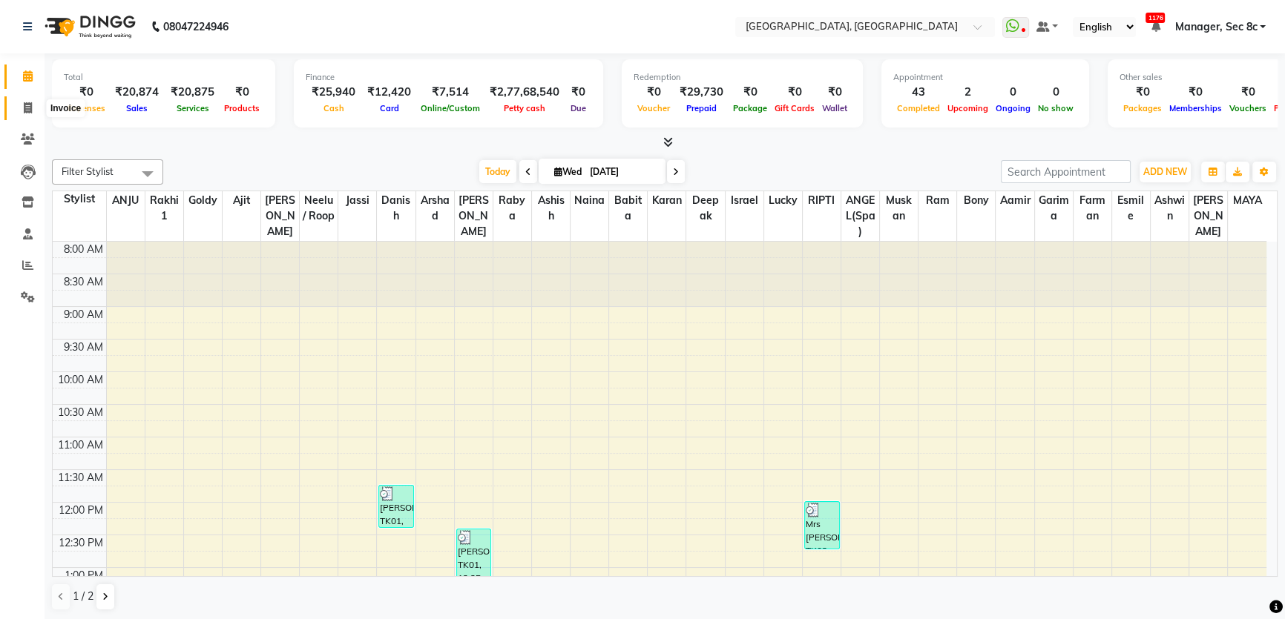
click at [27, 100] on span at bounding box center [28, 108] width 26 height 17
click at [26, 82] on span at bounding box center [28, 76] width 26 height 17
click at [30, 113] on span at bounding box center [28, 108] width 26 height 17
select select "service"
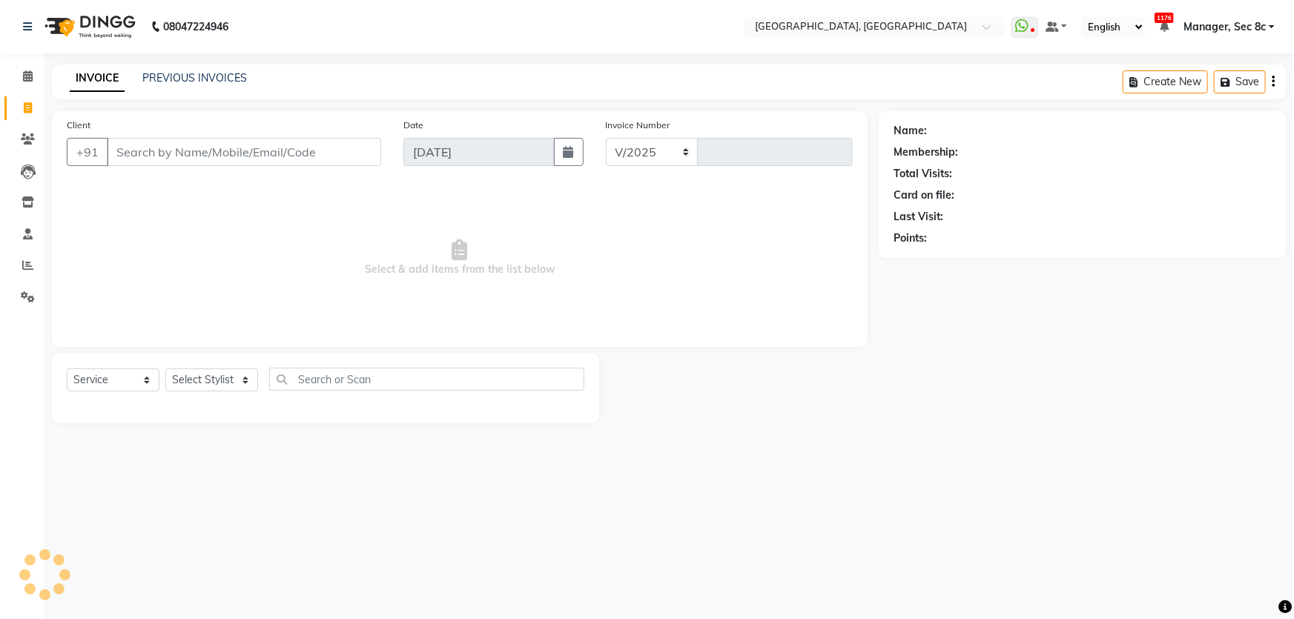
select select "4281"
type input "8056"
click at [26, 88] on link "Calendar" at bounding box center [22, 77] width 36 height 24
select select "4281"
select select "service"
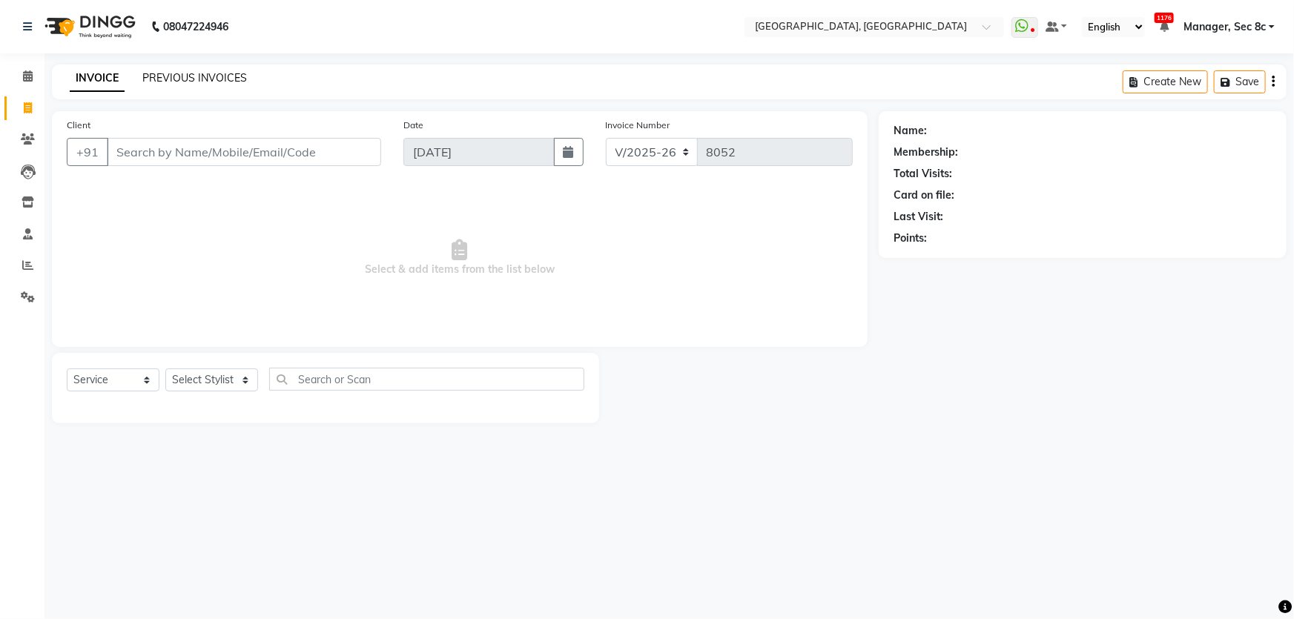
click at [222, 74] on link "PREVIOUS INVOICES" at bounding box center [194, 77] width 105 height 13
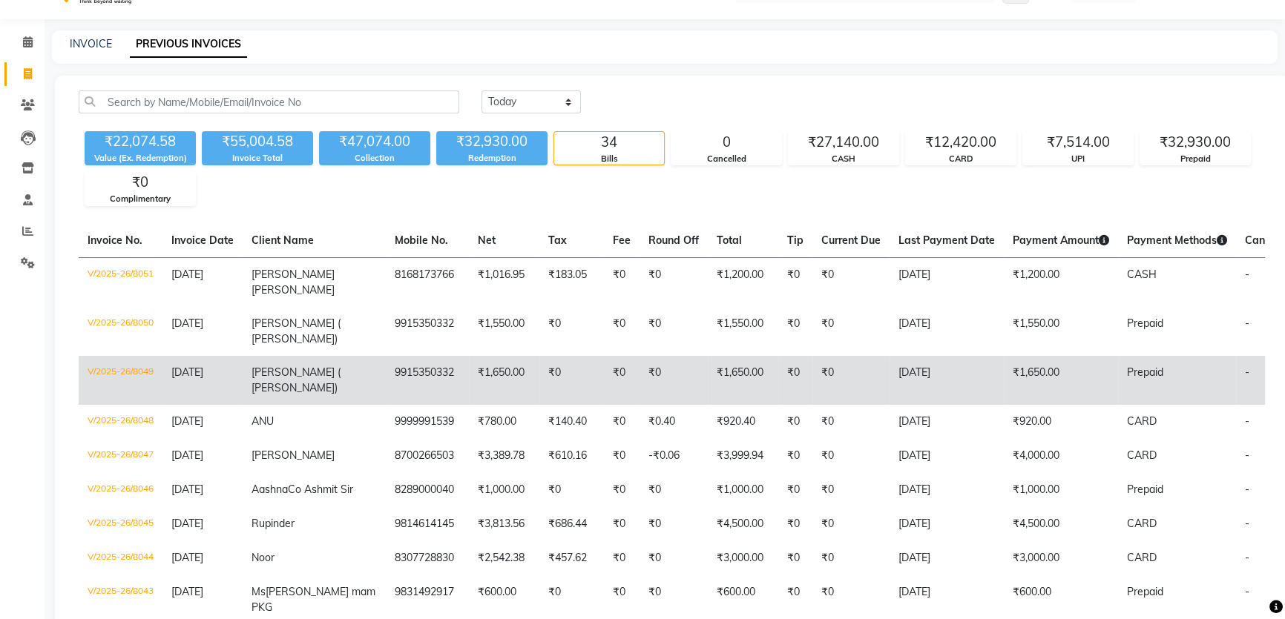
scroll to position [67, 0]
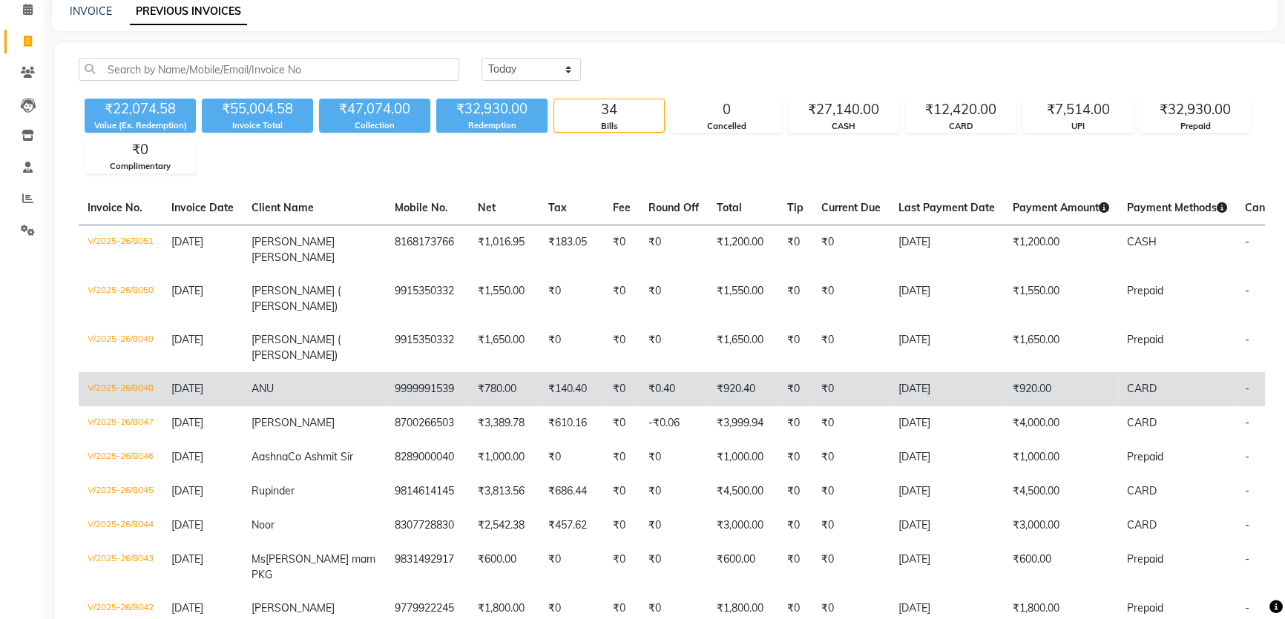
click at [393, 385] on td "9999991539" at bounding box center [427, 389] width 83 height 34
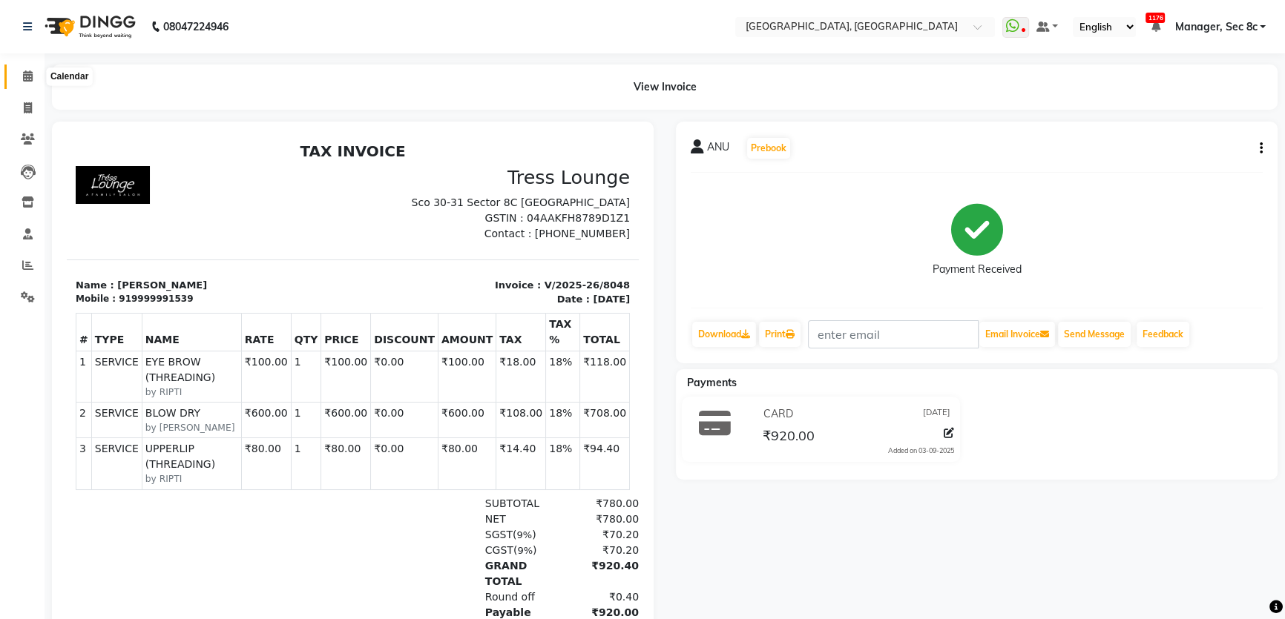
click at [27, 74] on icon at bounding box center [28, 75] width 10 height 11
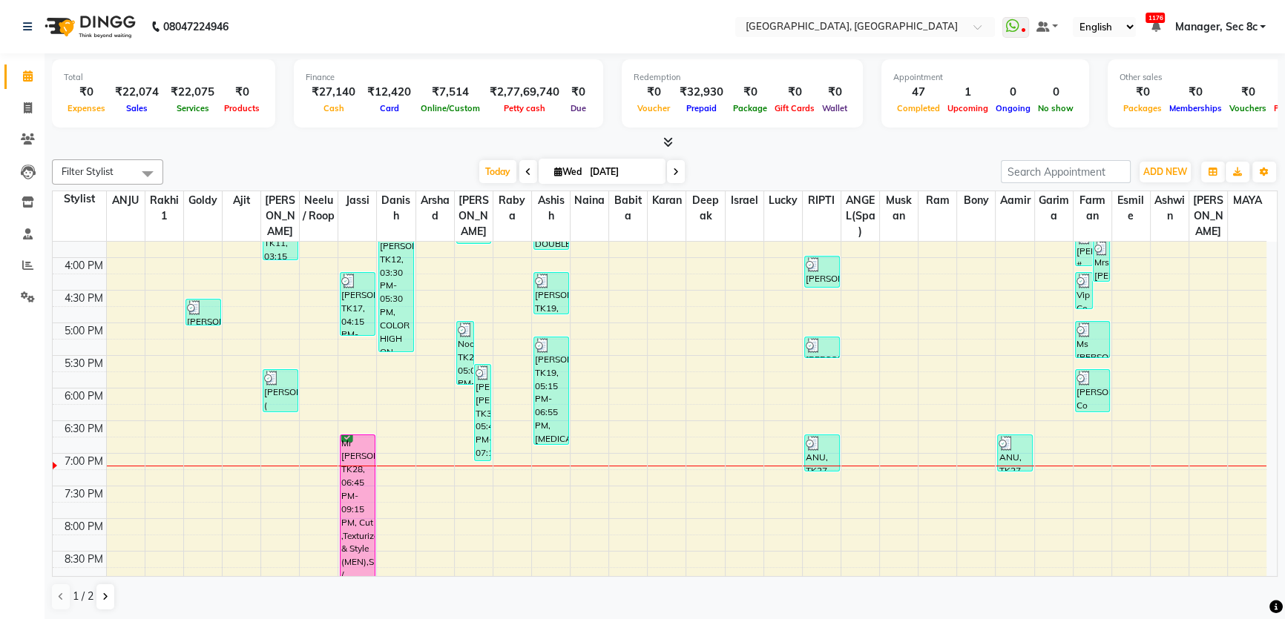
scroll to position [539, 0]
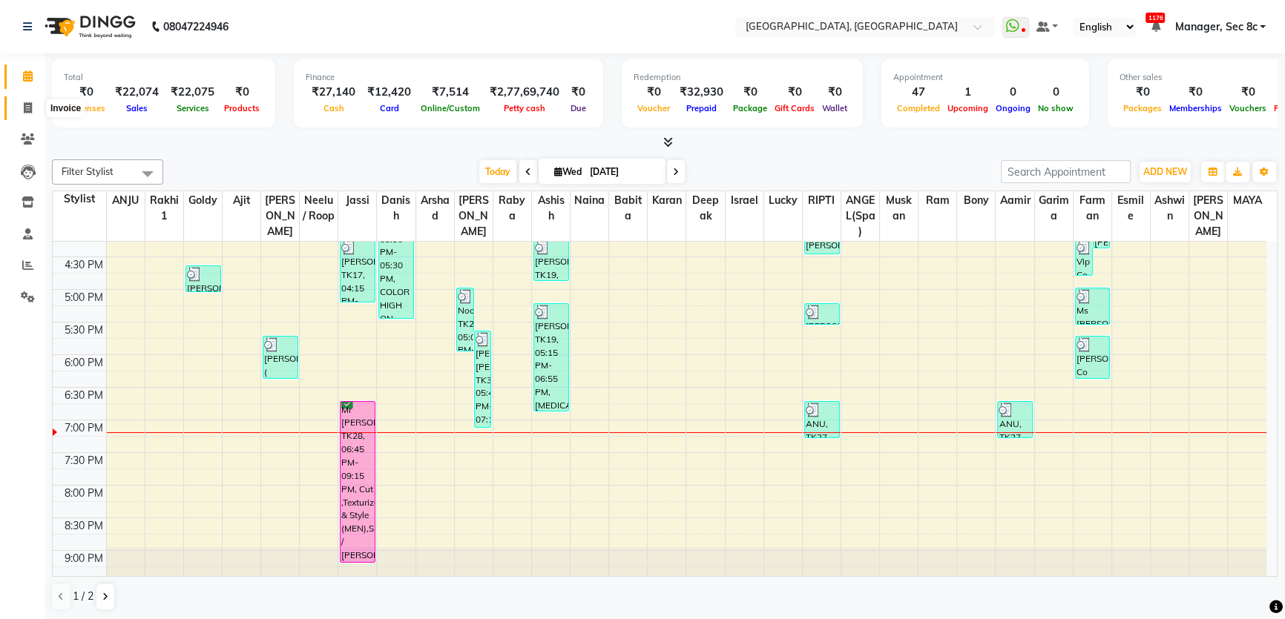
click at [30, 103] on icon at bounding box center [28, 107] width 8 height 11
select select "4281"
select select "service"
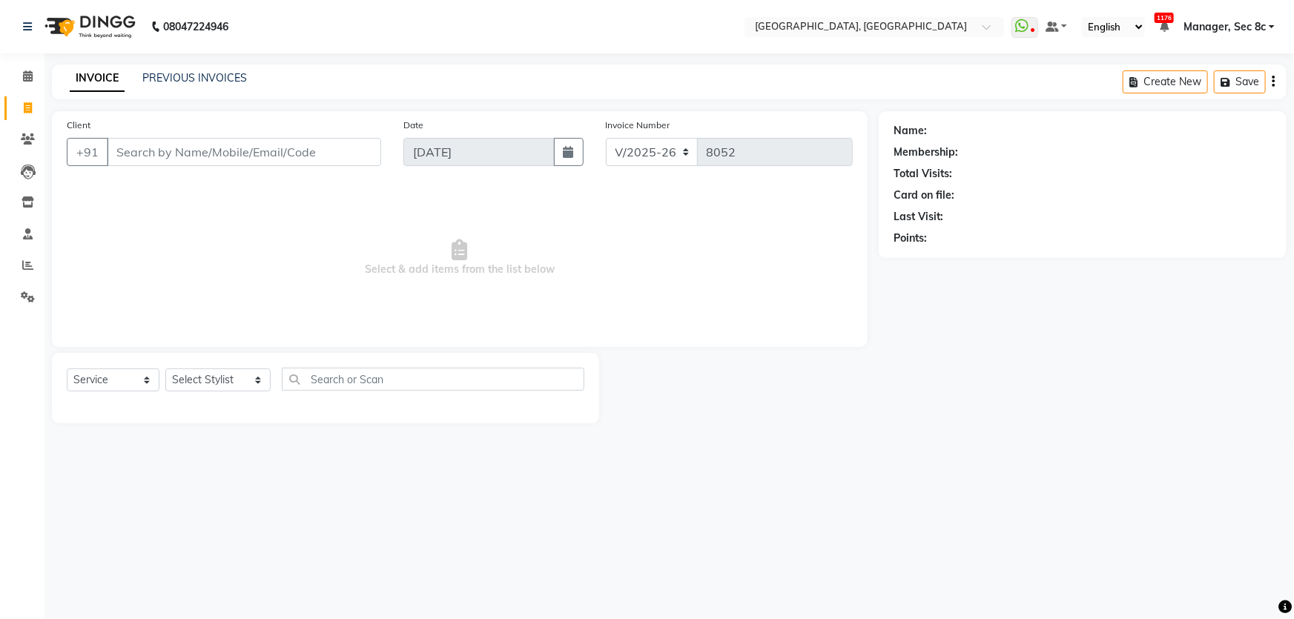
click at [200, 151] on input "Client" at bounding box center [244, 152] width 274 height 28
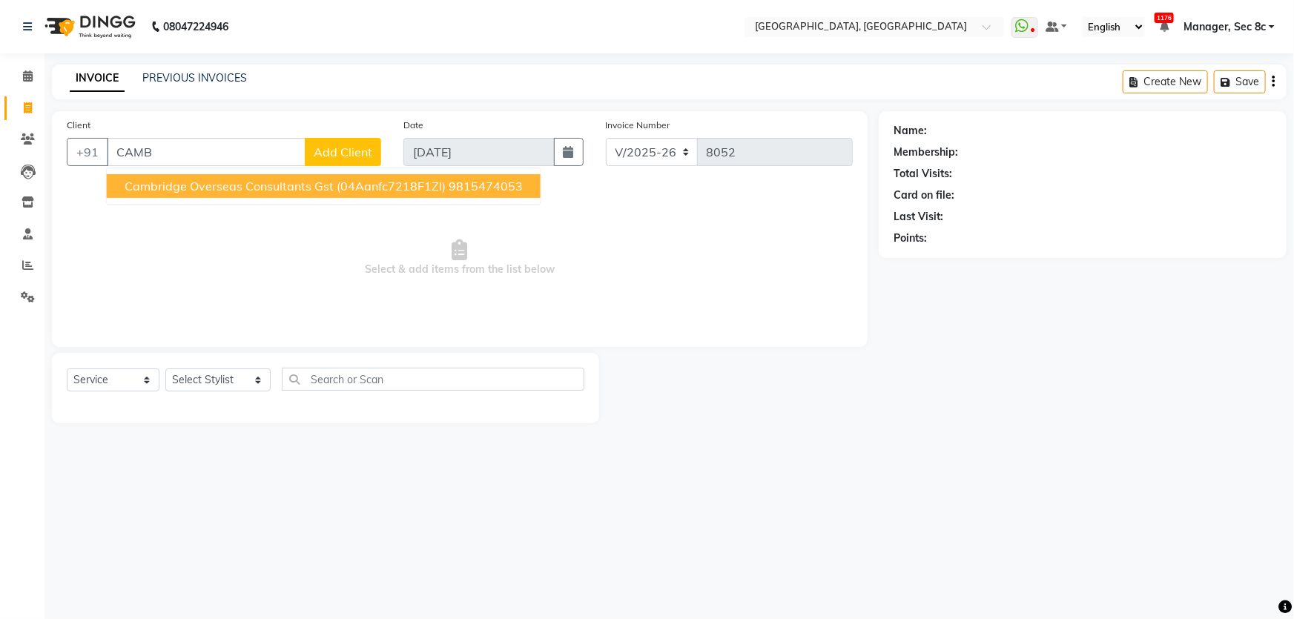
click at [303, 188] on span "Cambridge Overseas Consultants Gst (04Aanfc7218F1Zl)" at bounding box center [285, 186] width 321 height 15
type input "9815474053"
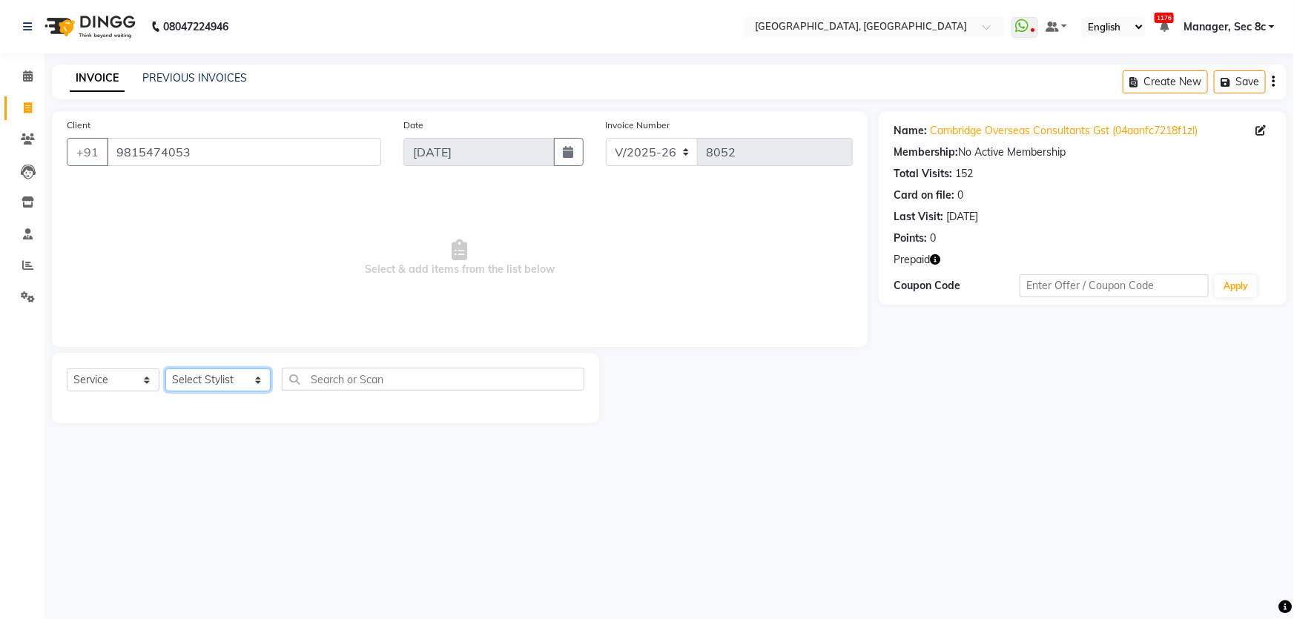
click at [214, 378] on select "Select Stylist [PERSON_NAME] [PERSON_NAME] Aditya [PERSON_NAME] [PERSON_NAME](S…" at bounding box center [217, 380] width 105 height 23
select select "25427"
click at [165, 369] on select "Select Stylist [PERSON_NAME] [PERSON_NAME] Aditya [PERSON_NAME] [PERSON_NAME](S…" at bounding box center [217, 380] width 105 height 23
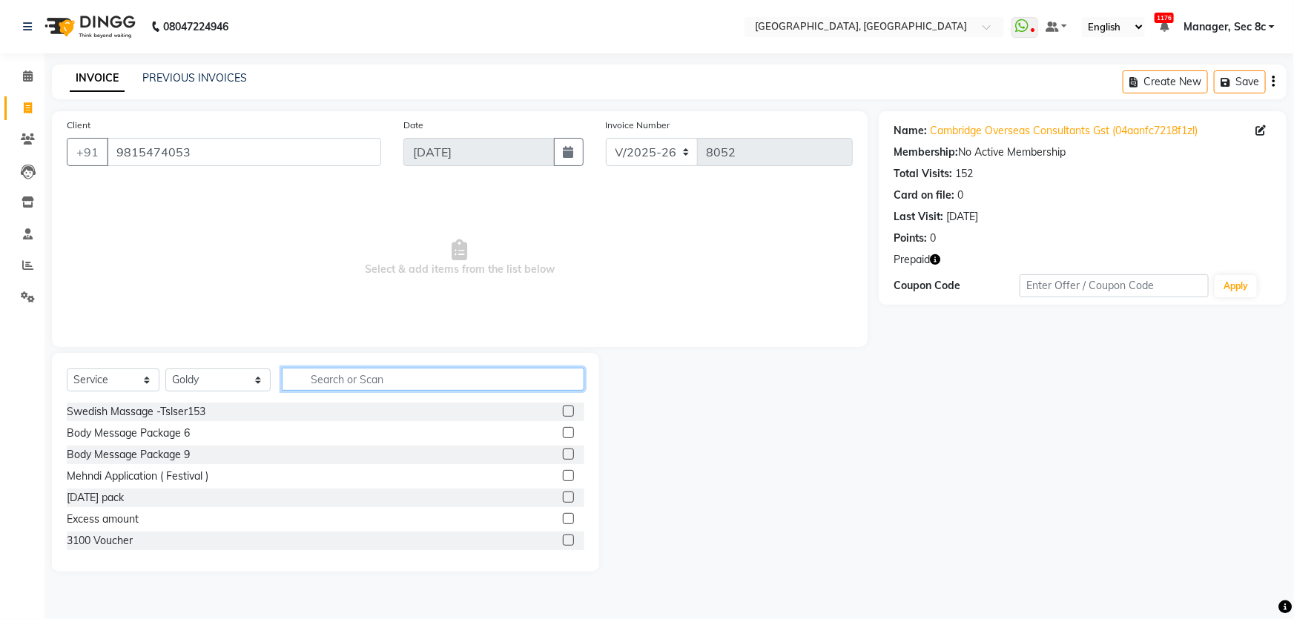
click at [390, 377] on input "text" at bounding box center [433, 379] width 303 height 23
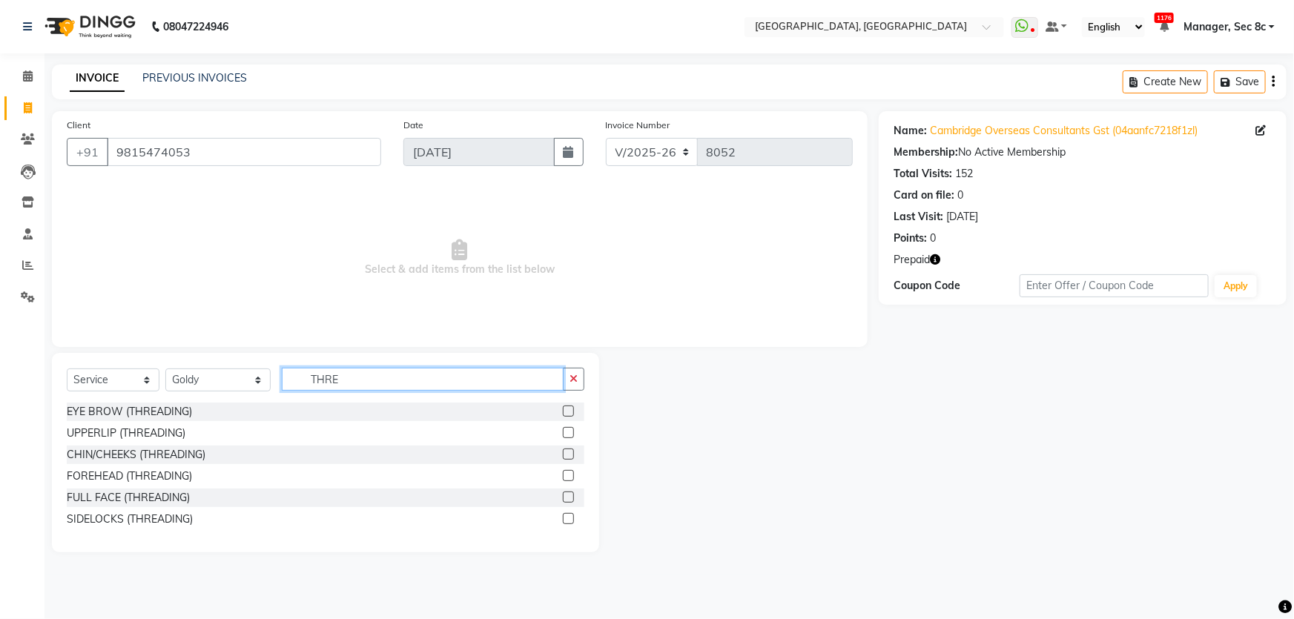
type input "THRE"
click at [564, 430] on label at bounding box center [568, 432] width 11 height 11
click at [564, 430] on input "checkbox" at bounding box center [568, 434] width 10 height 10
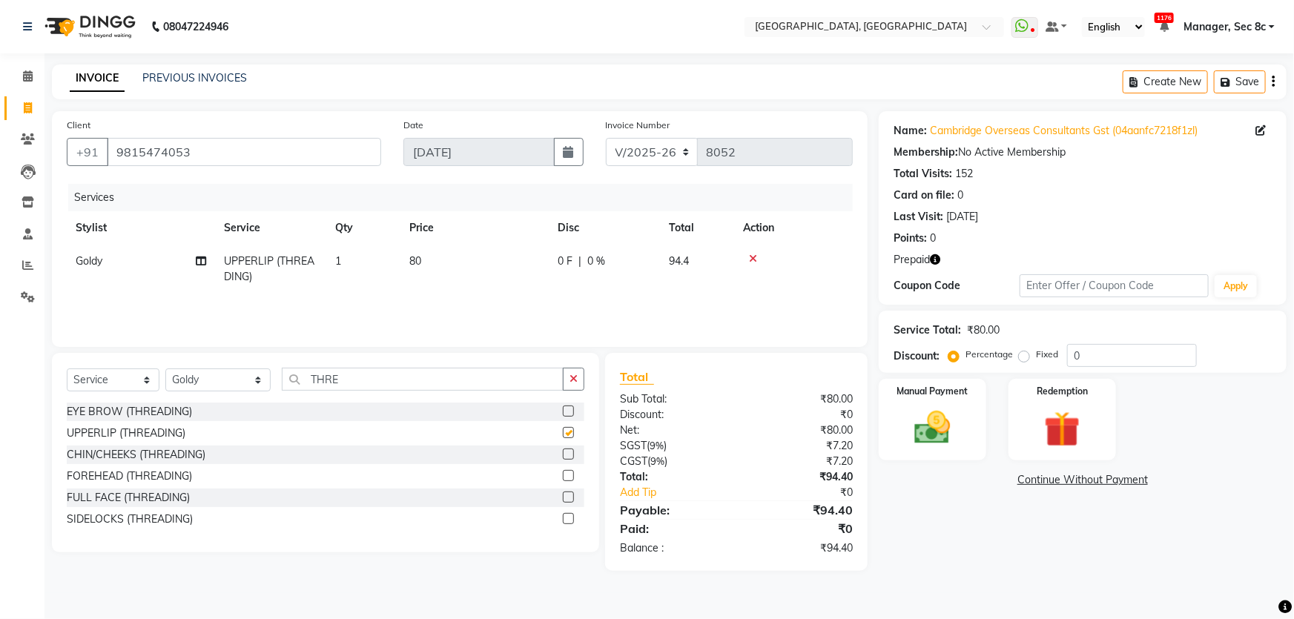
checkbox input "false"
drag, startPoint x: 370, startPoint y: 378, endPoint x: 297, endPoint y: 378, distance: 73.4
click at [297, 378] on input "THRE" at bounding box center [423, 379] width 282 height 23
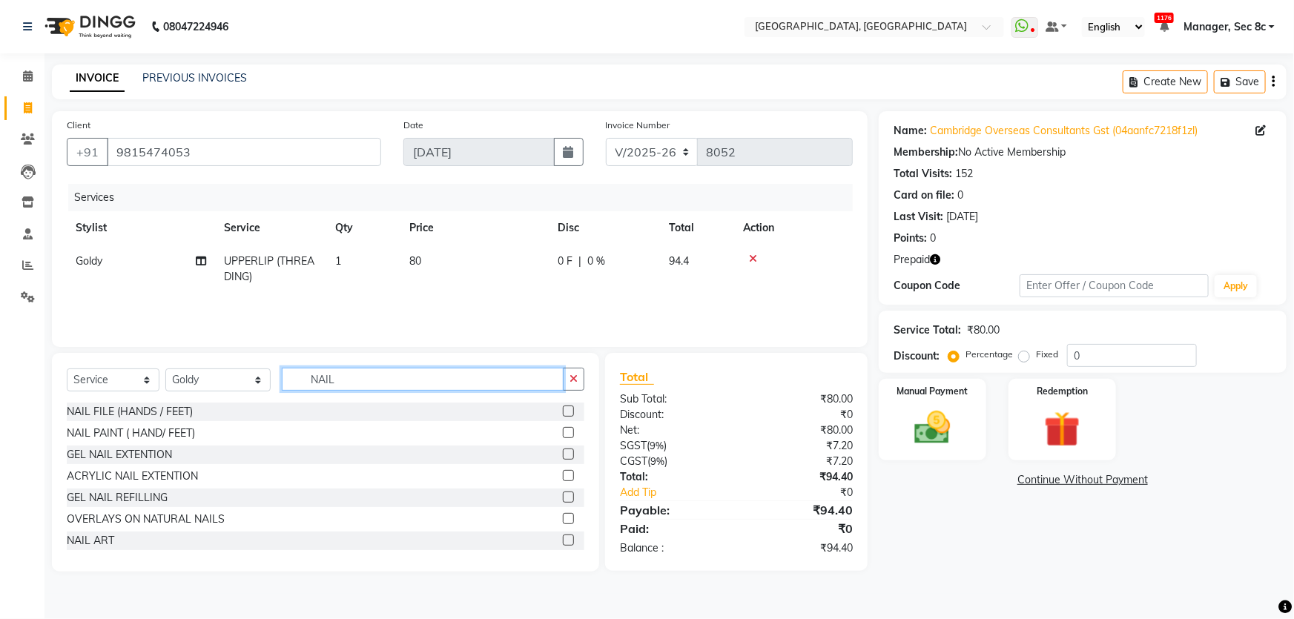
type input "NAIL"
click at [563, 435] on label at bounding box center [568, 432] width 11 height 11
click at [563, 435] on input "checkbox" at bounding box center [568, 434] width 10 height 10
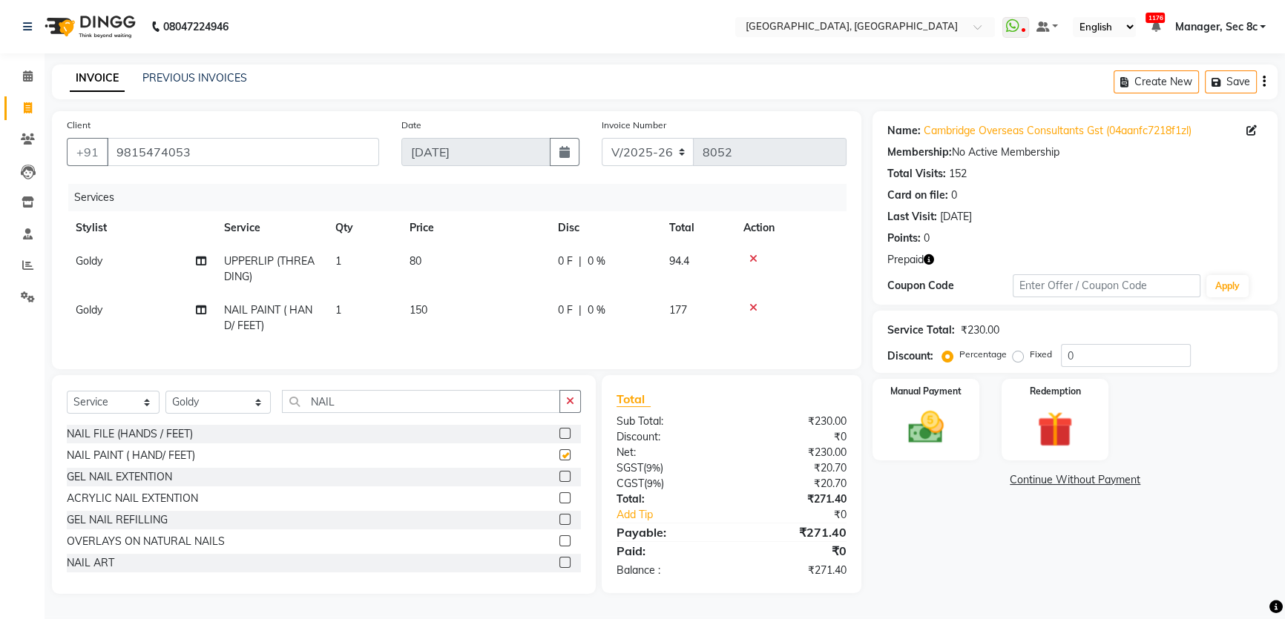
checkbox input "false"
click at [1078, 420] on img at bounding box center [1055, 429] width 60 height 46
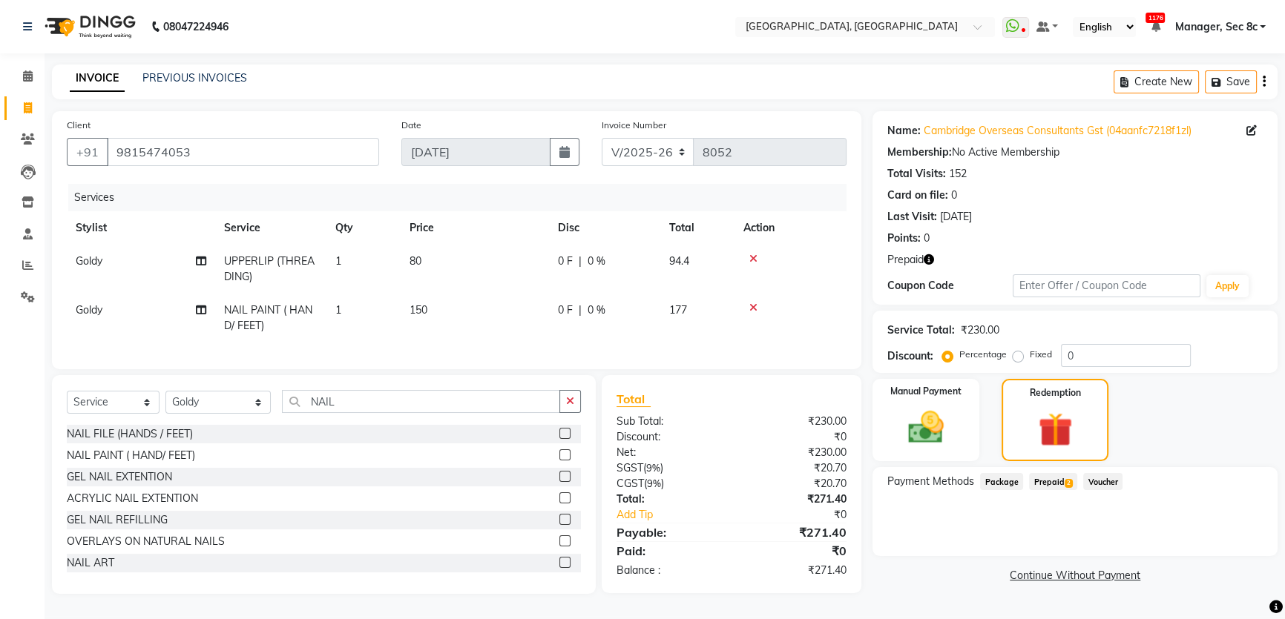
click at [1040, 473] on span "Prepaid 2" at bounding box center [1053, 481] width 48 height 17
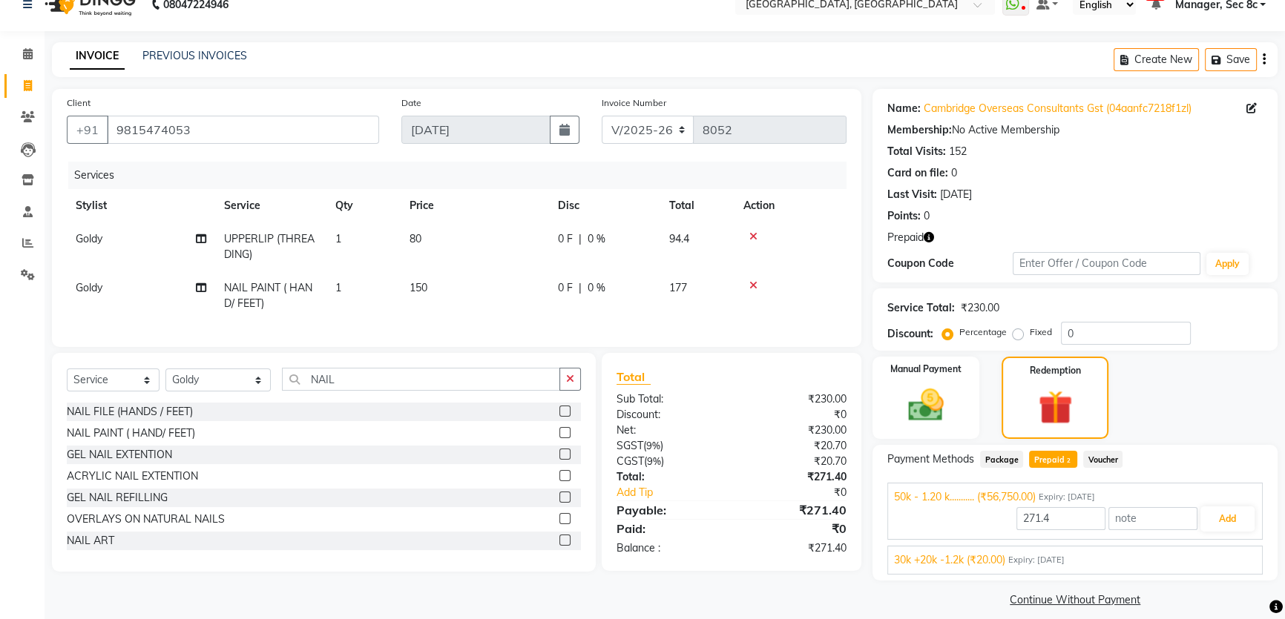
scroll to position [36, 0]
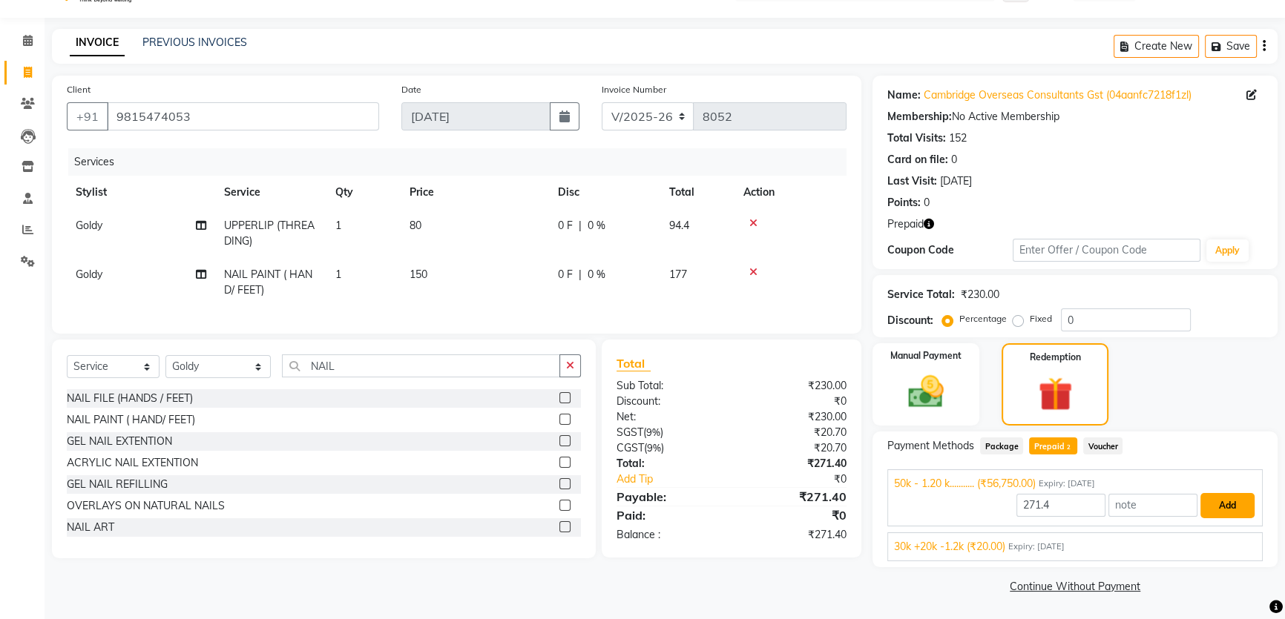
click at [1231, 503] on button "Add" at bounding box center [1227, 505] width 54 height 25
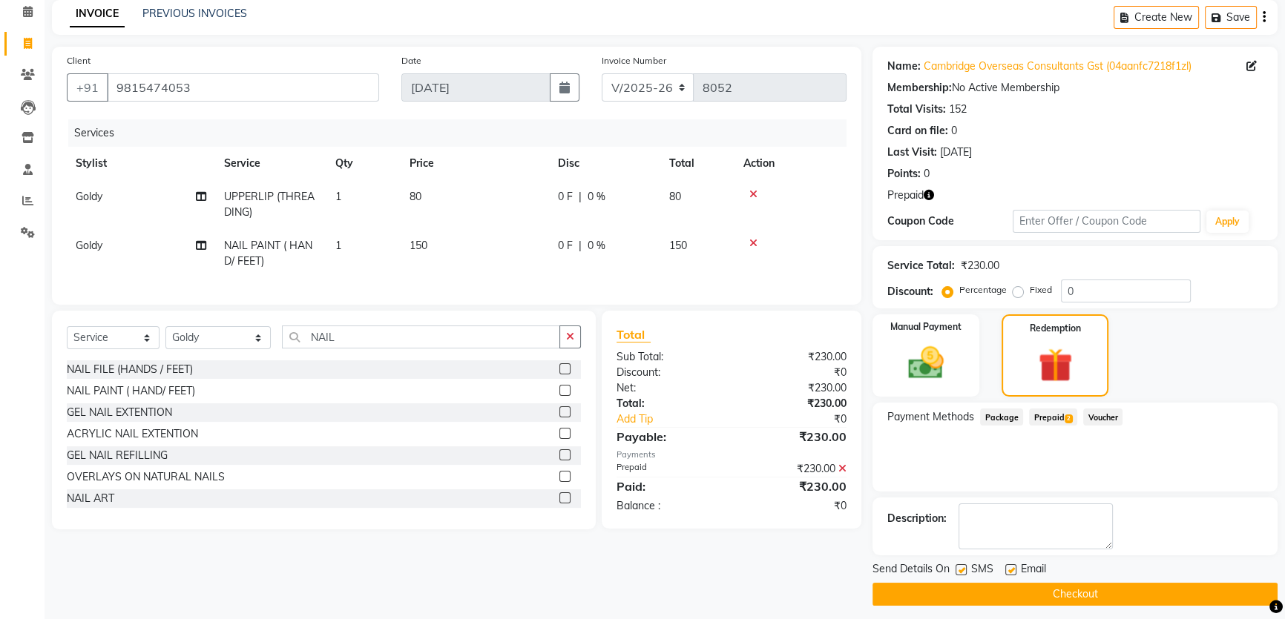
scroll to position [73, 0]
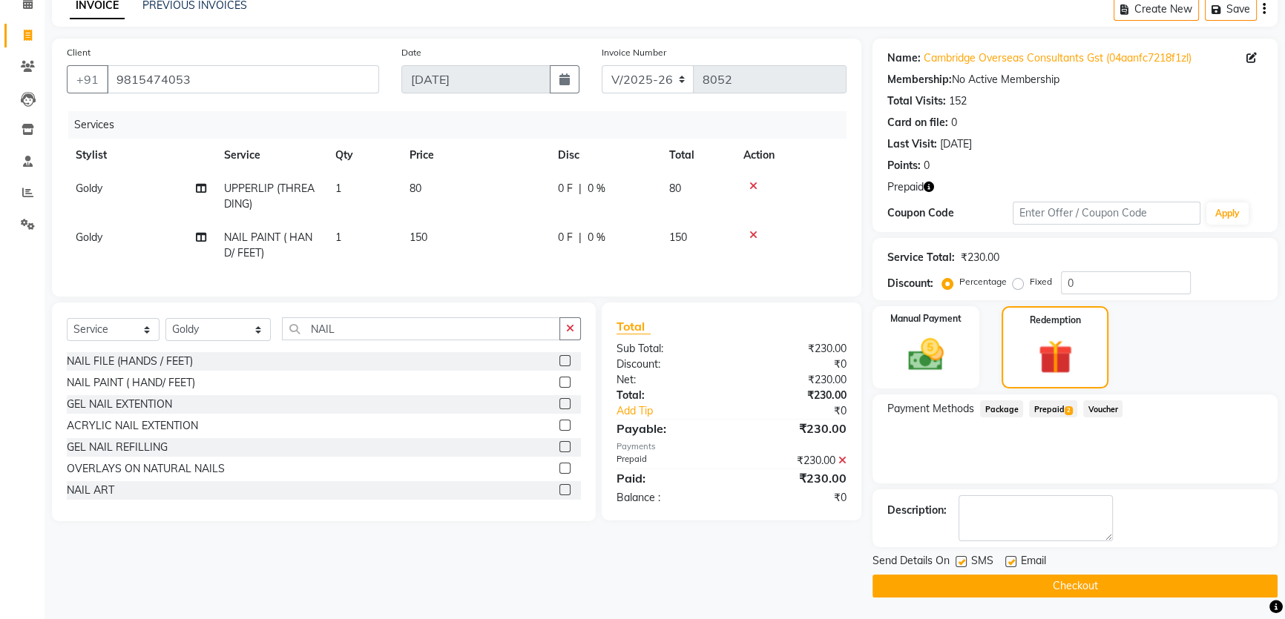
click at [1070, 586] on button "Checkout" at bounding box center [1074, 586] width 405 height 23
click at [1107, 589] on button "Checkout" at bounding box center [1074, 586] width 405 height 23
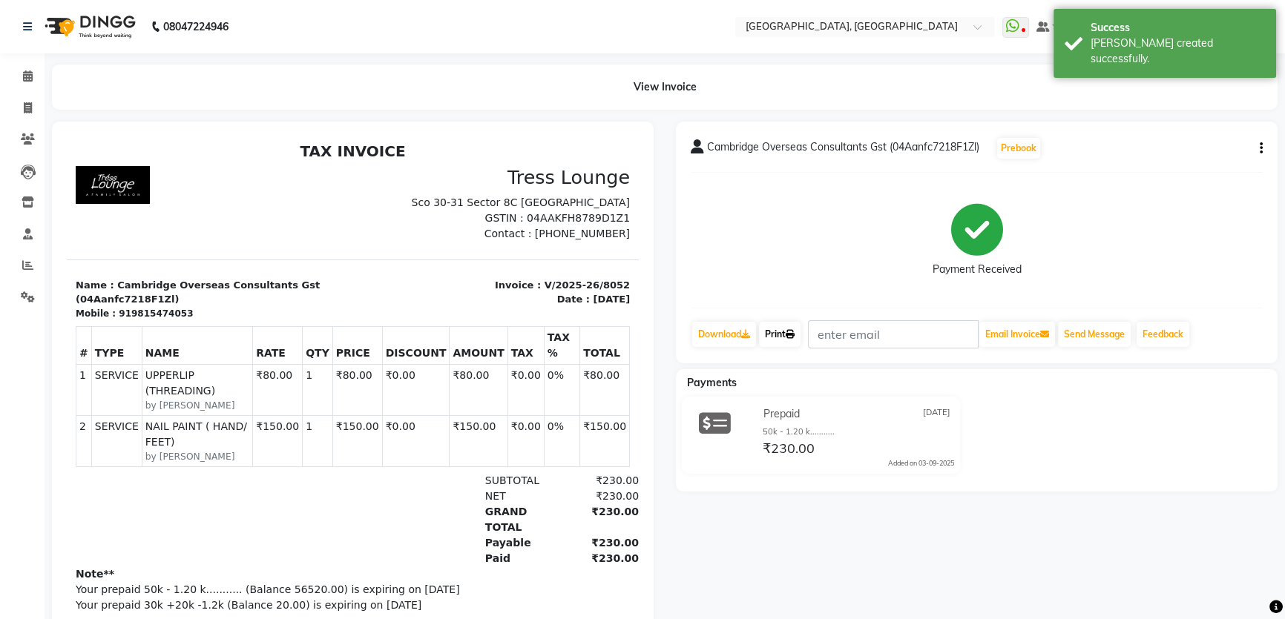
click at [786, 326] on link "Print" at bounding box center [780, 334] width 42 height 25
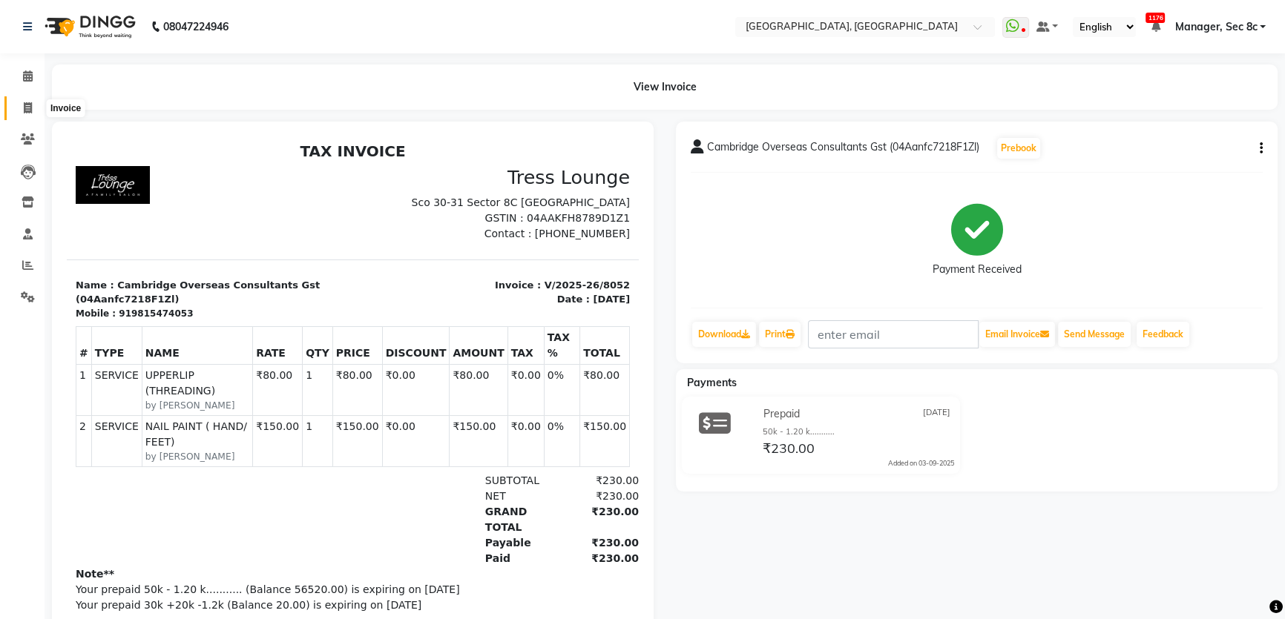
click at [27, 108] on icon at bounding box center [28, 107] width 8 height 11
select select "4281"
select select "service"
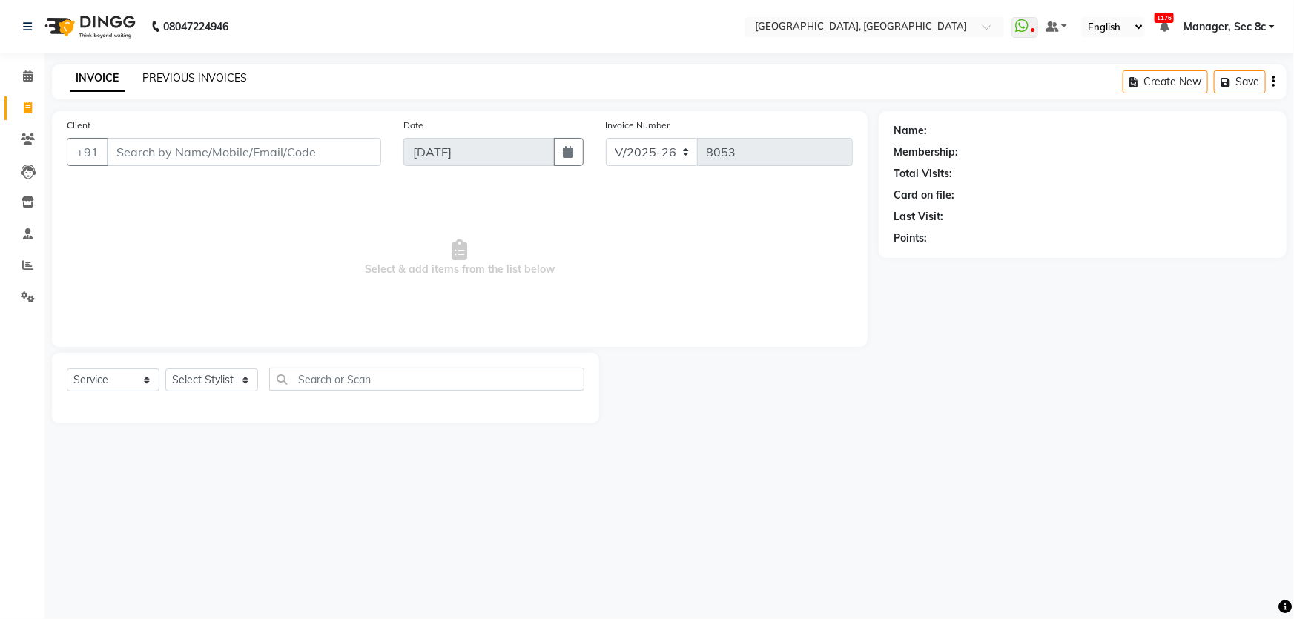
click at [200, 82] on link "PREVIOUS INVOICES" at bounding box center [194, 77] width 105 height 13
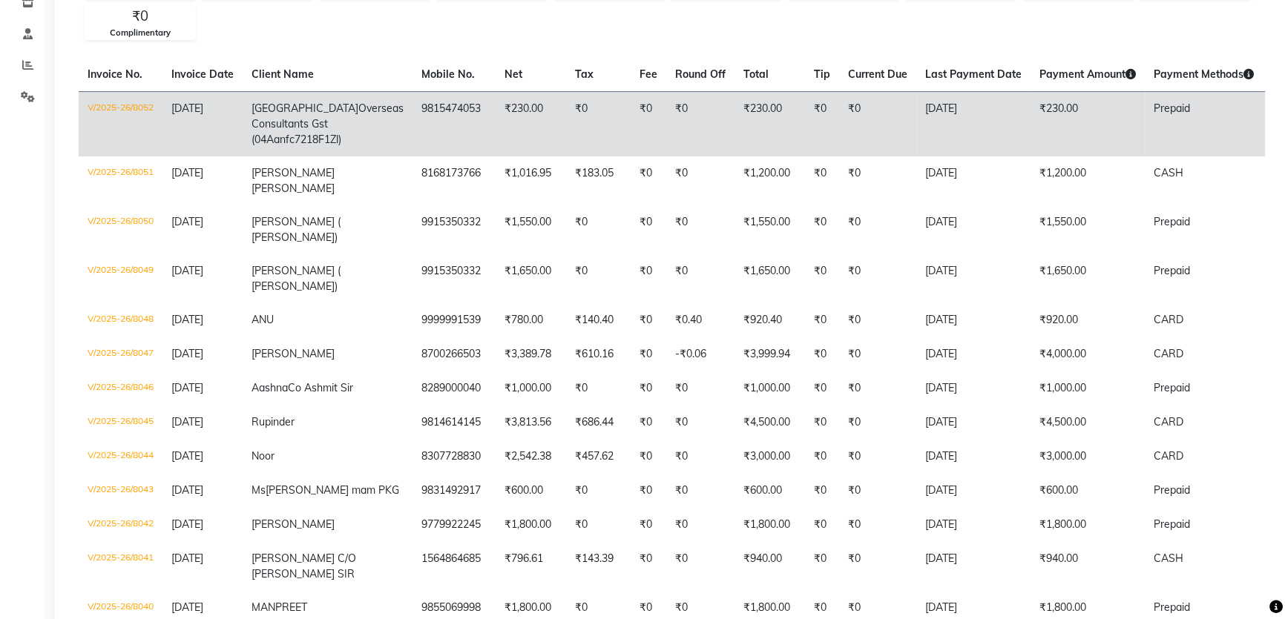
scroll to position [202, 0]
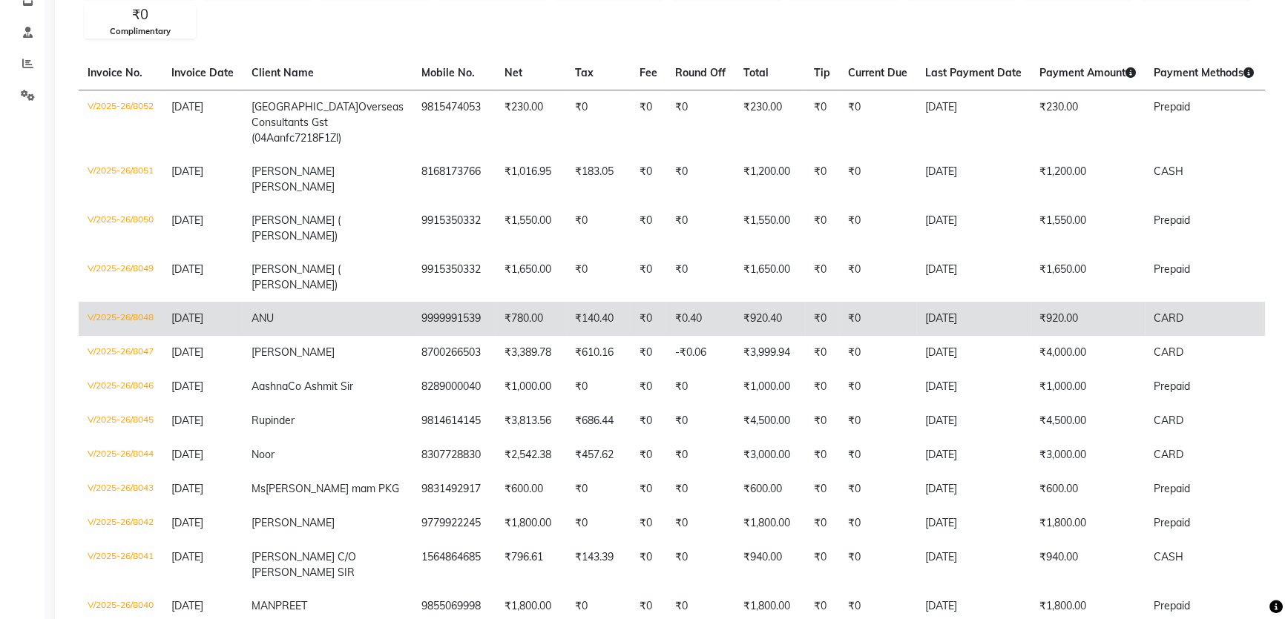
click at [311, 330] on td "ANU" at bounding box center [328, 319] width 170 height 34
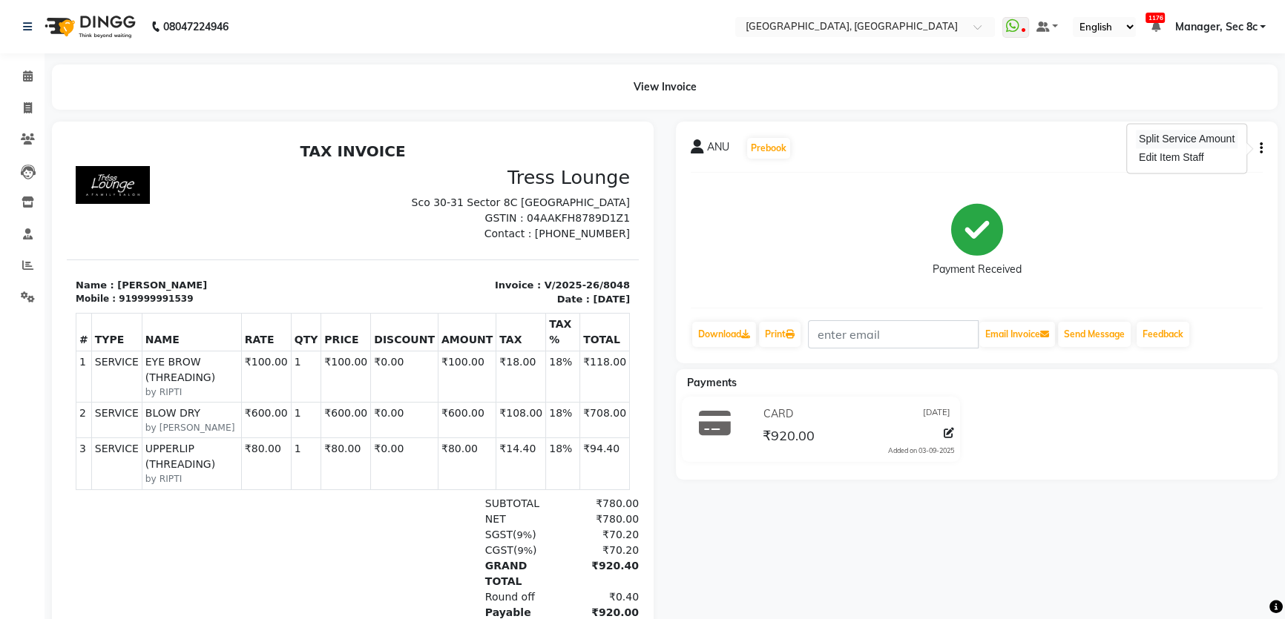
click at [1174, 142] on div "Split Service Amount" at bounding box center [1186, 139] width 102 height 19
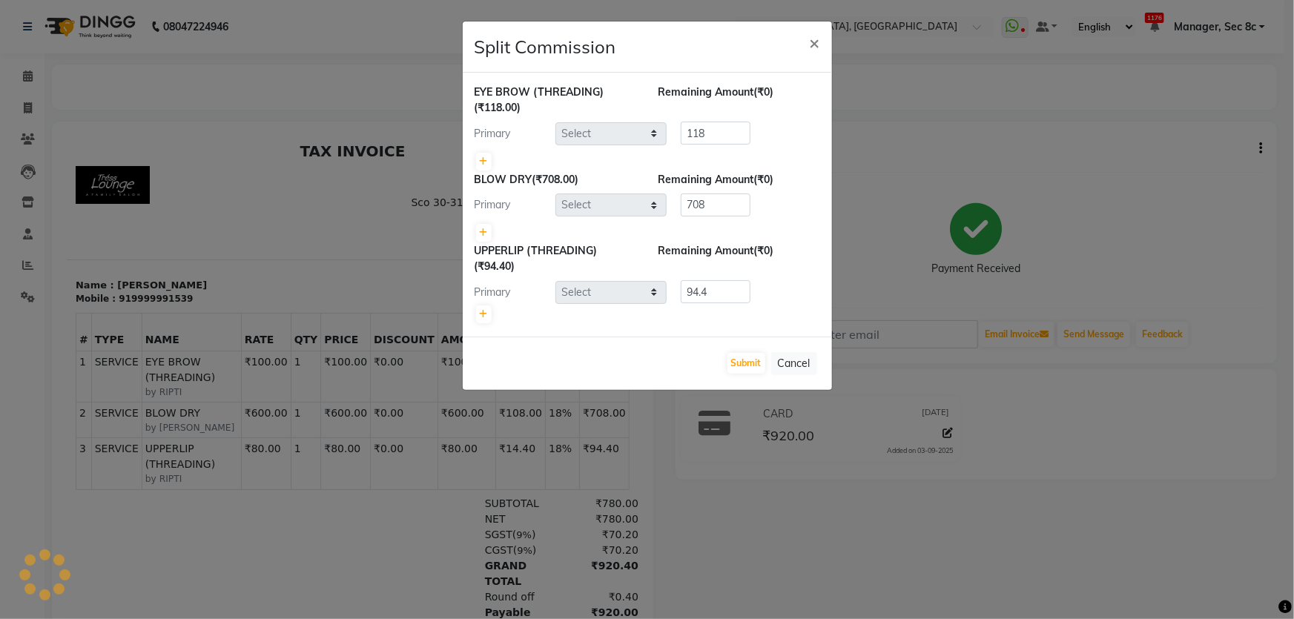
select select "50628"
select select "60547"
select select "50628"
drag, startPoint x: 725, startPoint y: 205, endPoint x: 688, endPoint y: 206, distance: 37.1
click at [688, 206] on input "708" at bounding box center [716, 205] width 70 height 23
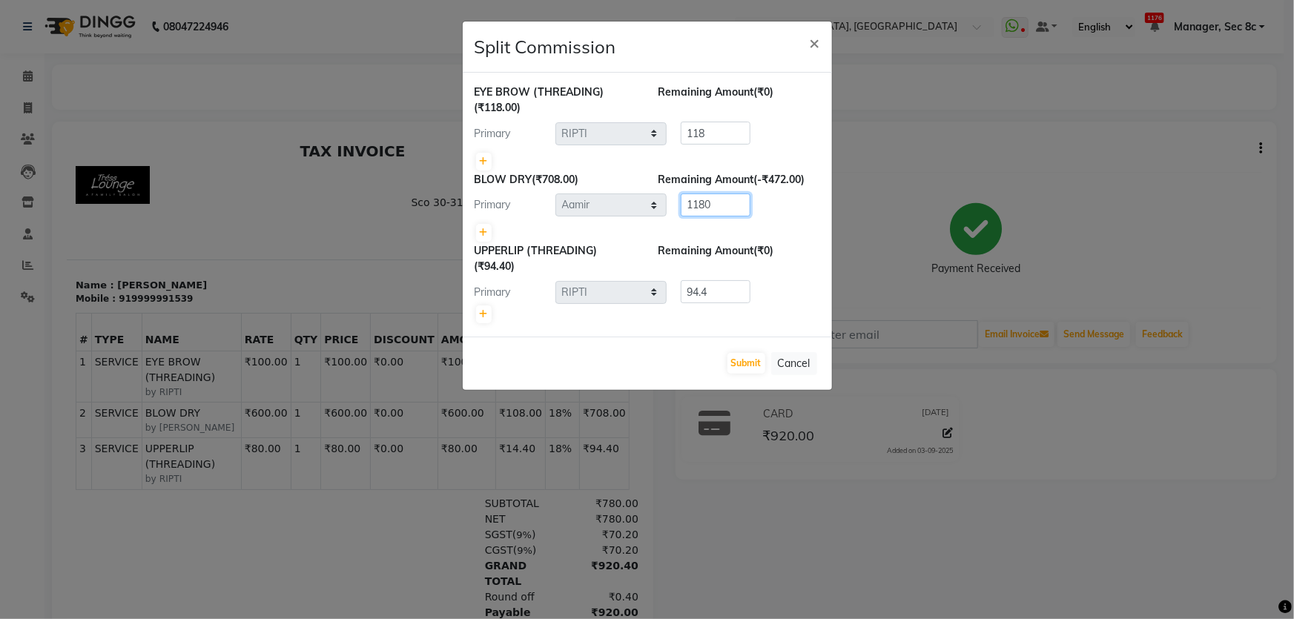
type input "1180"
click at [553, 179] on span "(₹708.00)" at bounding box center [556, 179] width 47 height 13
click at [814, 42] on span "×" at bounding box center [815, 42] width 10 height 22
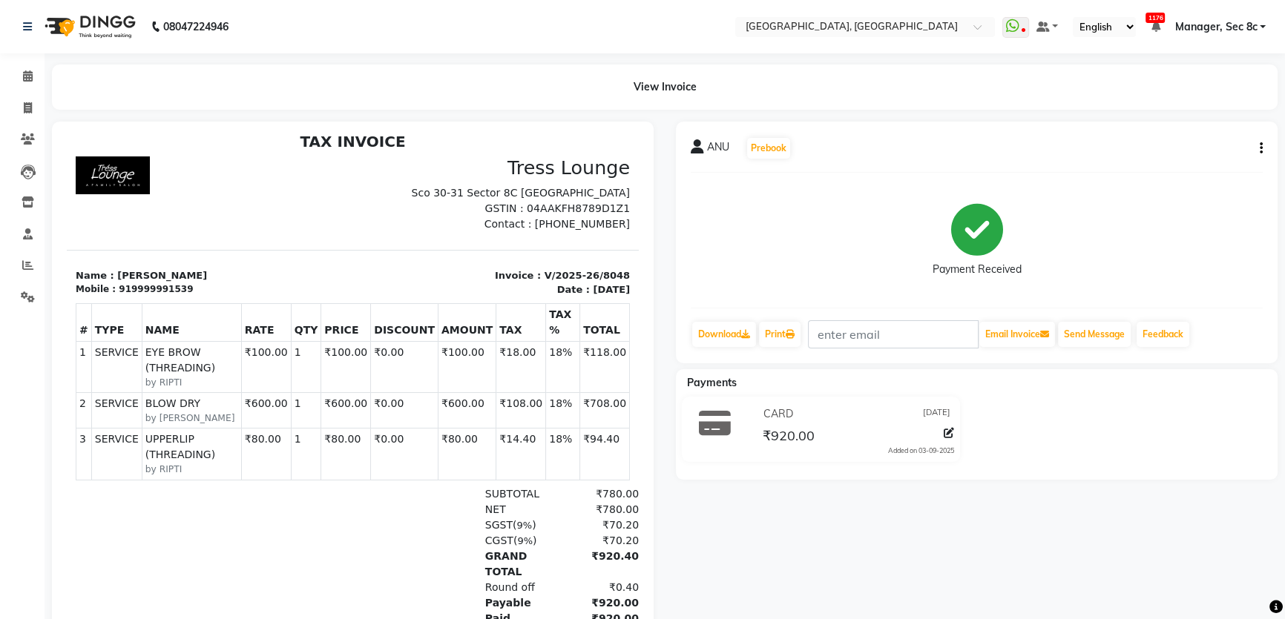
scroll to position [12, 0]
click at [27, 101] on span at bounding box center [28, 108] width 26 height 17
select select "service"
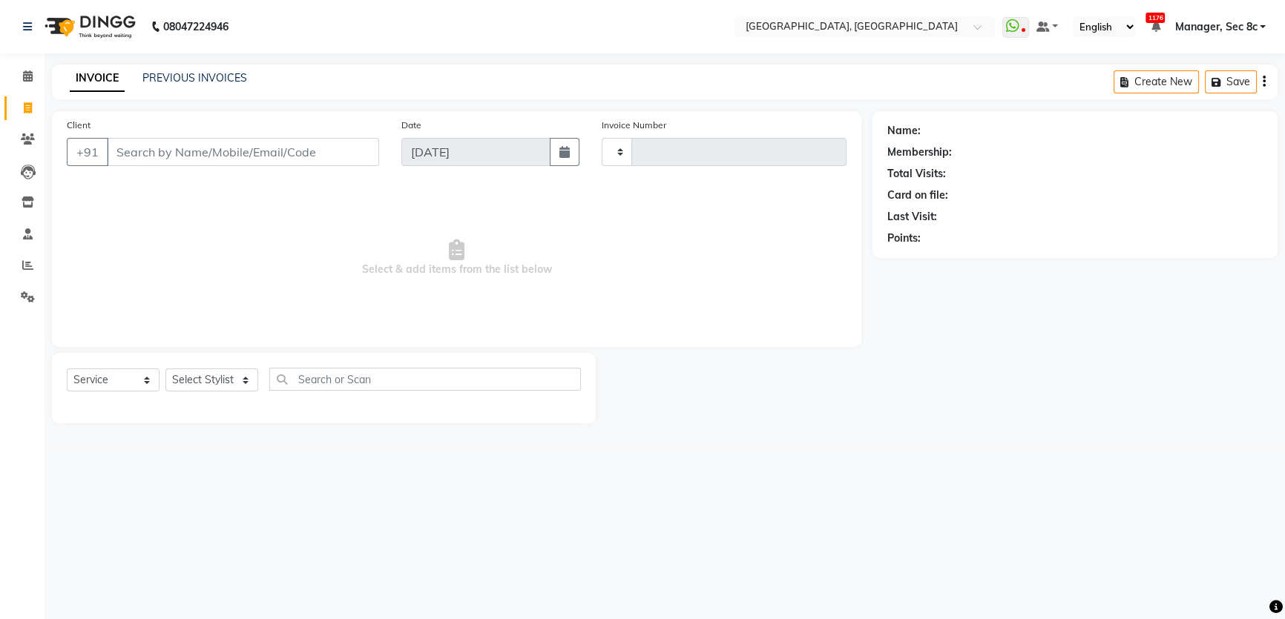
type input "8053"
select select "4281"
click at [27, 89] on li "Calendar" at bounding box center [22, 77] width 44 height 32
click at [29, 85] on link "Calendar" at bounding box center [22, 77] width 36 height 24
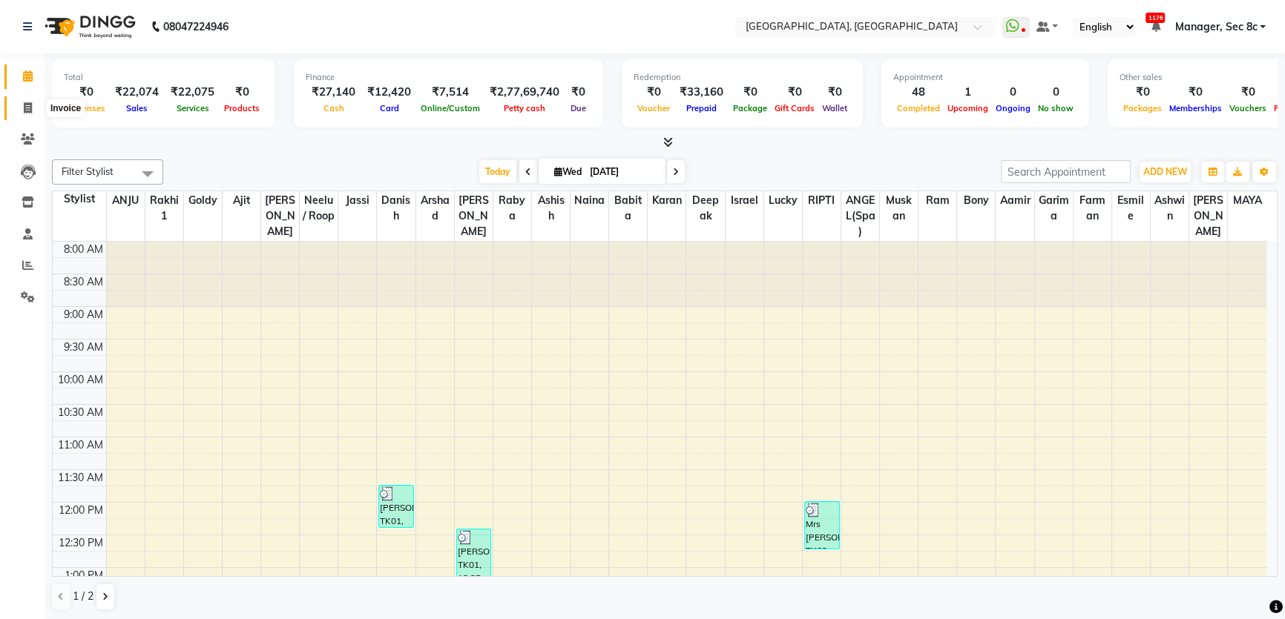
click at [31, 108] on icon at bounding box center [28, 107] width 8 height 11
select select "4281"
select select "service"
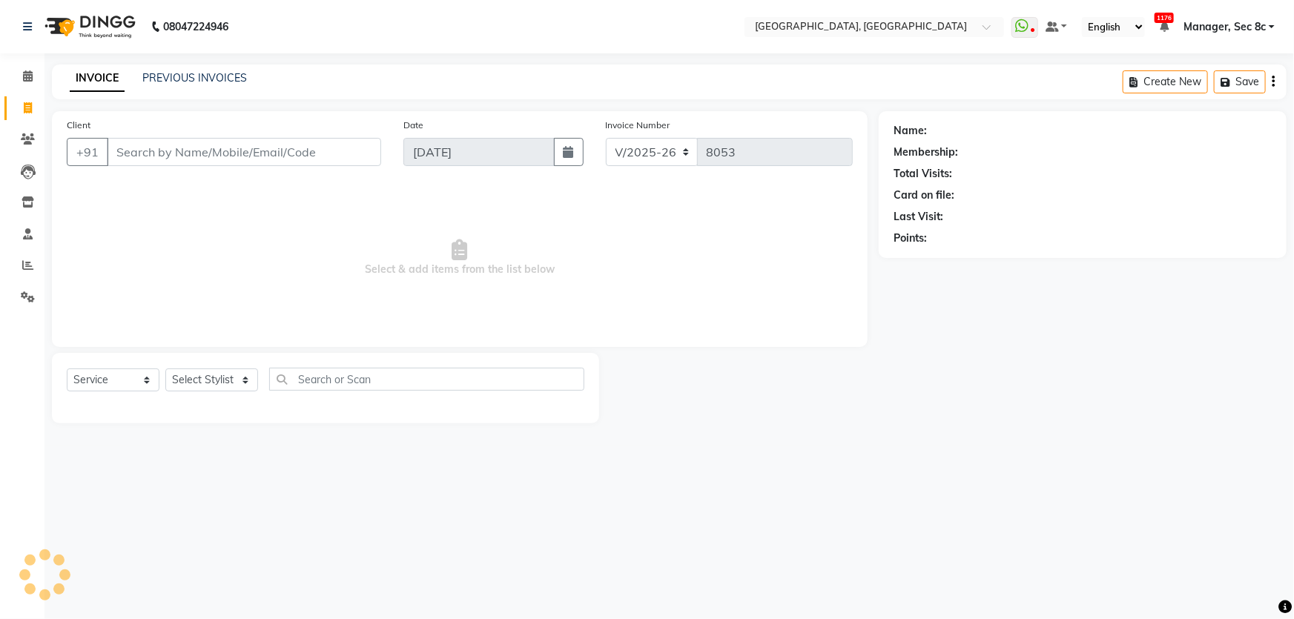
click at [225, 65] on div "INVOICE PREVIOUS INVOICES Create New Save" at bounding box center [669, 82] width 1235 height 35
click at [218, 79] on link "PREVIOUS INVOICES" at bounding box center [194, 77] width 105 height 13
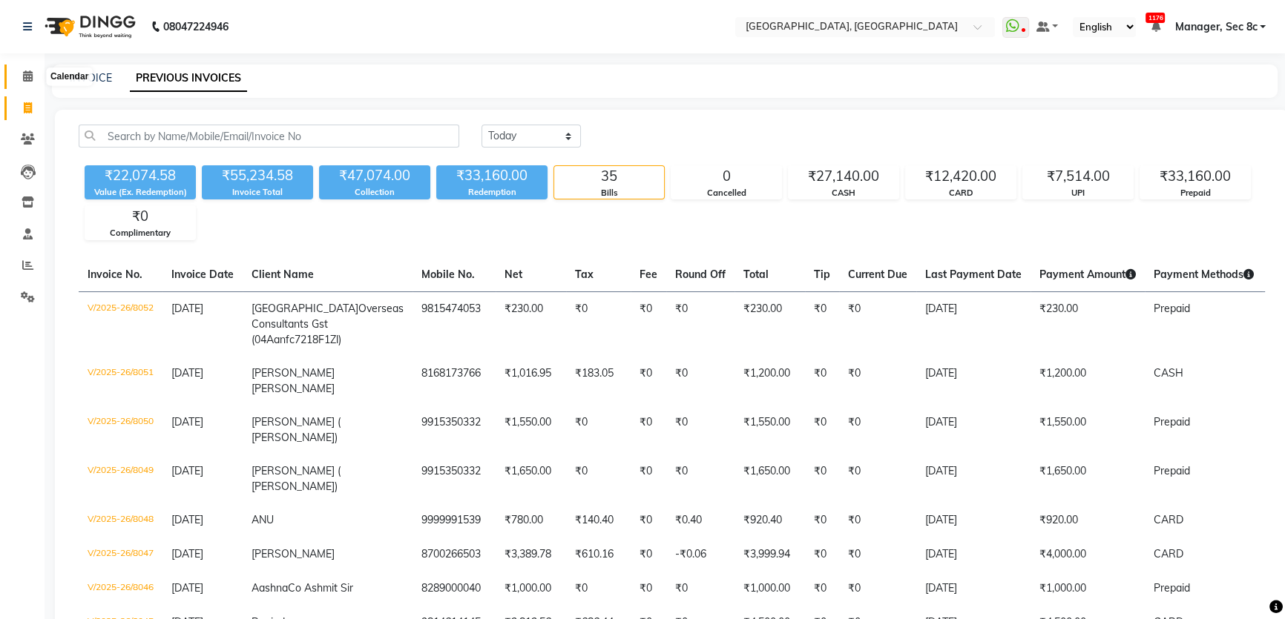
click at [22, 84] on span at bounding box center [28, 76] width 26 height 17
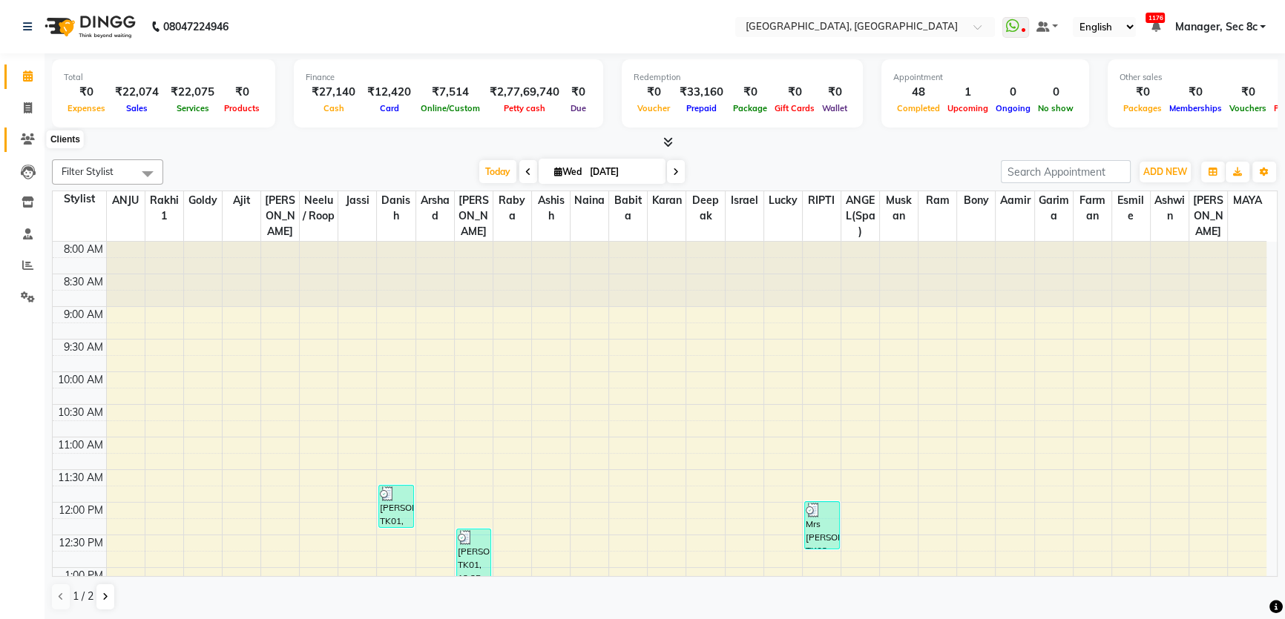
click at [23, 139] on icon at bounding box center [28, 138] width 14 height 11
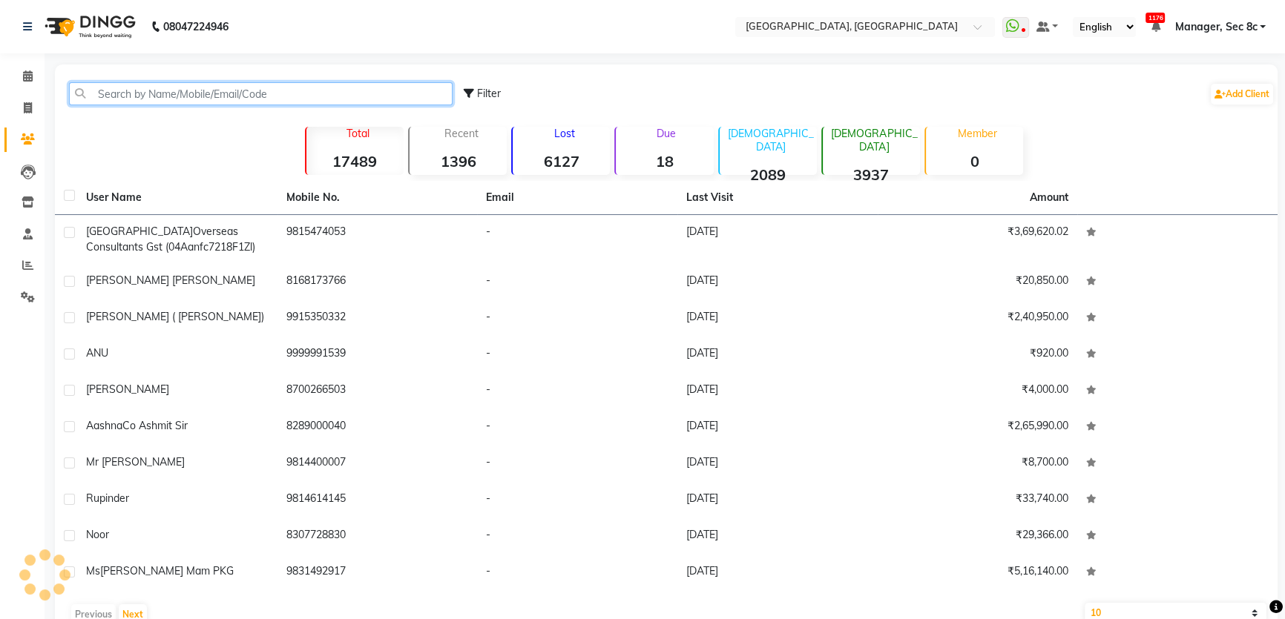
click at [175, 86] on input "text" at bounding box center [260, 93] width 383 height 23
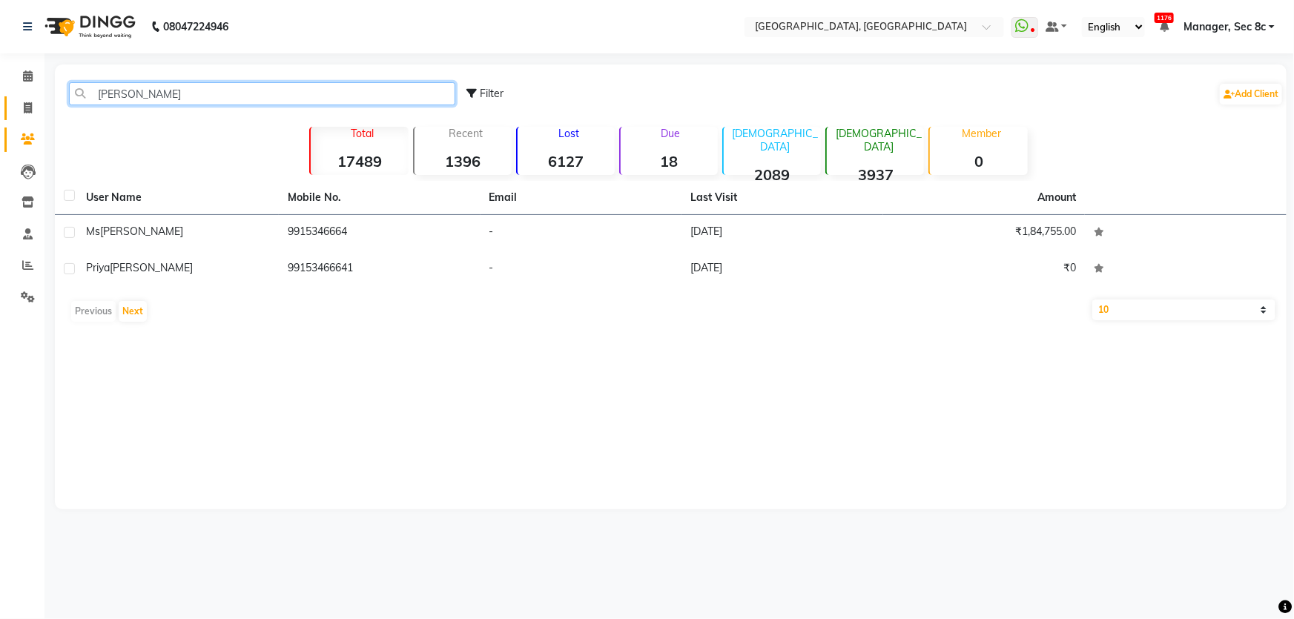
type input "PRIYA MAHAJAN"
click at [30, 106] on icon at bounding box center [28, 107] width 8 height 11
select select "service"
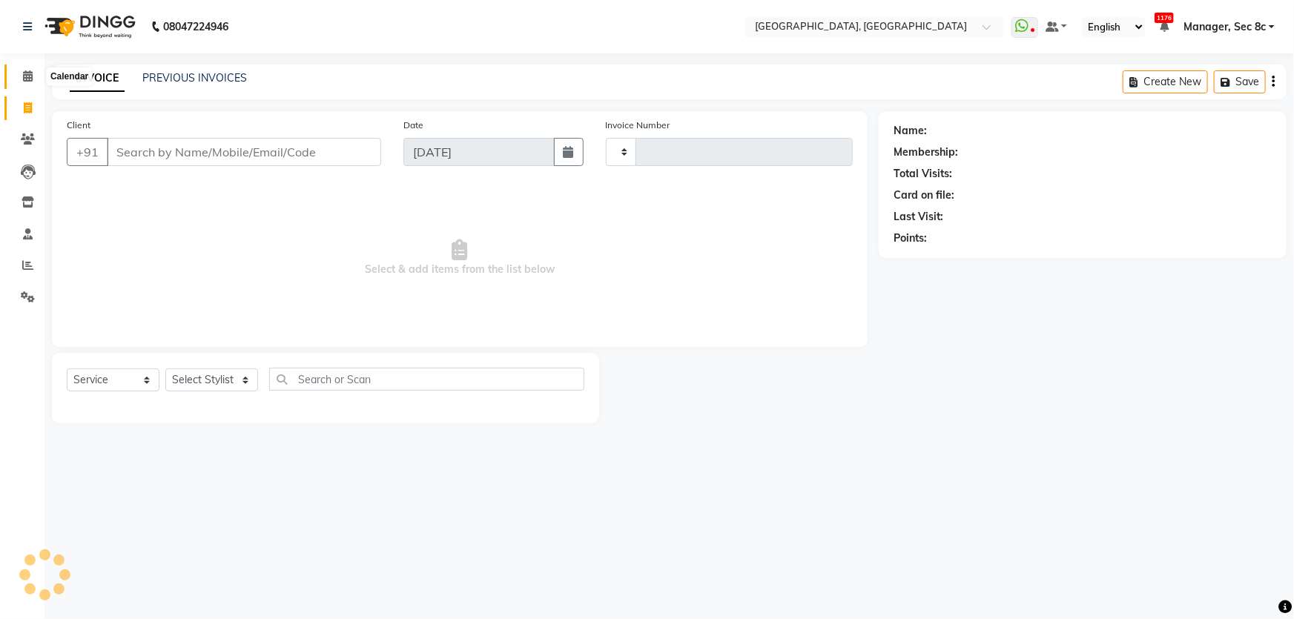
click at [22, 69] on span at bounding box center [28, 76] width 26 height 17
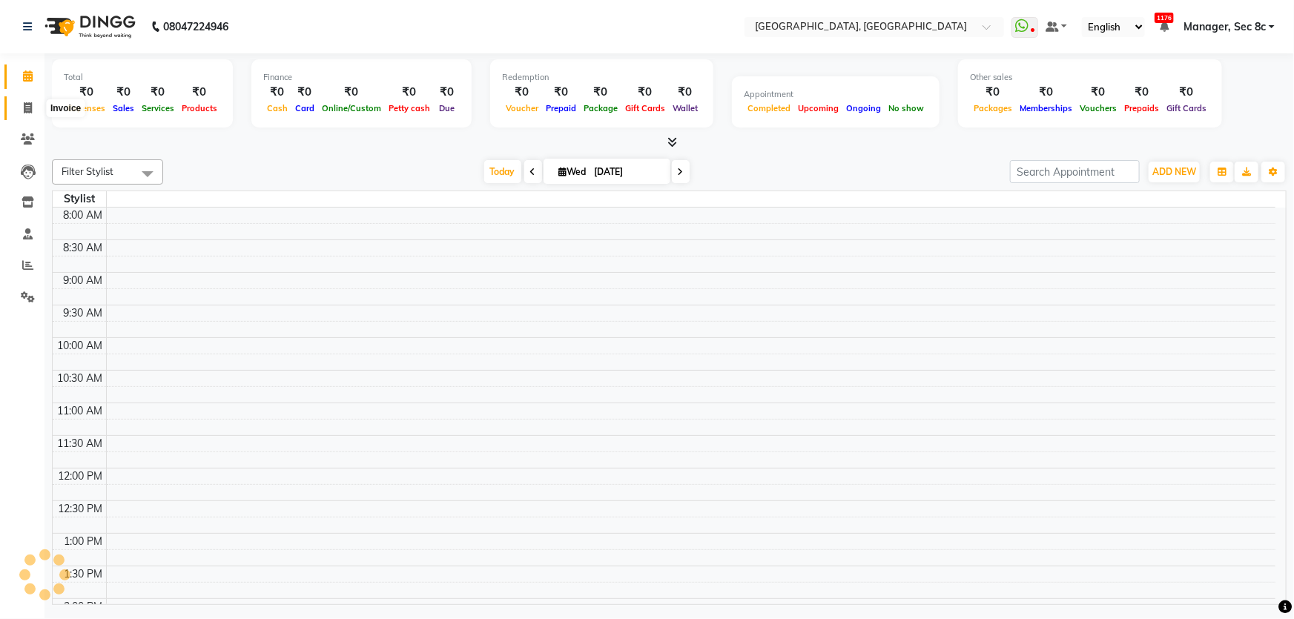
click at [33, 110] on span at bounding box center [28, 108] width 26 height 17
select select "service"
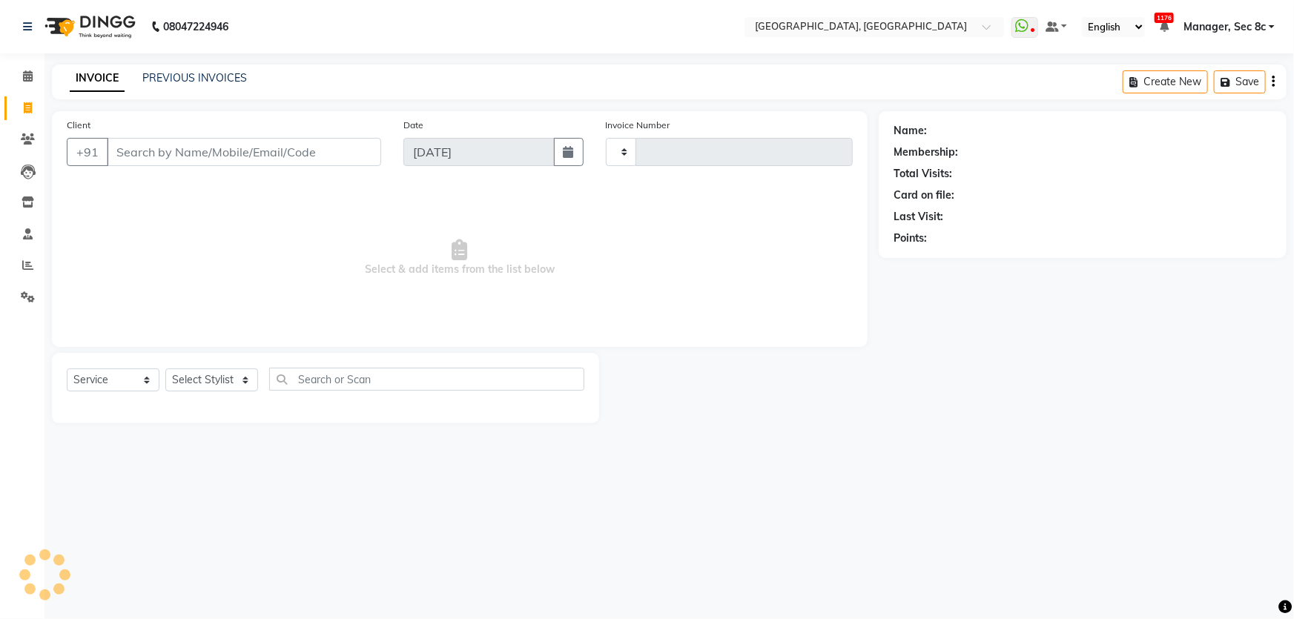
click at [193, 145] on input "Client" at bounding box center [244, 152] width 274 height 28
type input "ROHAN"
type input "8053"
select select "4281"
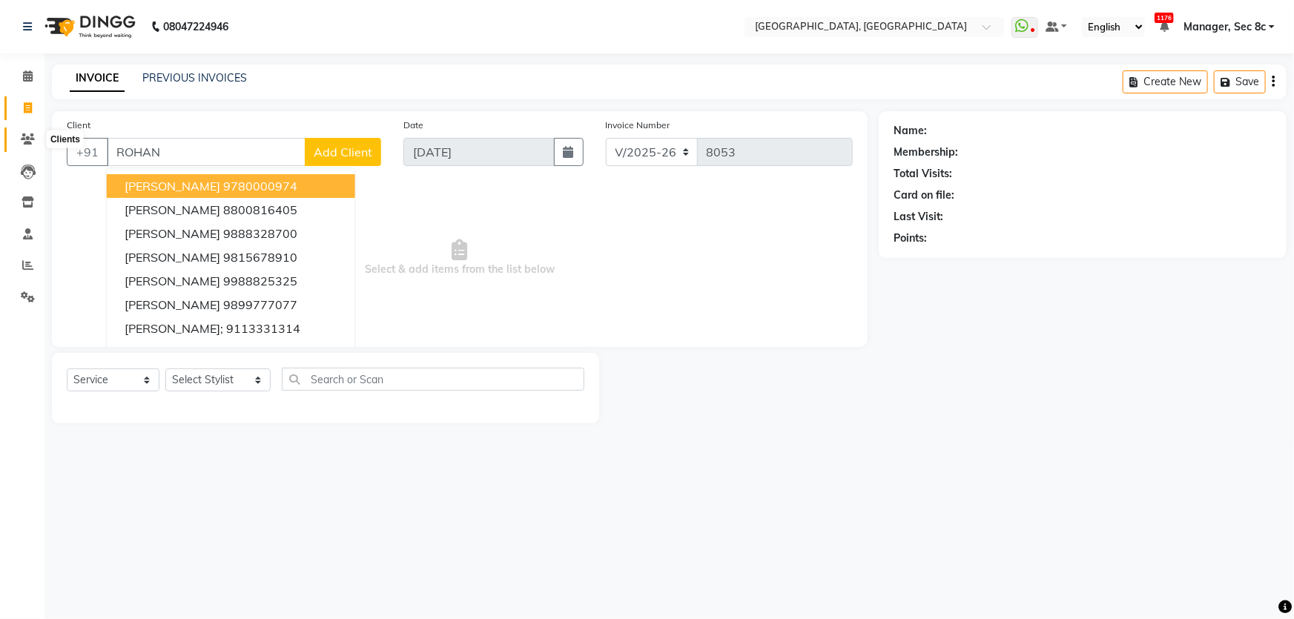
type input "ROHAN"
click at [27, 145] on span at bounding box center [28, 139] width 26 height 17
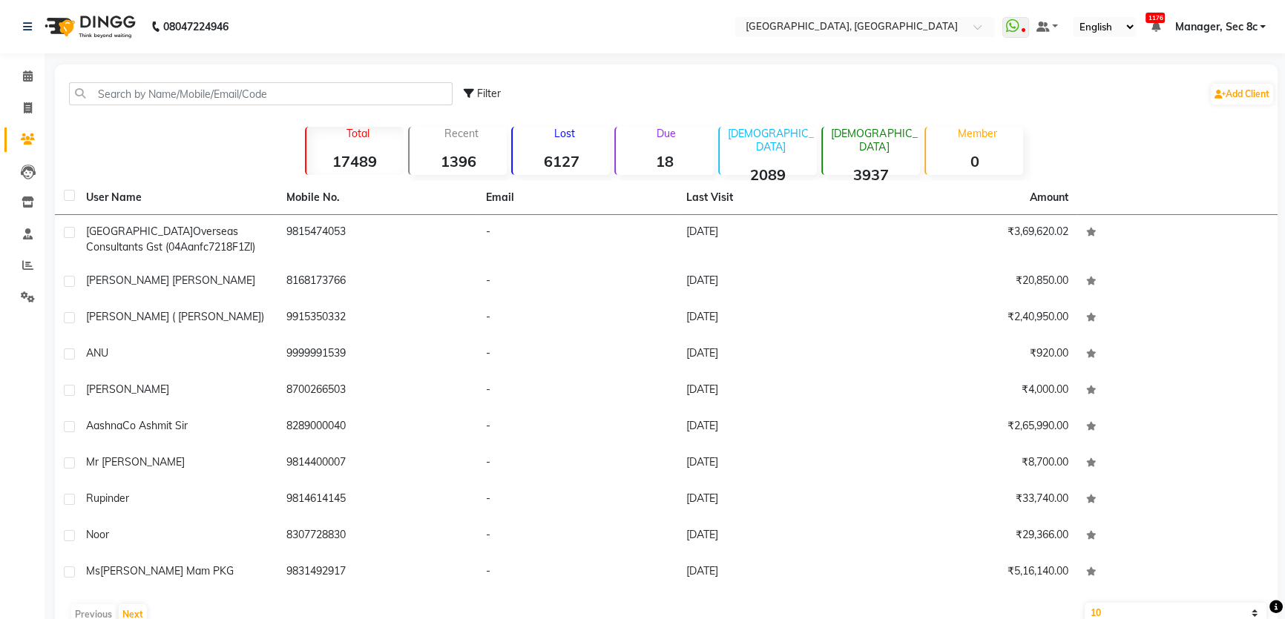
click at [321, 111] on div "Filter Add Client" at bounding box center [666, 93] width 1216 height 47
click at [325, 99] on input "text" at bounding box center [260, 93] width 383 height 23
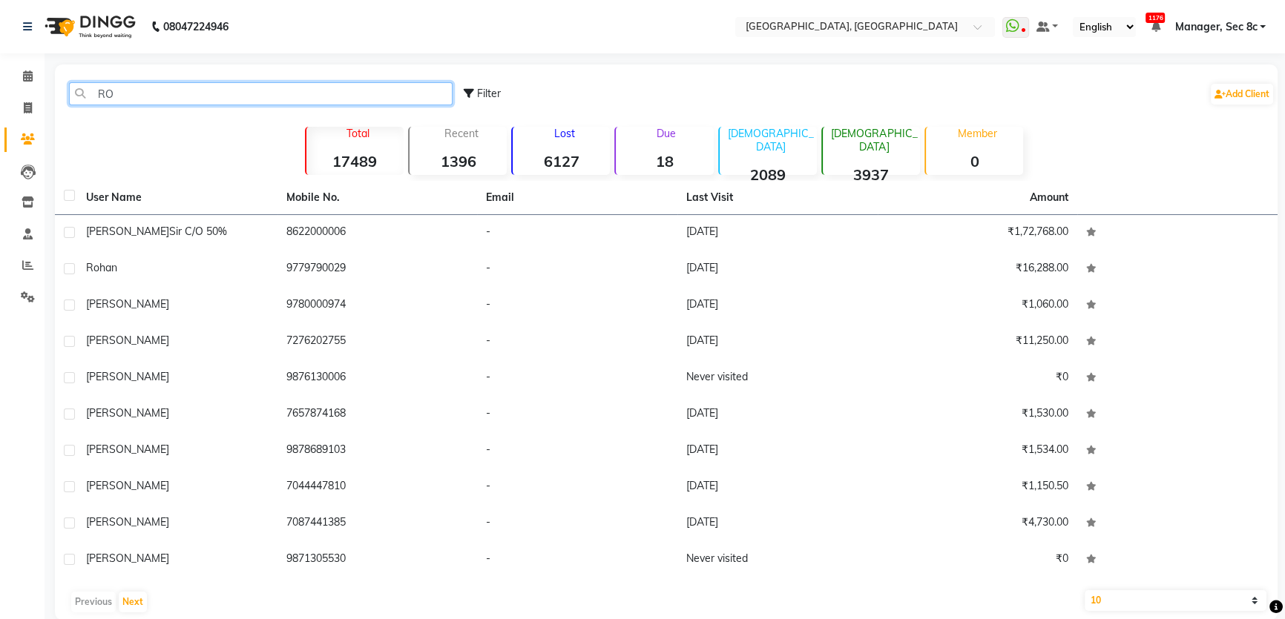
type input "R"
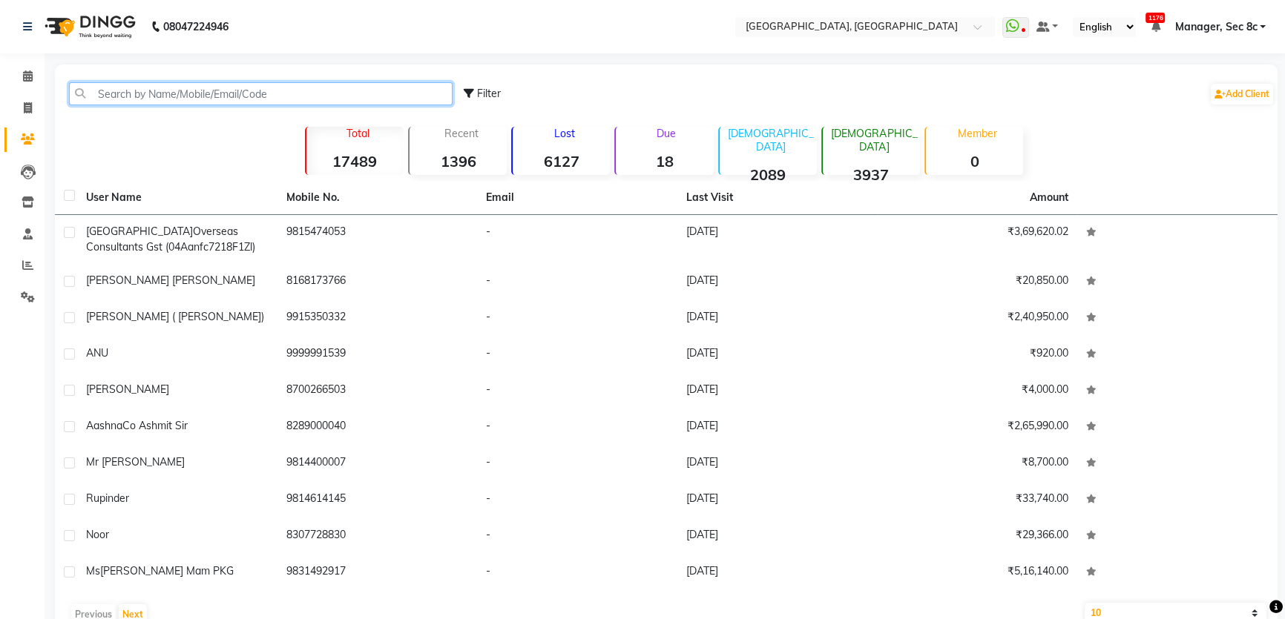
click at [196, 102] on input "text" at bounding box center [260, 93] width 383 height 23
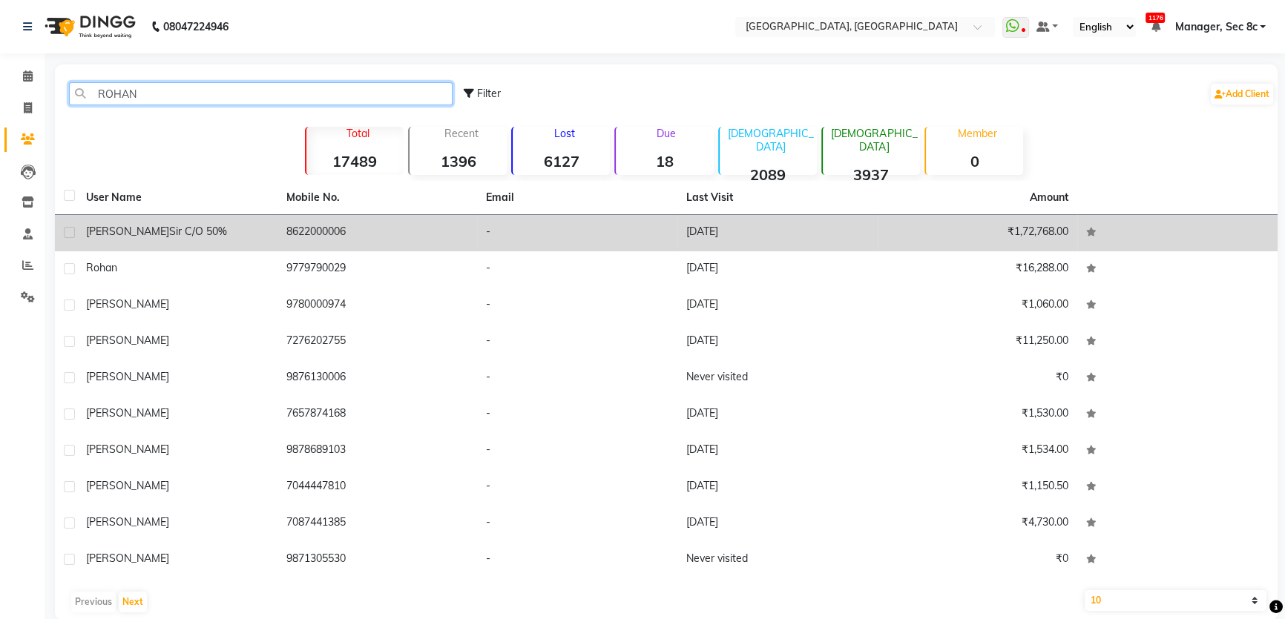
type input "ROHAN"
click at [320, 231] on td "8622000006" at bounding box center [377, 233] width 200 height 36
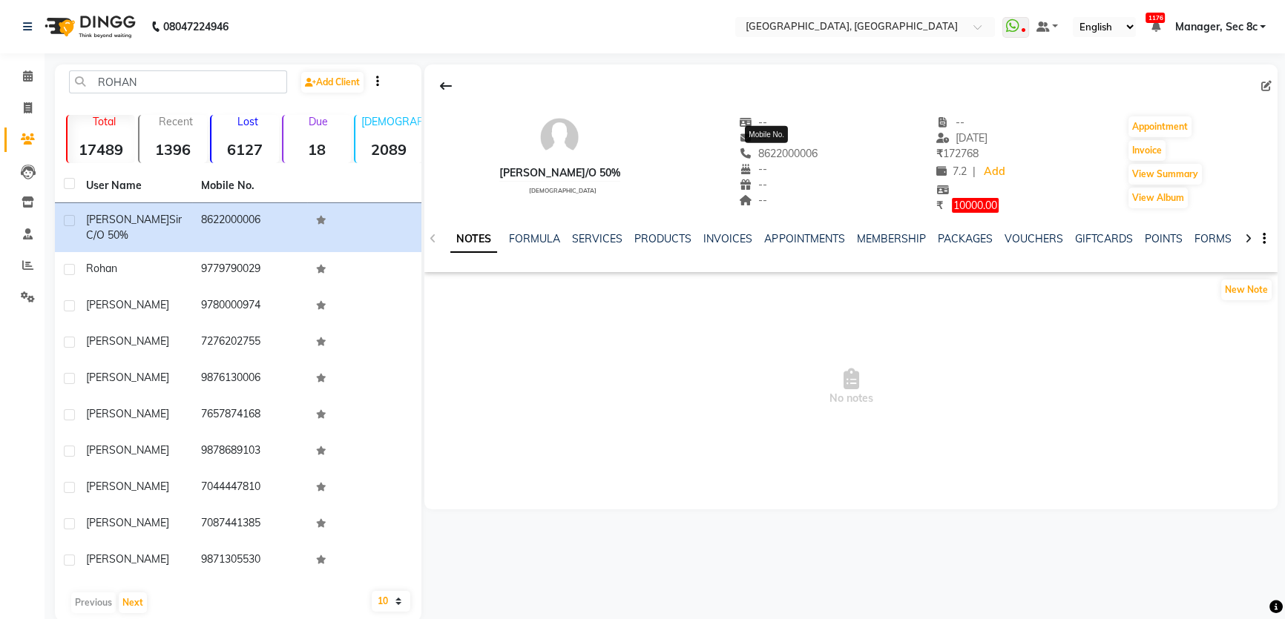
click at [806, 152] on span "8622000006" at bounding box center [778, 153] width 79 height 13
click at [741, 162] on div "--" at bounding box center [778, 170] width 79 height 16
click at [750, 159] on div "8622000006" at bounding box center [778, 154] width 79 height 16
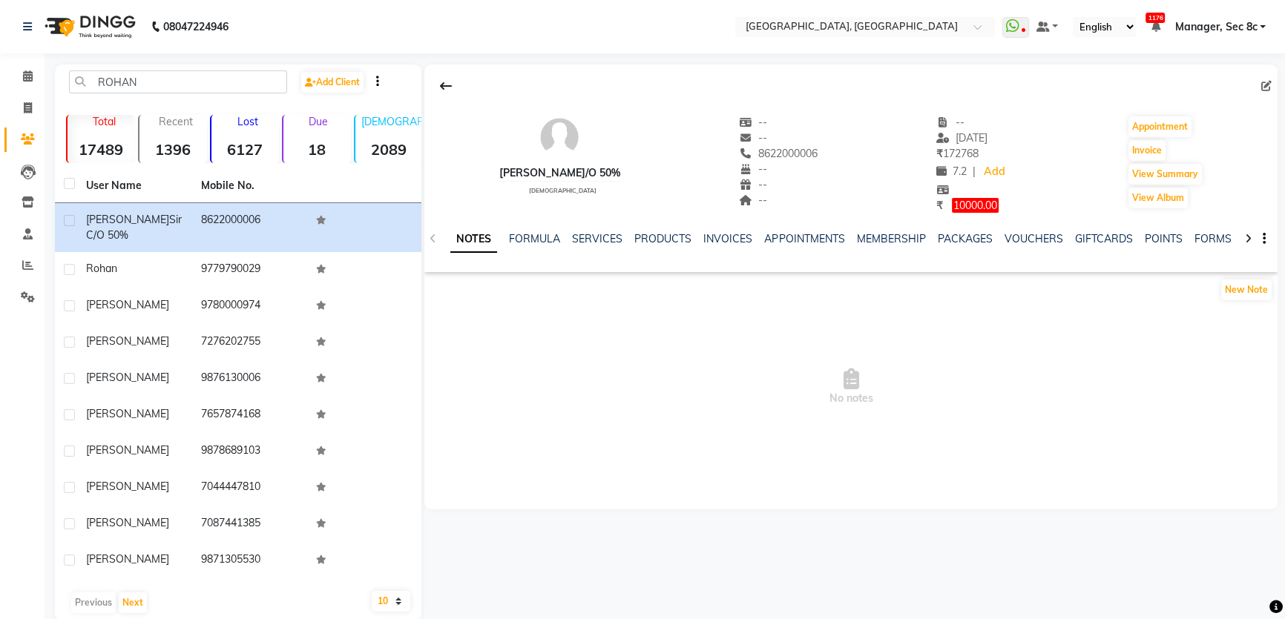
drag, startPoint x: 750, startPoint y: 159, endPoint x: 766, endPoint y: 156, distance: 16.7
click at [752, 158] on div "8622000006" at bounding box center [778, 154] width 79 height 16
copy span "8622000006"
click at [17, 102] on span at bounding box center [28, 108] width 26 height 17
select select "service"
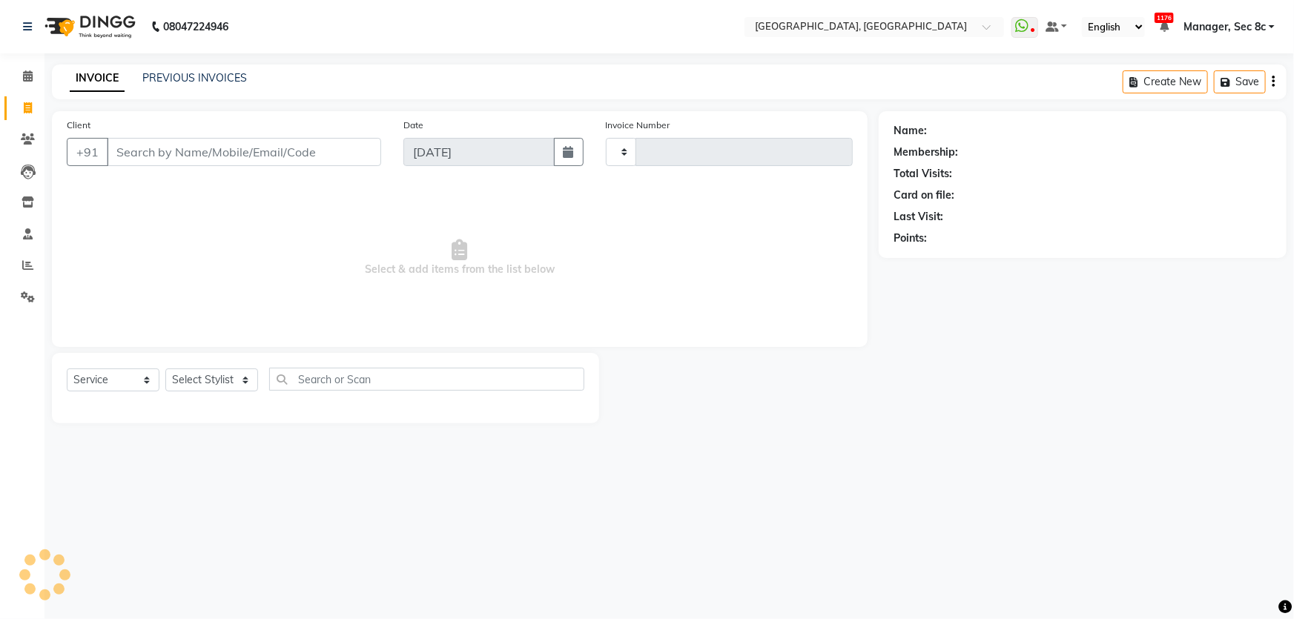
type input "8053"
select select "4281"
type input "8622000006"
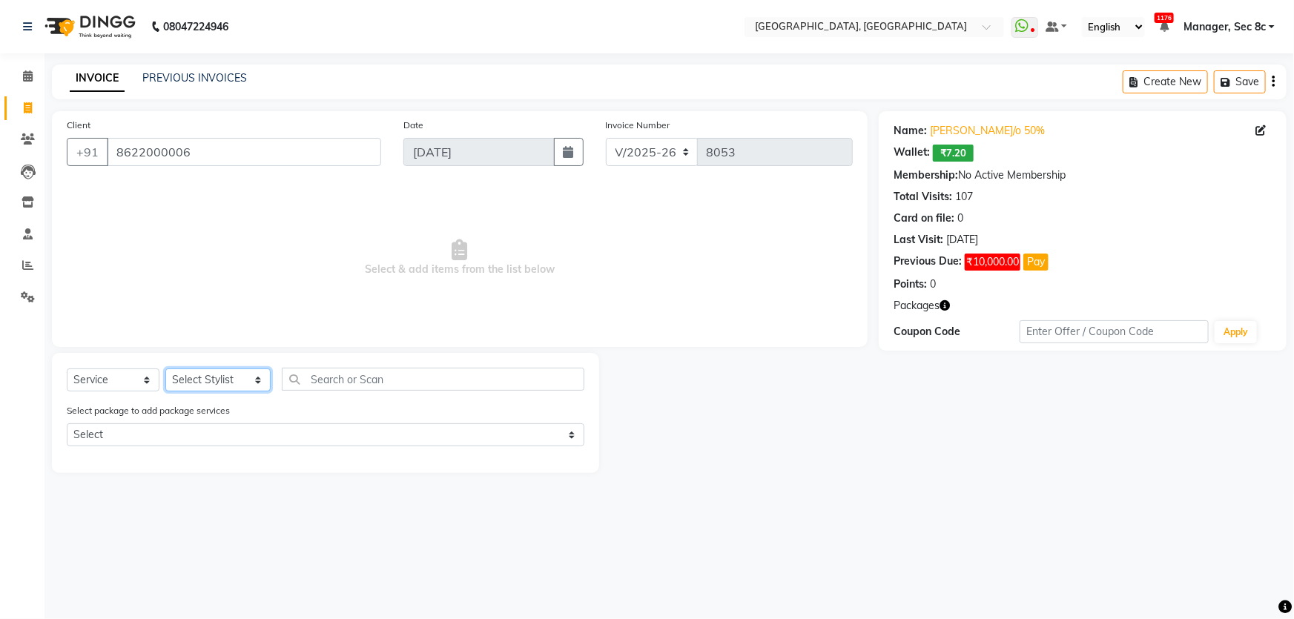
drag, startPoint x: 211, startPoint y: 384, endPoint x: 296, endPoint y: 397, distance: 86.2
click at [211, 384] on select "Select Stylist Aamid Aamir Aditya Ajit Akhil ANGEL(Spa) ANJU Arshad Ashish Ashw…" at bounding box center [217, 380] width 105 height 23
select select "25452"
click at [165, 369] on select "Select Stylist Aamid Aamir Aditya Ajit Akhil ANGEL(Spa) ANJU Arshad Ashish Ashw…" at bounding box center [217, 380] width 105 height 23
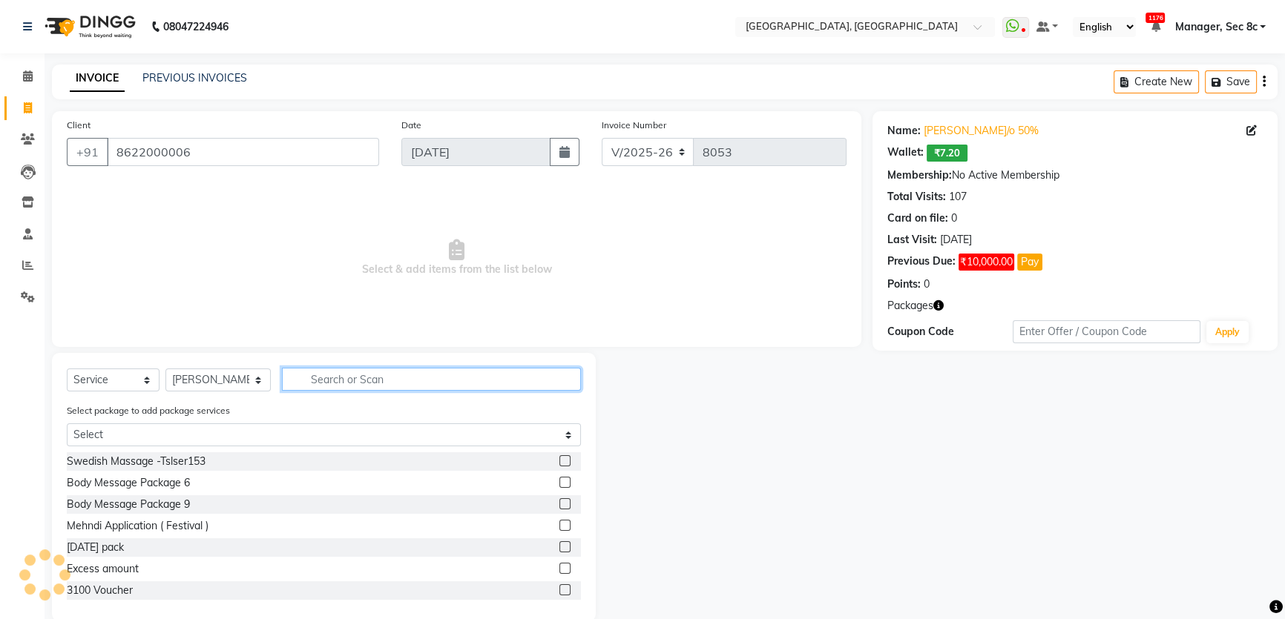
click at [509, 379] on input "text" at bounding box center [431, 379] width 299 height 23
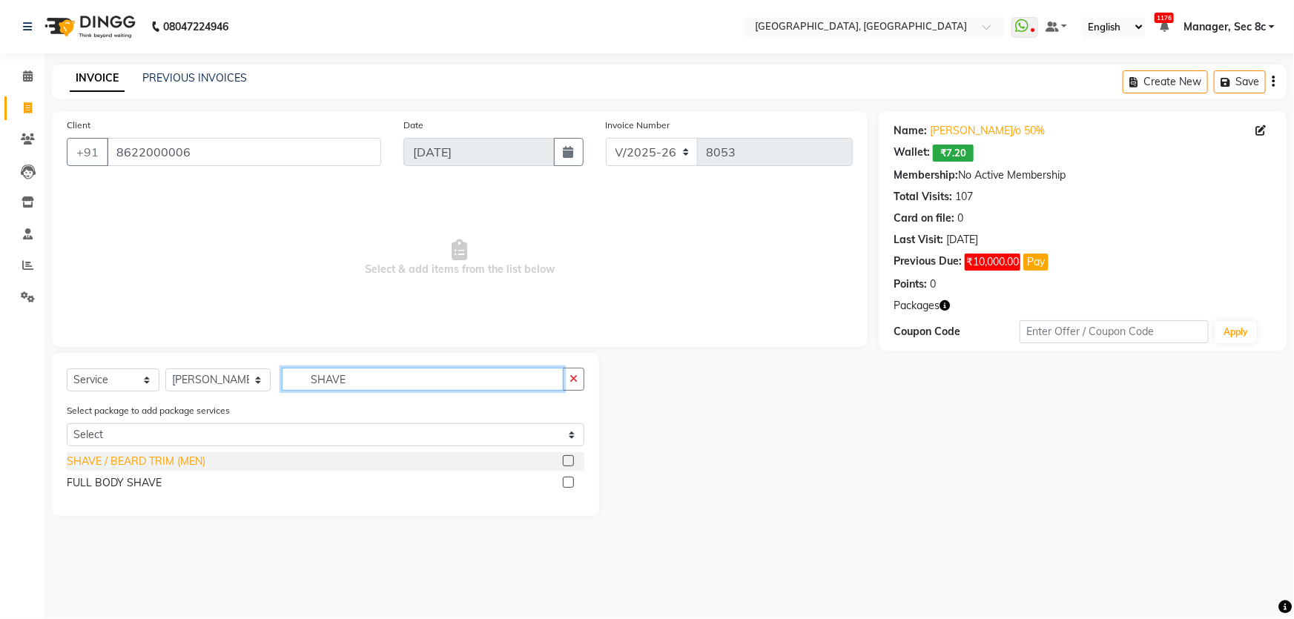
type input "SHAVE"
click at [162, 467] on div "SHAVE / BEARD TRIM (MEN)" at bounding box center [136, 462] width 139 height 16
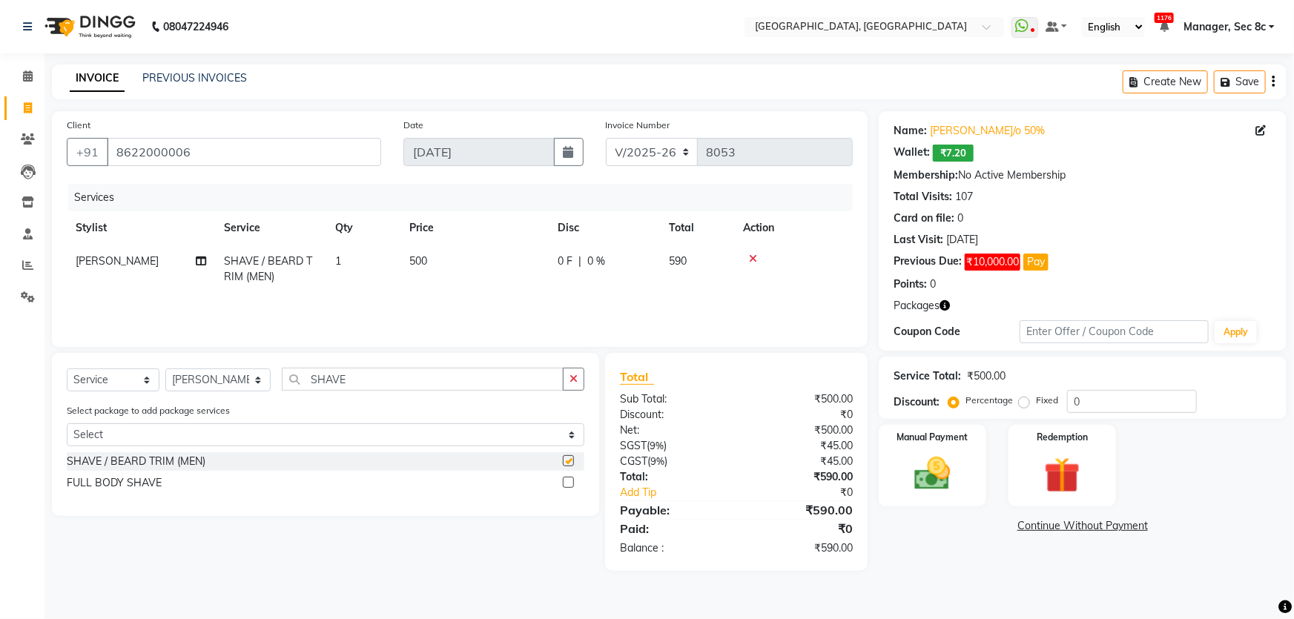
checkbox input "false"
drag, startPoint x: 1084, startPoint y: 403, endPoint x: 1024, endPoint y: 402, distance: 60.1
click at [1024, 402] on div "Percentage Fixed 0" at bounding box center [1074, 401] width 245 height 23
type input "50"
click at [1022, 408] on div "Fixed" at bounding box center [1040, 401] width 36 height 18
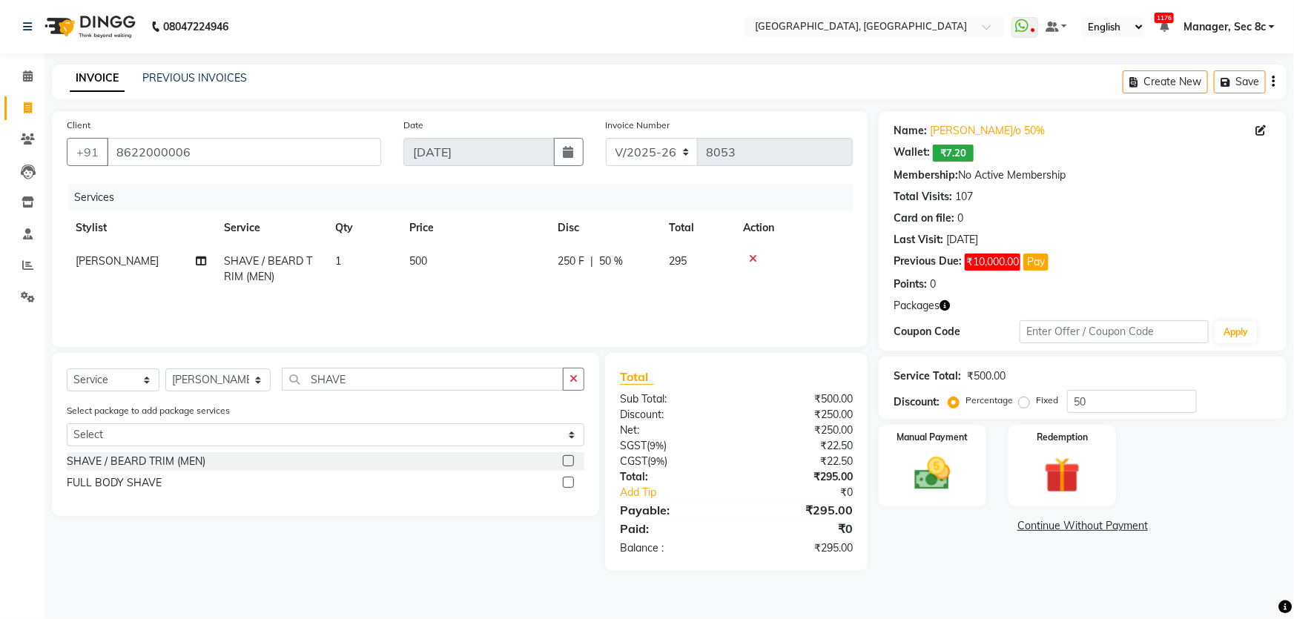
click at [1017, 406] on div "Percentage Fixed" at bounding box center [1010, 401] width 116 height 19
click at [1036, 406] on label "Fixed" at bounding box center [1047, 400] width 22 height 13
click at [1022, 406] on input "Fixed" at bounding box center [1027, 400] width 10 height 10
radio input "true"
drag, startPoint x: 1105, startPoint y: 406, endPoint x: 1021, endPoint y: 406, distance: 83.8
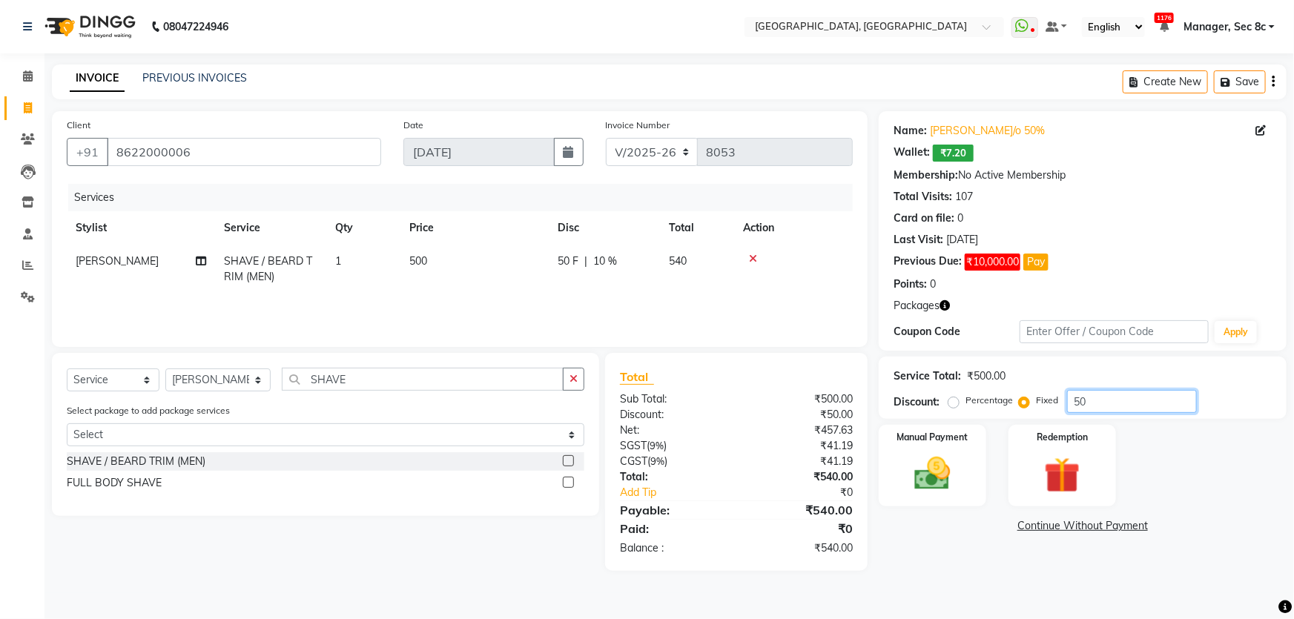
click at [1021, 406] on div "Percentage Fixed 50" at bounding box center [1074, 401] width 245 height 23
type input "2"
click at [949, 457] on img at bounding box center [933, 473] width 61 height 43
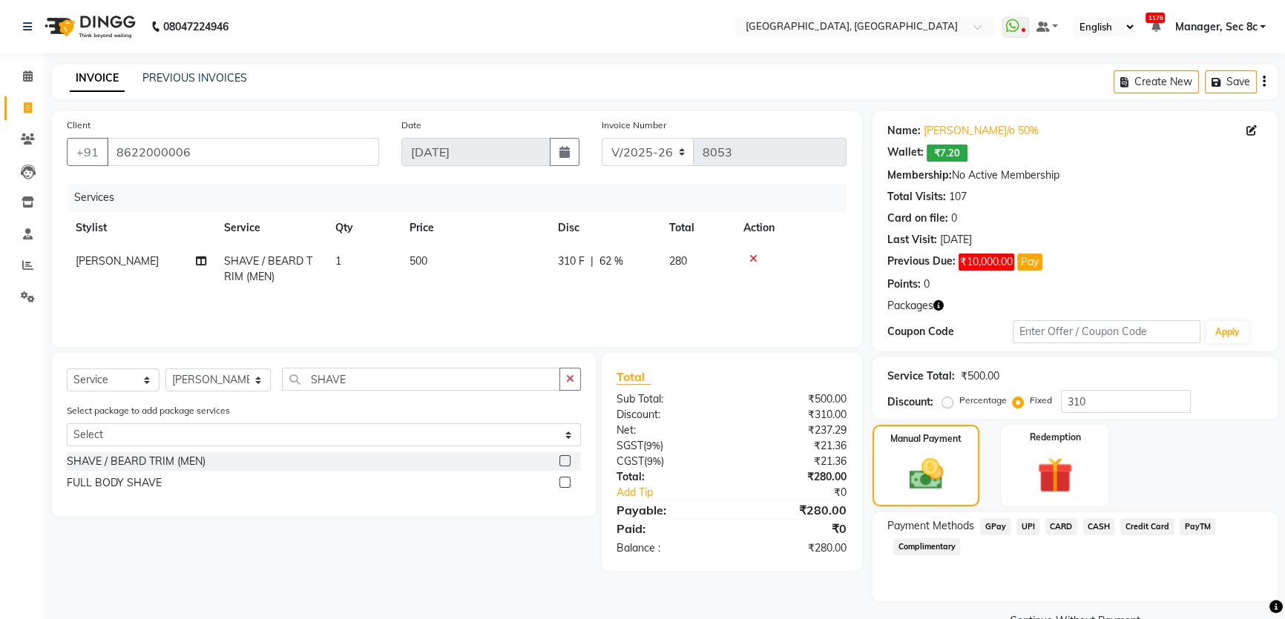
click at [1101, 528] on span "CASH" at bounding box center [1099, 526] width 32 height 17
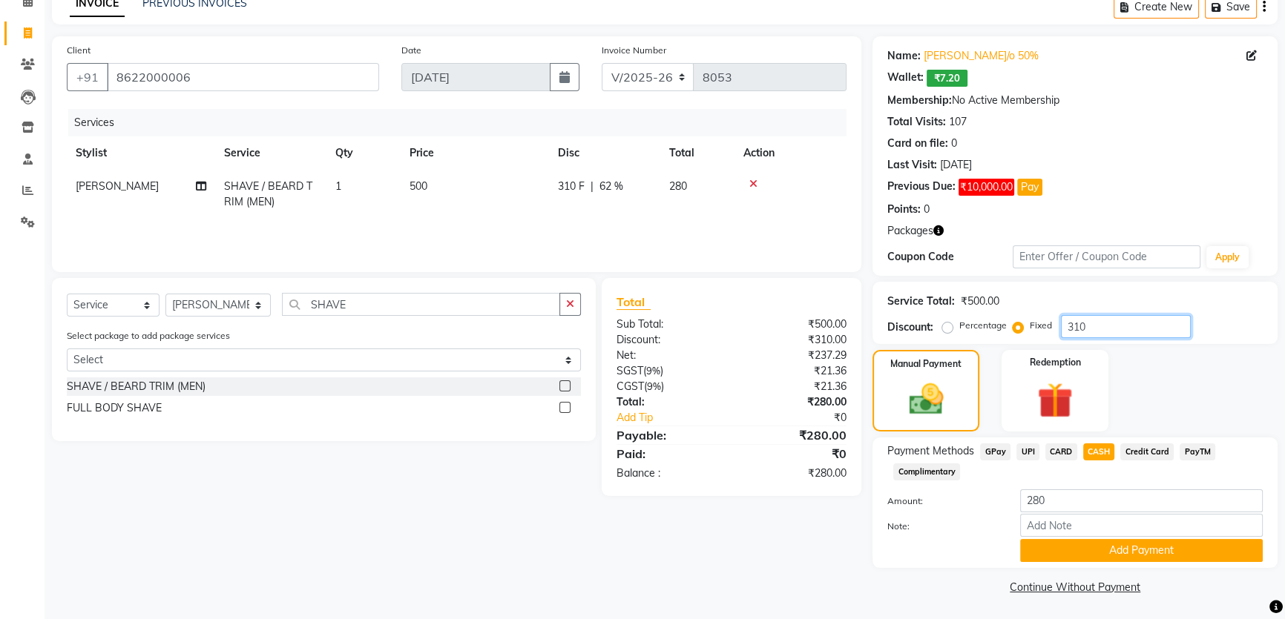
drag, startPoint x: 1090, startPoint y: 328, endPoint x: 1046, endPoint y: 328, distance: 43.8
click at [1046, 328] on div "Percentage Fixed 310" at bounding box center [1067, 326] width 245 height 23
type input "4"
type input "390"
click at [1090, 448] on span "CASH" at bounding box center [1099, 452] width 32 height 17
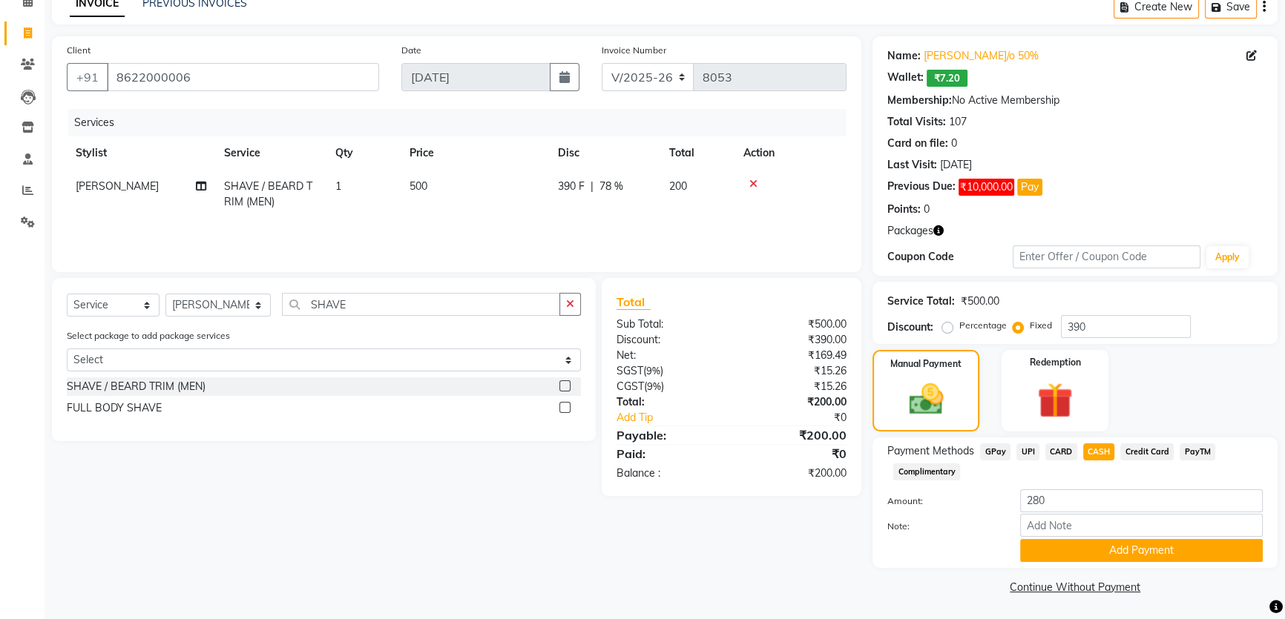
type input "200"
click at [1099, 550] on button "Add Payment" at bounding box center [1141, 550] width 243 height 23
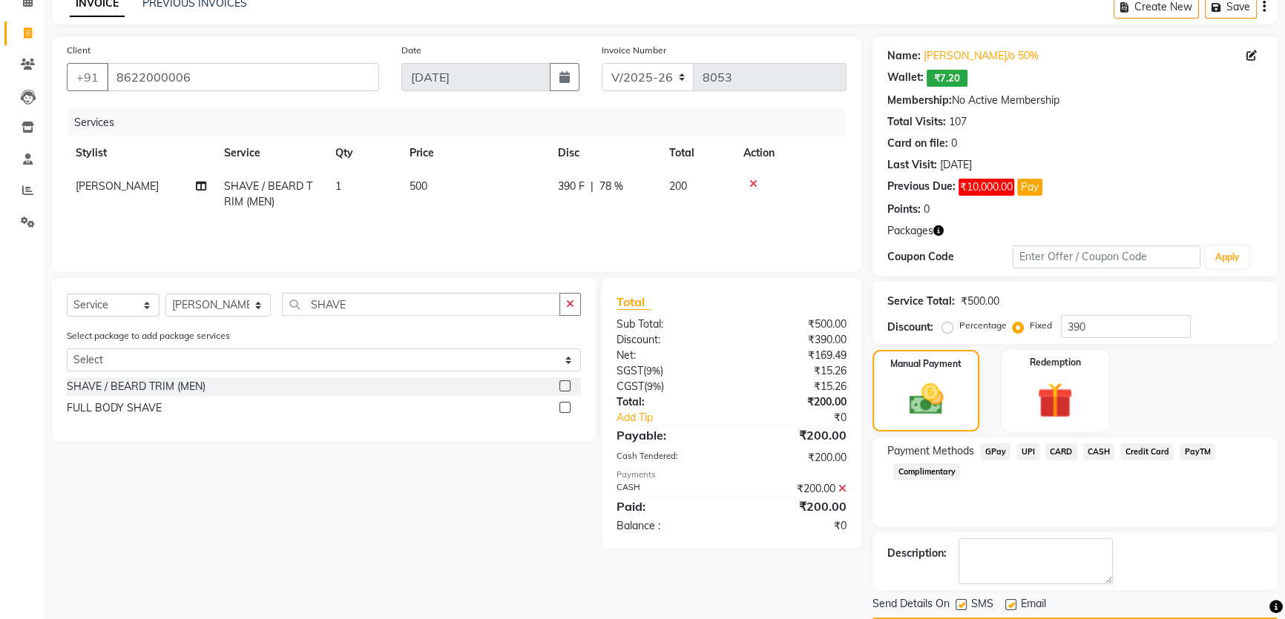
scroll to position [117, 0]
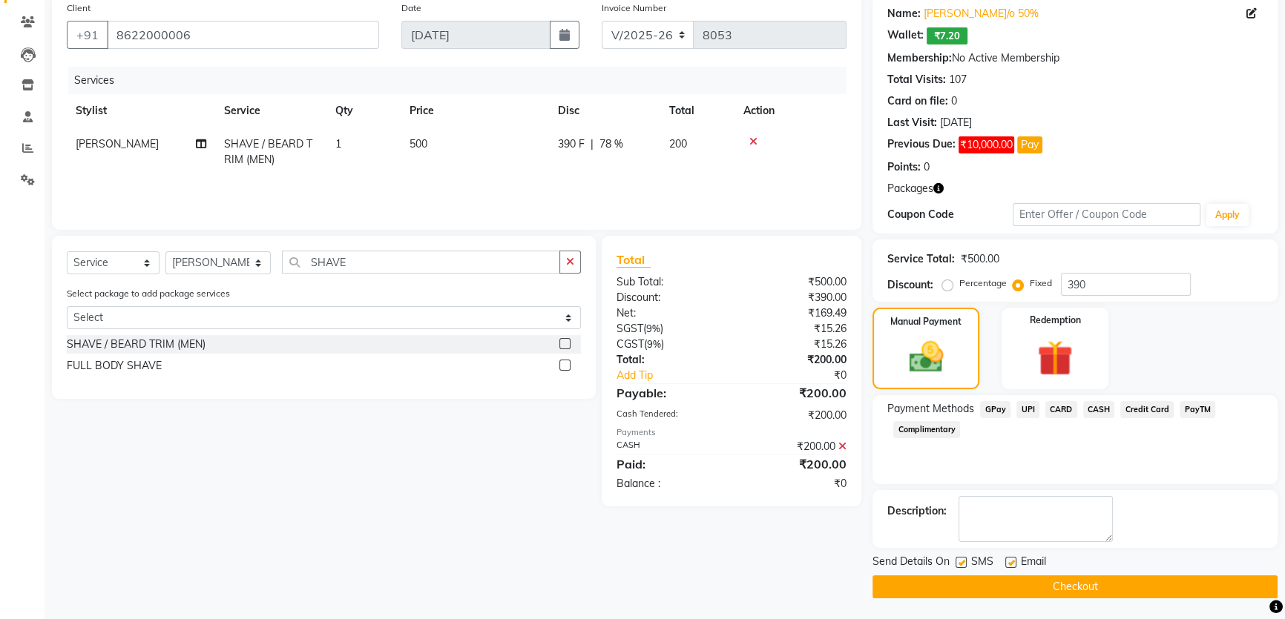
click at [958, 561] on label at bounding box center [960, 562] width 11 height 11
click at [958, 561] on input "checkbox" at bounding box center [960, 563] width 10 height 10
checkbox input "false"
click at [981, 581] on button "Checkout" at bounding box center [1074, 587] width 405 height 23
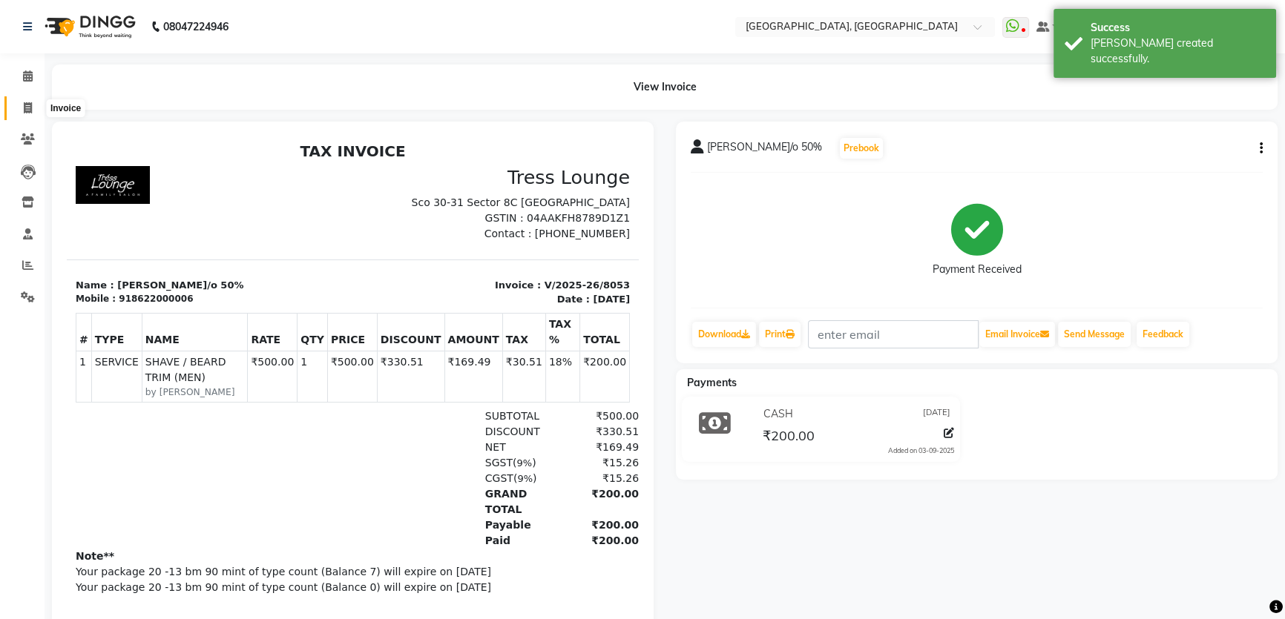
click at [27, 110] on icon at bounding box center [28, 107] width 8 height 11
select select "service"
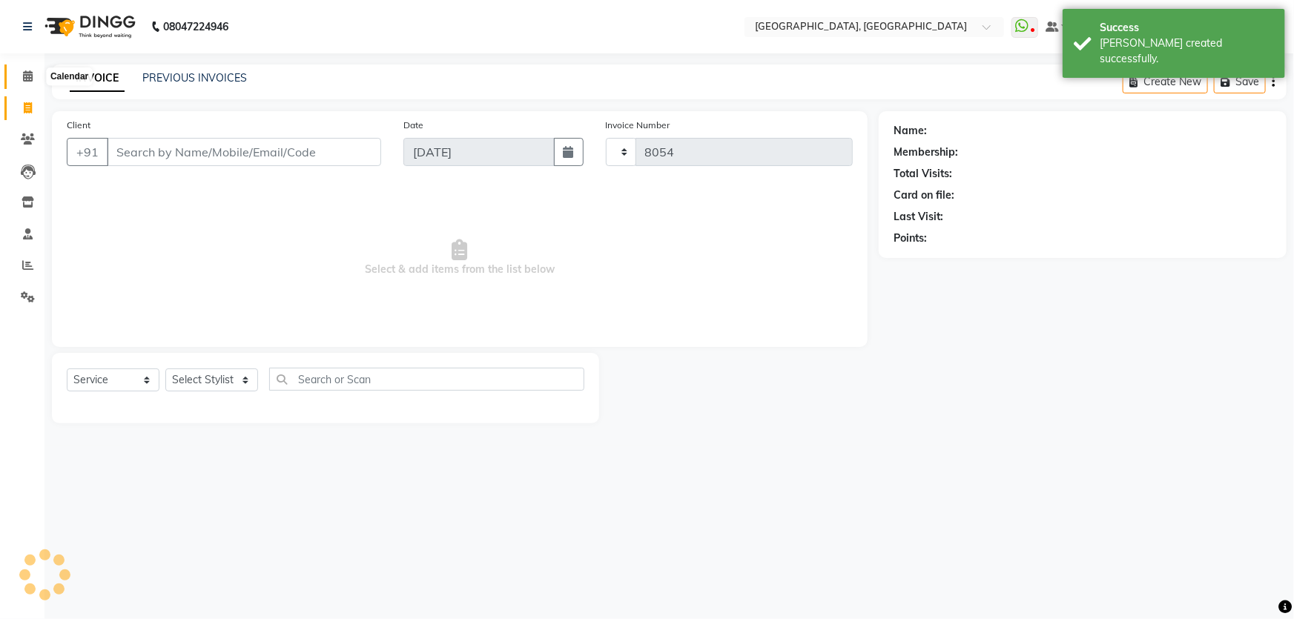
click at [23, 73] on icon at bounding box center [28, 75] width 10 height 11
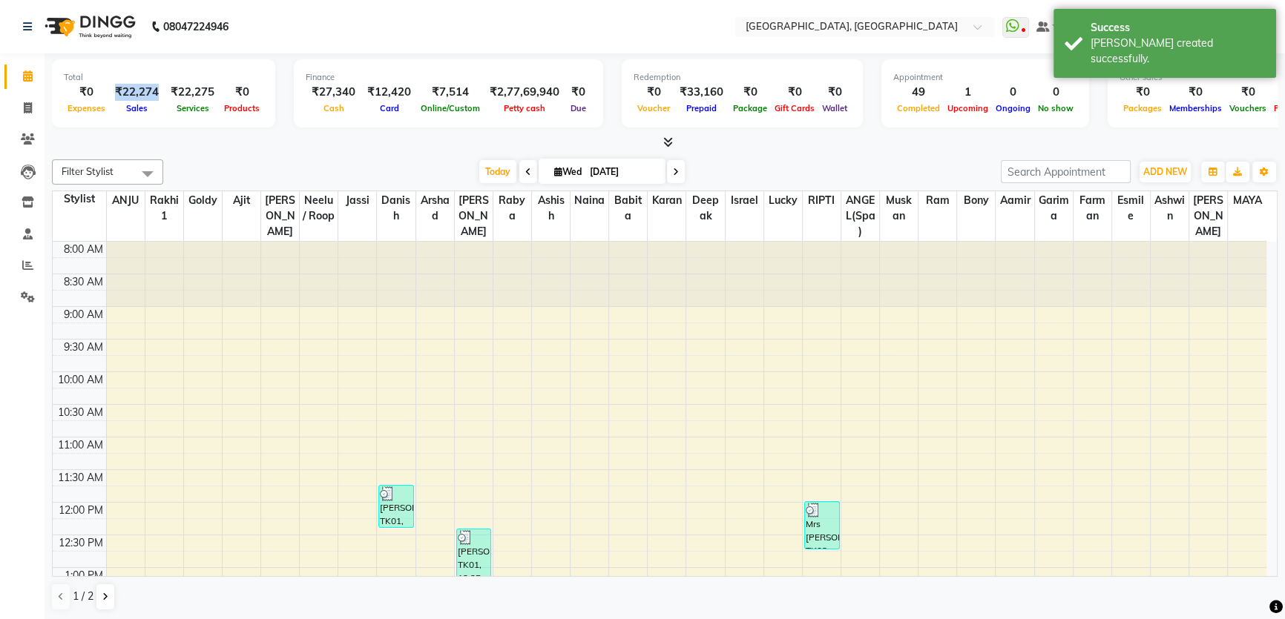
drag, startPoint x: 115, startPoint y: 88, endPoint x: 156, endPoint y: 88, distance: 40.8
click at [156, 88] on div "₹22,274" at bounding box center [137, 92] width 56 height 17
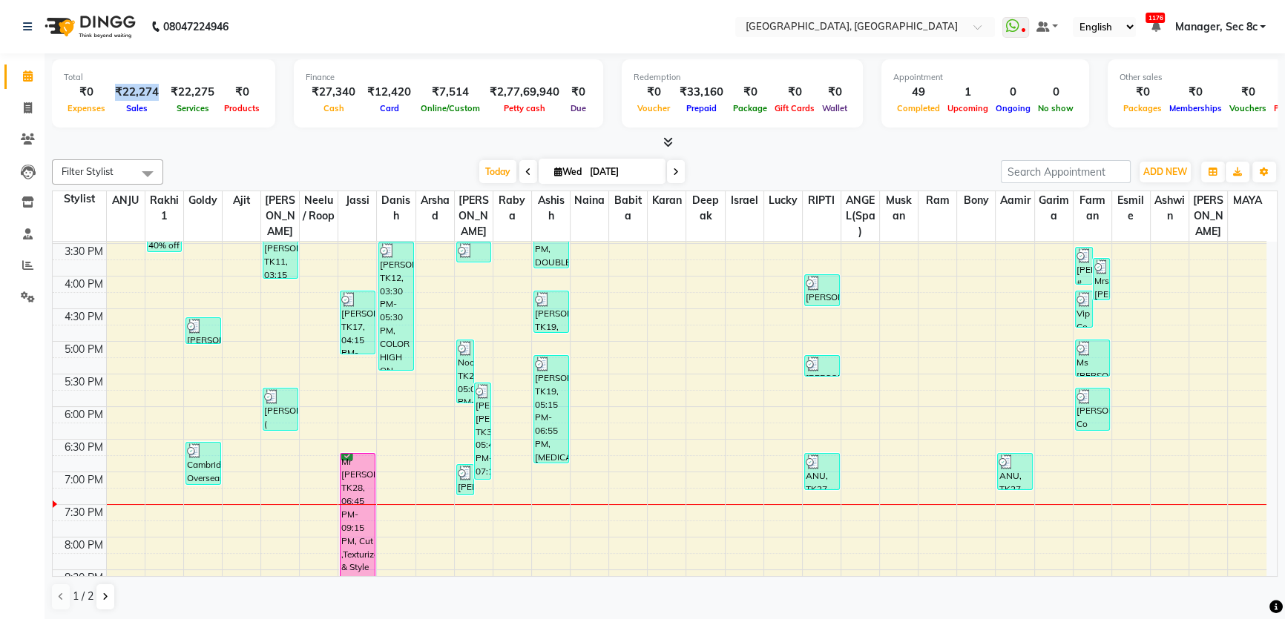
scroll to position [575, 0]
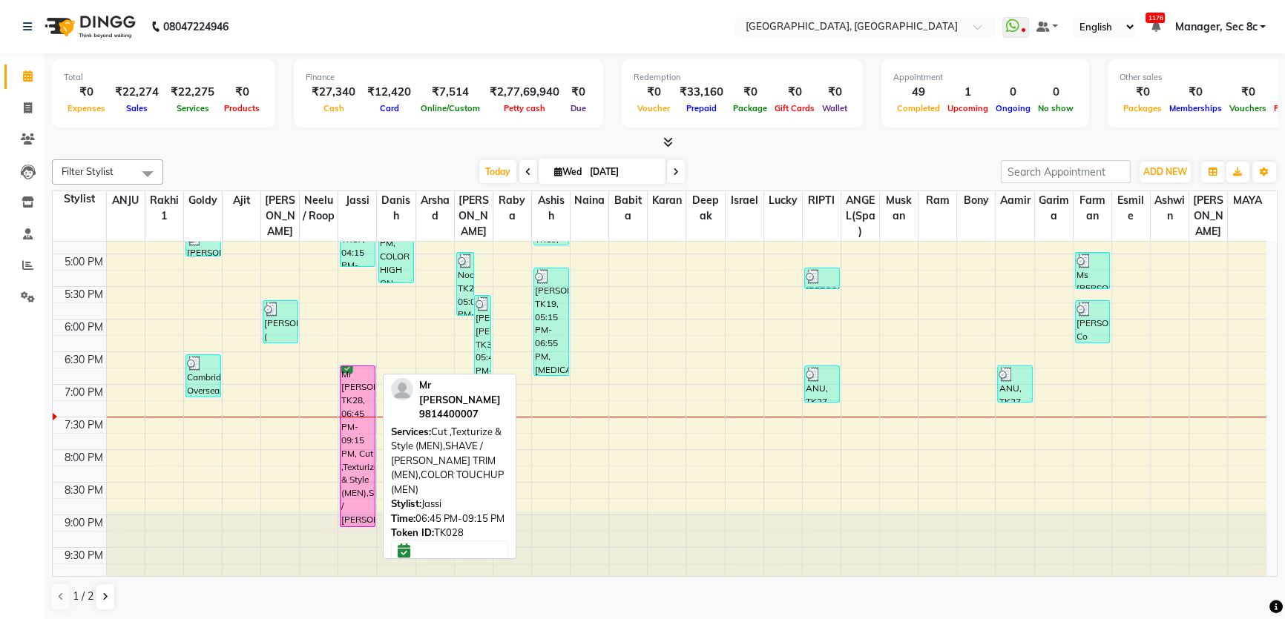
click at [359, 393] on div "Mr [PERSON_NAME], TK28, 06:45 PM-09:15 PM, Cut ,Texturize & Style (MEN),SHAVE /…" at bounding box center [357, 446] width 34 height 160
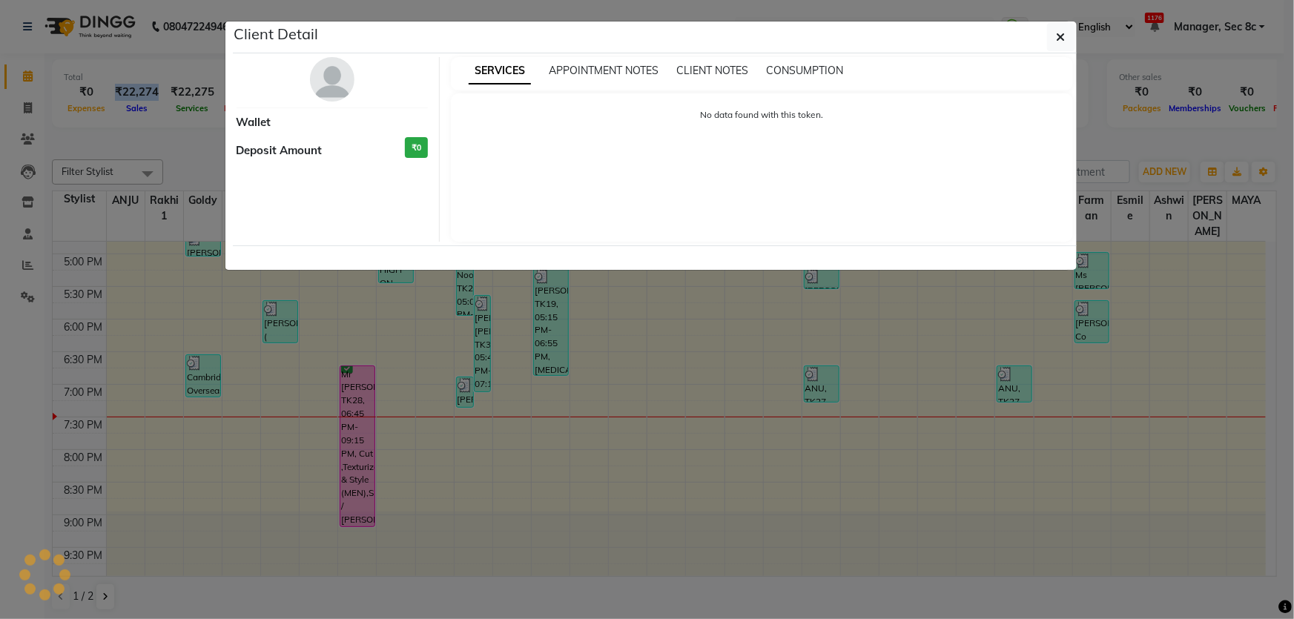
select select "6"
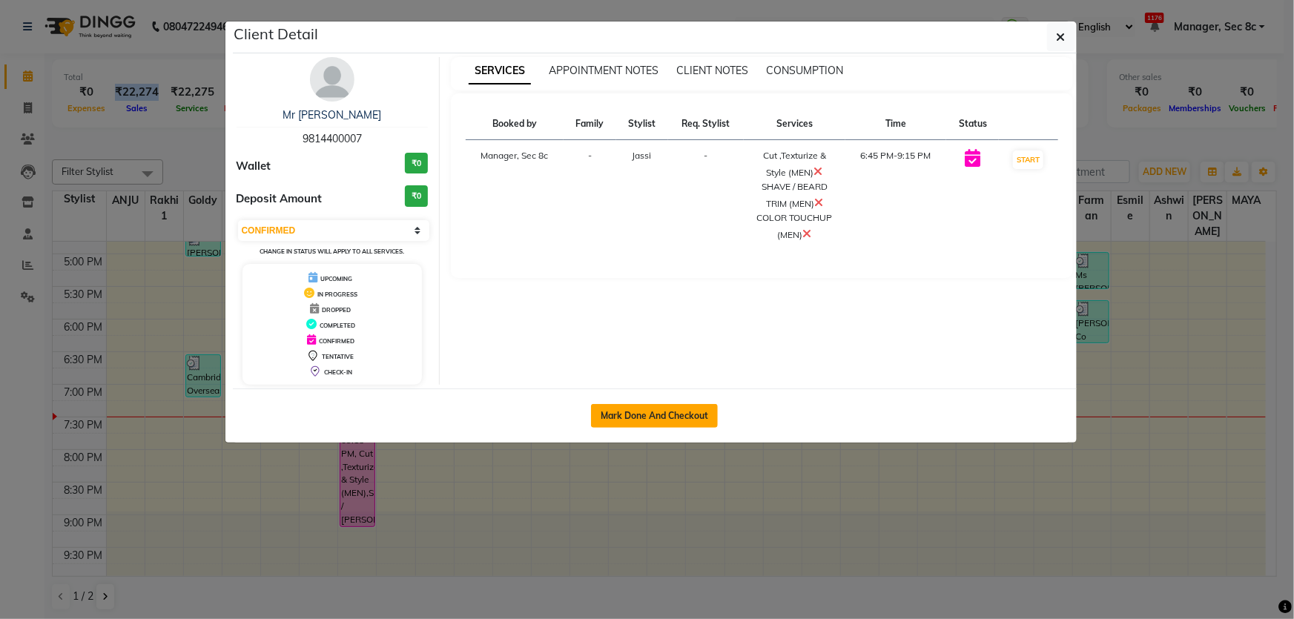
click at [697, 408] on button "Mark Done And Checkout" at bounding box center [654, 416] width 127 height 24
select select "service"
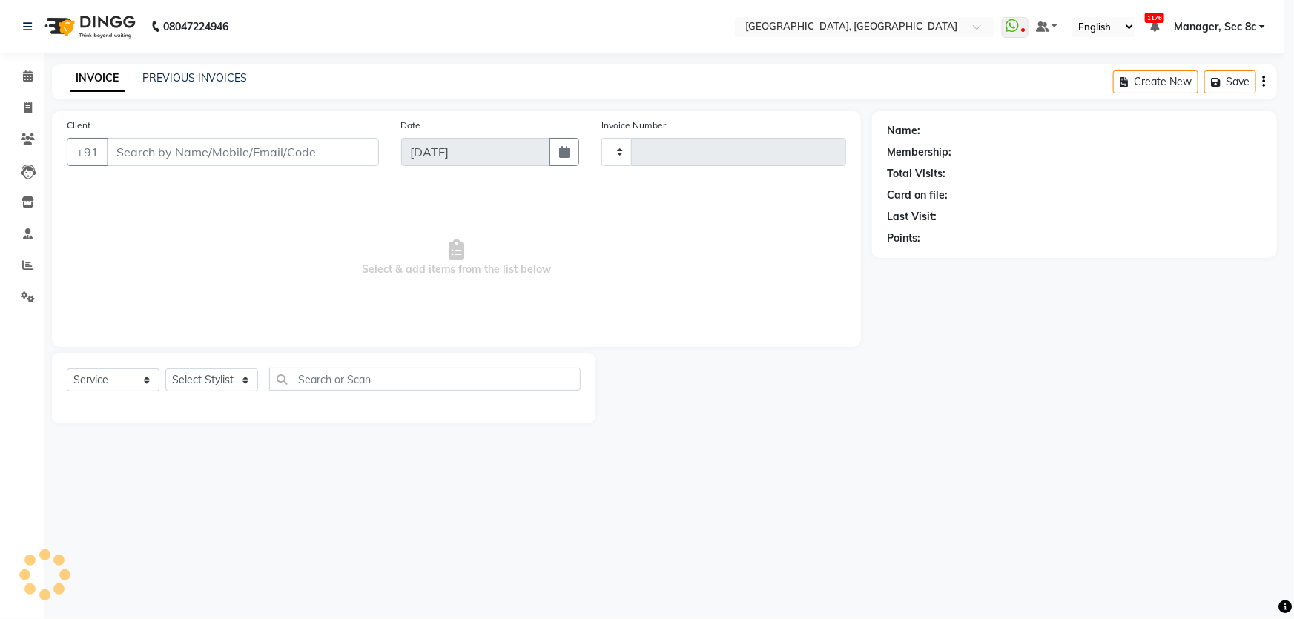
type input "8054"
select select "4281"
type input "9814400007"
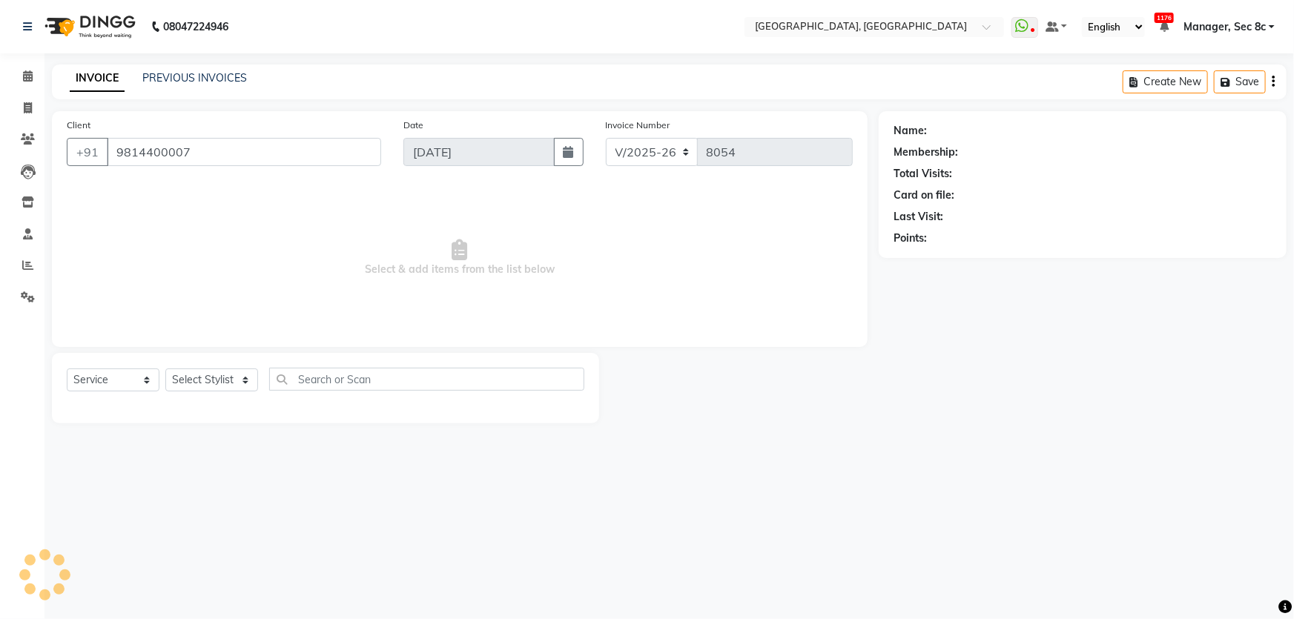
select select "25443"
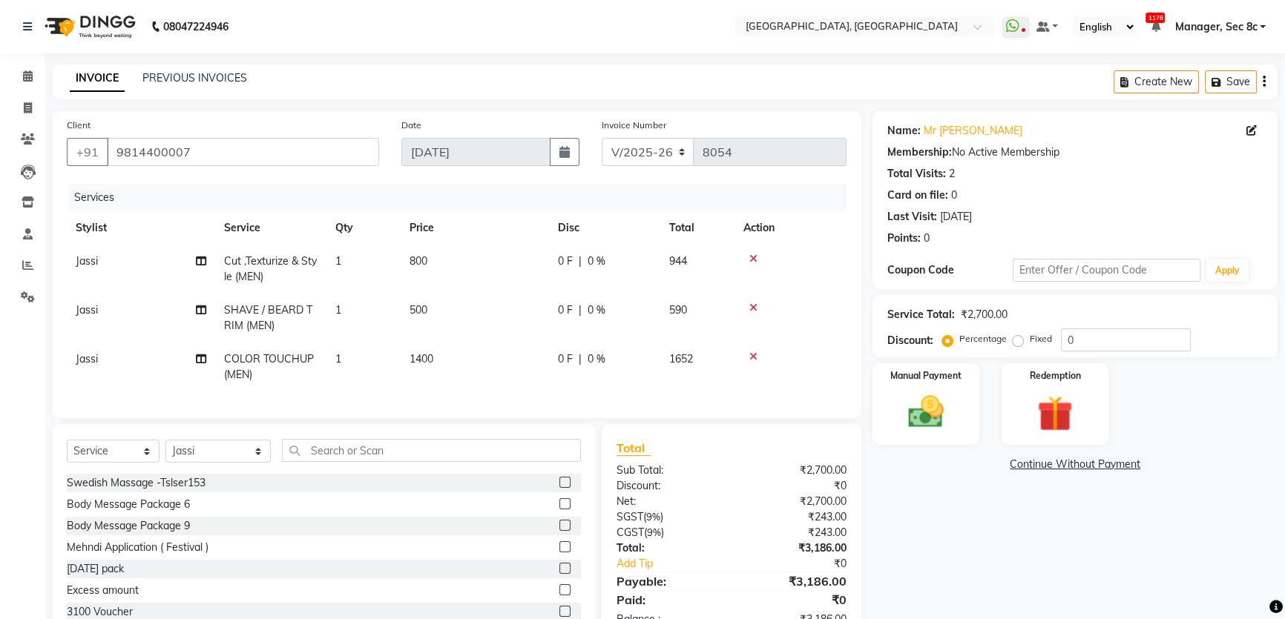
scroll to position [56, 0]
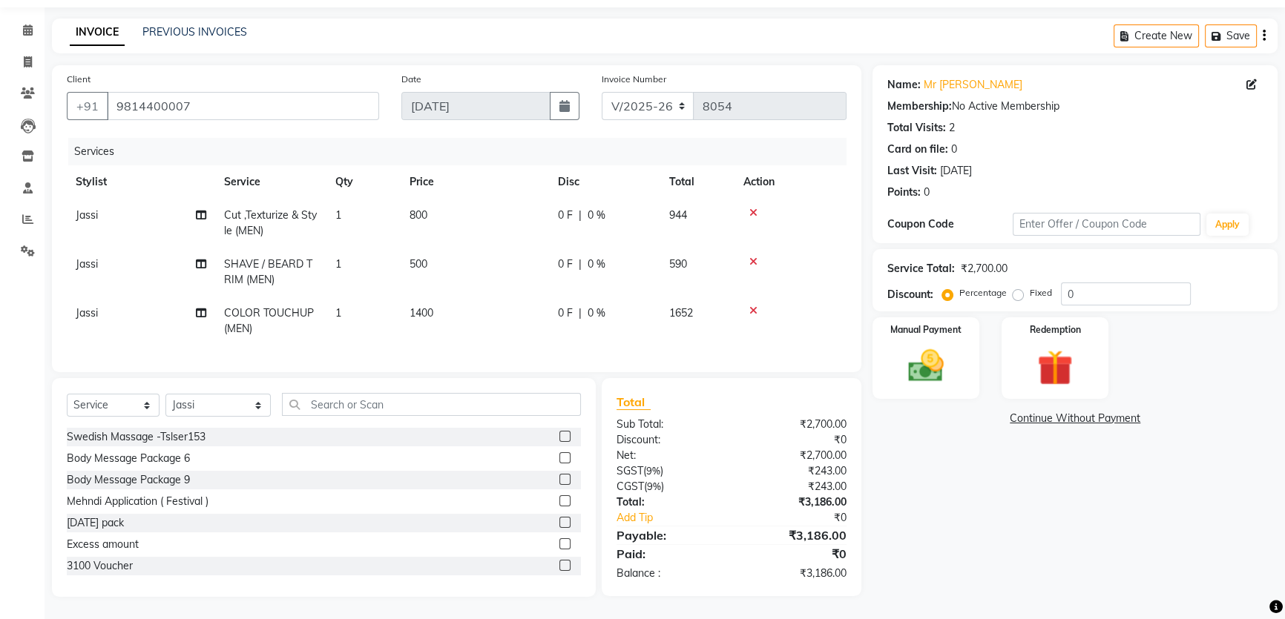
click at [1029, 286] on label "Fixed" at bounding box center [1040, 292] width 22 height 13
click at [1016, 288] on input "Fixed" at bounding box center [1020, 293] width 10 height 10
radio input "true"
drag, startPoint x: 1135, startPoint y: 280, endPoint x: 1025, endPoint y: 290, distance: 110.2
click at [1050, 283] on div "Percentage Fixed 0" at bounding box center [1067, 294] width 245 height 23
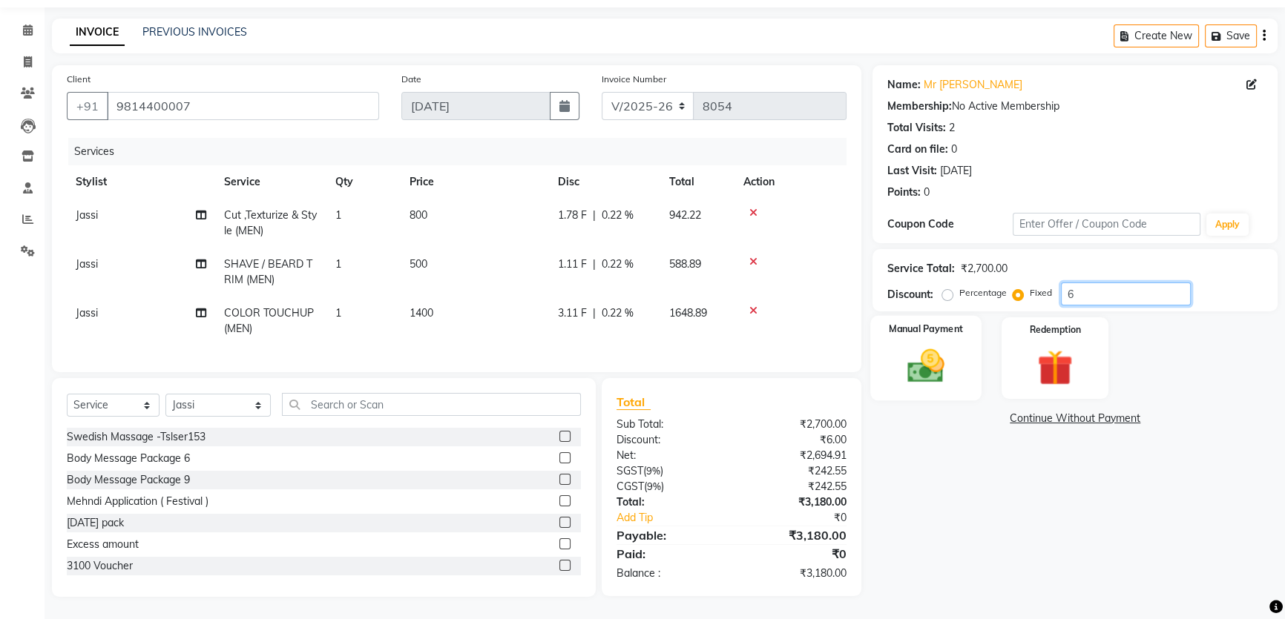
type input "6"
click at [901, 332] on div "Manual Payment" at bounding box center [925, 358] width 111 height 85
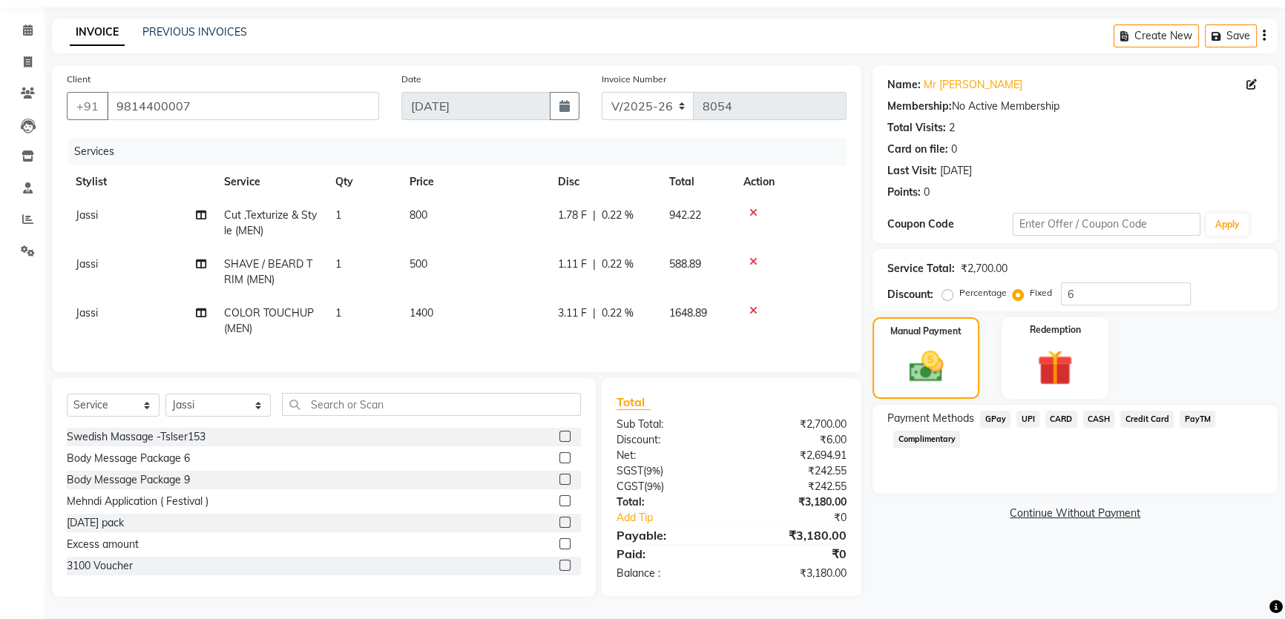
click at [1091, 411] on span "CASH" at bounding box center [1099, 419] width 32 height 17
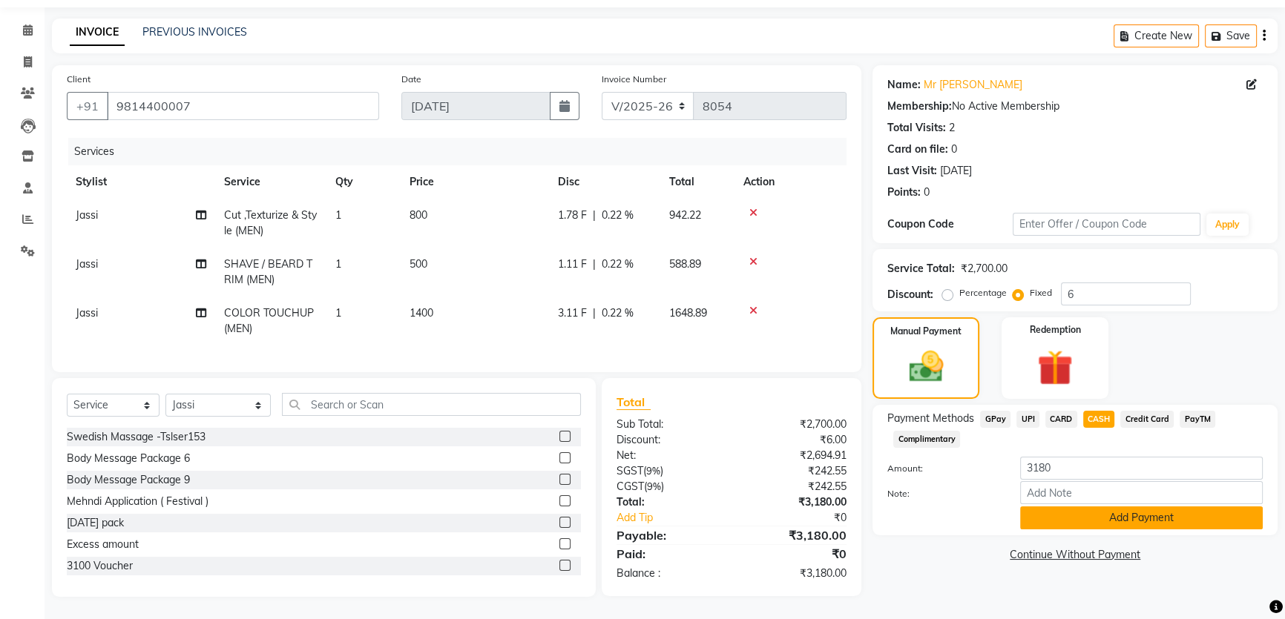
click at [1118, 509] on button "Add Payment" at bounding box center [1141, 518] width 243 height 23
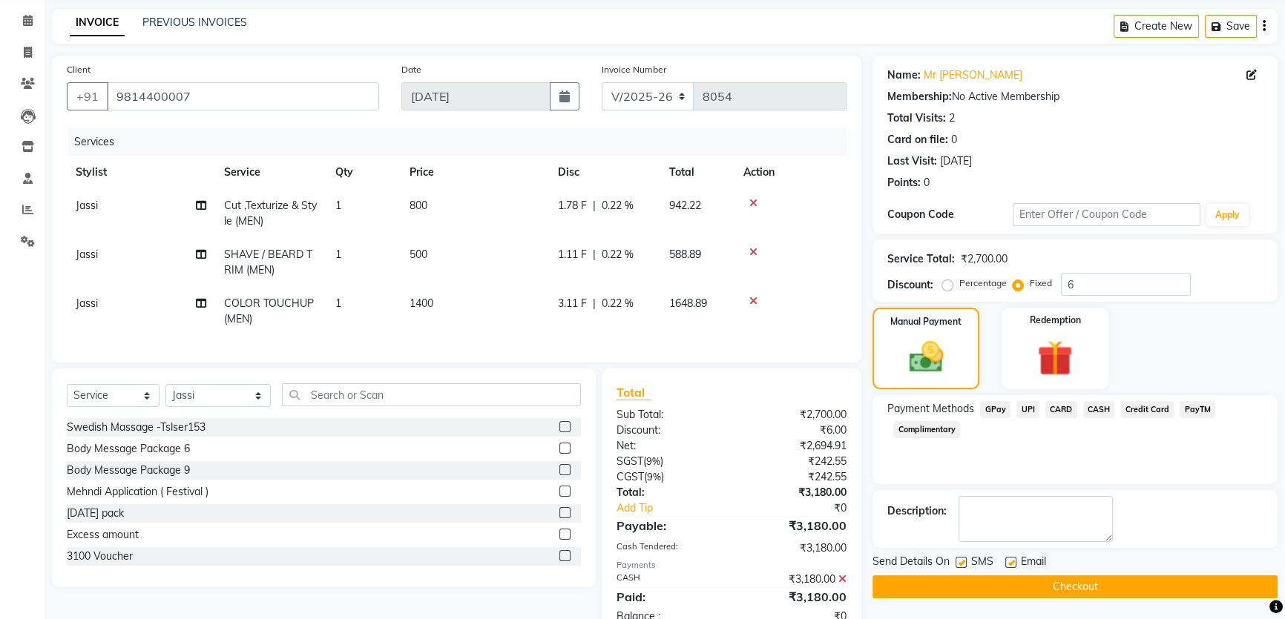
click at [1120, 573] on div "Send Details On SMS Email Checkout" at bounding box center [1074, 576] width 405 height 44
click at [1104, 577] on button "Checkout" at bounding box center [1074, 587] width 405 height 23
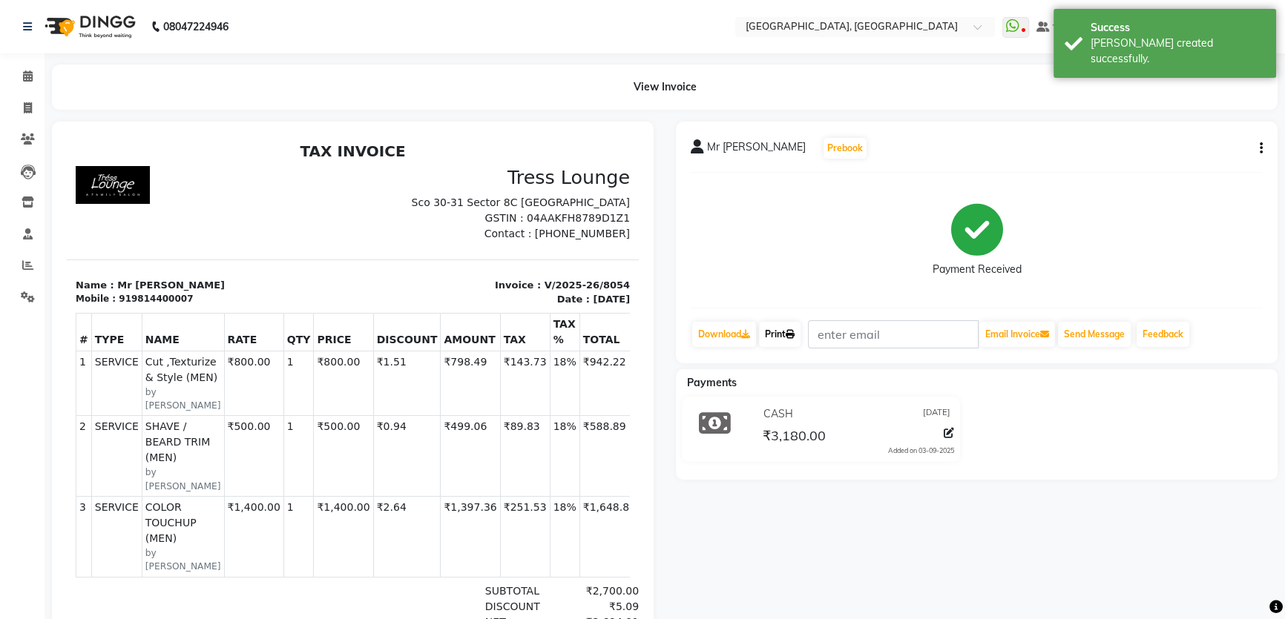
click at [794, 333] on icon at bounding box center [789, 334] width 9 height 9
click at [36, 115] on span at bounding box center [28, 108] width 26 height 17
select select "service"
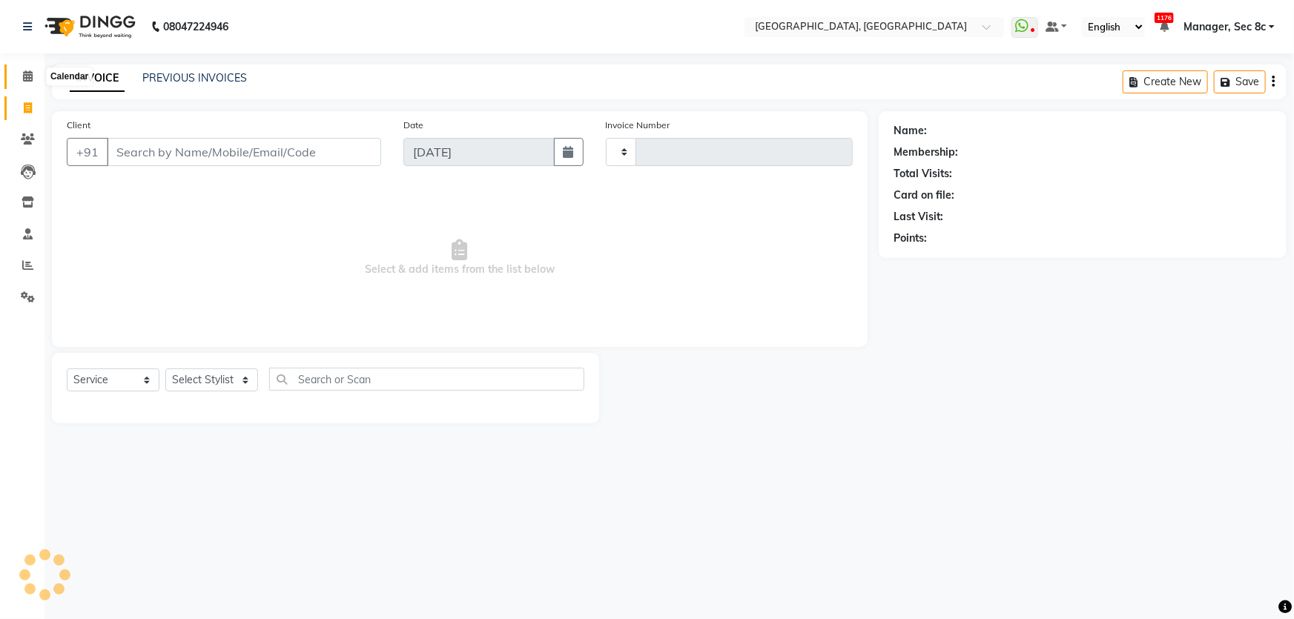
click at [33, 80] on span at bounding box center [28, 76] width 26 height 17
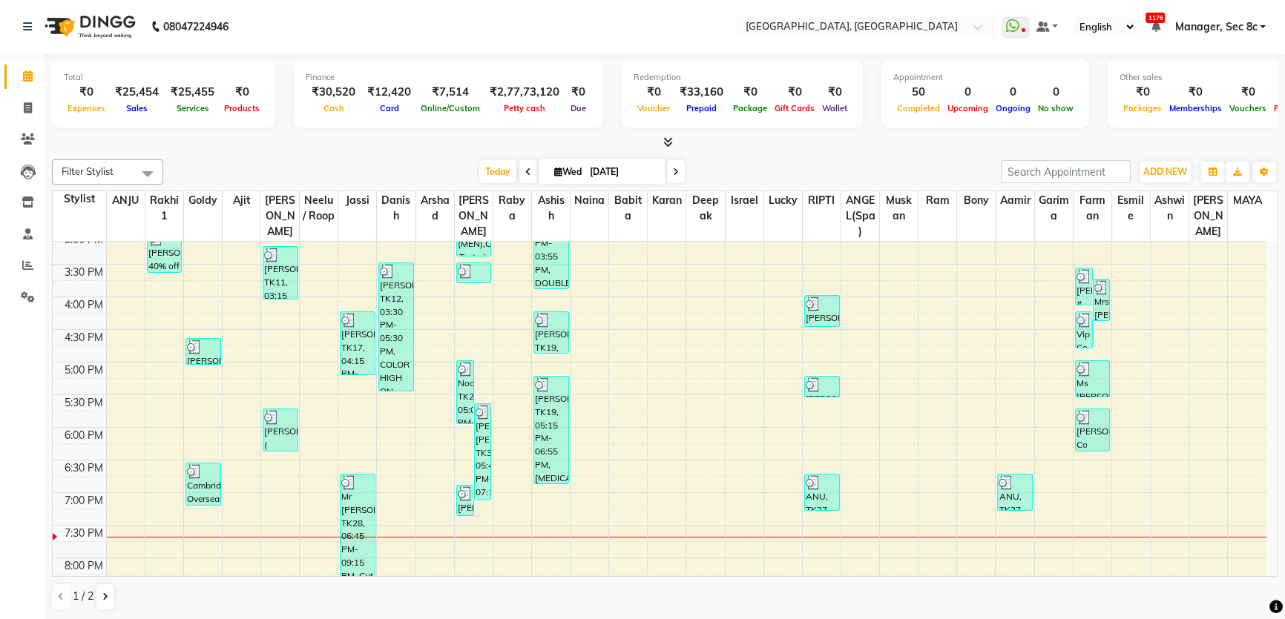
scroll to position [575, 0]
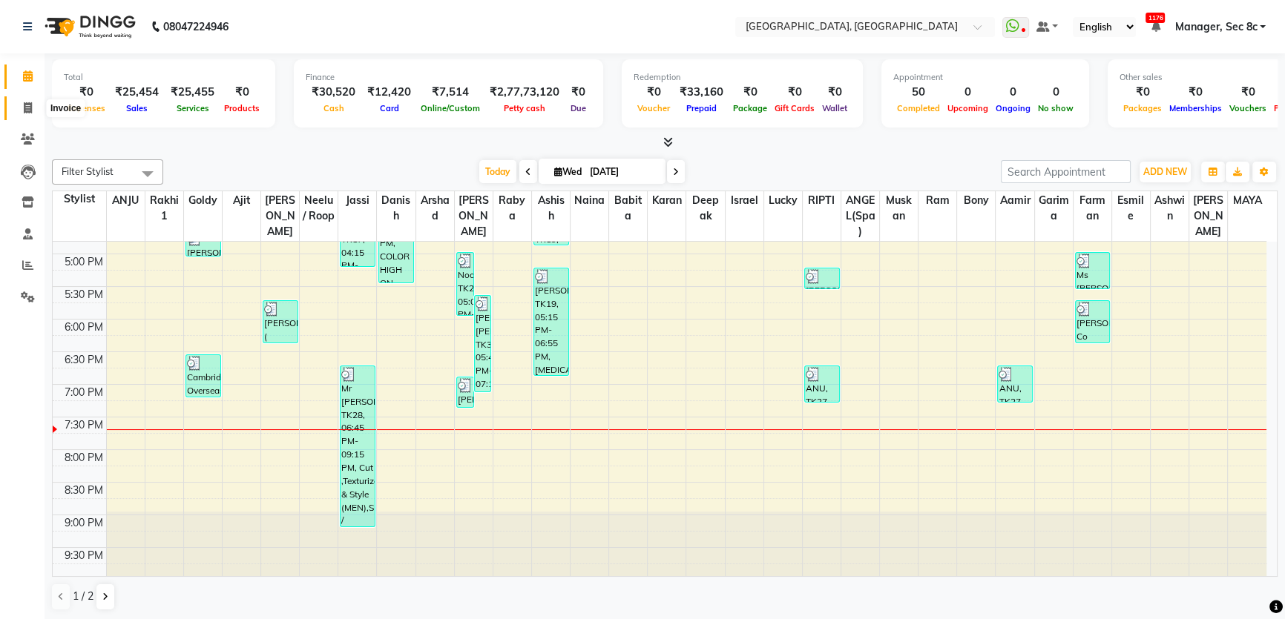
click at [24, 111] on icon at bounding box center [28, 107] width 8 height 11
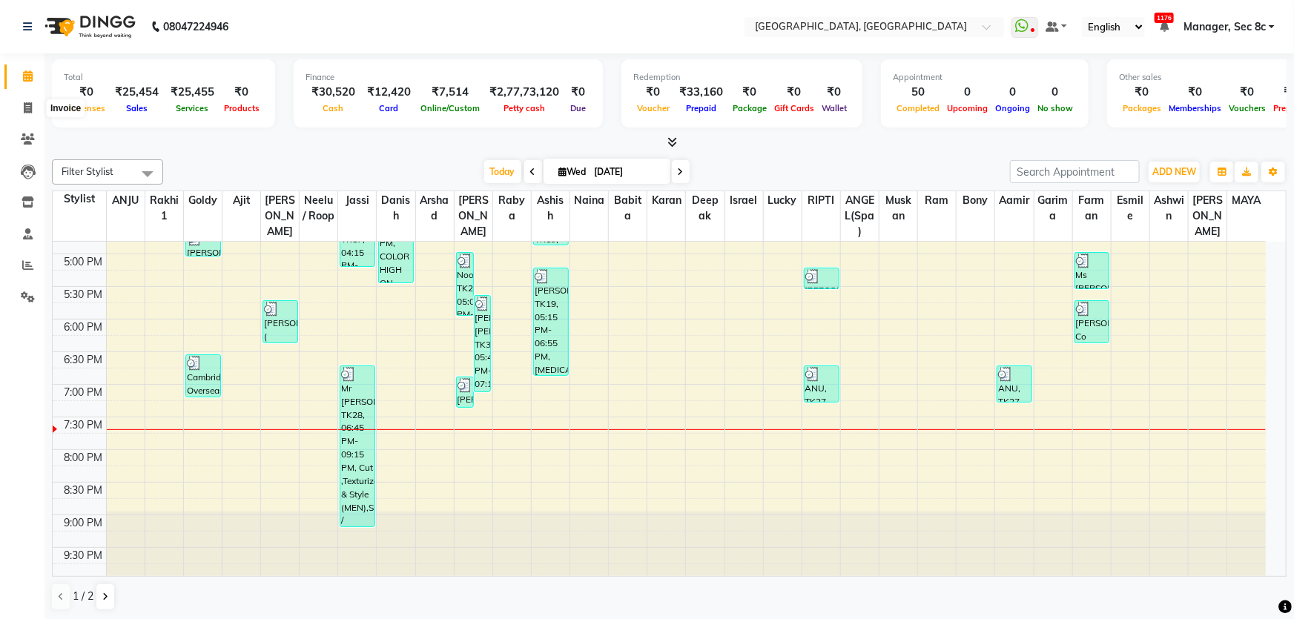
select select "4281"
select select "service"
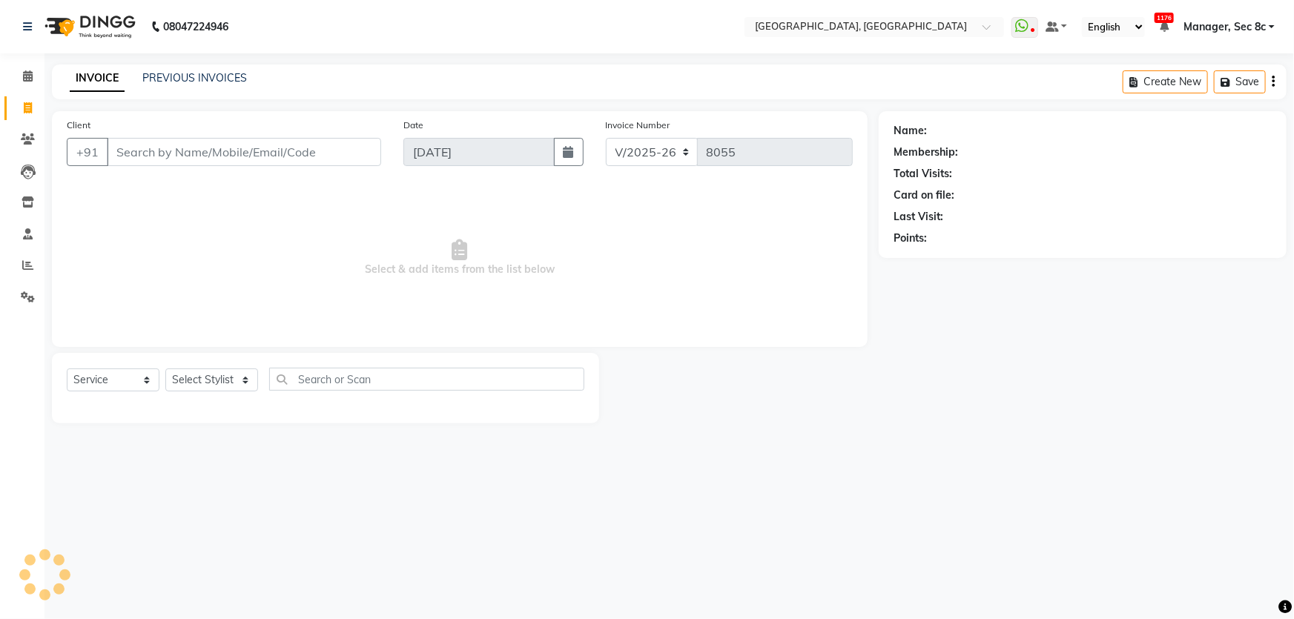
click at [171, 143] on input "Client" at bounding box center [244, 152] width 274 height 28
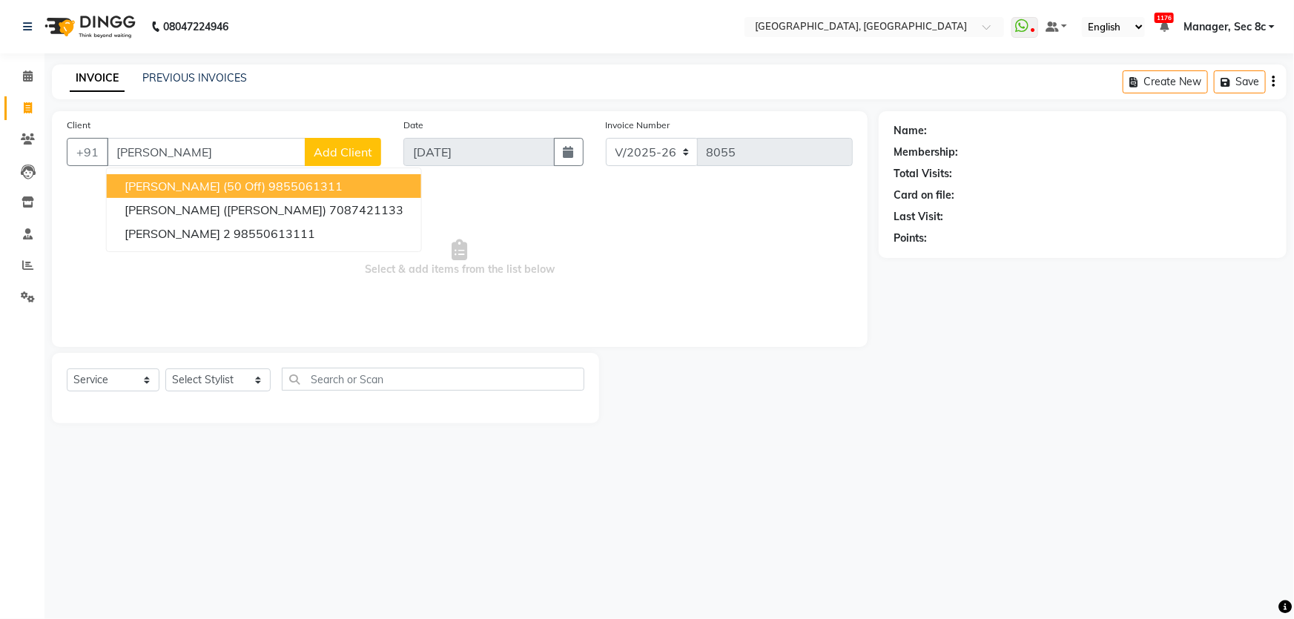
click at [268, 193] on ngb-highlight "9855061311" at bounding box center [305, 186] width 74 height 15
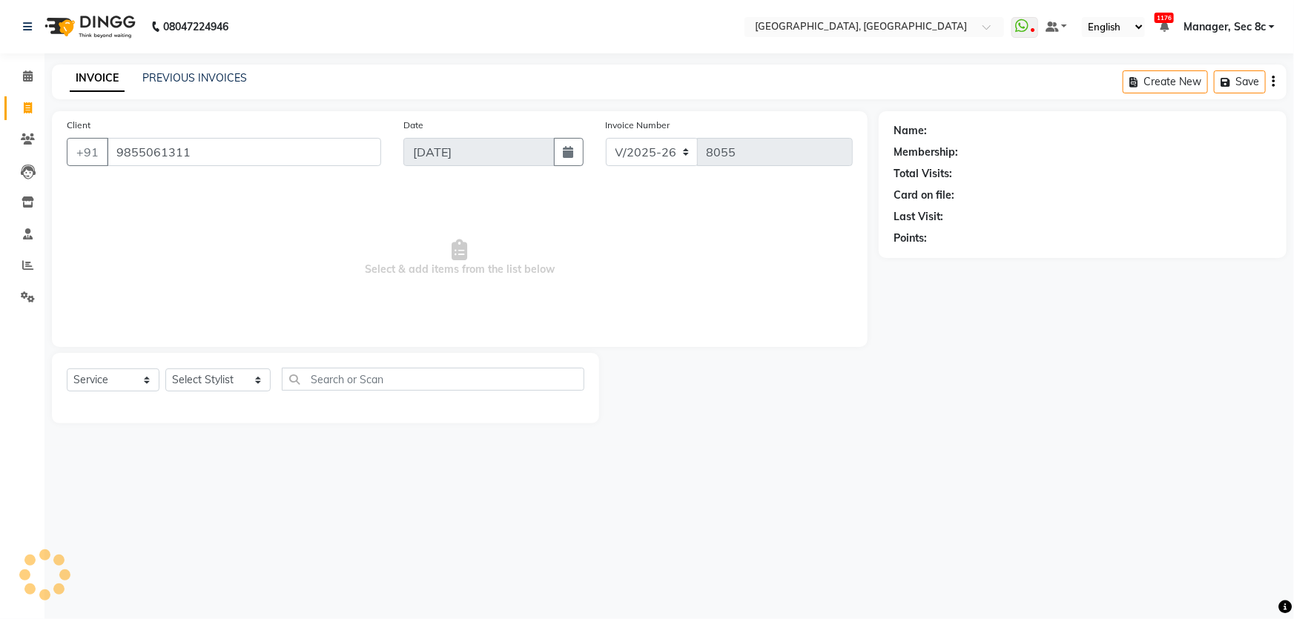
type input "9855061311"
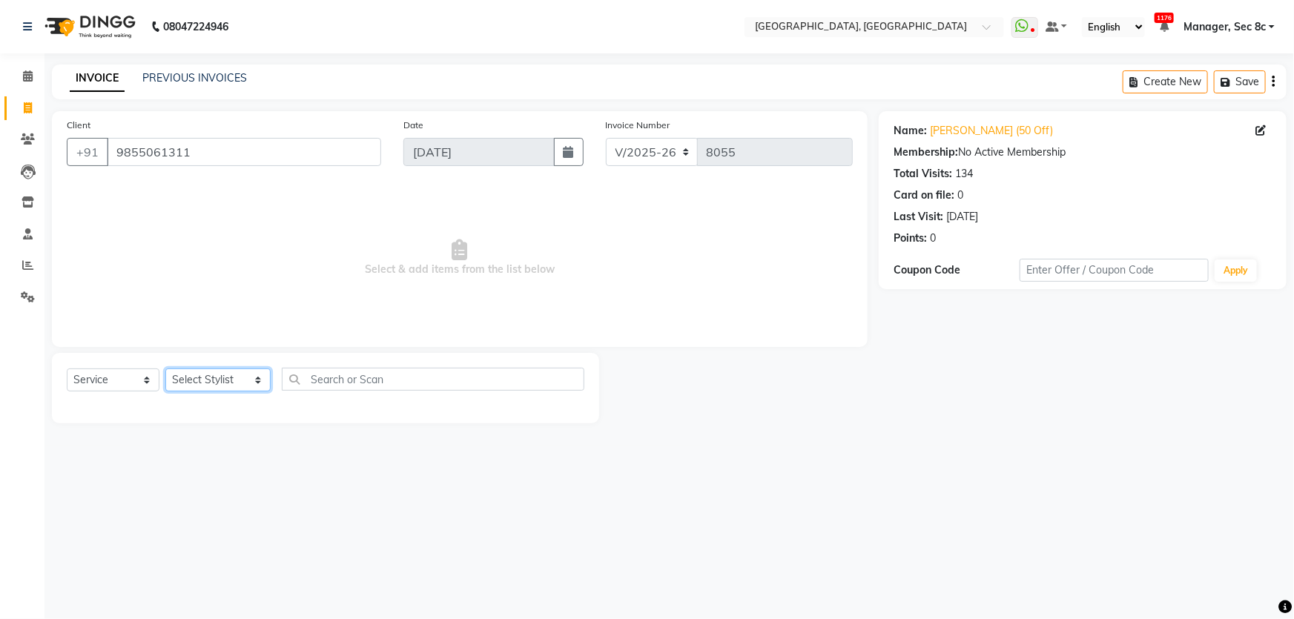
drag, startPoint x: 200, startPoint y: 378, endPoint x: 208, endPoint y: 380, distance: 7.7
click at [200, 378] on select "Select Stylist Aamid Aamir Aditya Ajit Akhil ANGEL(Spa) ANJU Arshad Ashish Ashw…" at bounding box center [217, 380] width 105 height 23
select select "25446"
click at [165, 369] on select "Select Stylist Aamid Aamir Aditya Ajit Akhil ANGEL(Spa) ANJU Arshad Ashish Ashw…" at bounding box center [217, 380] width 105 height 23
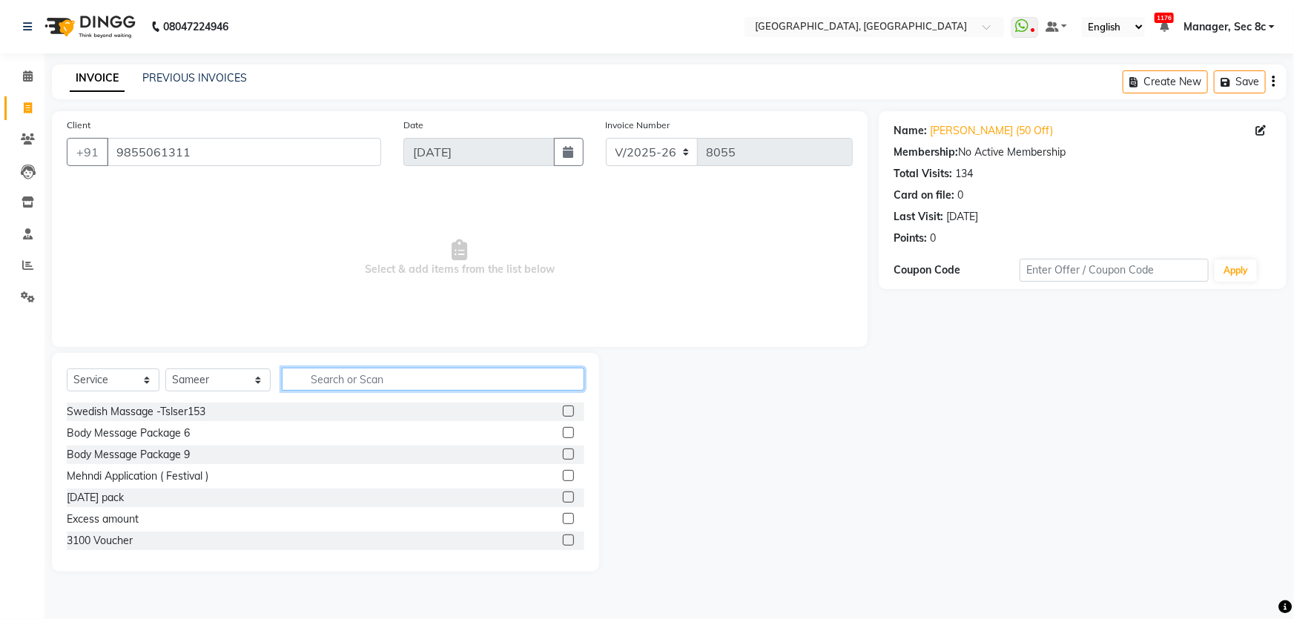
click at [387, 385] on input "text" at bounding box center [433, 379] width 303 height 23
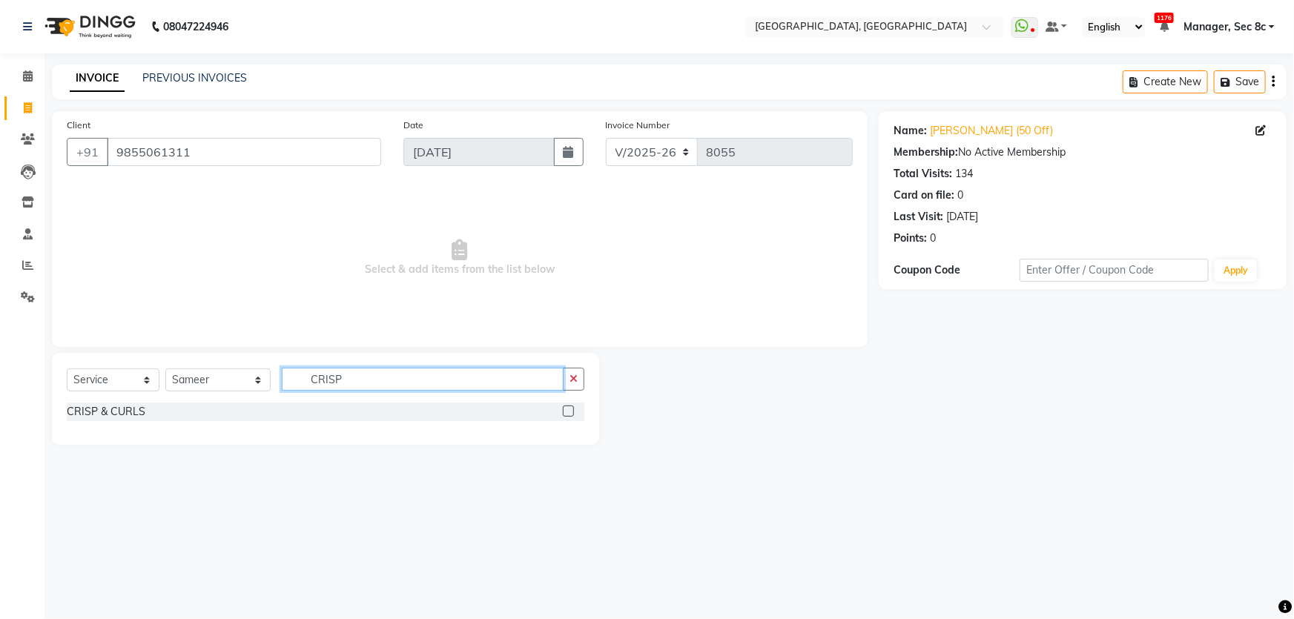
type input "CRISP"
click at [215, 413] on div "CRISP & CURLS" at bounding box center [326, 412] width 518 height 19
click at [127, 415] on div "CRISP & CURLS" at bounding box center [106, 412] width 79 height 16
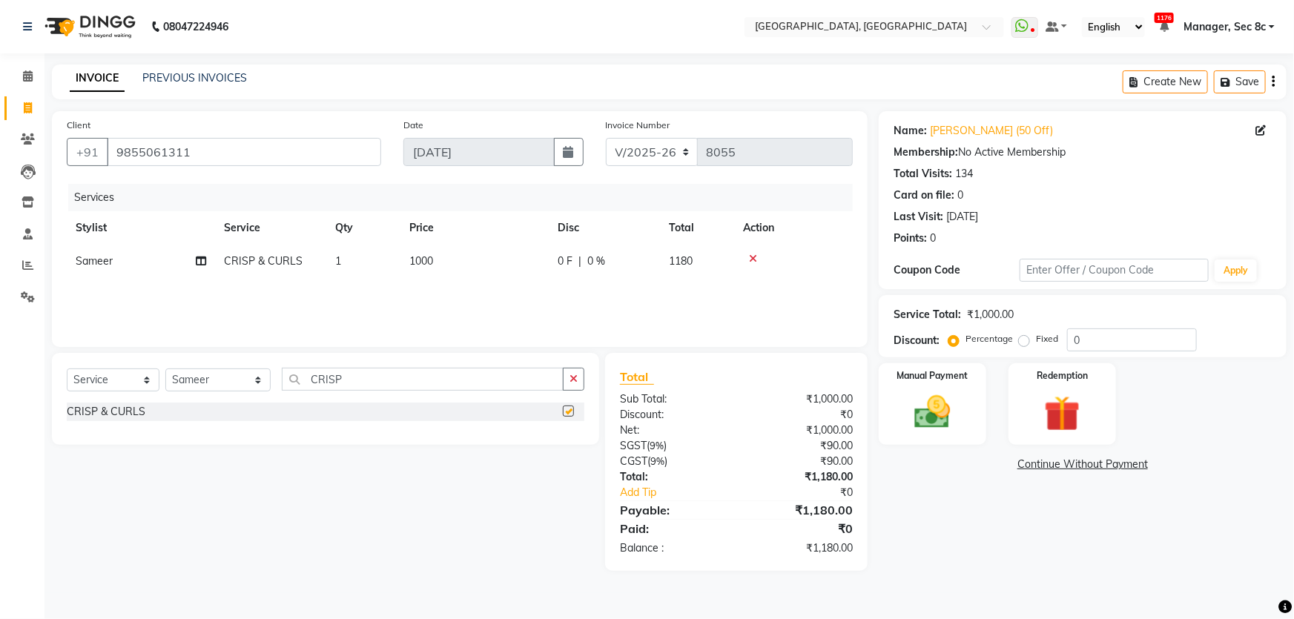
checkbox input "false"
drag, startPoint x: 1100, startPoint y: 340, endPoint x: 948, endPoint y: 336, distance: 152.1
click at [952, 336] on div "Percentage Fixed 0" at bounding box center [1074, 340] width 245 height 23
type input "50"
click at [952, 375] on label "Manual Payment" at bounding box center [933, 375] width 74 height 14
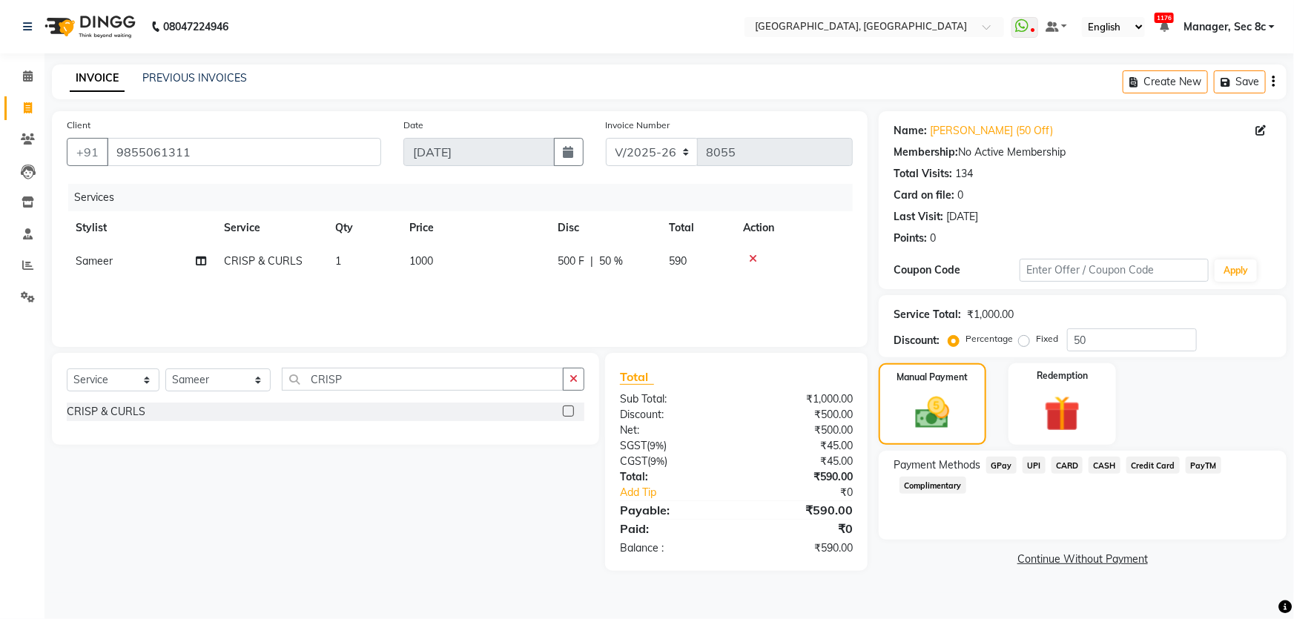
click at [1038, 469] on span "UPI" at bounding box center [1034, 465] width 23 height 17
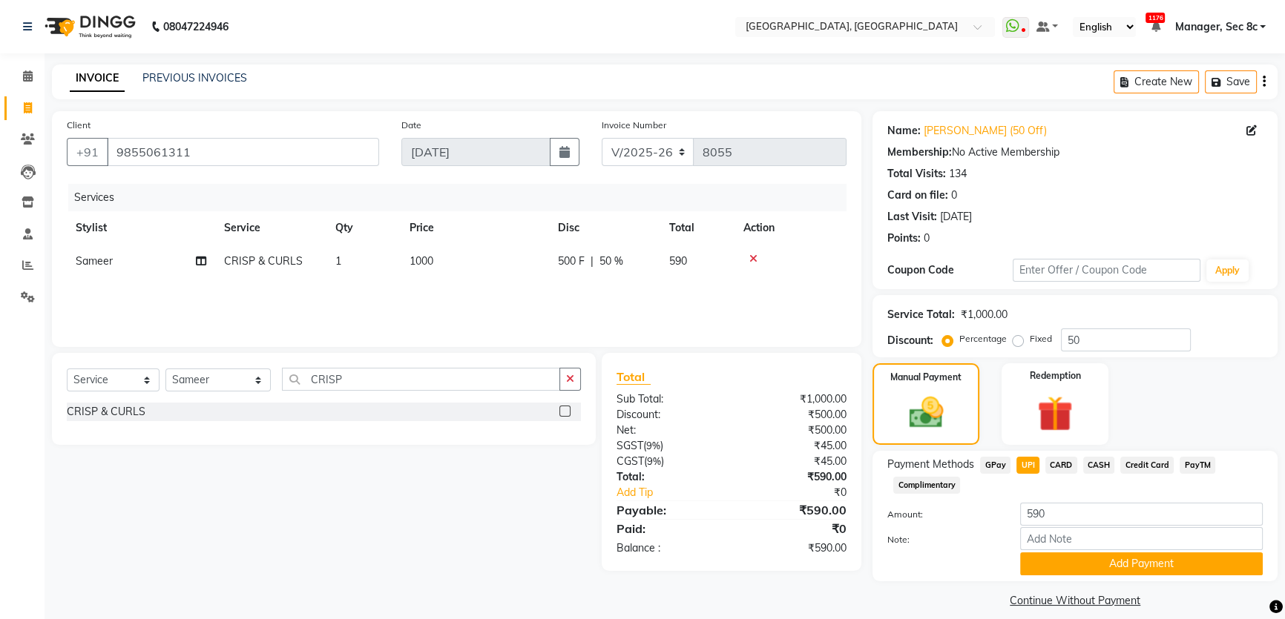
click at [1064, 461] on span "CARD" at bounding box center [1061, 465] width 32 height 17
drag, startPoint x: 1094, startPoint y: 343, endPoint x: 1029, endPoint y: 343, distance: 65.3
click at [1029, 343] on div "Percentage Fixed 50" at bounding box center [1067, 340] width 245 height 23
click at [1029, 337] on label "Fixed" at bounding box center [1040, 338] width 22 height 13
click at [1015, 337] on input "Fixed" at bounding box center [1020, 339] width 10 height 10
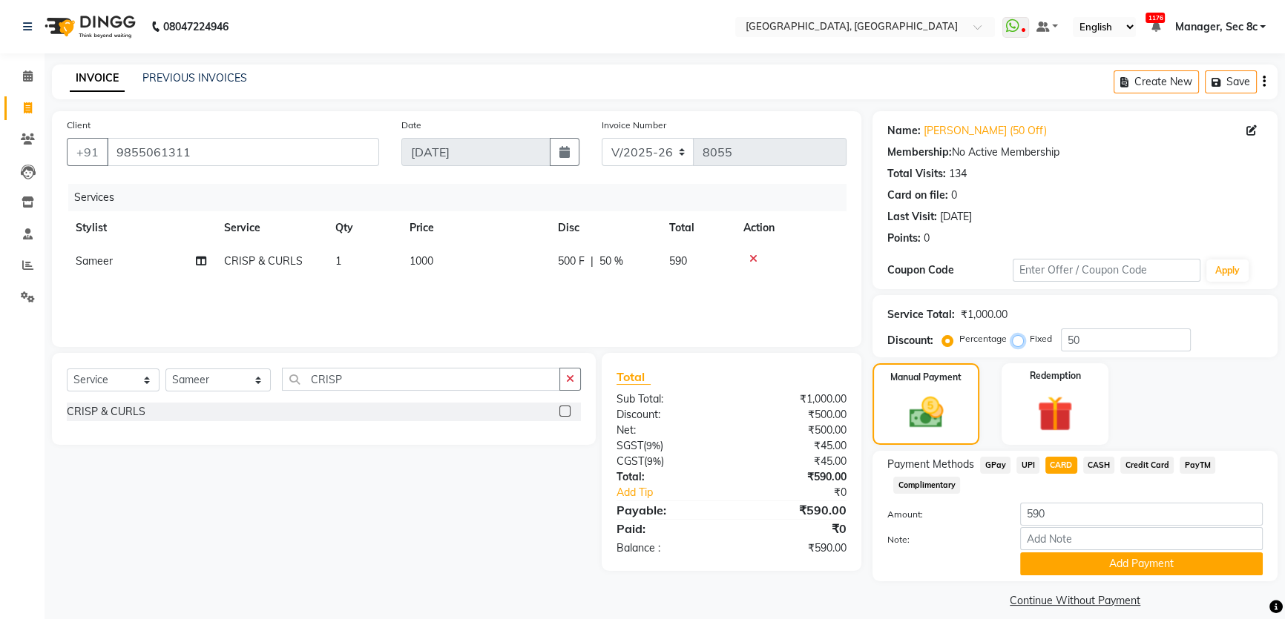
radio input "true"
drag, startPoint x: 1092, startPoint y: 337, endPoint x: 894, endPoint y: 340, distance: 198.8
click at [898, 340] on div "Discount: Percentage Fixed 50" at bounding box center [1074, 340] width 375 height 23
type input "5"
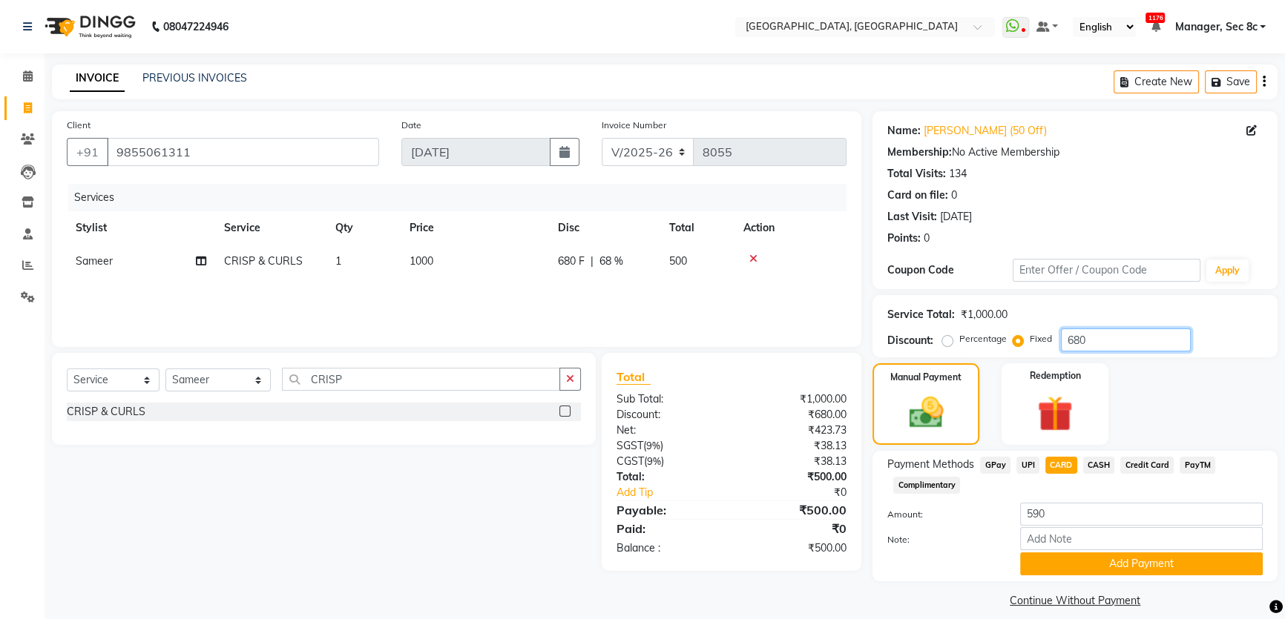
type input "680"
click at [1067, 466] on span "CARD" at bounding box center [1061, 465] width 32 height 17
type input "500"
click at [1107, 568] on button "Add Payment" at bounding box center [1141, 564] width 243 height 23
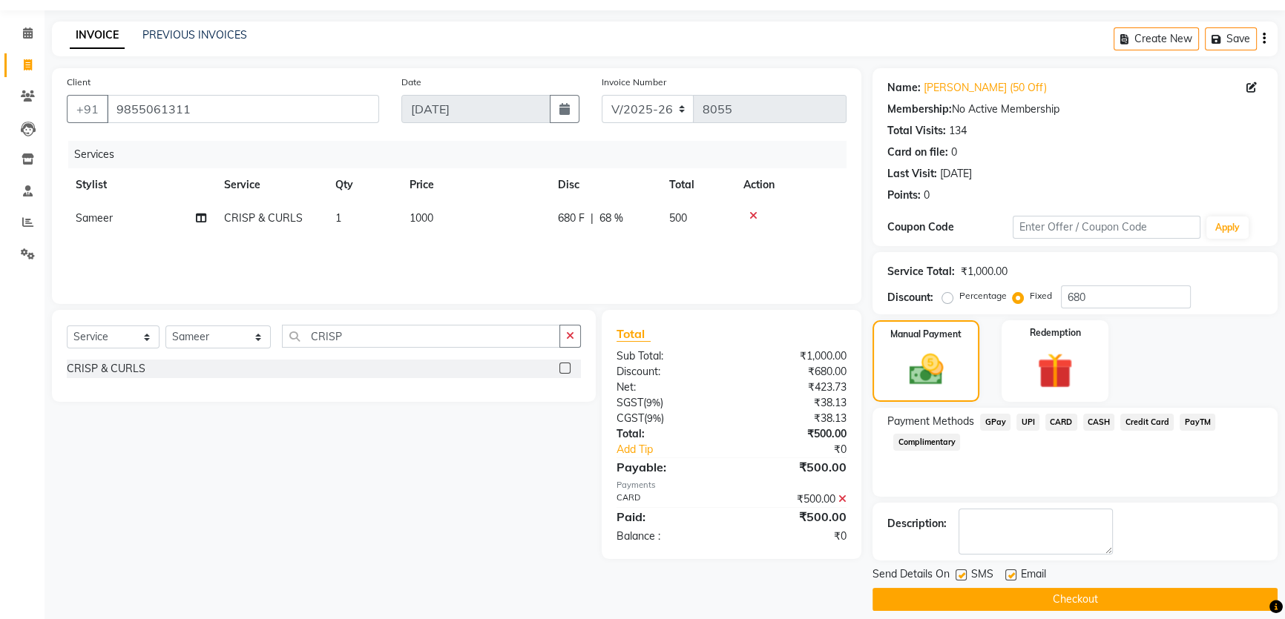
scroll to position [56, 0]
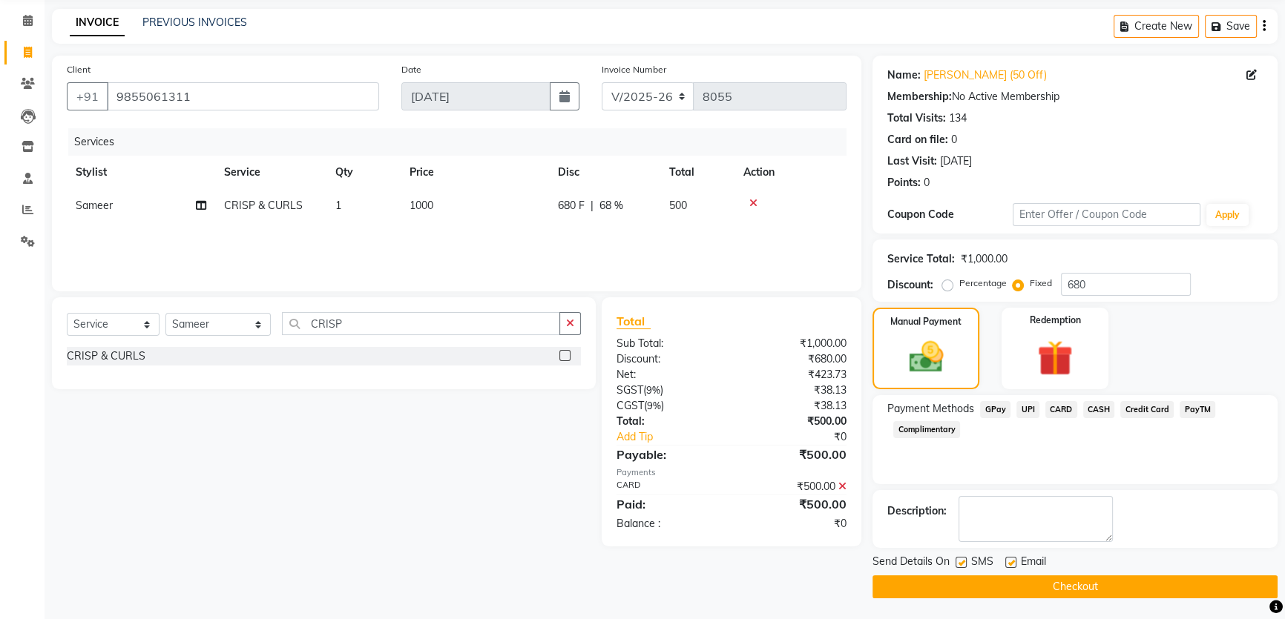
click at [958, 568] on div at bounding box center [960, 565] width 10 height 16
click at [962, 564] on label at bounding box center [960, 562] width 11 height 11
click at [962, 564] on input "checkbox" at bounding box center [960, 563] width 10 height 10
checkbox input "false"
click at [1003, 591] on button "Checkout" at bounding box center [1074, 587] width 405 height 23
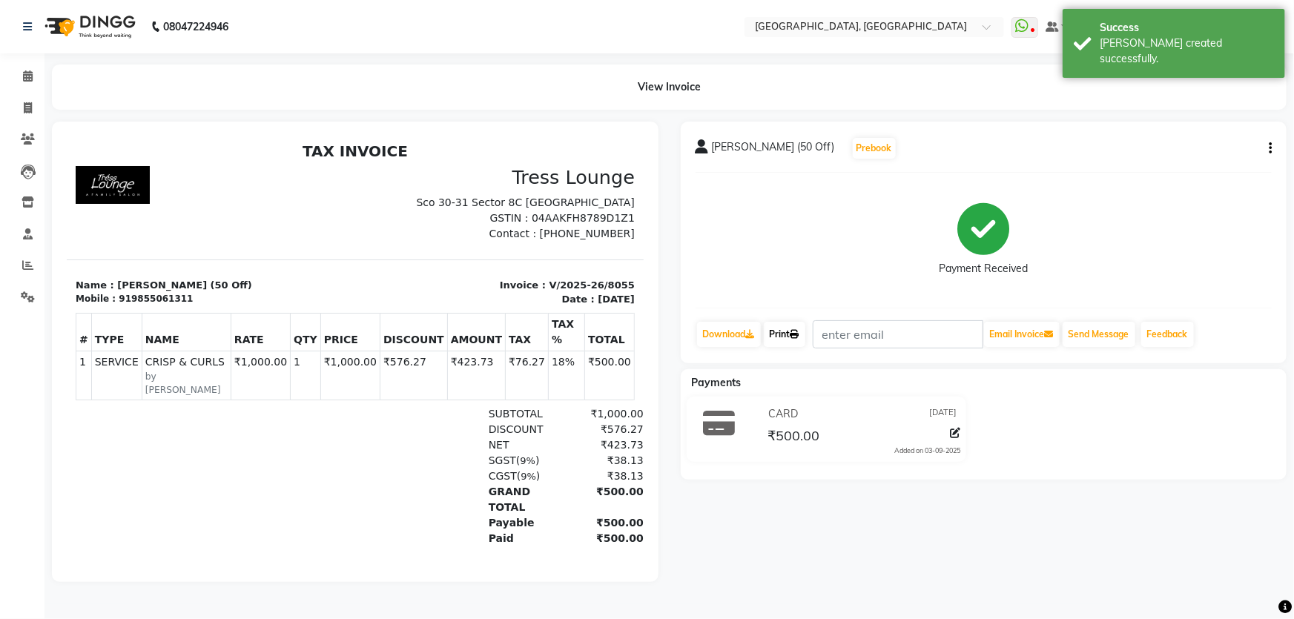
click at [786, 337] on link "Print" at bounding box center [785, 334] width 42 height 25
click at [22, 105] on span at bounding box center [28, 108] width 26 height 17
select select "service"
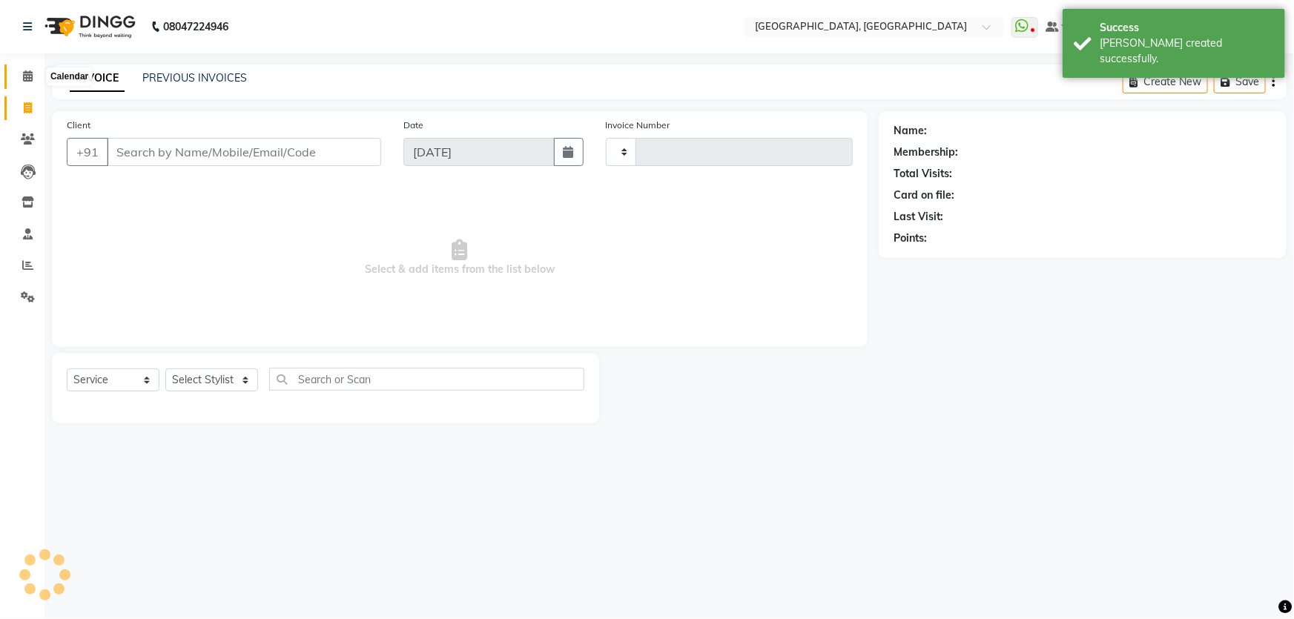
click at [20, 78] on span at bounding box center [28, 76] width 26 height 17
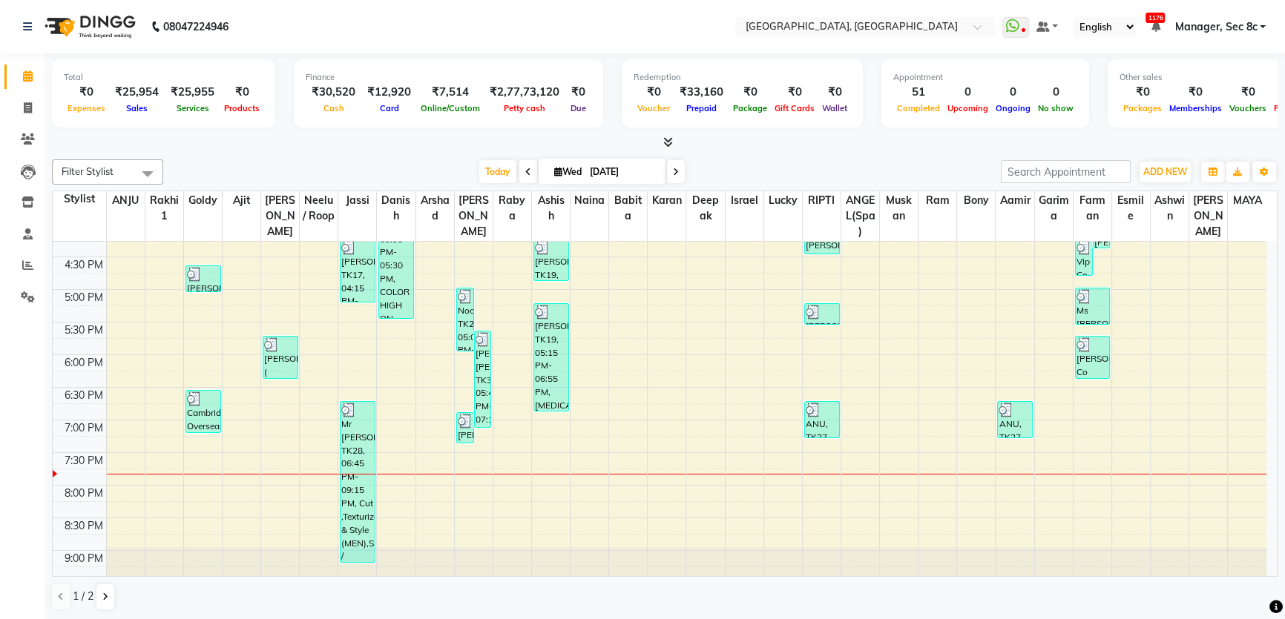
scroll to position [575, 0]
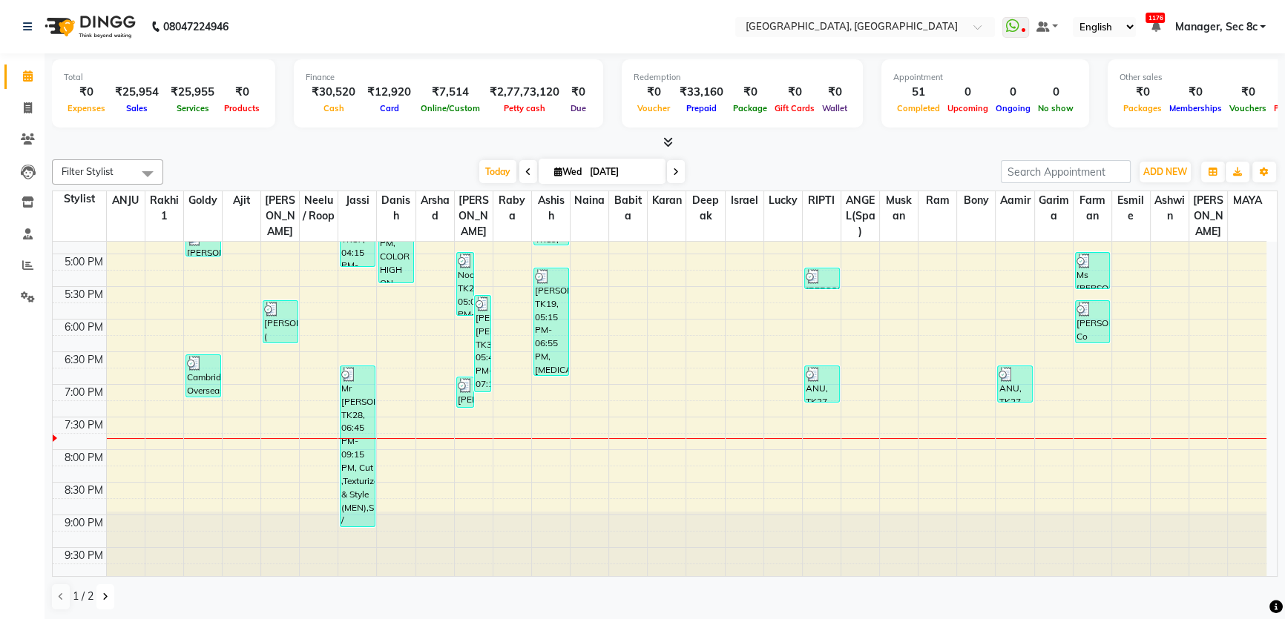
drag, startPoint x: 104, startPoint y: 601, endPoint x: 128, endPoint y: 587, distance: 27.9
click at [104, 601] on button at bounding box center [105, 596] width 18 height 25
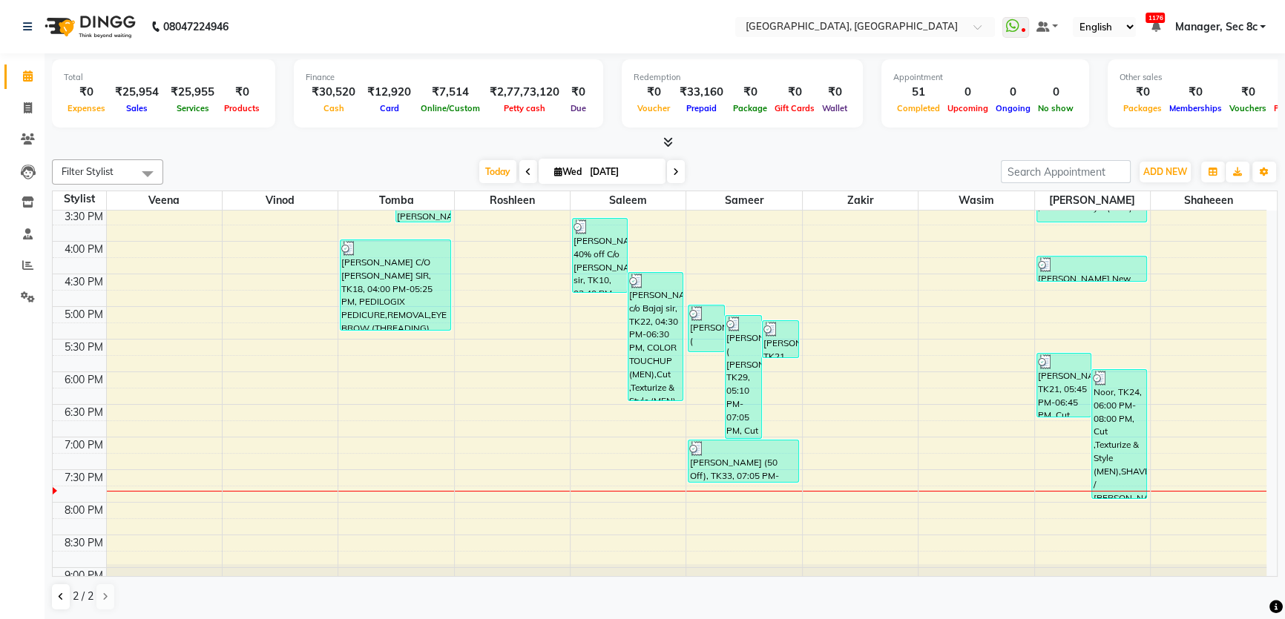
scroll to position [409, 0]
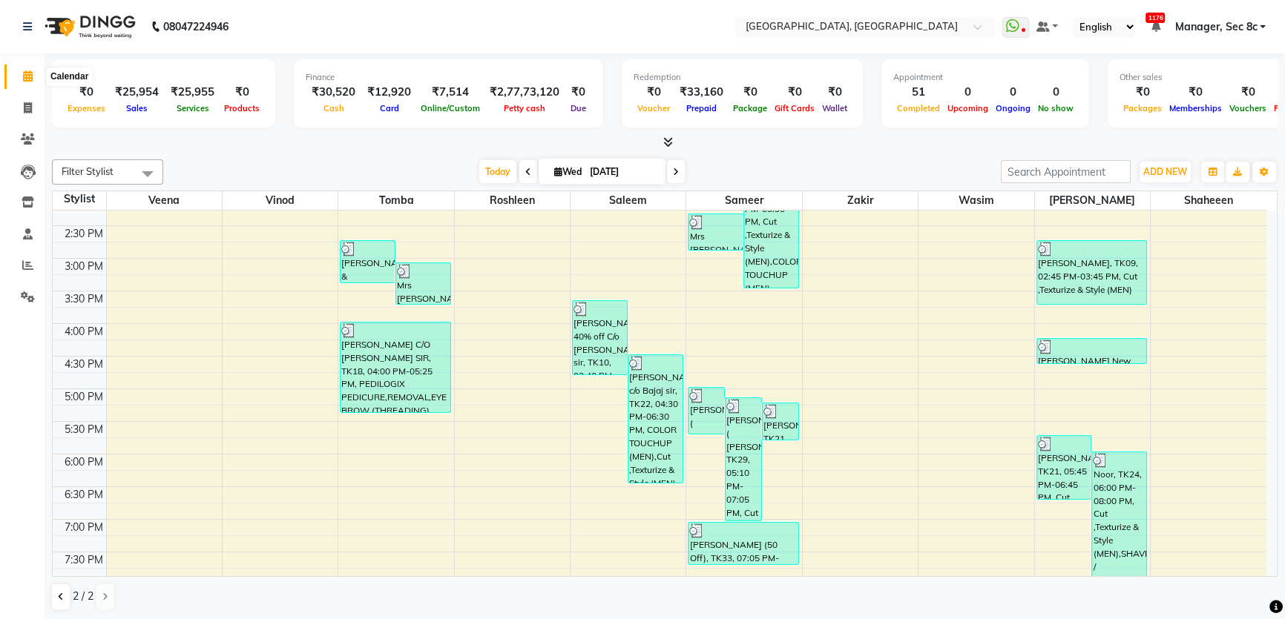
click at [30, 77] on icon at bounding box center [28, 75] width 10 height 11
click at [33, 100] on span at bounding box center [28, 108] width 26 height 17
select select "service"
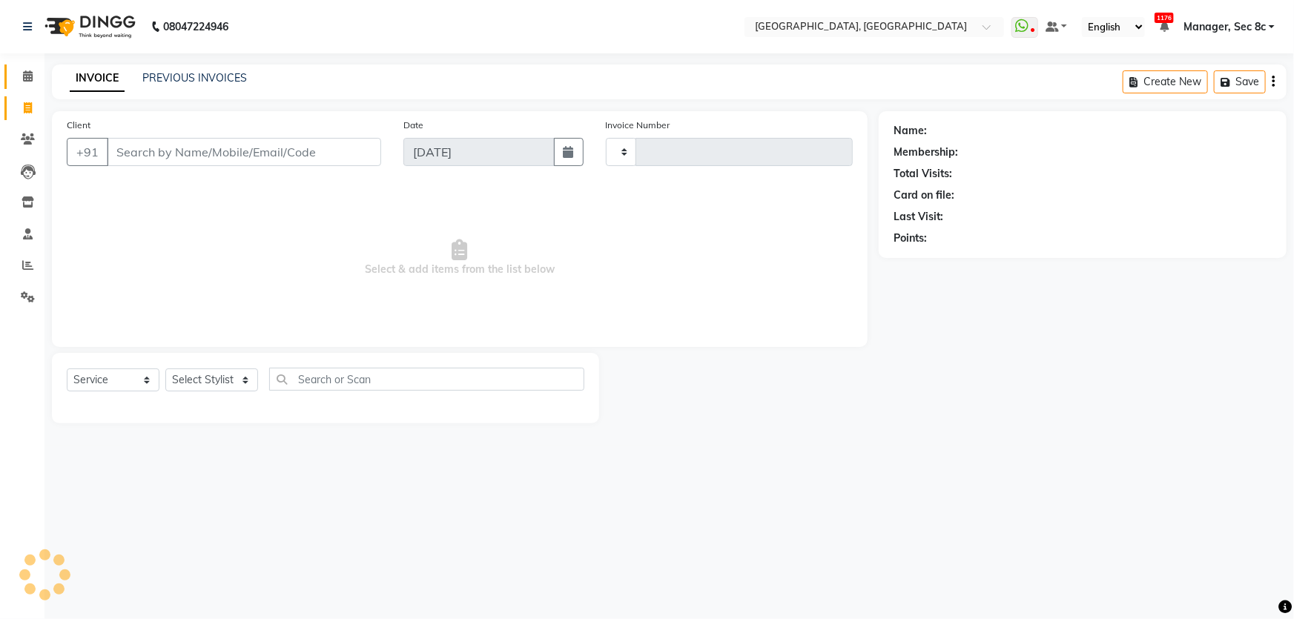
type input "8056"
select select "4281"
click at [30, 81] on icon at bounding box center [28, 75] width 10 height 11
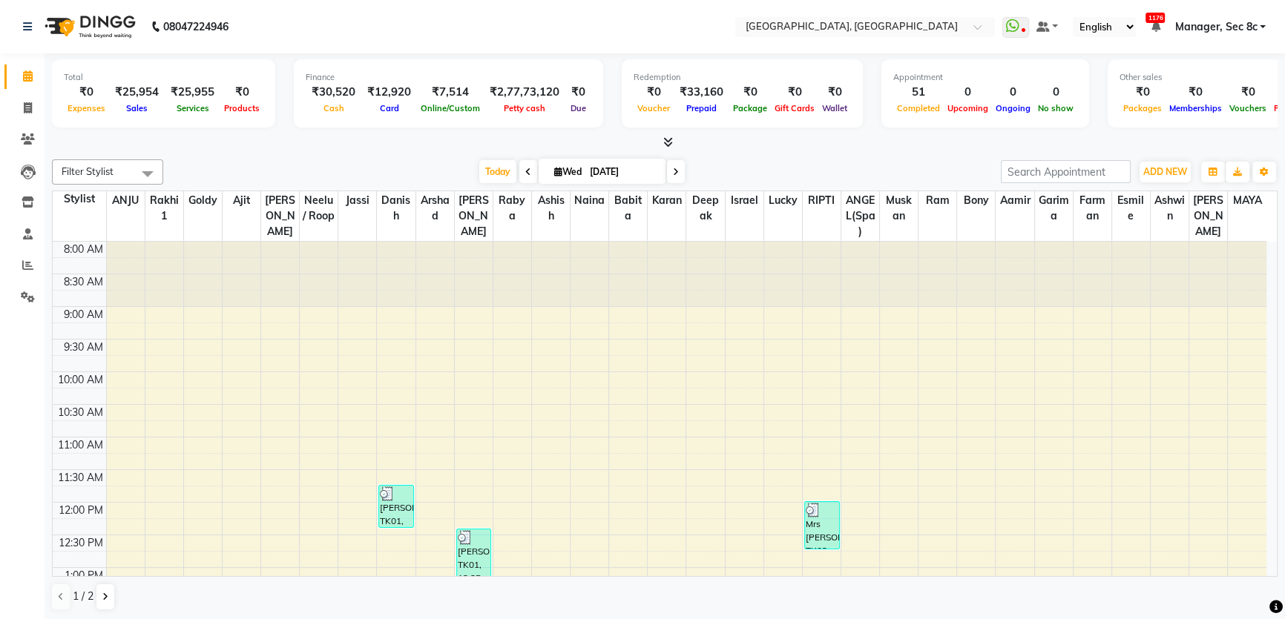
click at [1239, 32] on span "Manager, Sec 8c" at bounding box center [1215, 27] width 82 height 16
click at [955, 143] on div at bounding box center [664, 143] width 1225 height 16
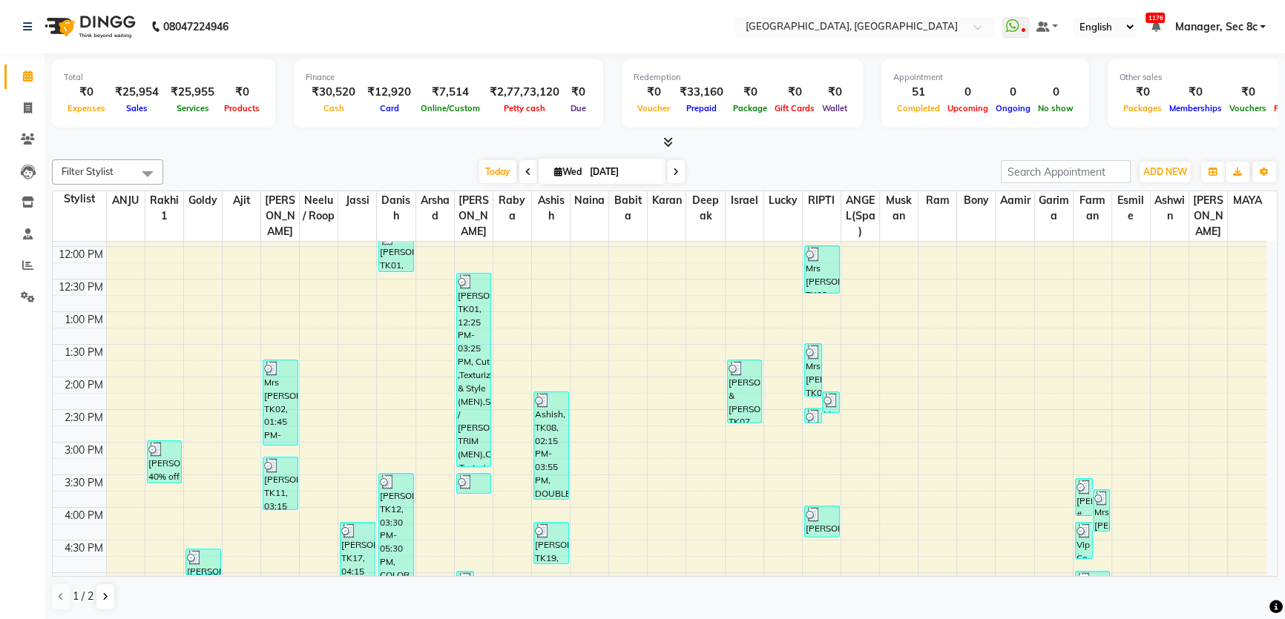
scroll to position [539, 0]
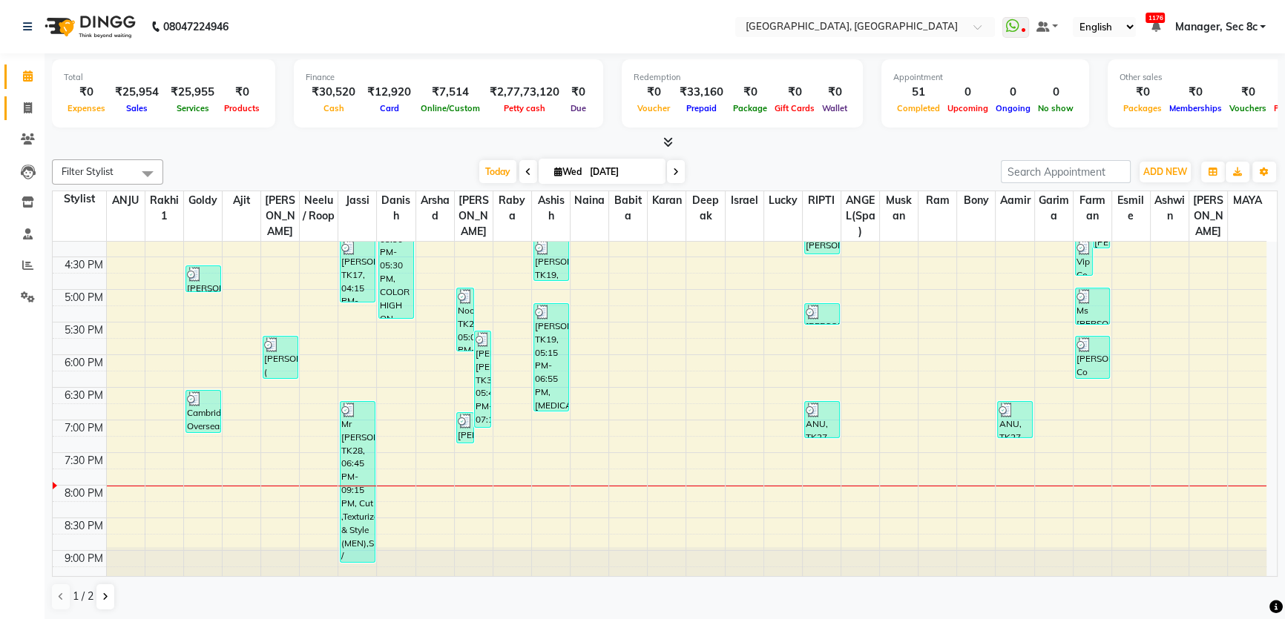
click at [25, 98] on link "Invoice" at bounding box center [22, 108] width 36 height 24
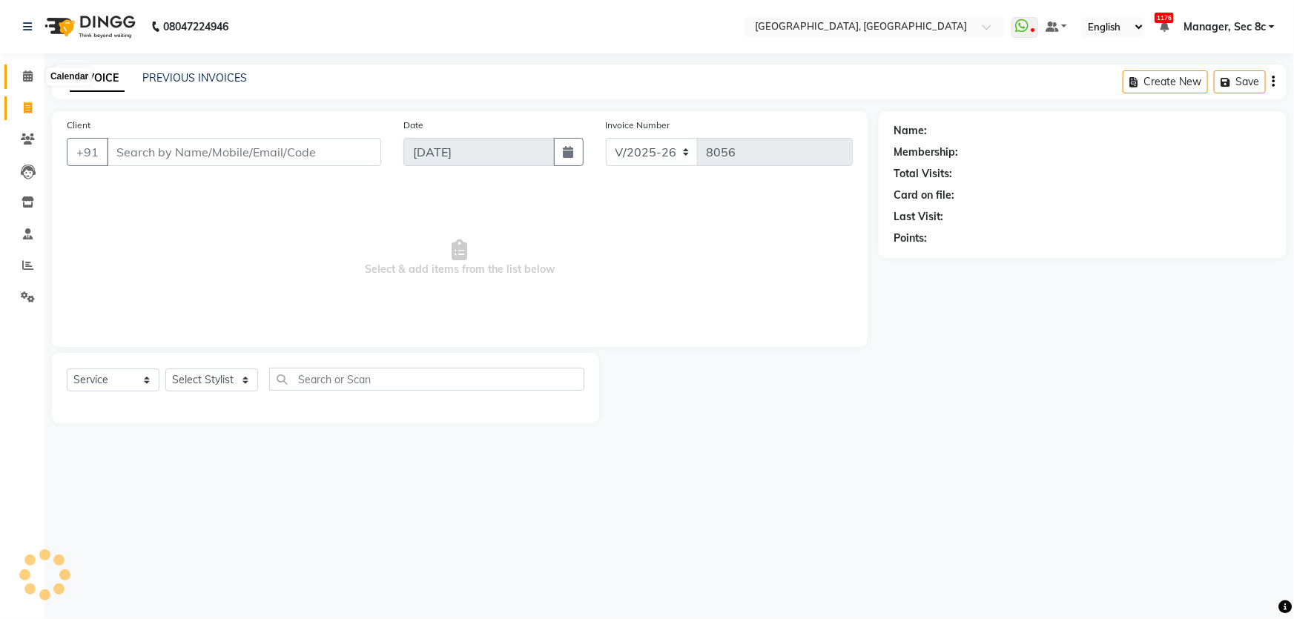
click at [23, 79] on icon at bounding box center [28, 75] width 10 height 11
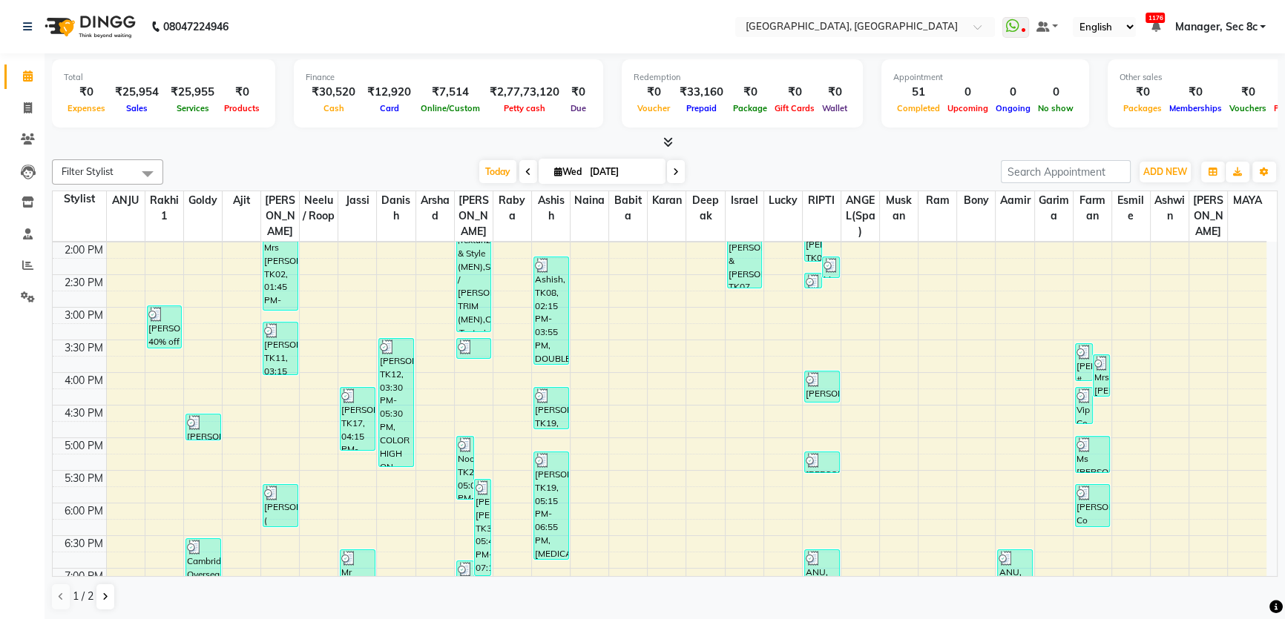
scroll to position [539, 0]
